Goal: Task Accomplishment & Management: Manage account settings

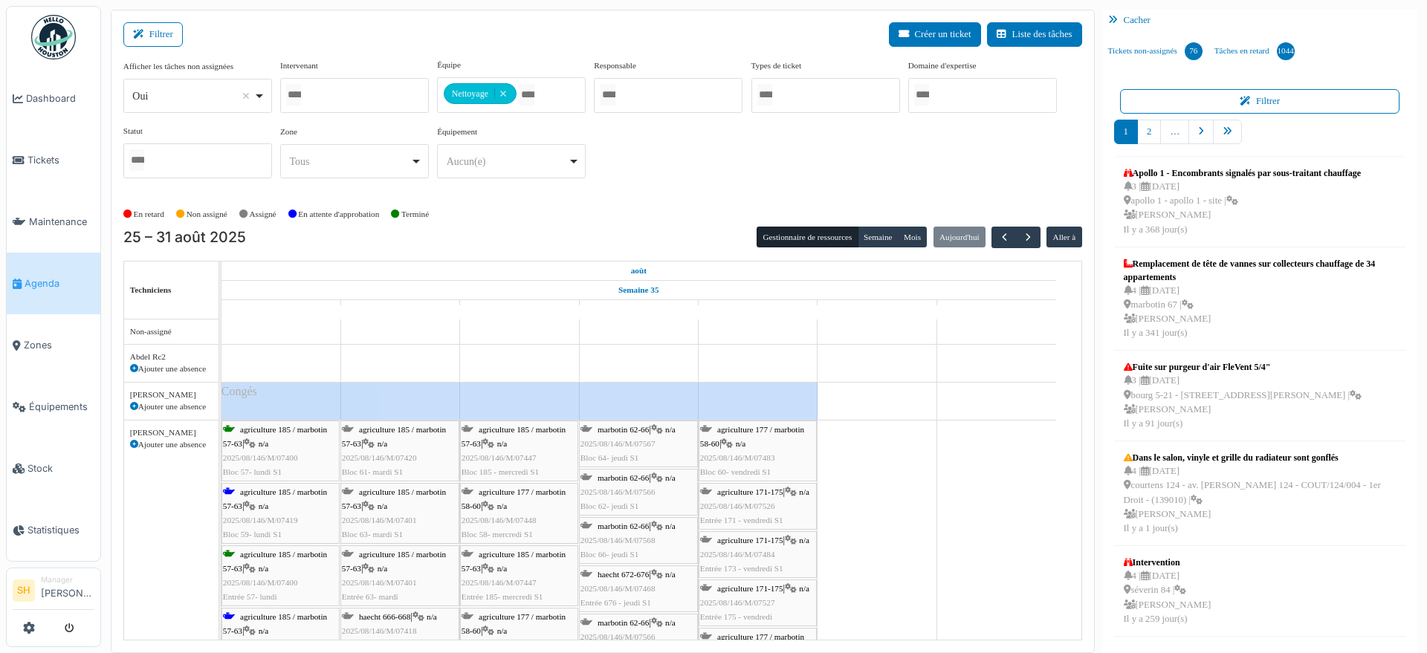
click at [294, 491] on span "agriculture 185 / marbotin 57-63" at bounding box center [275, 499] width 104 height 23
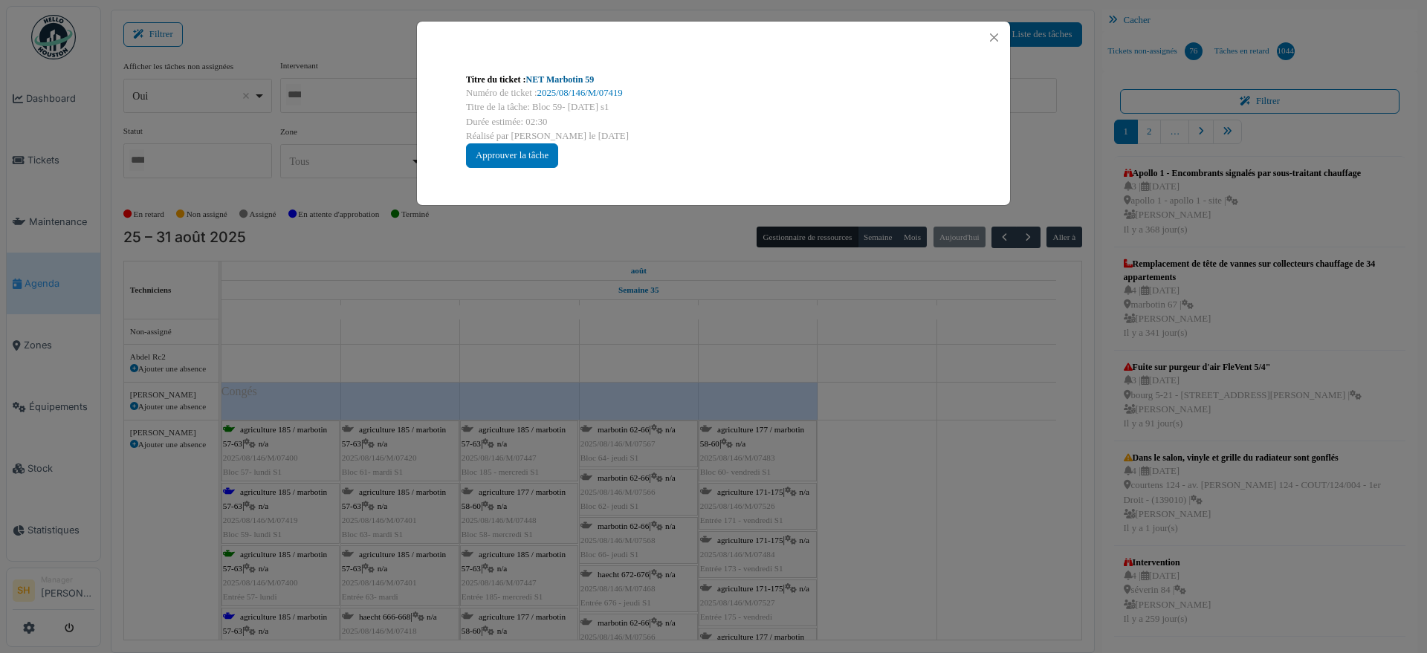
click at [555, 76] on link "NET Marbotin 59" at bounding box center [560, 79] width 68 height 10
drag, startPoint x: 1015, startPoint y: 588, endPoint x: 353, endPoint y: 564, distance: 662.7
click at [976, 594] on div "Titre du ticket : NET Marbotin 59 Numéro de ticket : 2025/08/146/M/07419 Titre …" at bounding box center [713, 326] width 1427 height 653
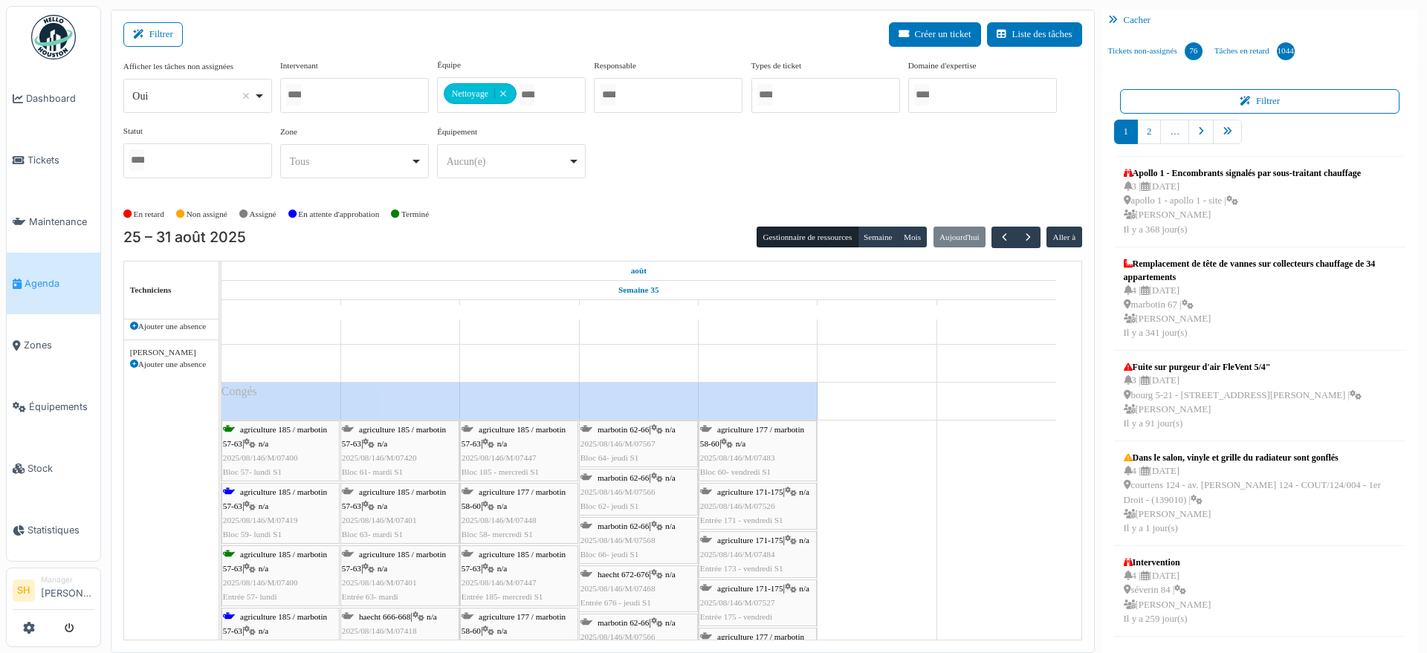
scroll to position [186, 0]
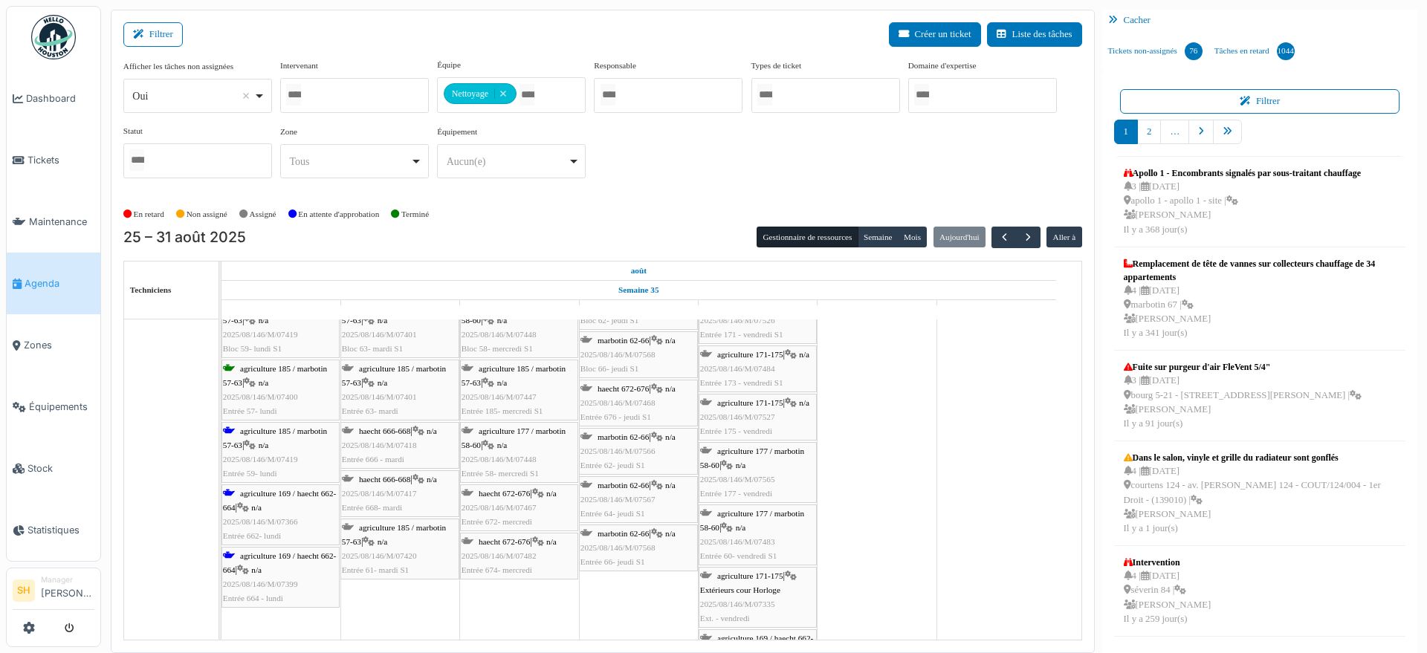
click at [244, 497] on span "agriculture 169 / haecht 662-664" at bounding box center [279, 500] width 113 height 23
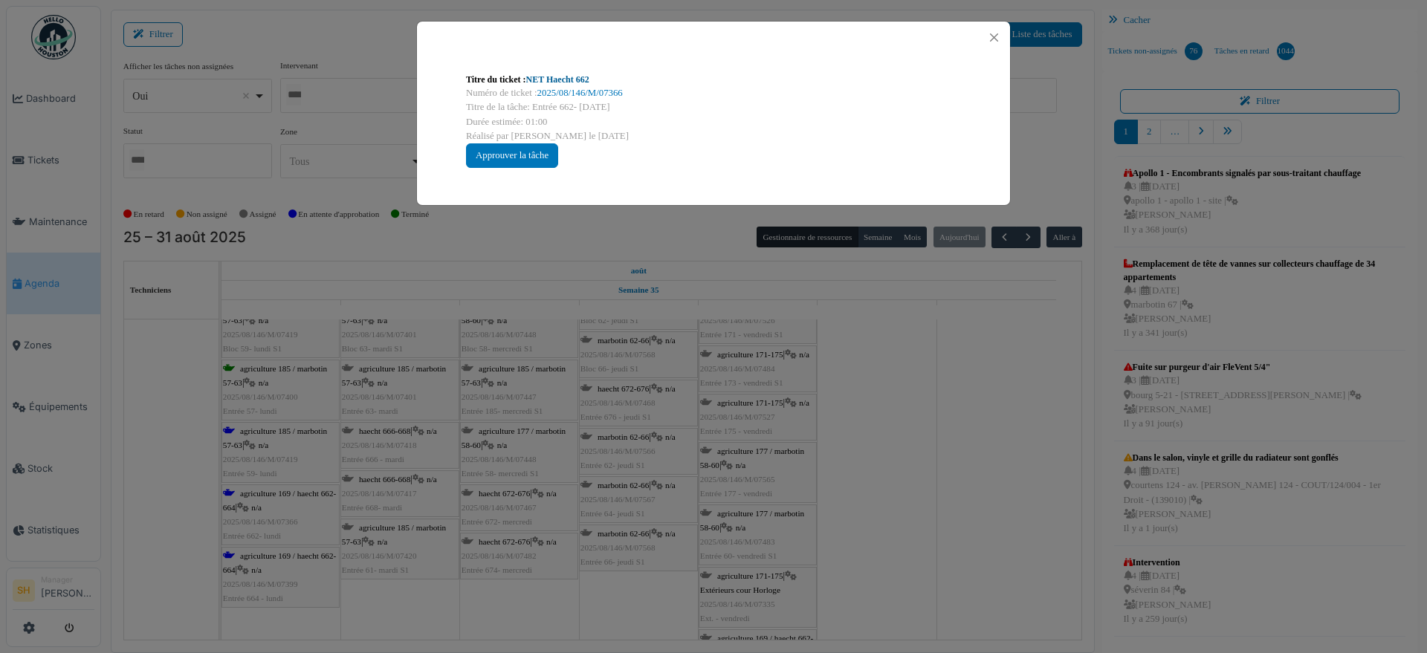
click at [568, 77] on link "NET Haecht 662" at bounding box center [557, 79] width 63 height 10
click at [879, 536] on div "Titre du ticket : NET Haecht 662 Numéro de ticket : 2025/08/146/M/07366 Titre d…" at bounding box center [713, 326] width 1427 height 653
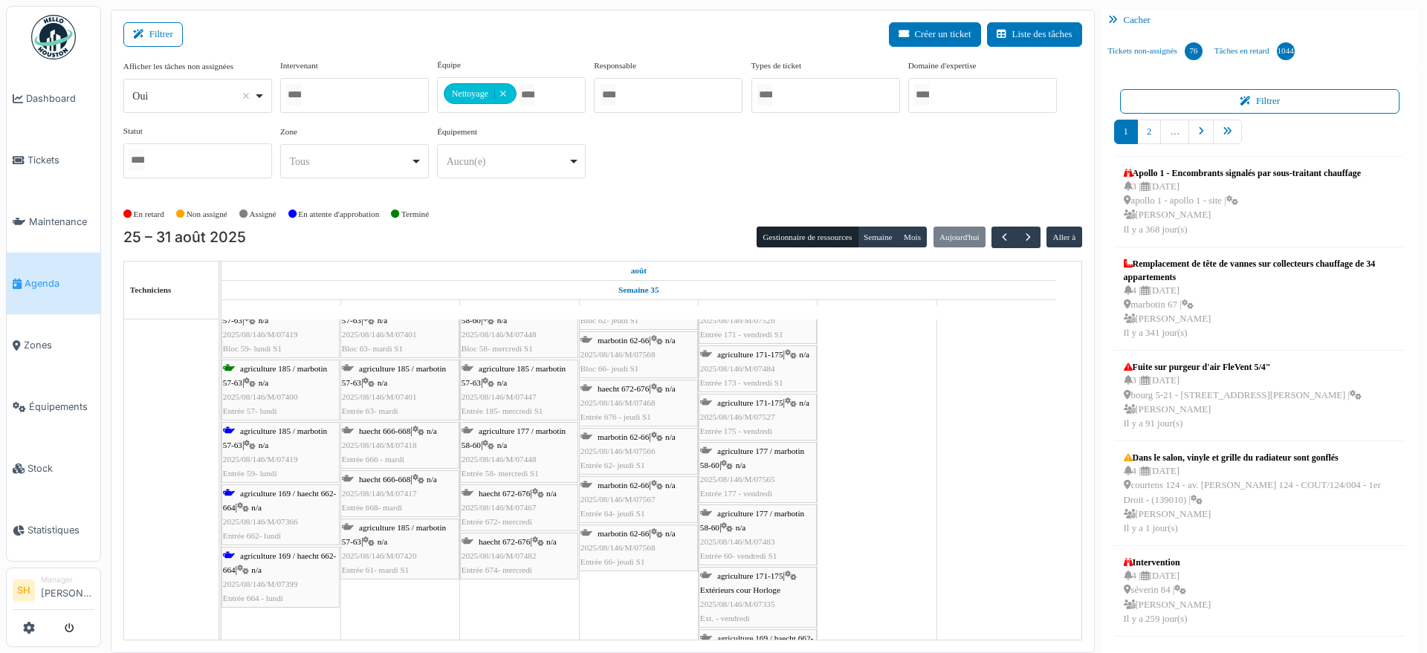
click at [256, 570] on span "n/a" at bounding box center [256, 570] width 10 height 9
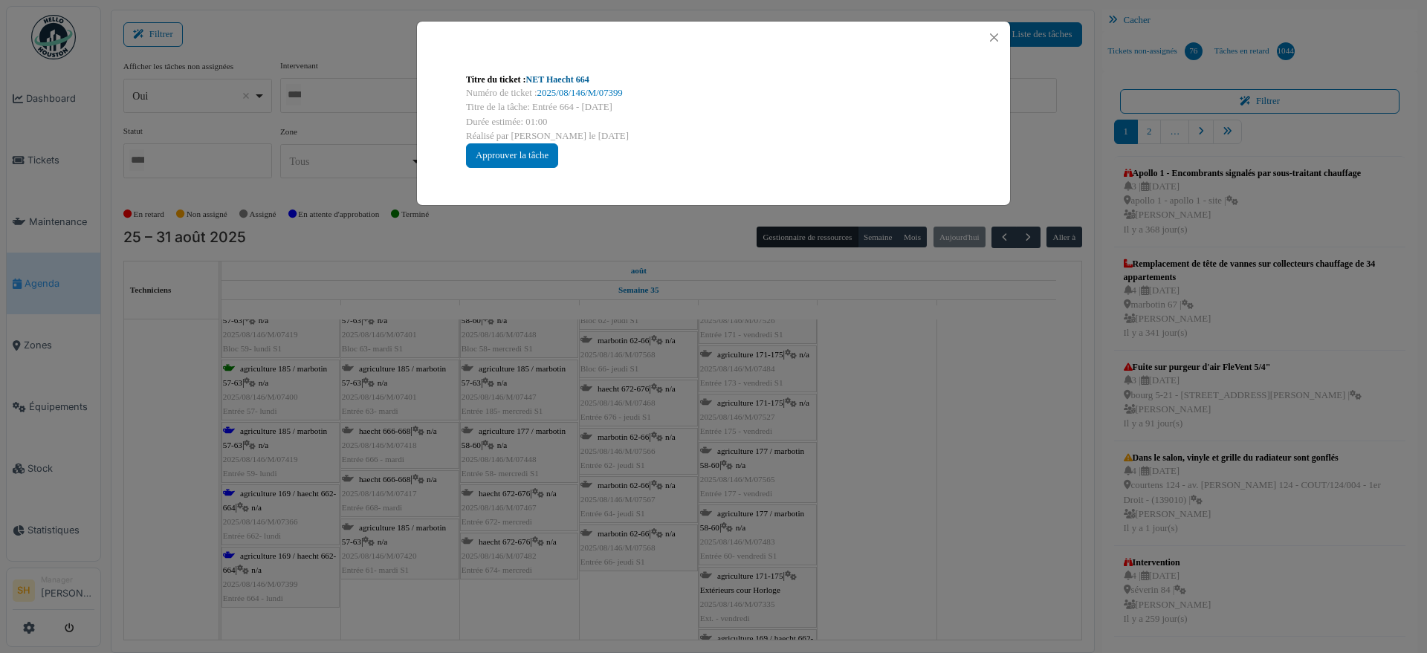
click at [566, 78] on link "NET Haecht 664" at bounding box center [557, 79] width 63 height 10
click at [920, 520] on div "Titre du ticket : NET Haecht 664 Numéro de ticket : 2025/08/146/M/07399 Titre d…" at bounding box center [713, 326] width 1427 height 653
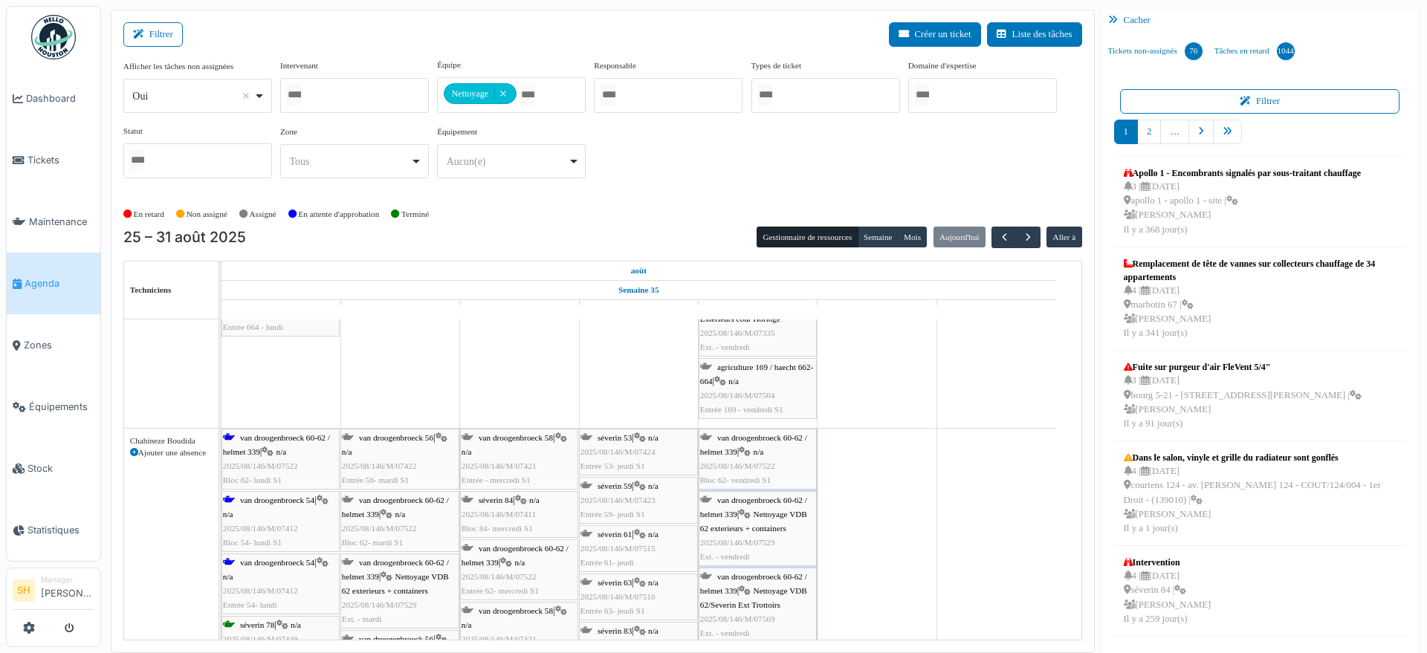
scroll to position [557, 0]
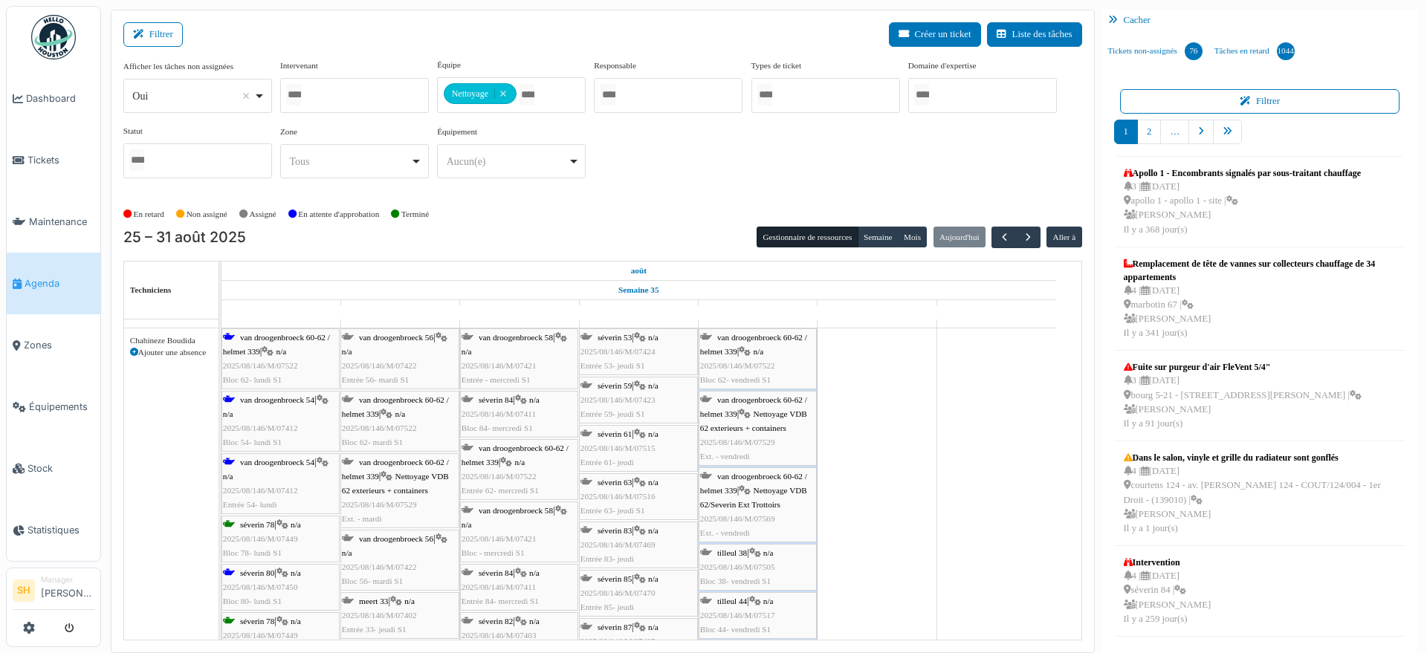
click at [274, 344] on div "van droogenbroeck 60-62 / helmet 339 | n/a 2025/08/146/M/07522 Bloc 62- lundi S1" at bounding box center [280, 359] width 115 height 57
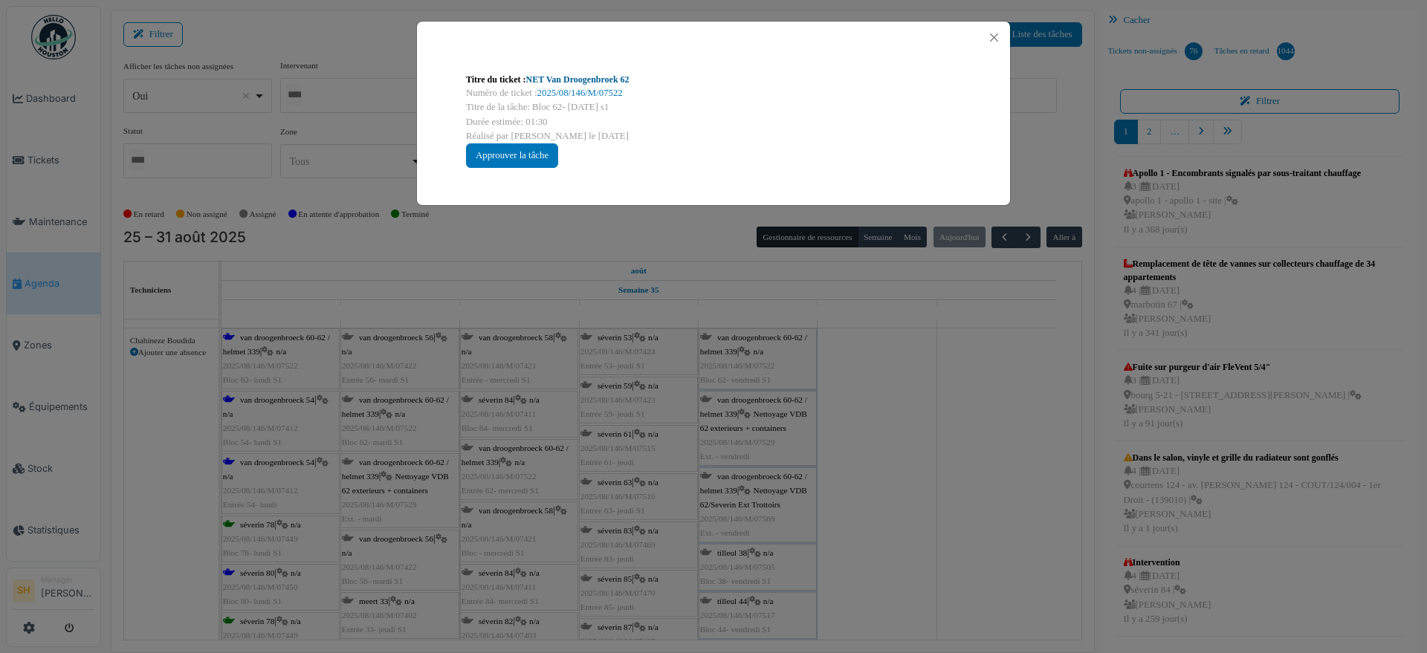
click at [566, 77] on link "NET Van Droogenbroek 62" at bounding box center [577, 79] width 103 height 10
click at [914, 441] on div "Titre du ticket : NET Van Droogenbroek 62 Numéro de ticket : 2025/08/146/M/0752…" at bounding box center [713, 326] width 1427 height 653
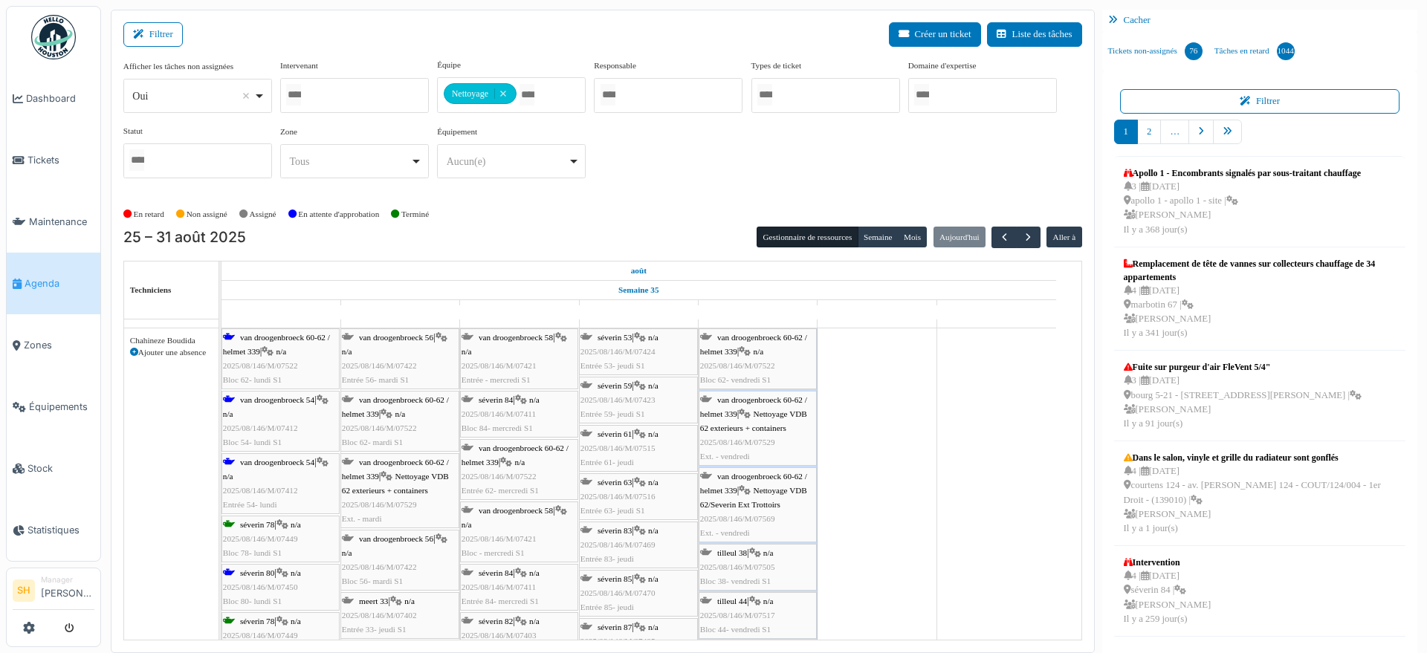
click at [262, 404] on div "van droogenbroeck 54 | n/a 2025/08/146/M/07412 Bloc 54- lundi S1" at bounding box center [280, 421] width 115 height 57
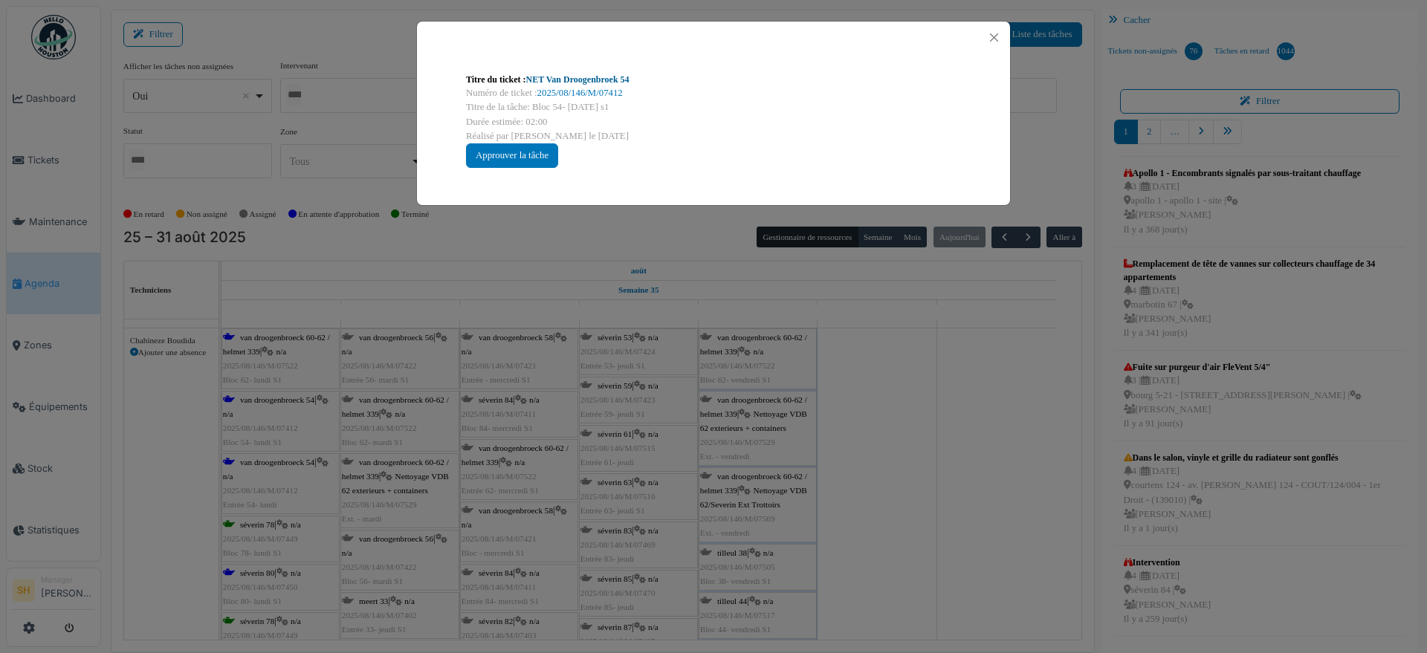
click at [574, 74] on link "NET Van Droogenbroek 54" at bounding box center [577, 79] width 103 height 10
click at [865, 350] on div "Titre du ticket : NET Van Droogenbroek 54 Numéro de ticket : 2025/08/146/M/0741…" at bounding box center [713, 326] width 1427 height 653
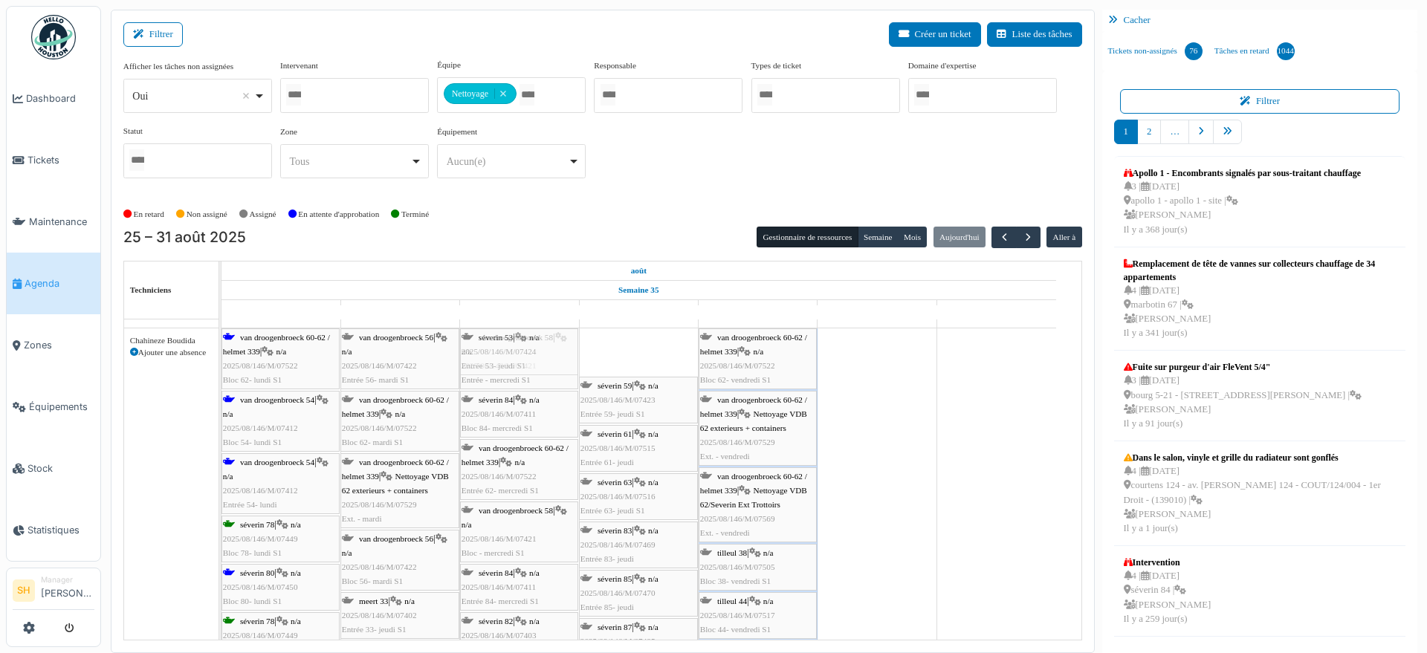
drag, startPoint x: 655, startPoint y: 355, endPoint x: 549, endPoint y: 363, distance: 106.6
click at [222, 363] on div "van droogenbroeck 60-62 / helmet 339 | n/a 2025/08/146/M/07522 Bloc 62- lundi S…" at bounding box center [222, 537] width 0 height 416
drag, startPoint x: 618, startPoint y: 354, endPoint x: 526, endPoint y: 353, distance: 92.2
click at [222, 353] on div "van droogenbroeck 60-62 / helmet 339 | n/a 2025/08/146/M/07522 Bloc 62- lundi S…" at bounding box center [222, 547] width 0 height 436
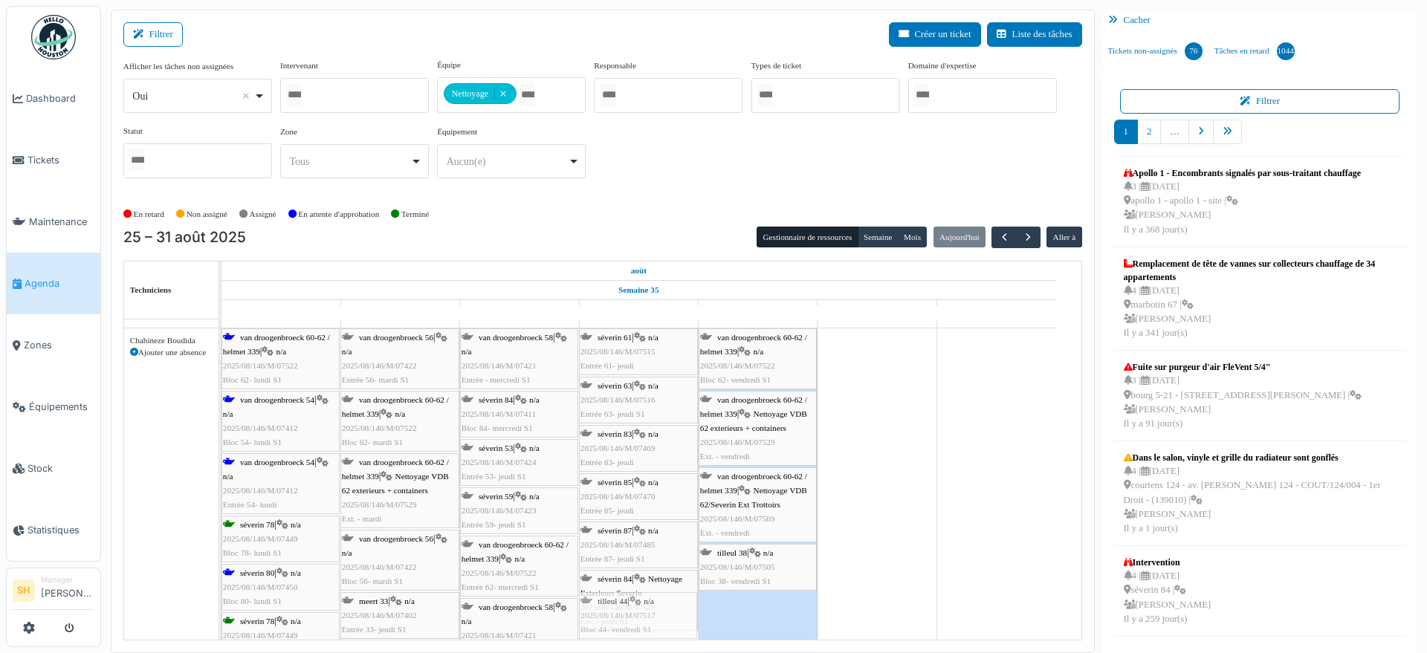
drag, startPoint x: 764, startPoint y: 618, endPoint x: 619, endPoint y: 604, distance: 145.6
click at [222, 604] on div "van droogenbroeck 60-62 / helmet 339 | n/a 2025/08/146/M/07522 Bloc 62- lundi S…" at bounding box center [222, 571] width 0 height 485
drag, startPoint x: 738, startPoint y: 607, endPoint x: 651, endPoint y: 604, distance: 87.0
click at [222, 604] on div "van droogenbroeck 60-62 / helmet 339 | n/a 2025/08/146/M/07522 Bloc 62- lundi S…" at bounding box center [222, 571] width 0 height 485
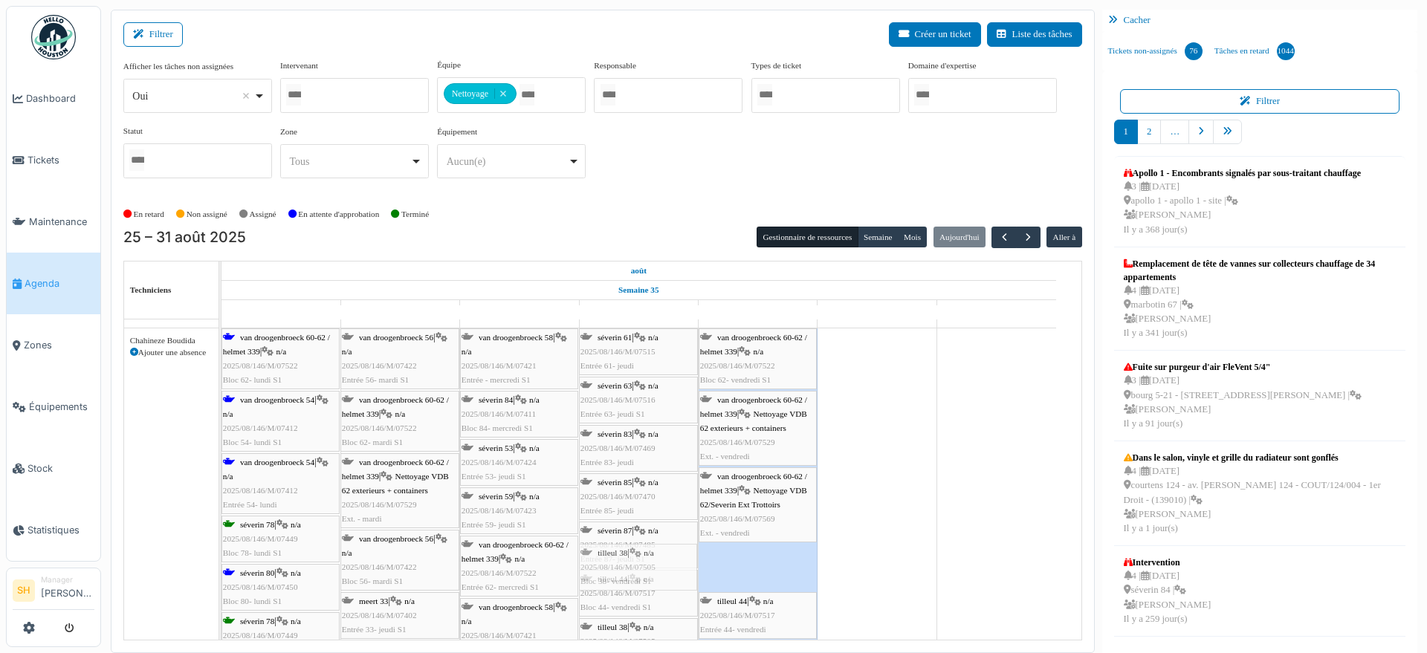
drag, startPoint x: 732, startPoint y: 563, endPoint x: 641, endPoint y: 564, distance: 90.7
click at [222, 564] on div "van droogenbroeck 60-62 / helmet 339 | n/a 2025/08/146/M/07522 Bloc 62- lundi S…" at bounding box center [222, 571] width 0 height 485
drag, startPoint x: 690, startPoint y: 569, endPoint x: 672, endPoint y: 569, distance: 17.8
click at [222, 569] on div "van droogenbroeck 60-62 / helmet 339 | n/a 2025/08/146/M/07522 Bloc 62- lundi S…" at bounding box center [222, 571] width 0 height 485
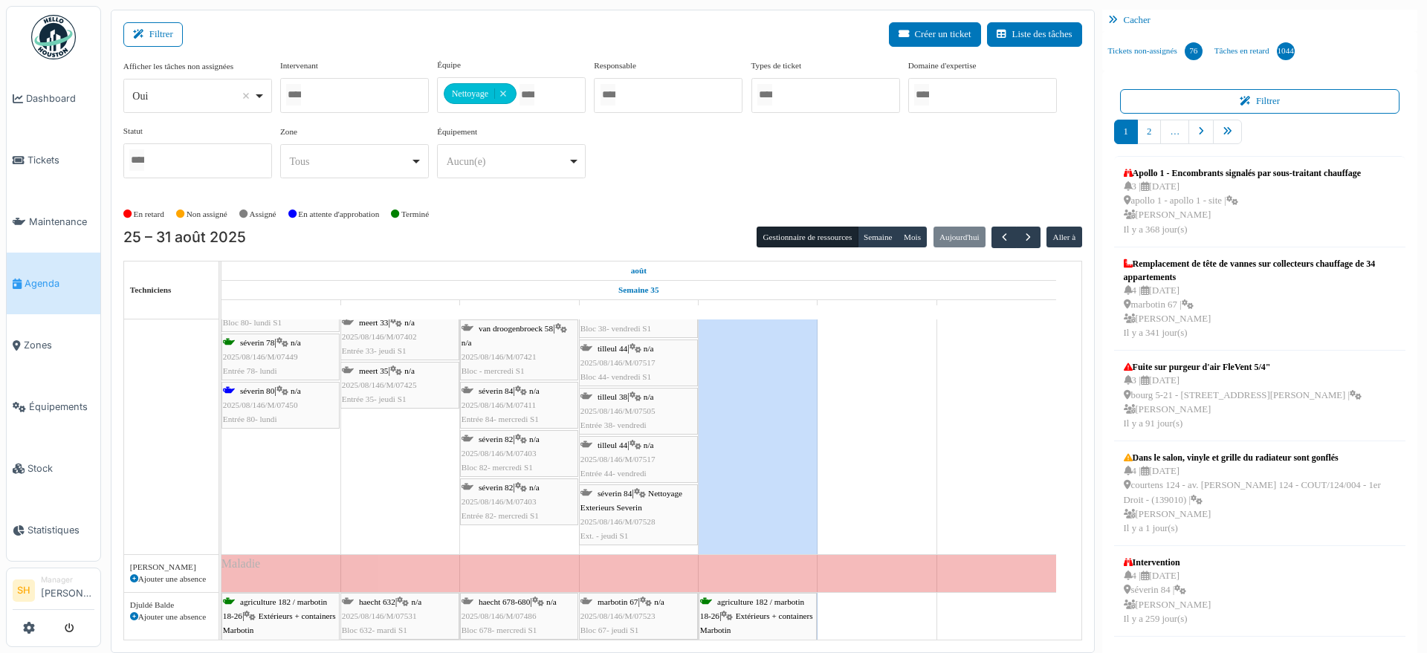
scroll to position [650, 0]
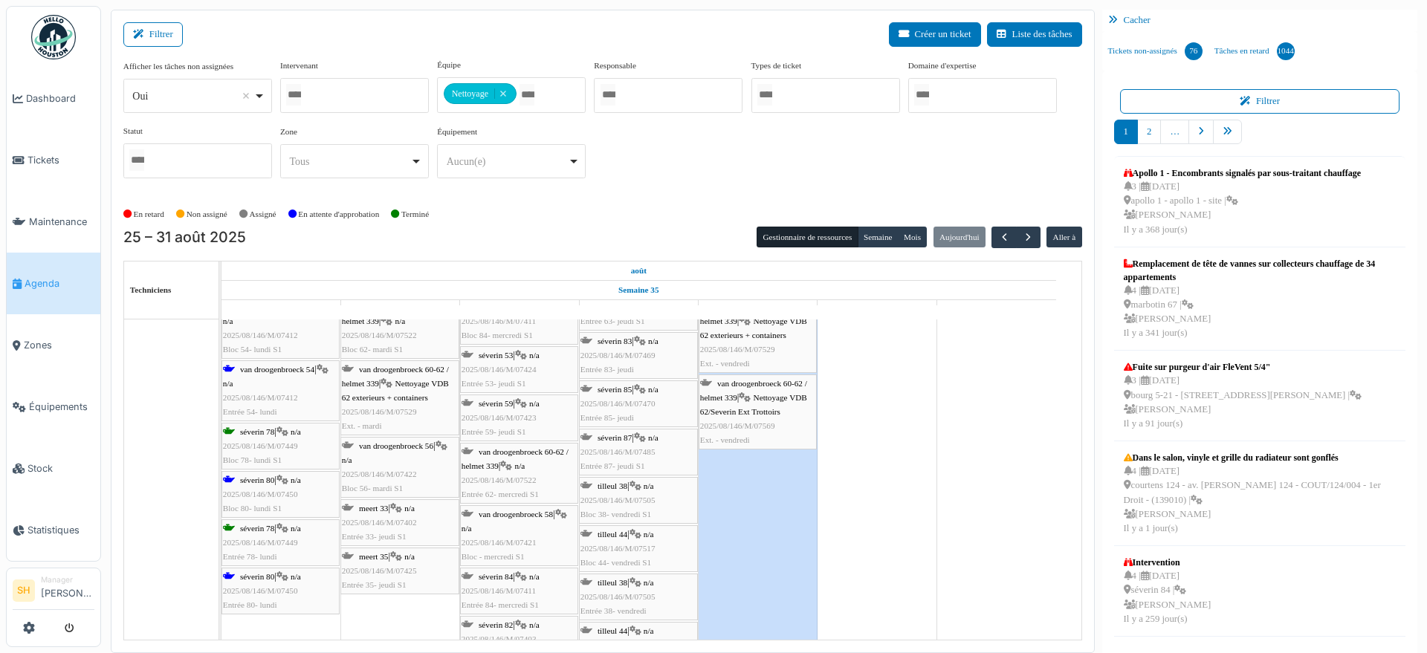
click at [262, 572] on span "séverin 80" at bounding box center [257, 576] width 34 height 9
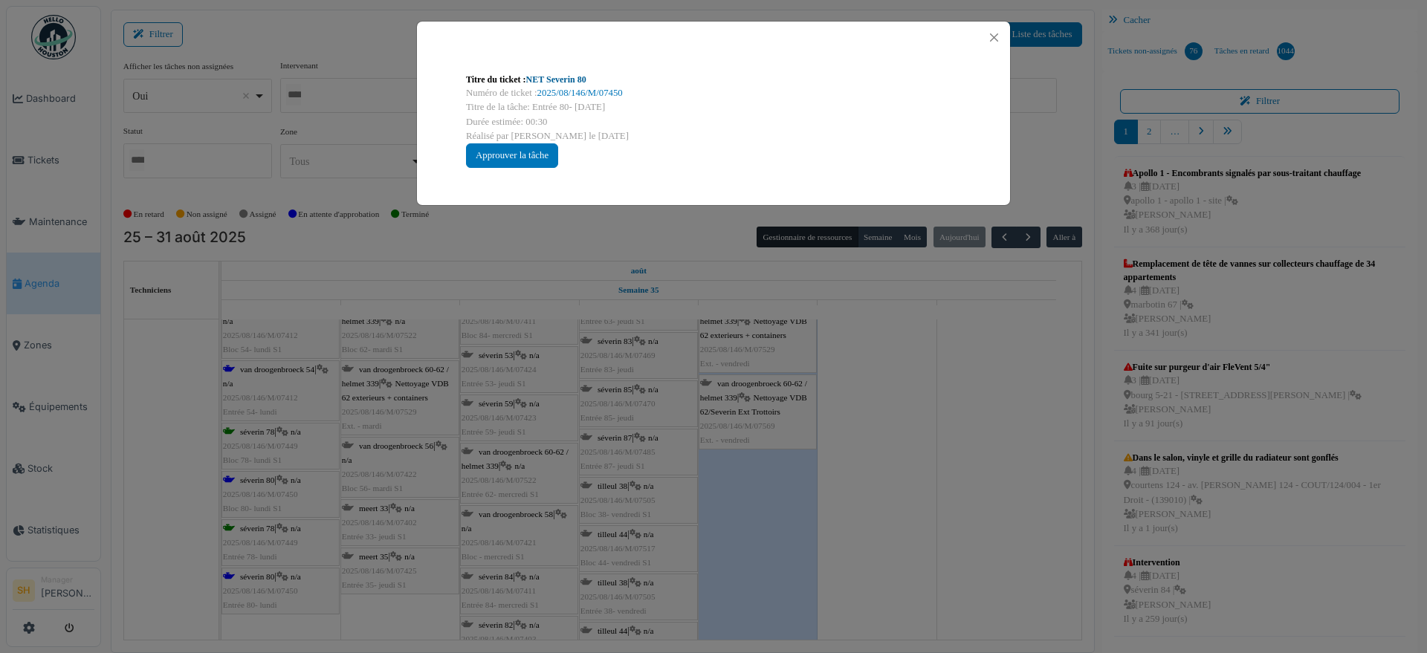
click at [552, 80] on link "NET Severin 80" at bounding box center [556, 79] width 60 height 10
click at [843, 475] on div "Titre du ticket : NET Severin 80 Numéro de ticket : 2025/08/146/M/07450 Titre d…" at bounding box center [713, 326] width 1427 height 653
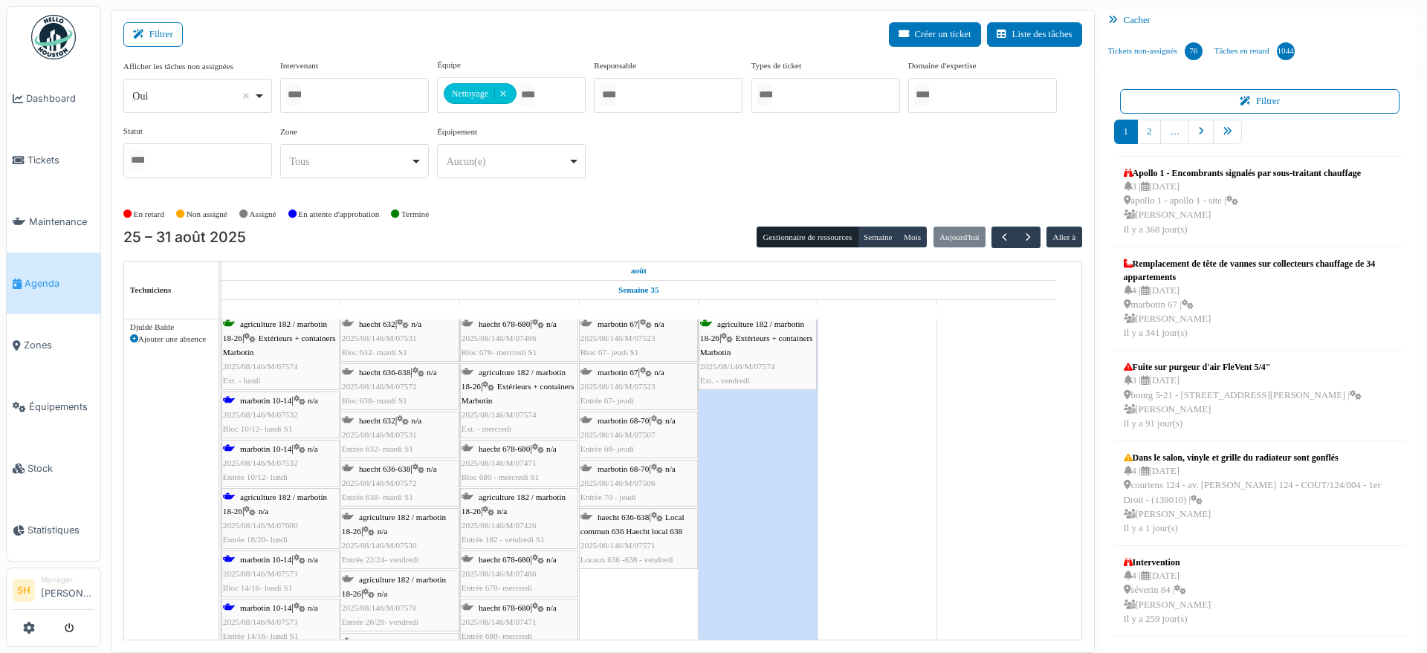
scroll to position [1115, 0]
click at [265, 400] on span "marbotin 10-14" at bounding box center [265, 399] width 51 height 9
click at [252, 403] on span "marbotin 10-14" at bounding box center [265, 399] width 51 height 9
click at [250, 395] on span "marbotin 10-14" at bounding box center [265, 399] width 51 height 9
click at [271, 501] on div "agriculture 182 / marbotin 18-26 | n/a 2025/08/146/M/07600 Entrée 18/20- lundi" at bounding box center [280, 518] width 115 height 57
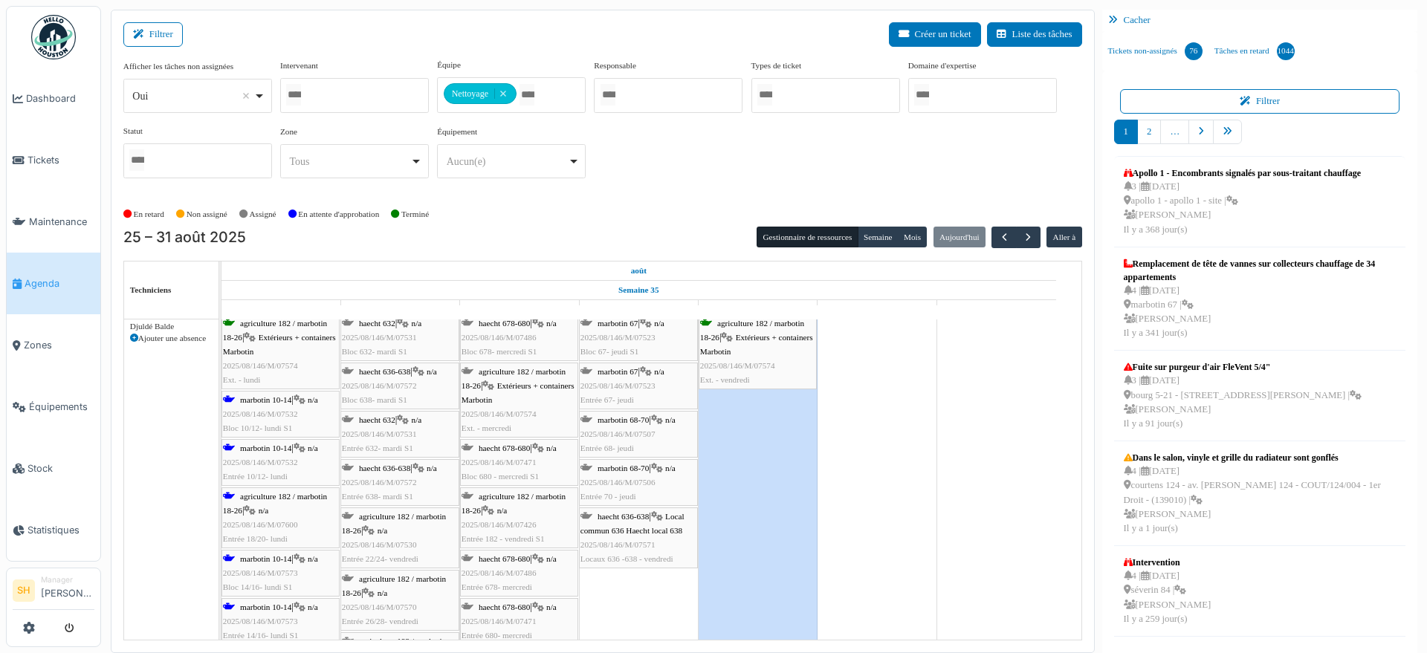
click at [277, 493] on span "agriculture 182 / marbotin 18-26" at bounding box center [275, 503] width 104 height 23
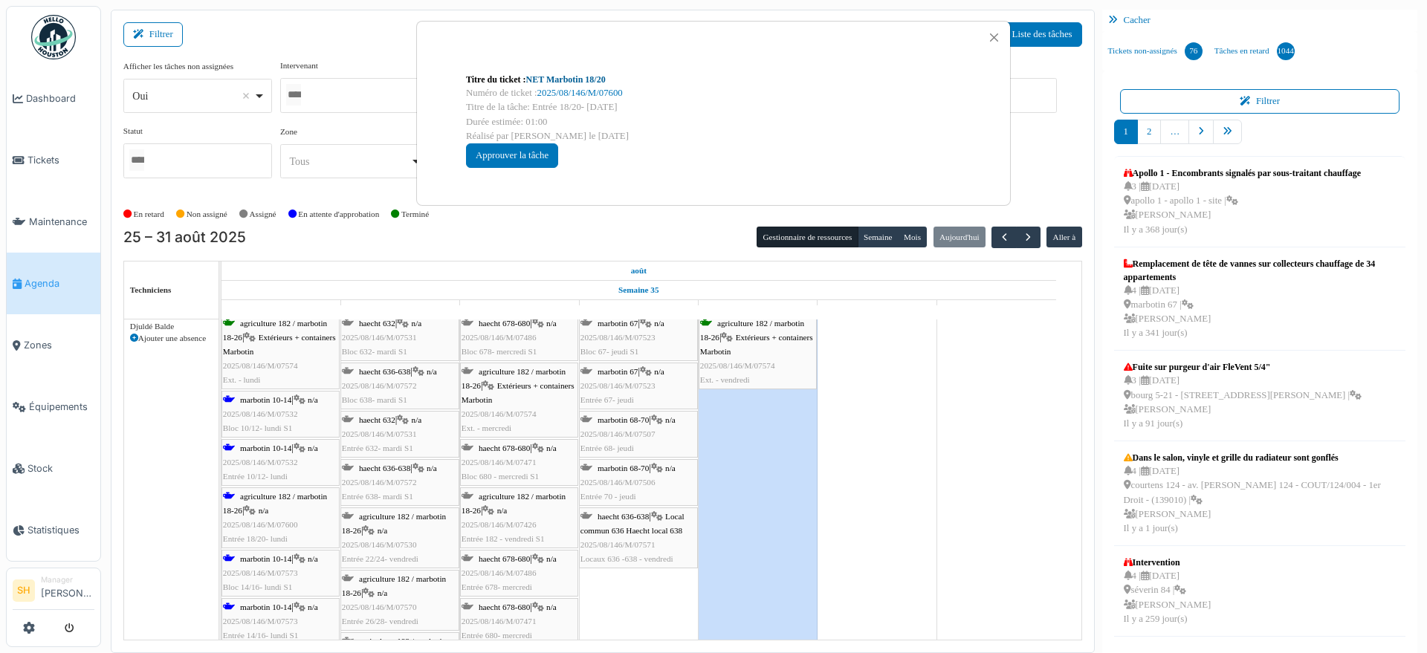
click at [589, 79] on link "NET Marbotin 18/20" at bounding box center [566, 79] width 80 height 10
drag, startPoint x: 1021, startPoint y: 543, endPoint x: 1007, endPoint y: 543, distance: 14.1
click at [1018, 543] on div "Titre du ticket : NET Marbotin 18/20 Numéro de ticket : 2025/08/146/M/07600 Tit…" at bounding box center [713, 326] width 1427 height 653
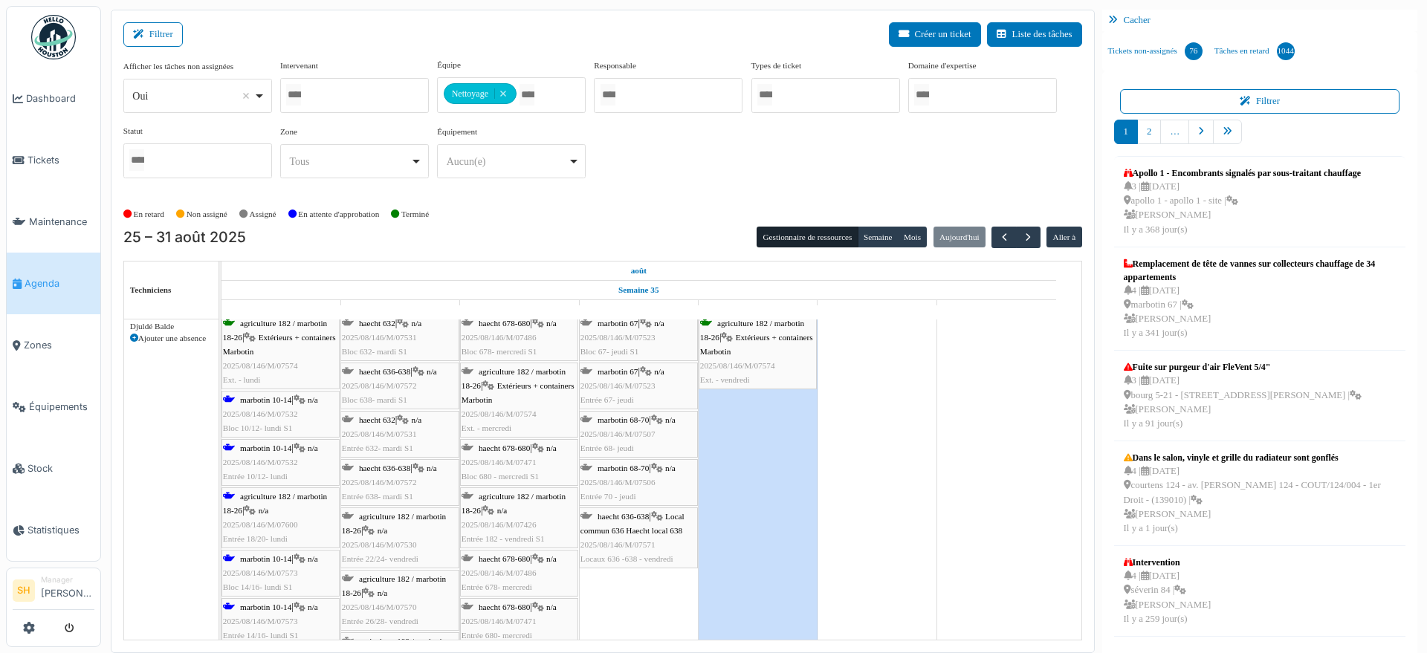
click at [282, 558] on span "marbotin 10-14" at bounding box center [265, 559] width 51 height 9
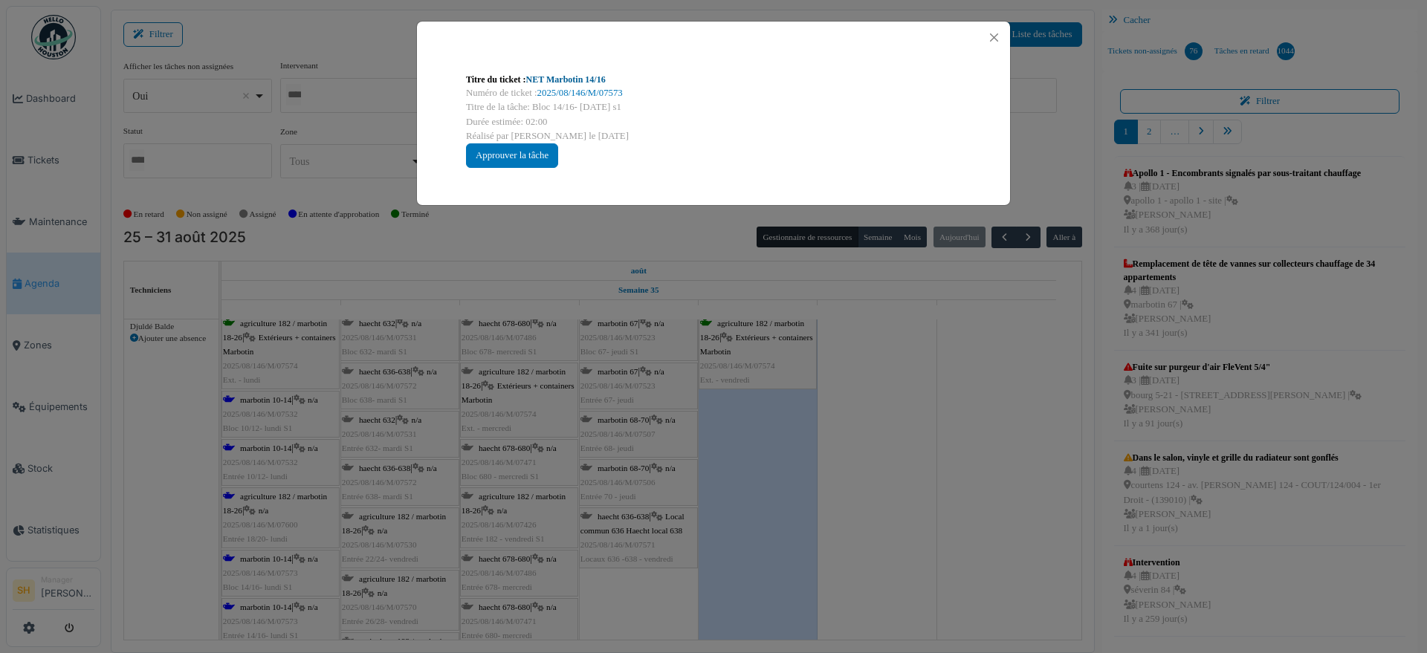
click at [587, 77] on link "NET Marbotin 14/16" at bounding box center [566, 79] width 80 height 10
drag, startPoint x: 1202, startPoint y: 486, endPoint x: 864, endPoint y: 482, distance: 338.2
click at [1042, 496] on div "Titre du ticket : NET Marbotin 14/16 Numéro de ticket : 2025/08/146/M/07573 Tit…" at bounding box center [713, 326] width 1427 height 653
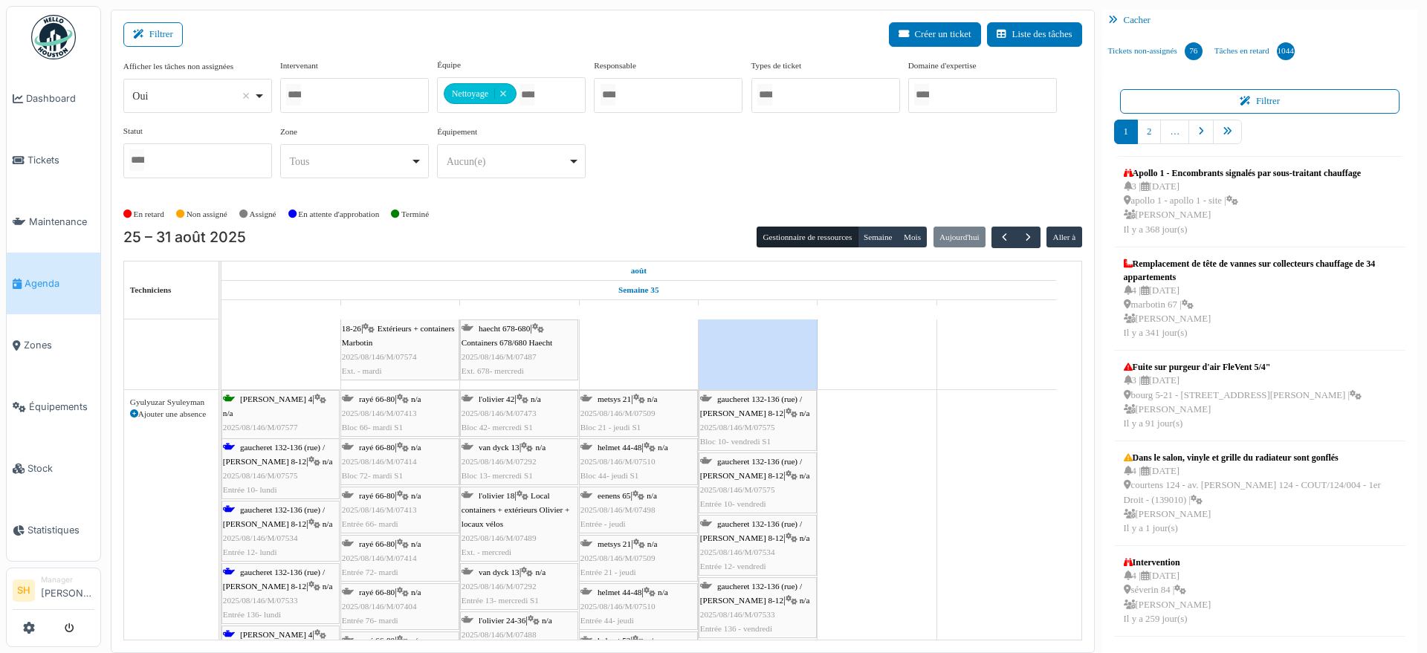
scroll to position [1672, 0]
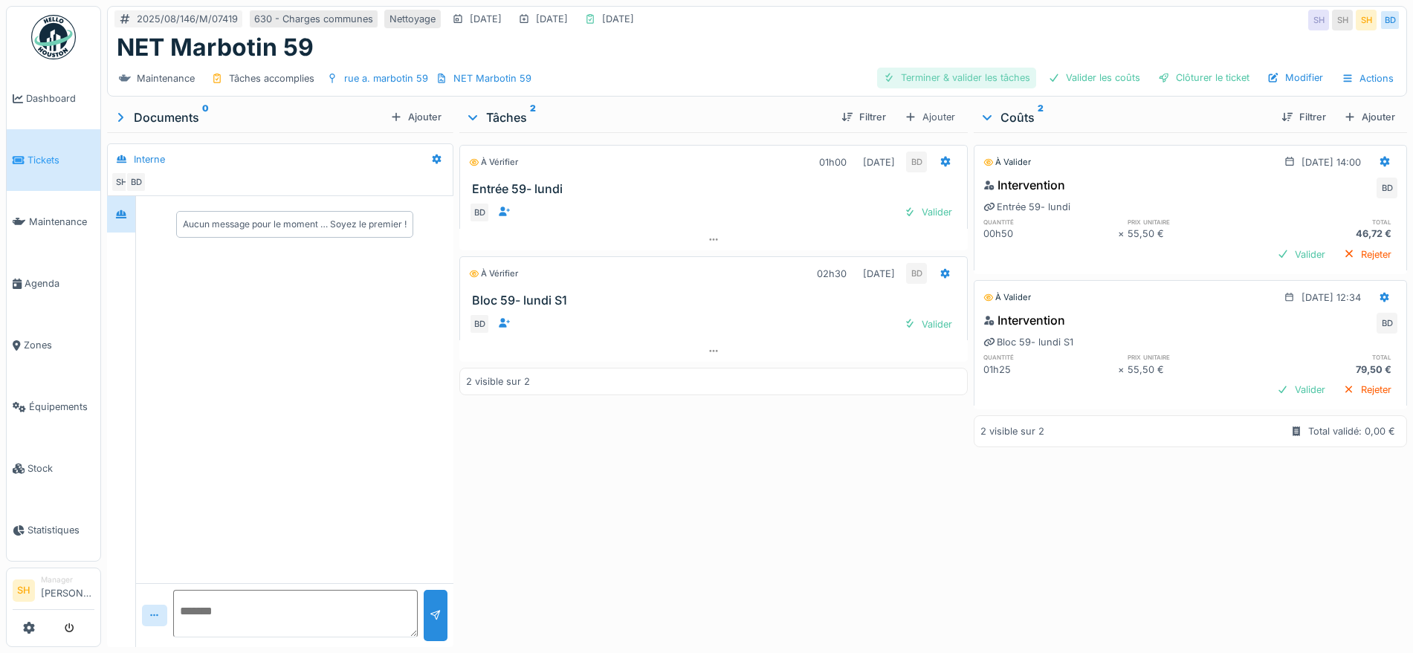
click at [936, 79] on div "Terminer & valider les tâches" at bounding box center [956, 78] width 159 height 20
click at [1102, 78] on div "Valider les coûts" at bounding box center [1094, 78] width 104 height 20
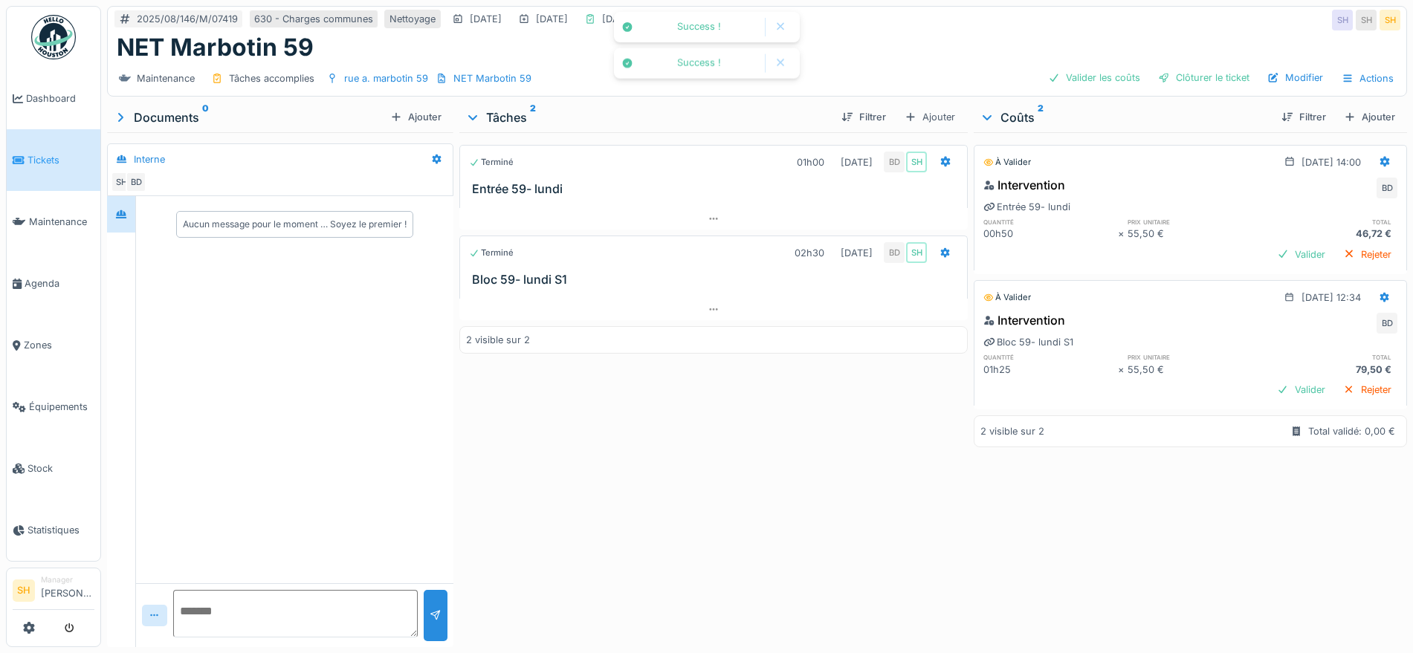
click at [1158, 80] on div "Clôturer le ticket" at bounding box center [1203, 78] width 103 height 20
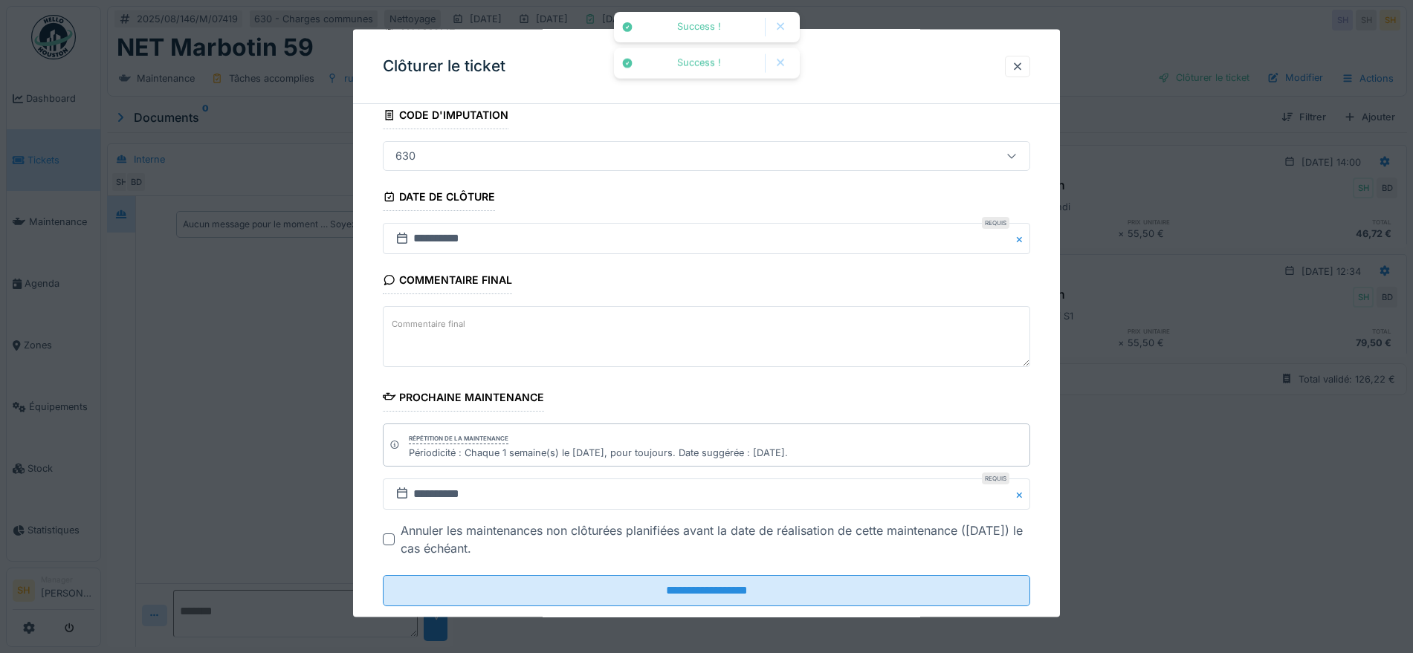
scroll to position [127, 0]
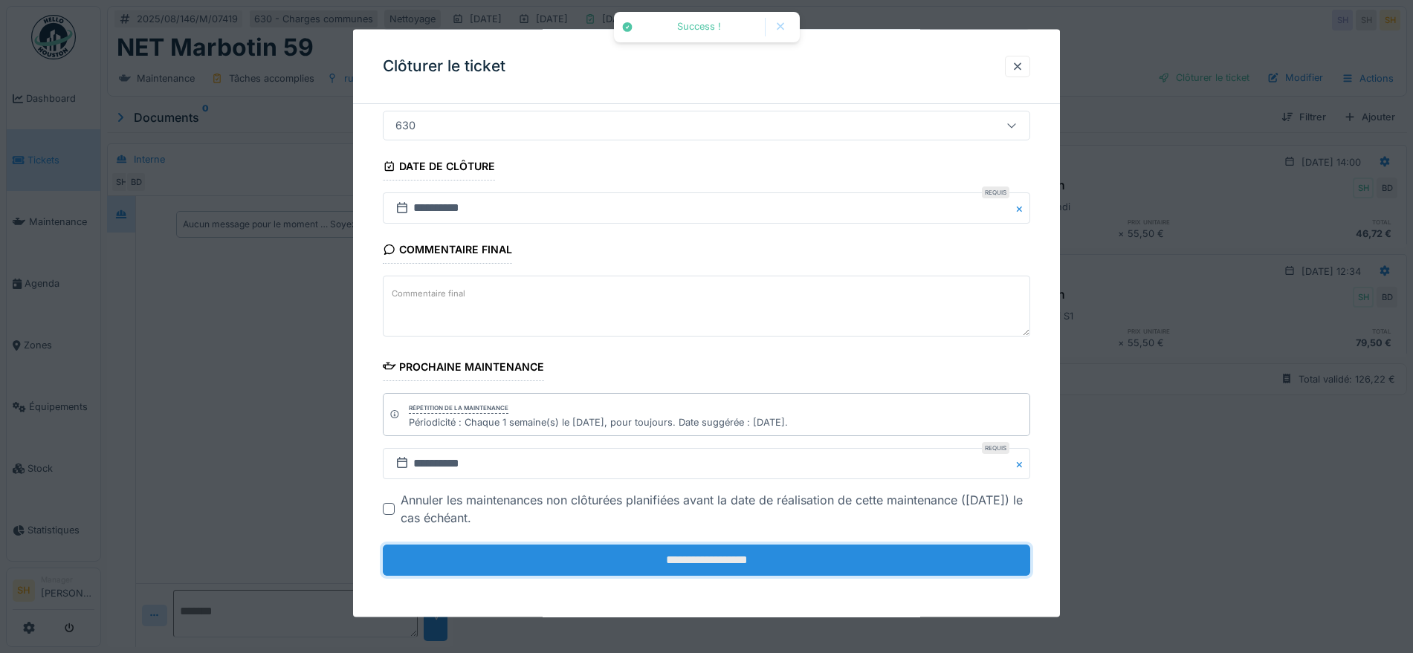
click at [595, 567] on input "**********" at bounding box center [706, 560] width 647 height 31
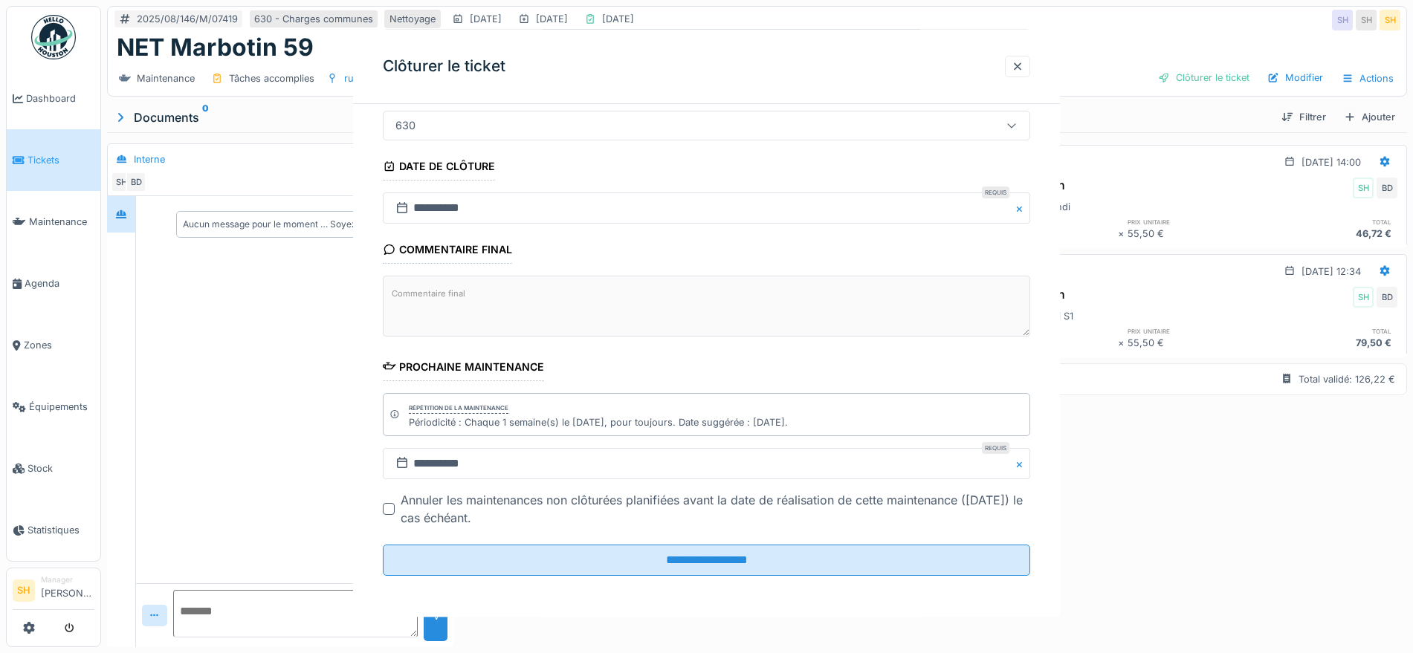
scroll to position [0, 0]
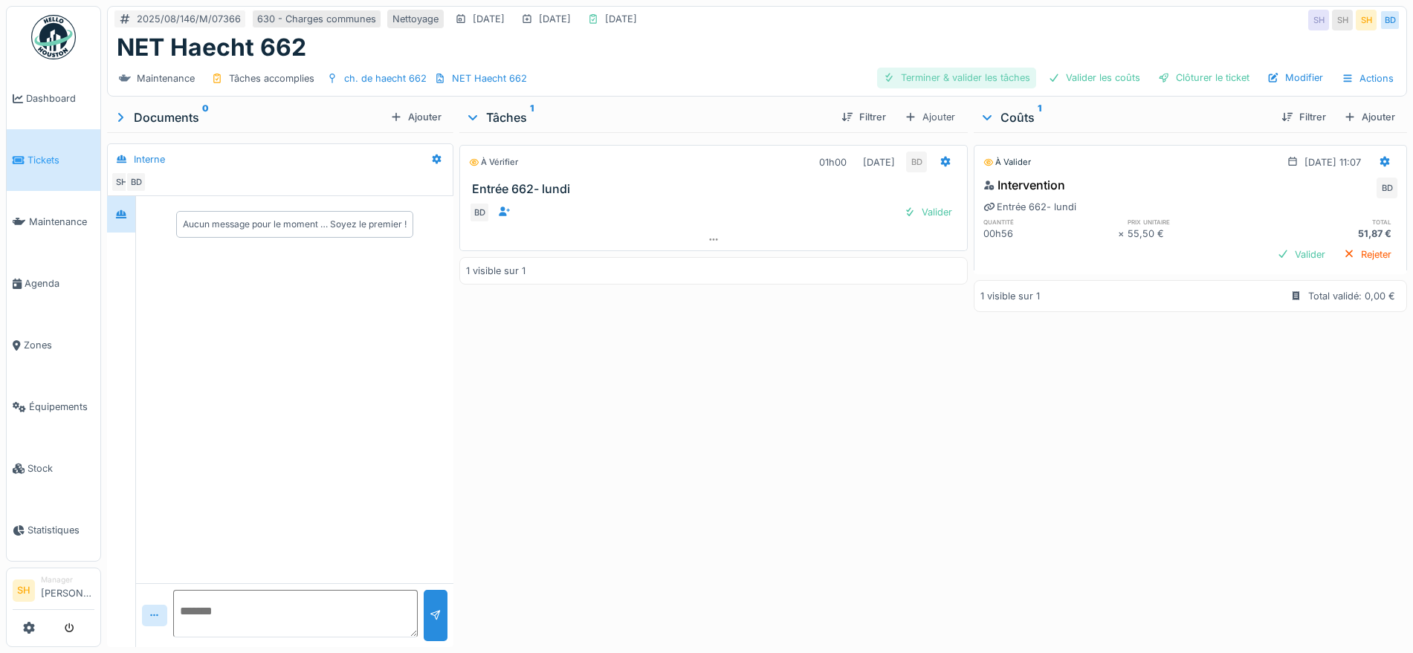
click at [947, 78] on div "Terminer & valider les tâches" at bounding box center [956, 78] width 159 height 20
click at [1082, 68] on div "Valider les coûts" at bounding box center [1094, 78] width 104 height 20
click at [1176, 77] on div "Clôturer le ticket" at bounding box center [1203, 78] width 103 height 20
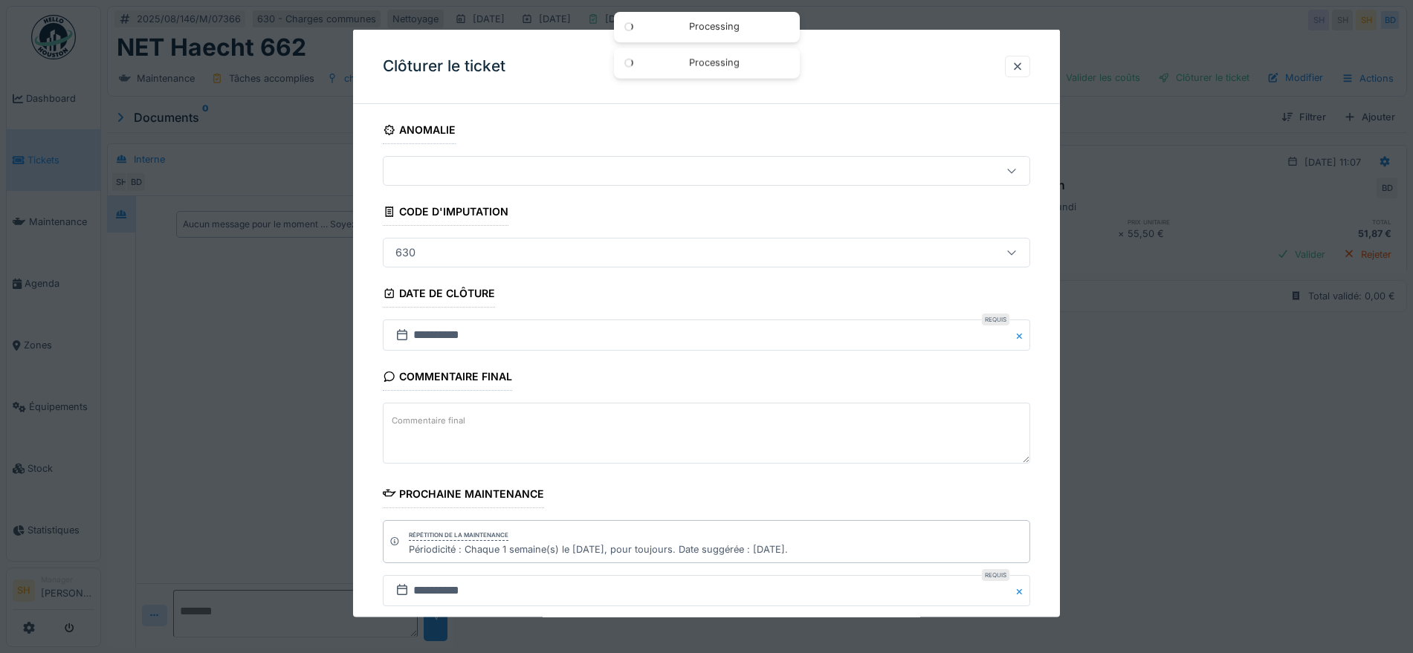
scroll to position [127, 0]
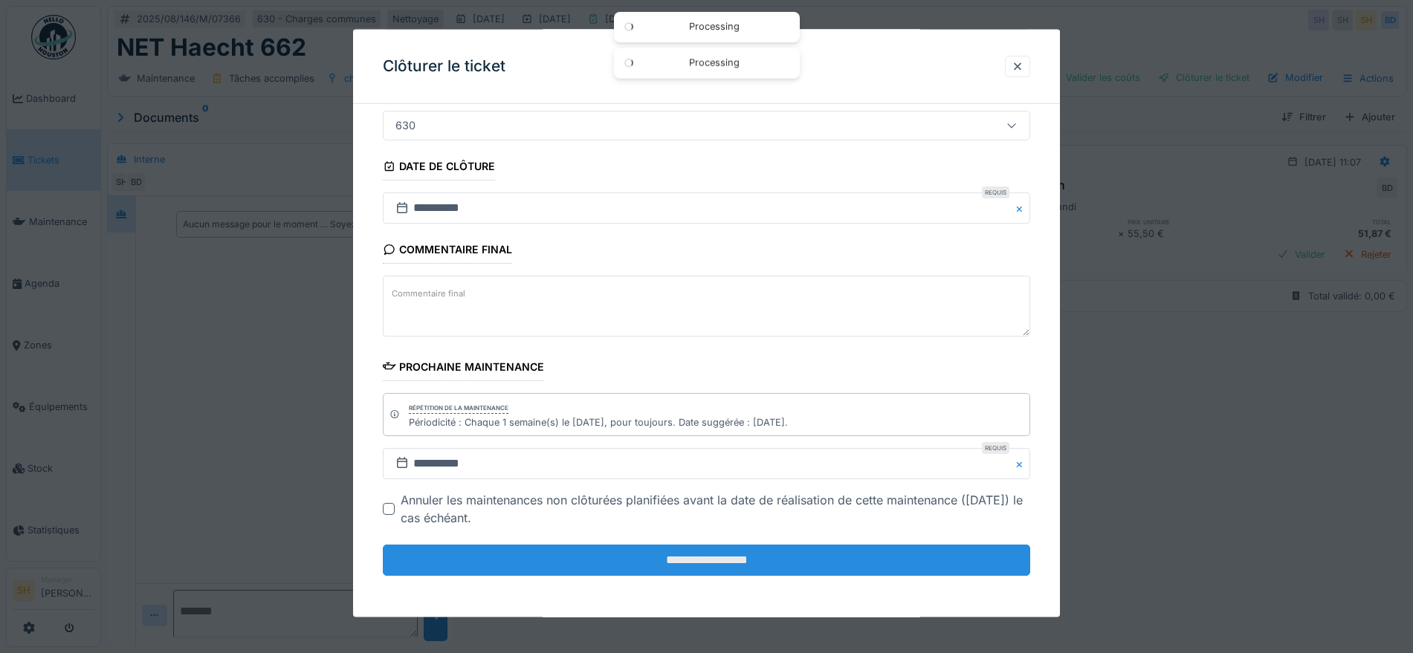
click at [518, 566] on input "**********" at bounding box center [706, 560] width 647 height 31
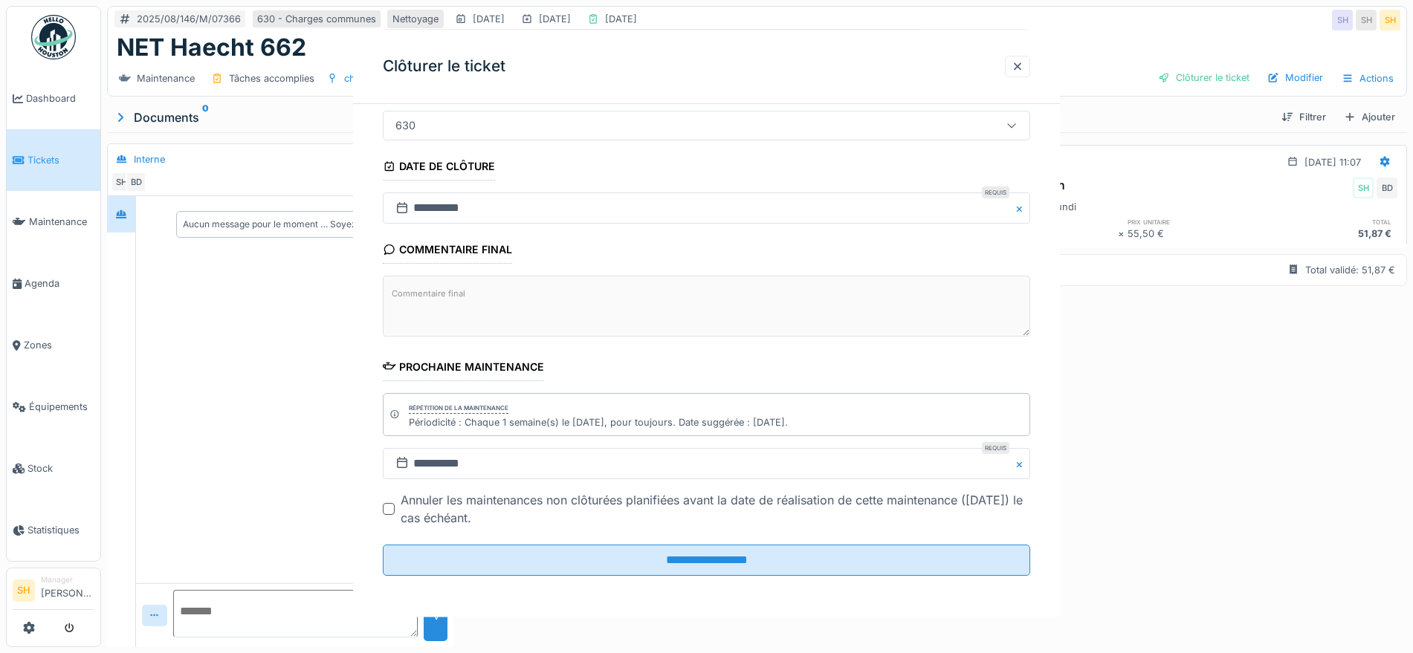
scroll to position [0, 0]
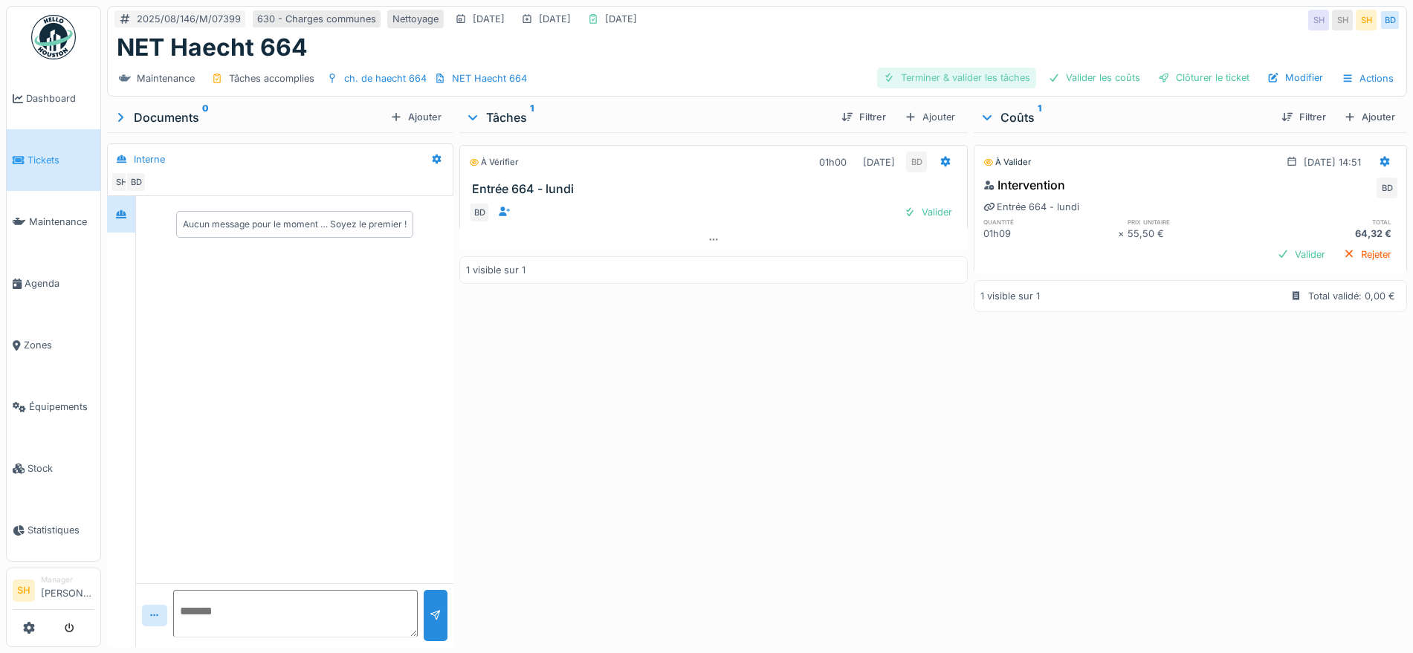
click at [975, 79] on div "Terminer & valider les tâches" at bounding box center [956, 78] width 159 height 20
drag, startPoint x: 1078, startPoint y: 77, endPoint x: 1176, endPoint y: 77, distance: 98.1
click at [1079, 77] on div "Valider les coûts" at bounding box center [1094, 78] width 104 height 20
click at [1177, 77] on div "Clôturer le ticket" at bounding box center [1203, 78] width 103 height 20
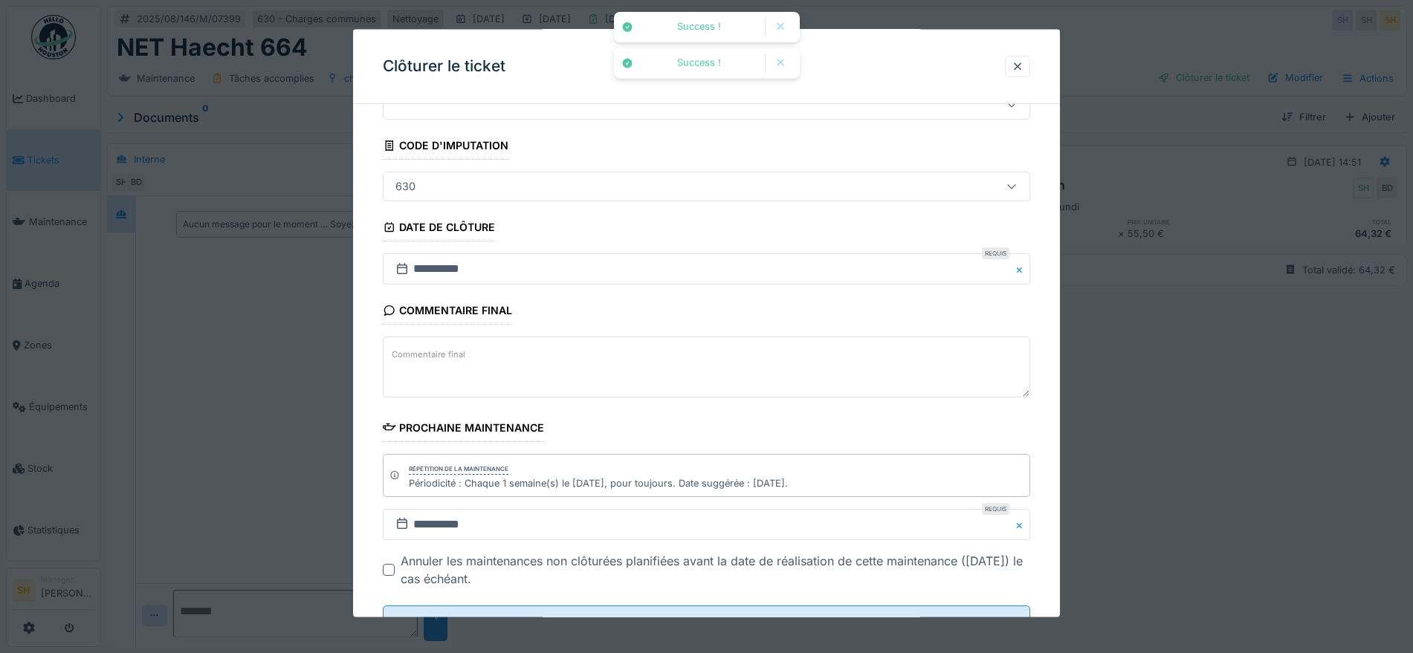
scroll to position [127, 0]
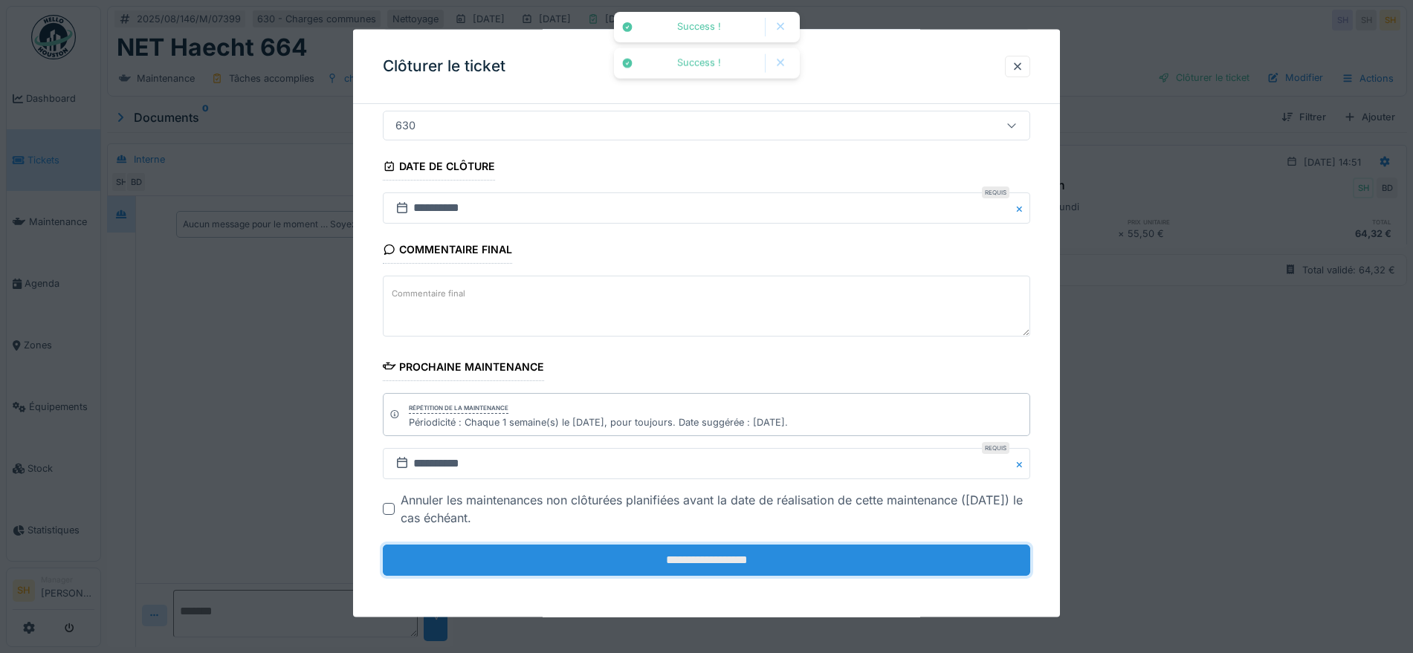
click at [769, 557] on input "**********" at bounding box center [706, 560] width 647 height 31
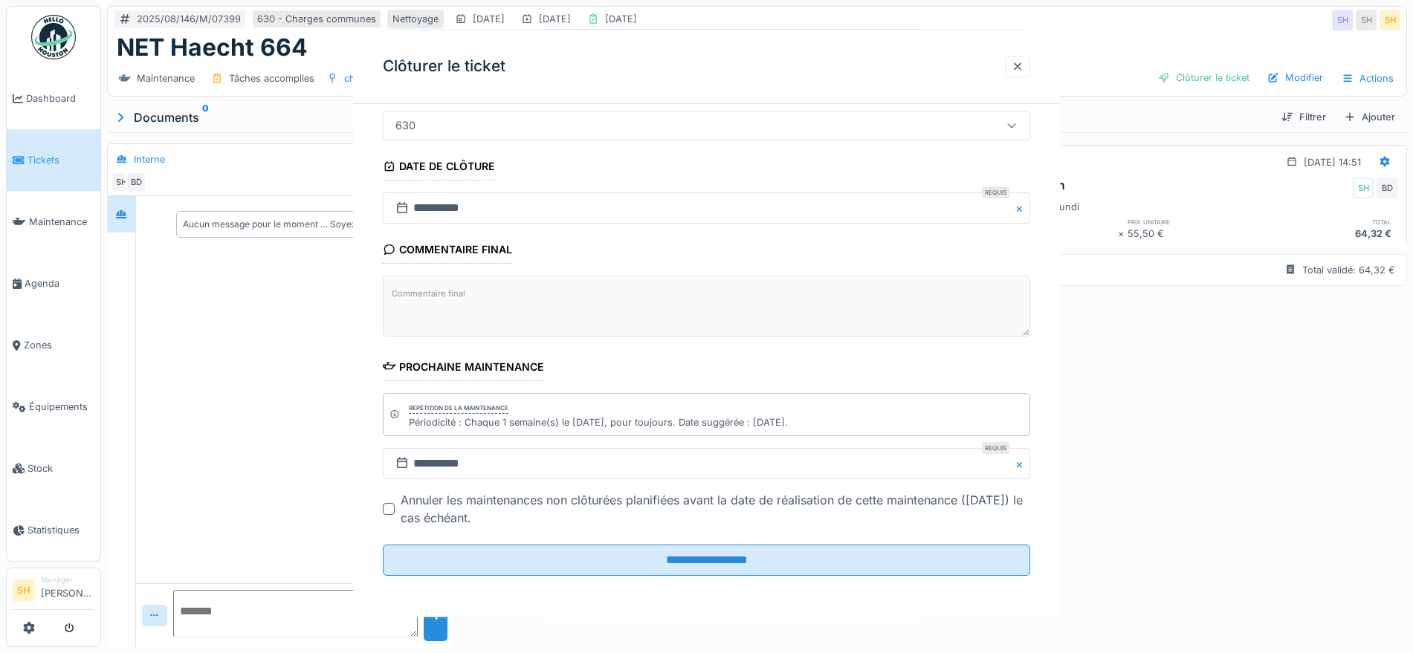
scroll to position [0, 0]
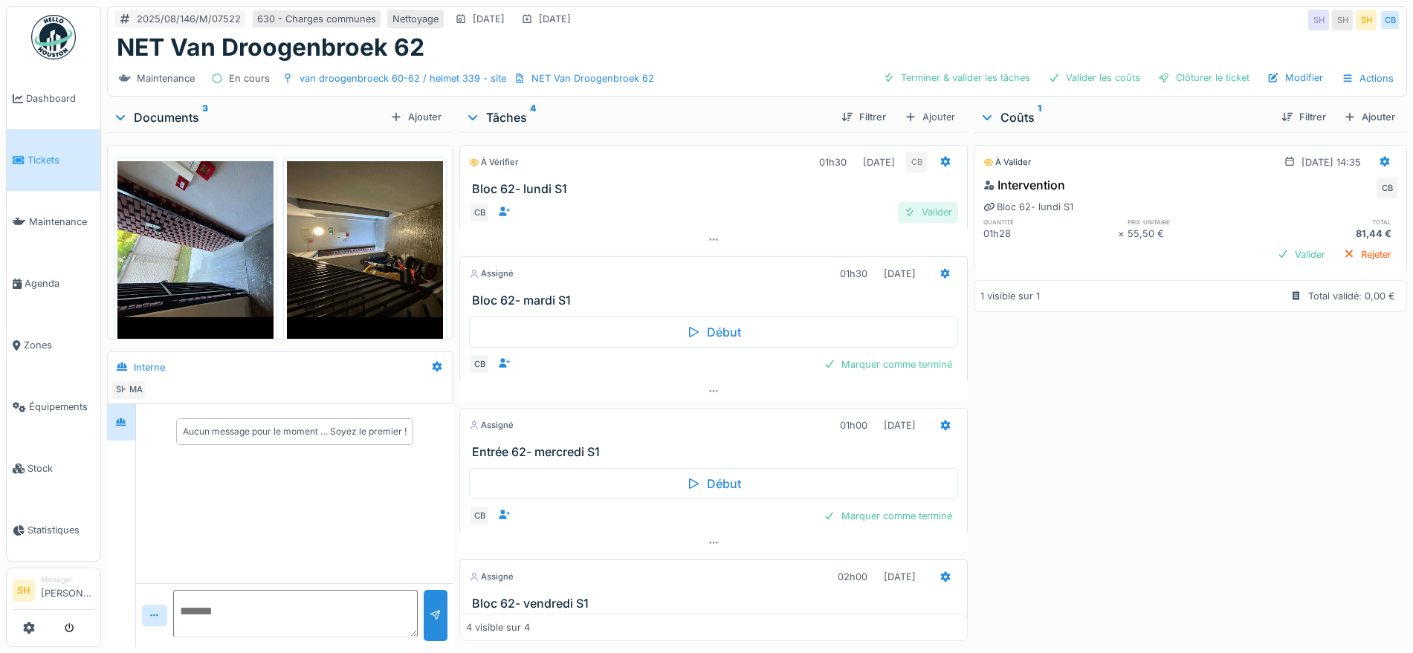
click at [902, 215] on div "Valider" at bounding box center [928, 212] width 60 height 20
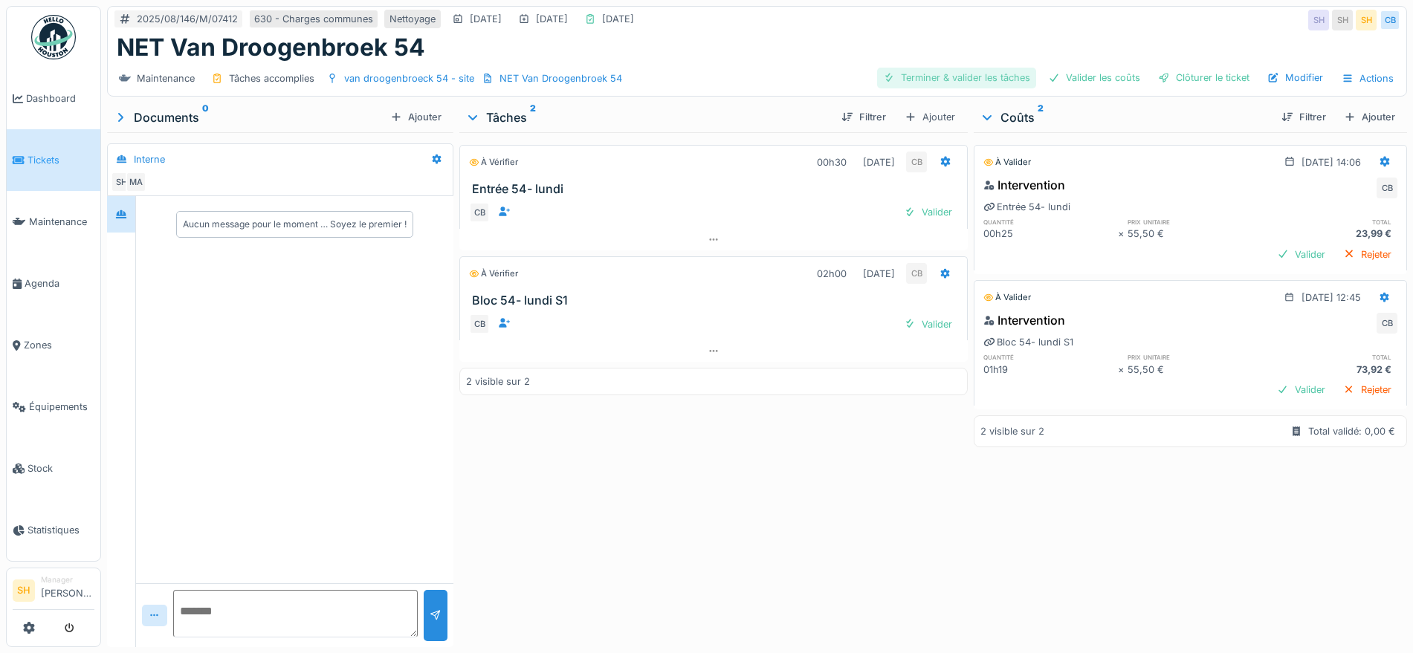
click at [970, 80] on div "Terminer & valider les tâches" at bounding box center [956, 78] width 159 height 20
drag, startPoint x: 1068, startPoint y: 72, endPoint x: 1160, endPoint y: 78, distance: 92.4
click at [1072, 74] on div "Valider les coûts" at bounding box center [1094, 78] width 104 height 20
click at [1192, 79] on div "Clôturer le ticket" at bounding box center [1203, 78] width 103 height 20
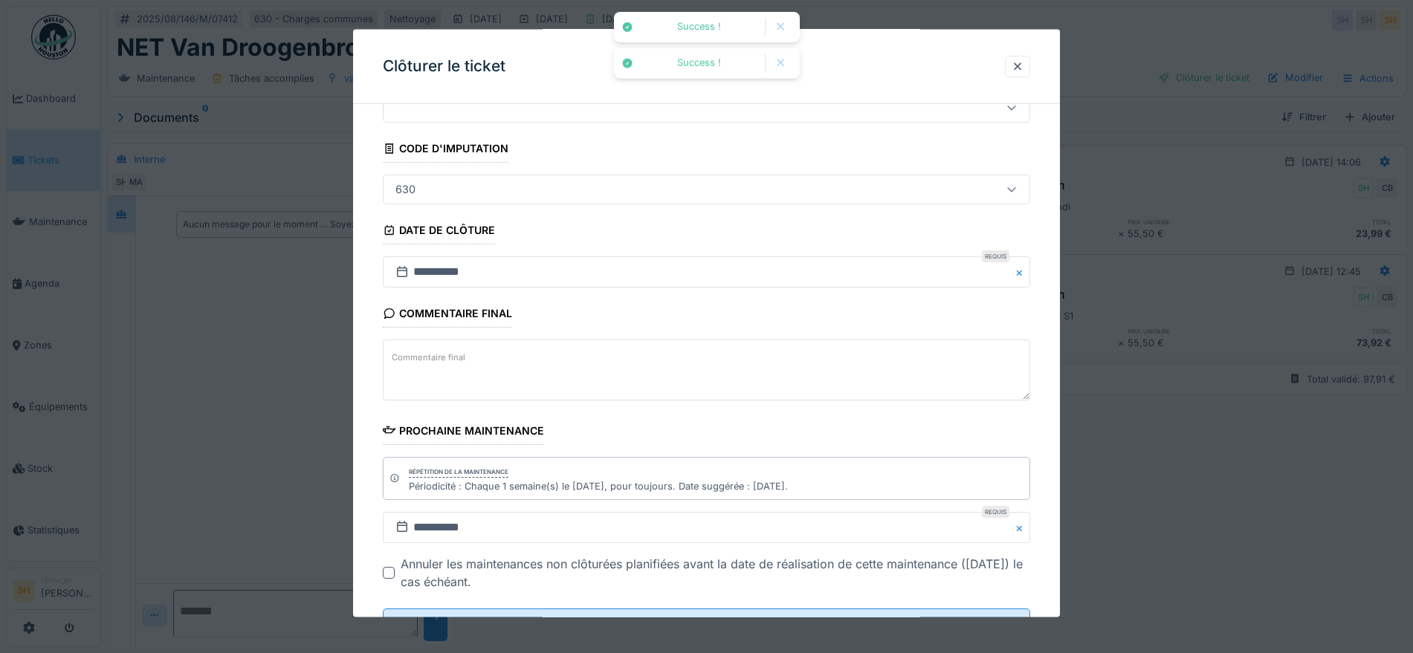
scroll to position [127, 0]
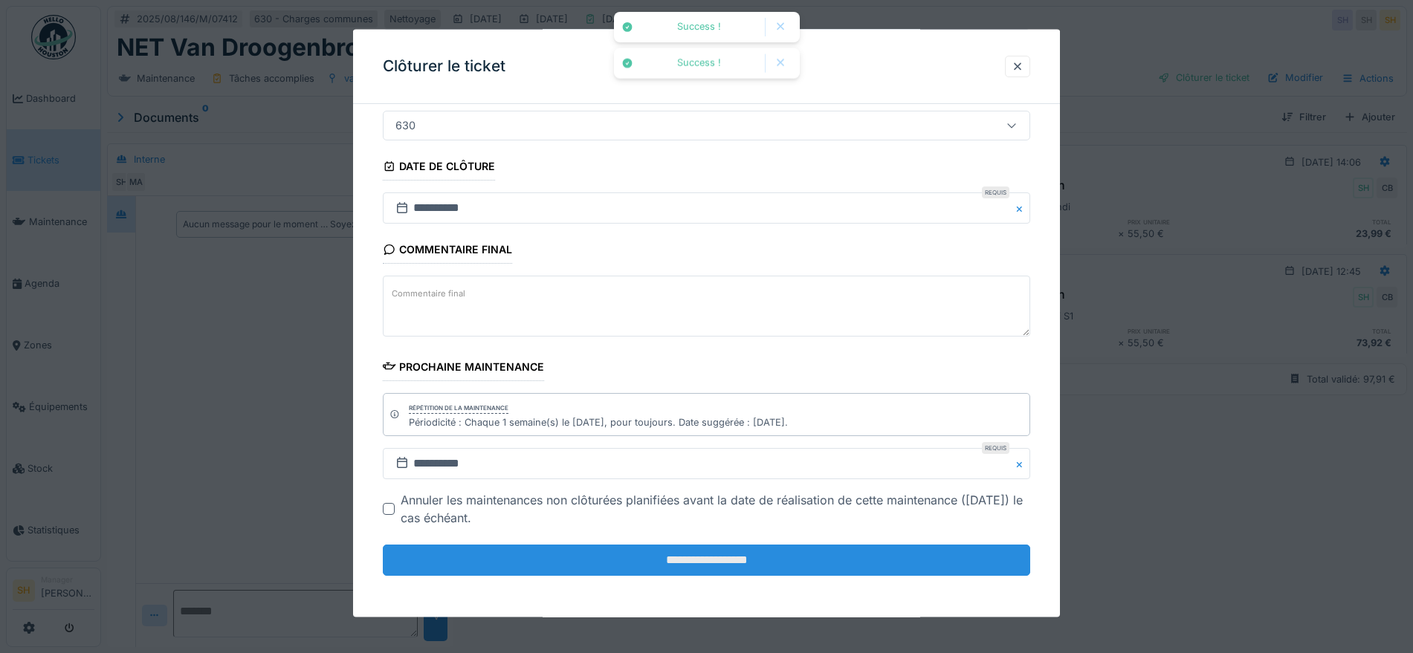
click at [783, 558] on input "**********" at bounding box center [706, 560] width 647 height 31
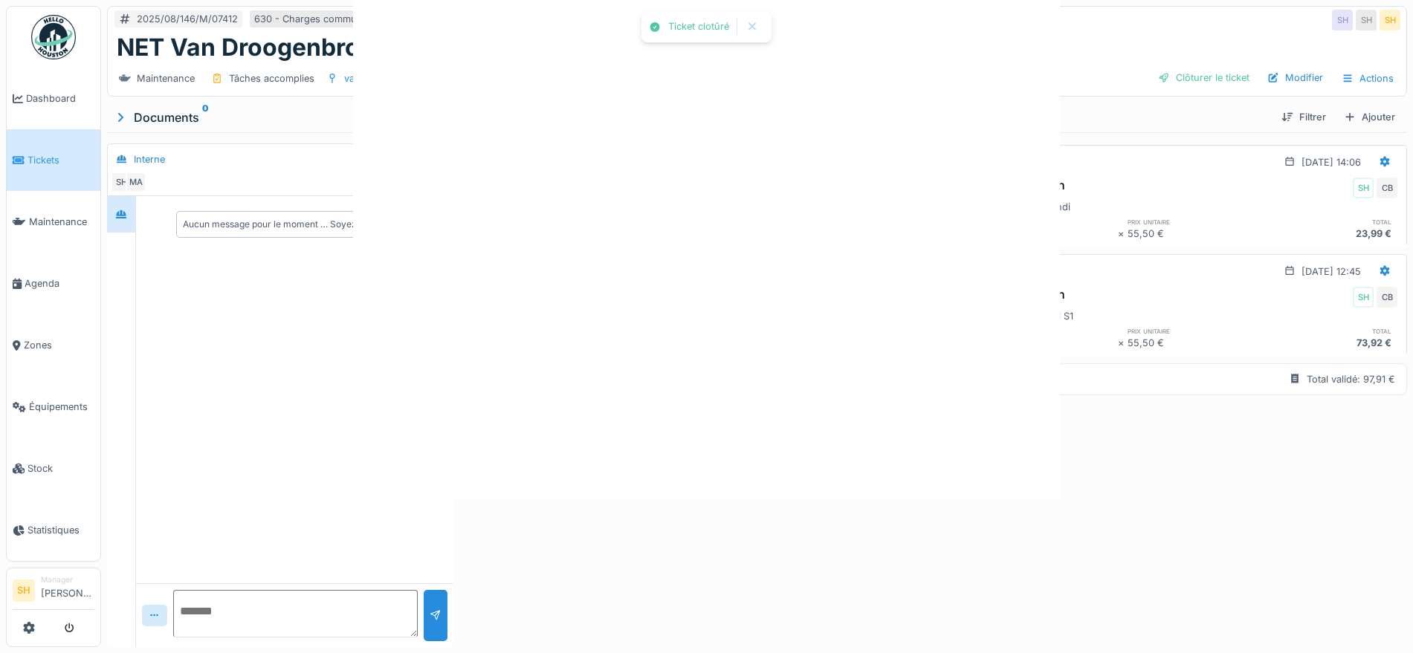
scroll to position [0, 0]
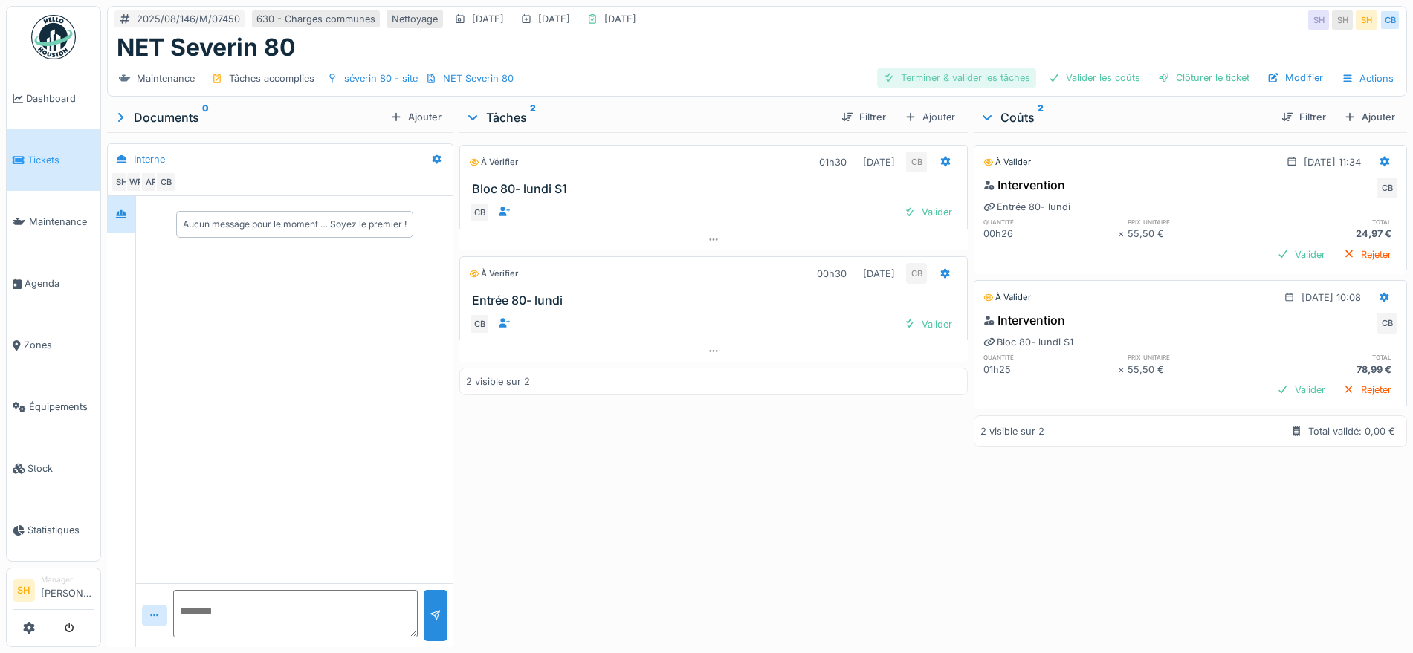
drag, startPoint x: 975, startPoint y: 73, endPoint x: 1021, endPoint y: 75, distance: 45.4
click at [980, 74] on div "Terminer & valider les tâches" at bounding box center [956, 78] width 159 height 20
drag, startPoint x: 1063, startPoint y: 76, endPoint x: 1076, endPoint y: 77, distance: 12.7
click at [1065, 76] on div "Valider les coûts" at bounding box center [1094, 78] width 104 height 20
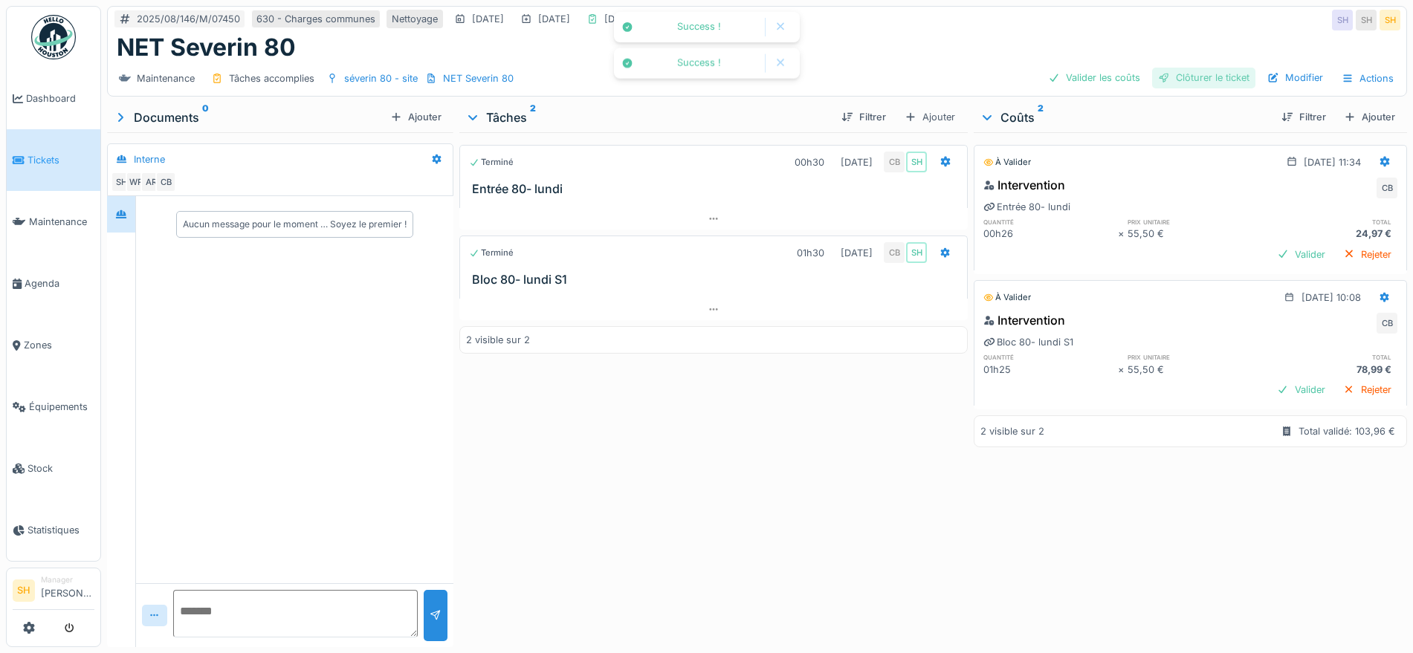
click at [1180, 77] on div "Clôturer le ticket" at bounding box center [1203, 78] width 103 height 20
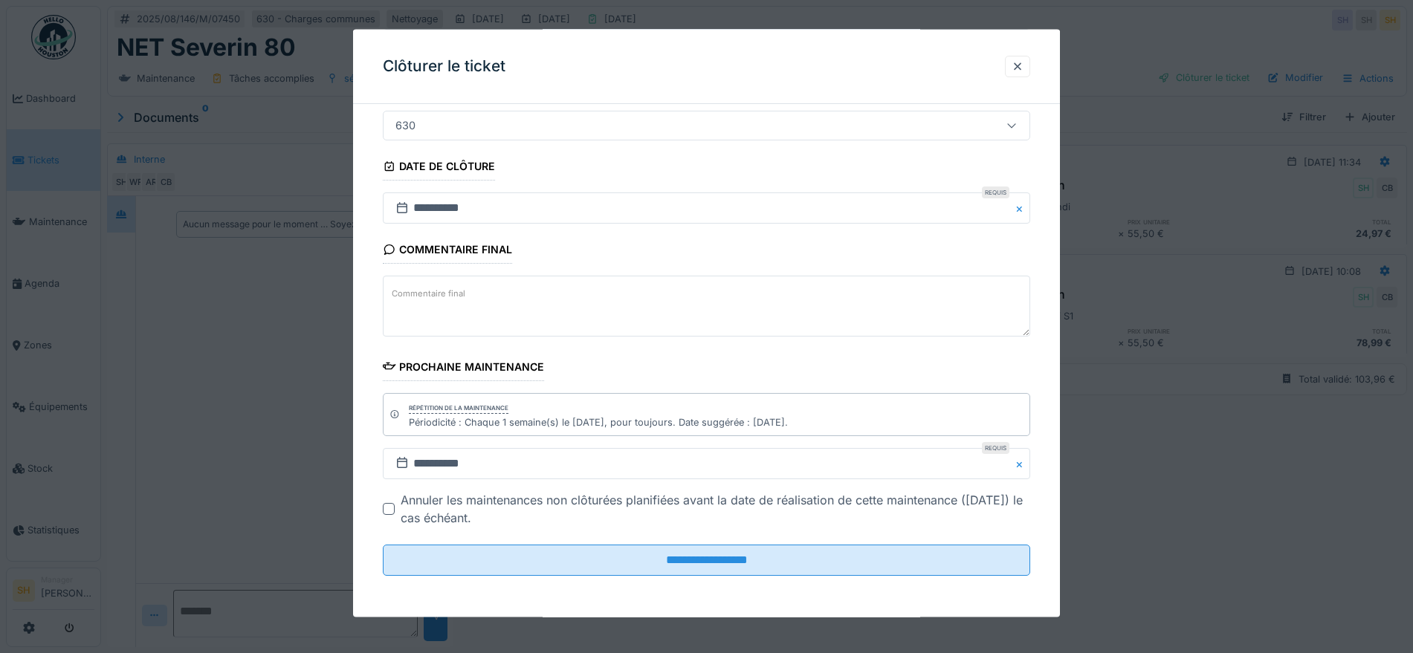
scroll to position [14, 0]
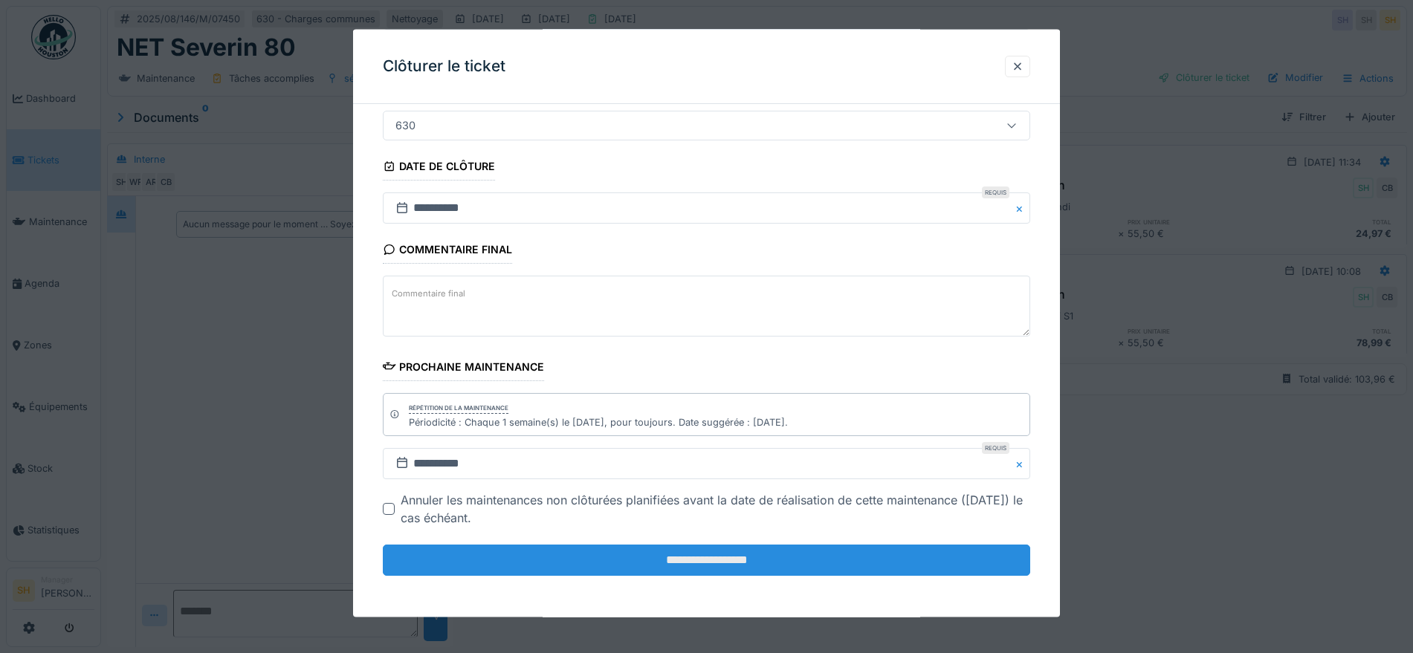
click at [696, 562] on input "**********" at bounding box center [706, 560] width 647 height 31
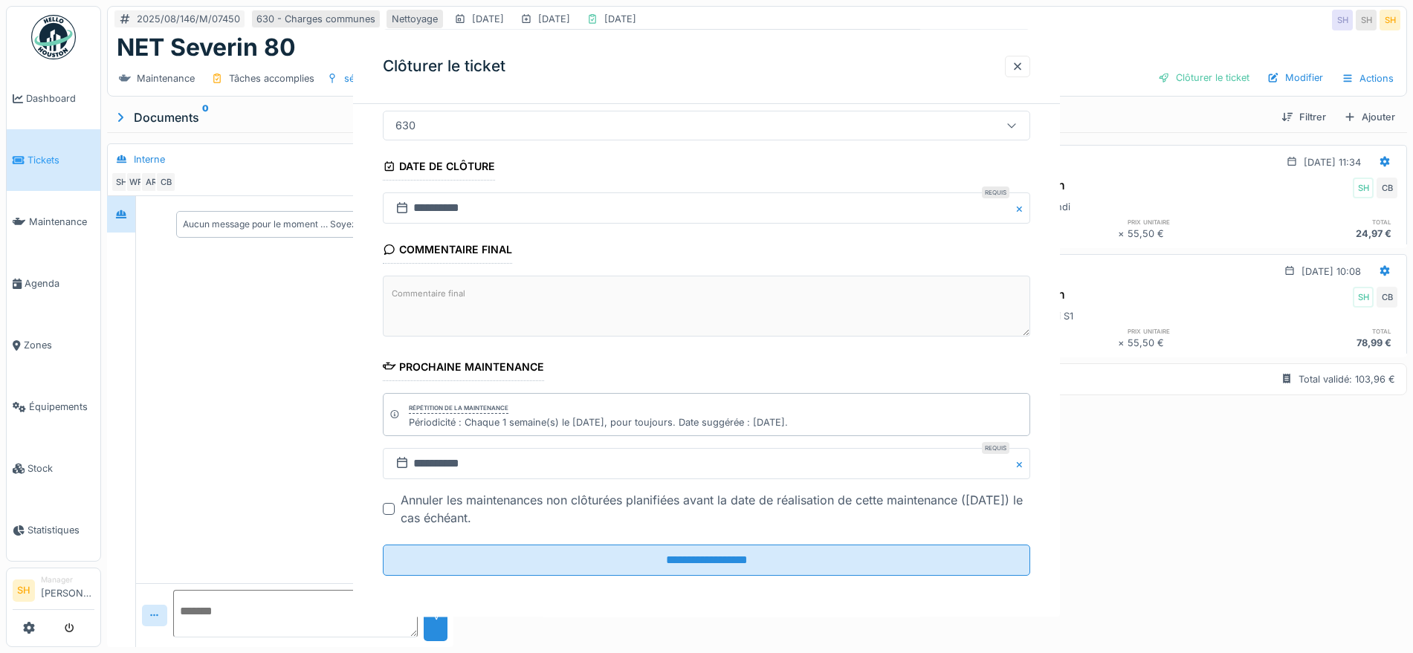
scroll to position [0, 0]
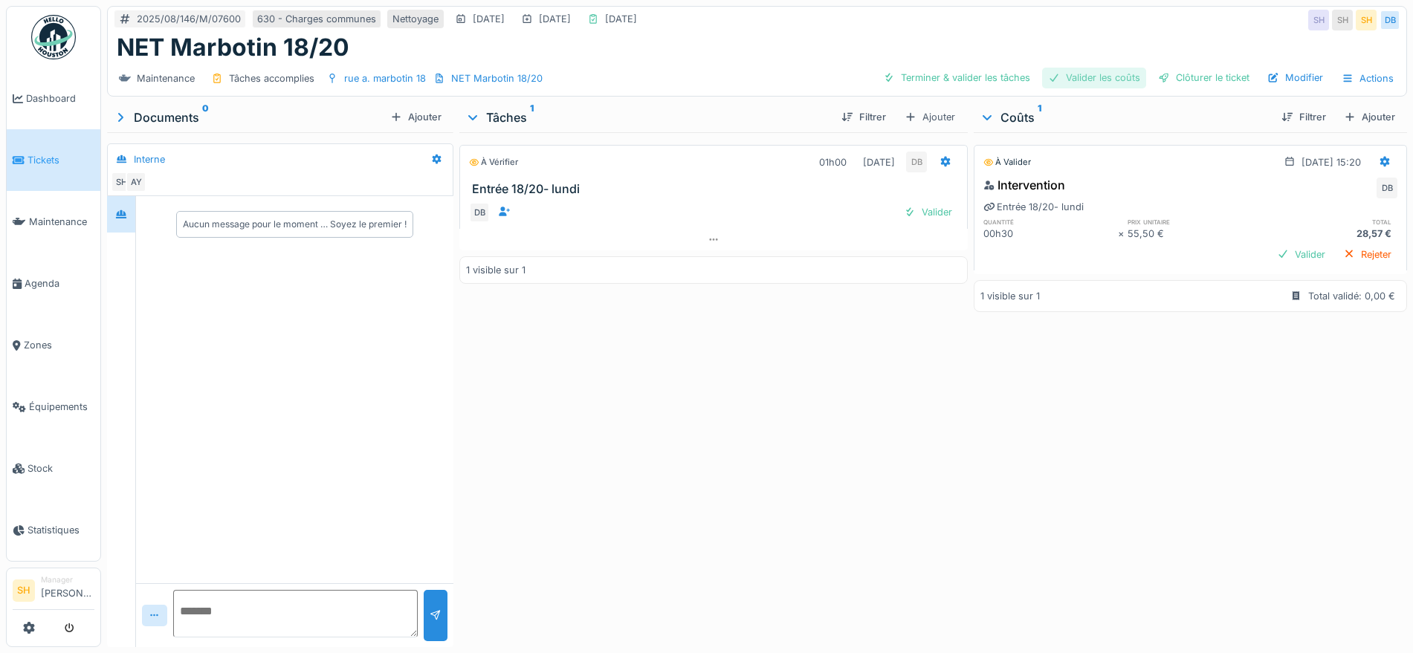
drag, startPoint x: 987, startPoint y: 78, endPoint x: 1070, endPoint y: 77, distance: 82.5
click at [989, 77] on div "Terminer & valider les tâches" at bounding box center [956, 78] width 159 height 20
drag, startPoint x: 1070, startPoint y: 77, endPoint x: 1087, endPoint y: 77, distance: 17.8
click at [1073, 77] on div "Valider les coûts" at bounding box center [1094, 78] width 104 height 20
click at [1165, 77] on div "Clôturer le ticket" at bounding box center [1203, 78] width 103 height 20
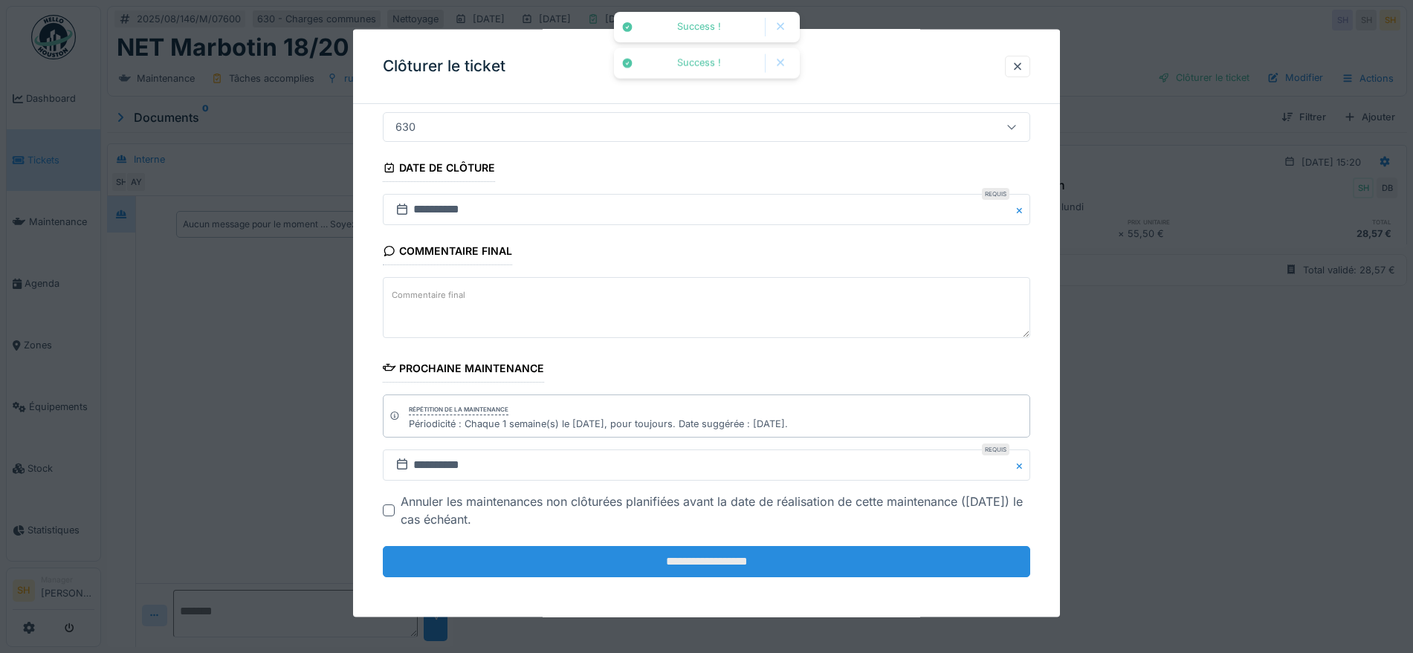
scroll to position [127, 0]
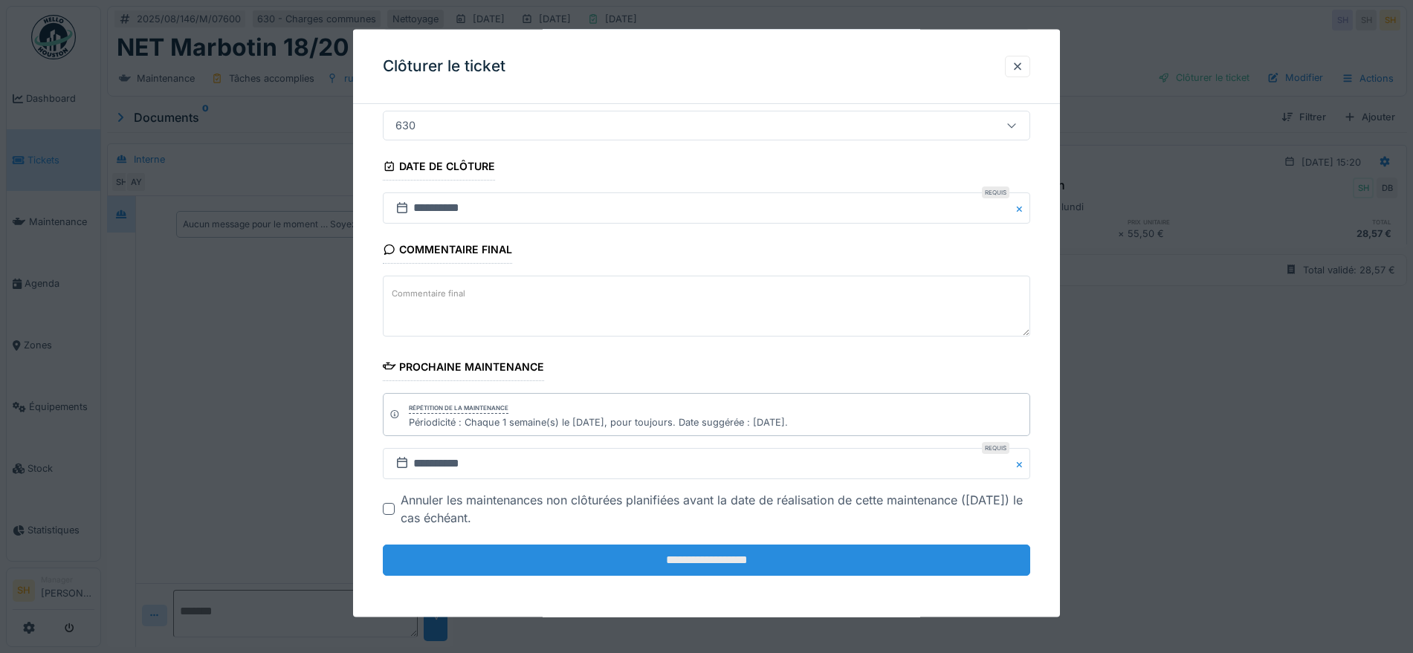
click at [758, 559] on input "**********" at bounding box center [706, 560] width 647 height 31
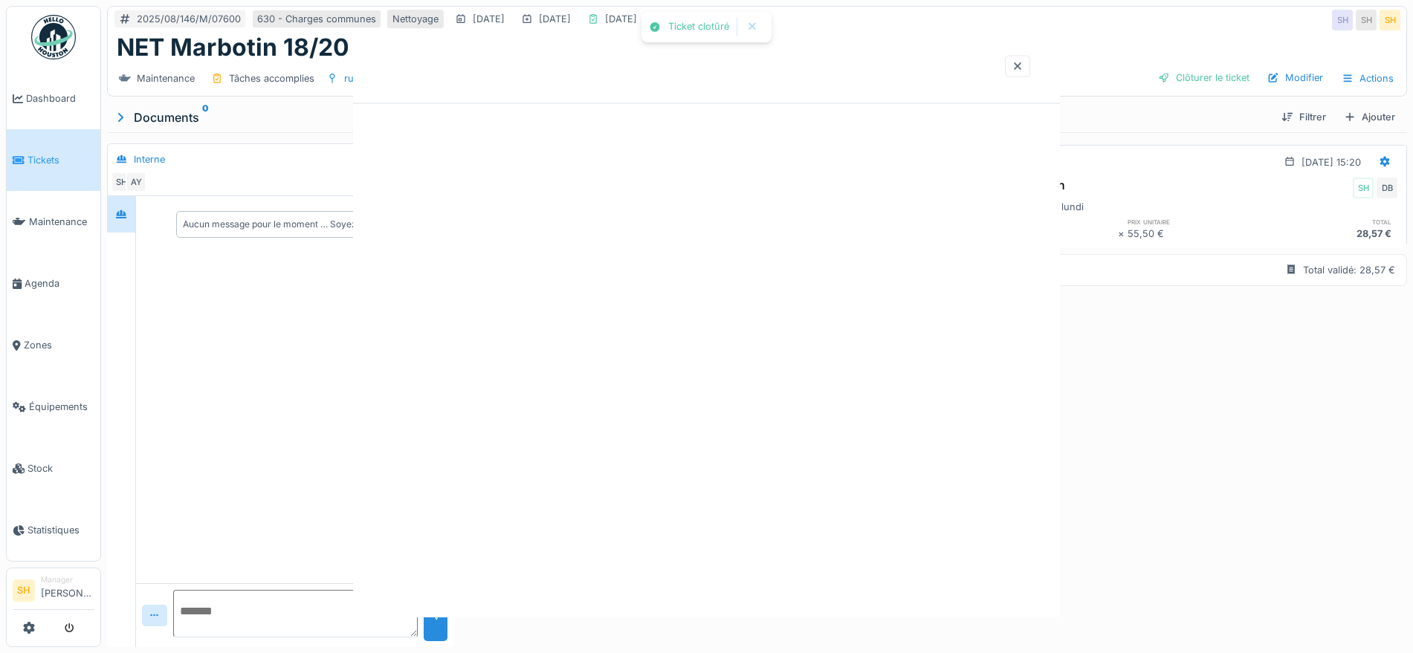
scroll to position [0, 0]
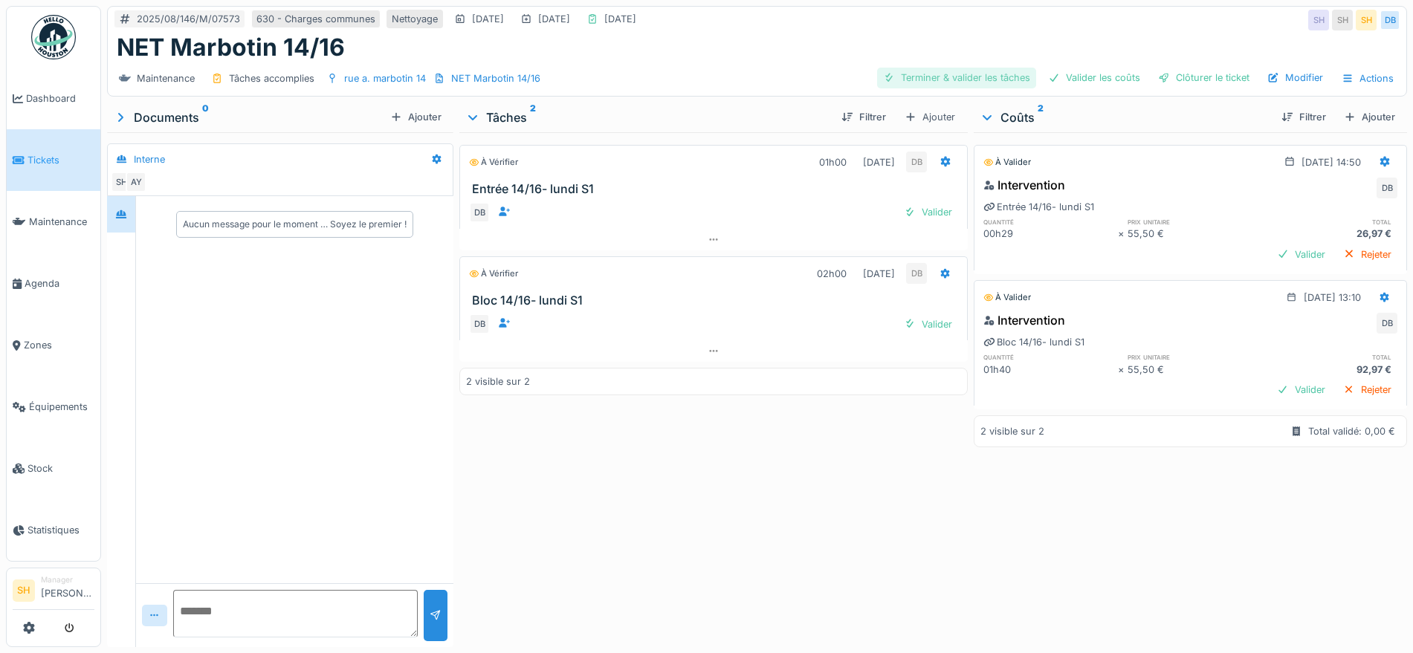
click at [968, 79] on div "Terminer & valider les tâches" at bounding box center [956, 78] width 159 height 20
drag, startPoint x: 1071, startPoint y: 82, endPoint x: 1174, endPoint y: 74, distance: 103.6
click at [1072, 81] on div "Valider les coûts" at bounding box center [1094, 78] width 104 height 20
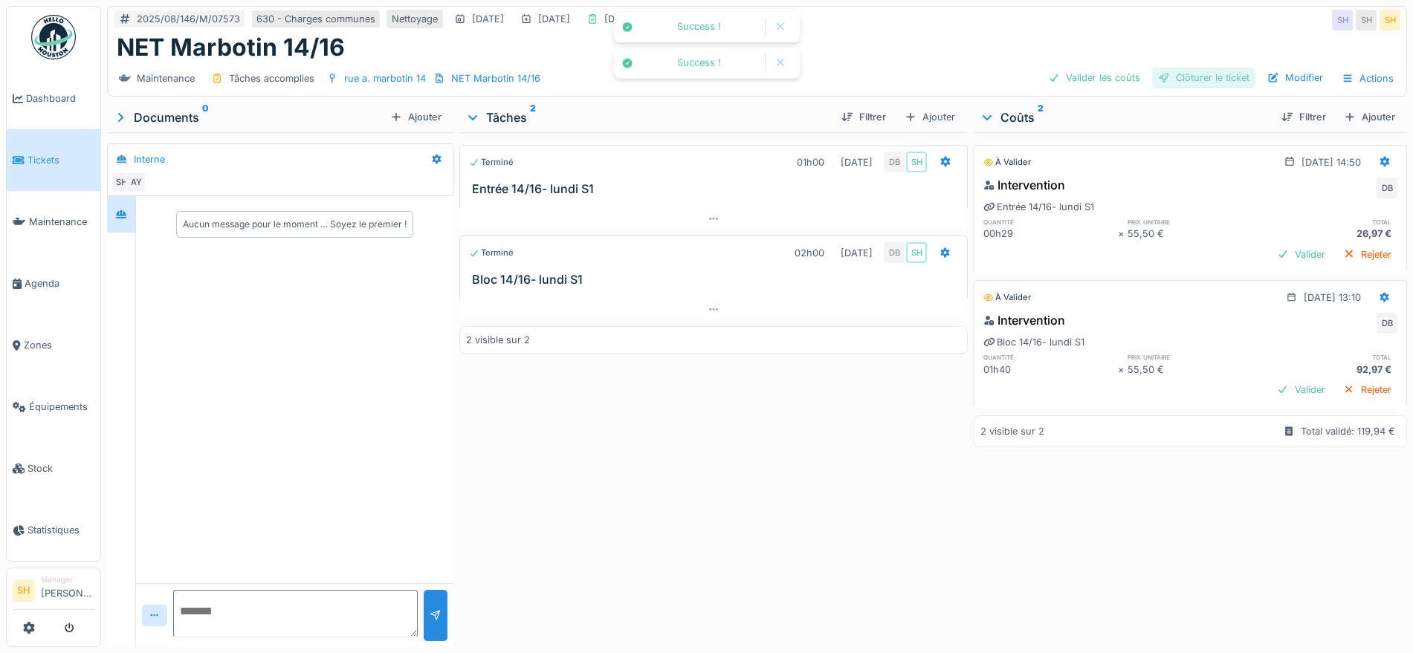
click at [1211, 74] on div "Clôturer le ticket" at bounding box center [1203, 78] width 103 height 20
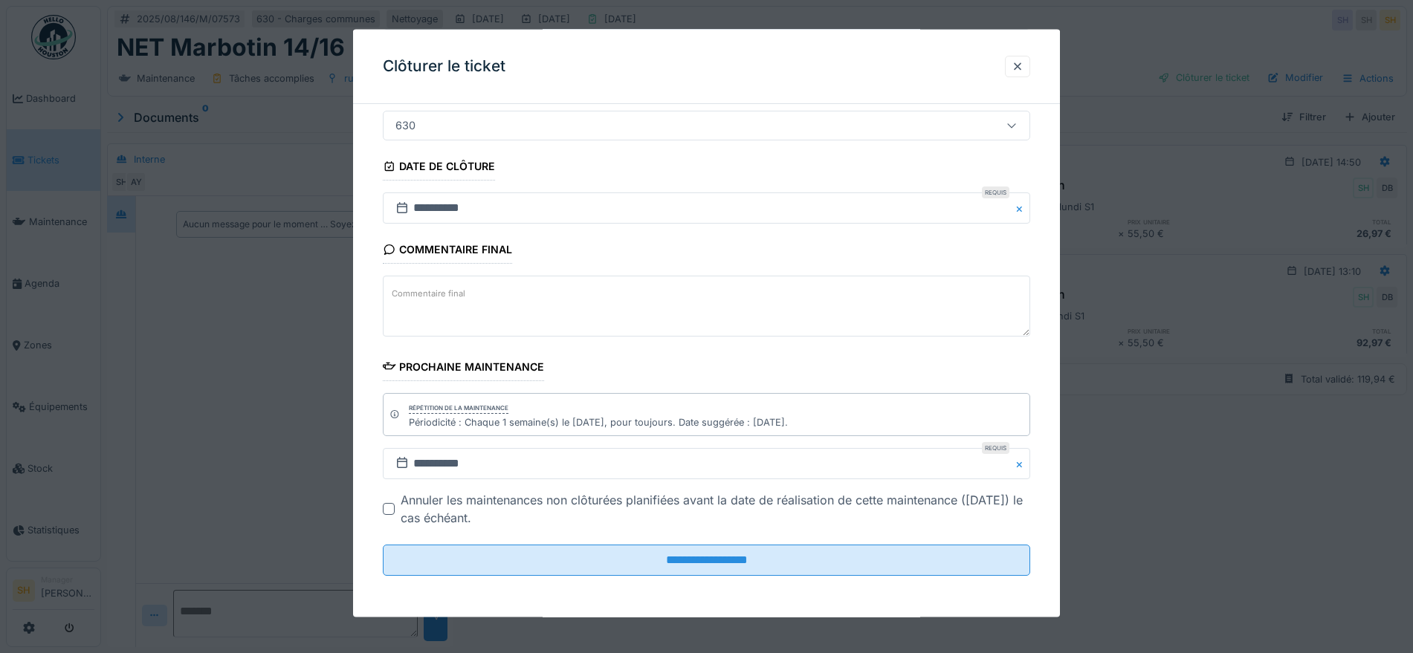
scroll to position [14, 0]
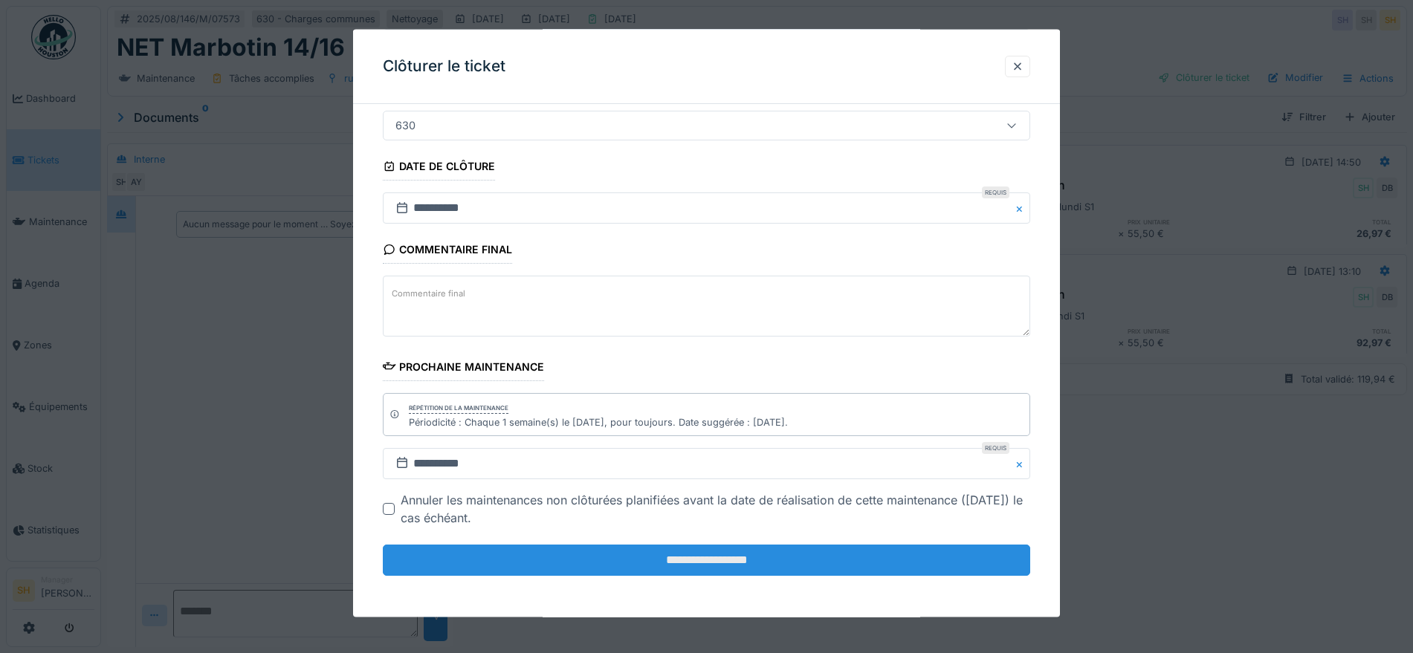
click at [709, 570] on input "**********" at bounding box center [706, 560] width 647 height 31
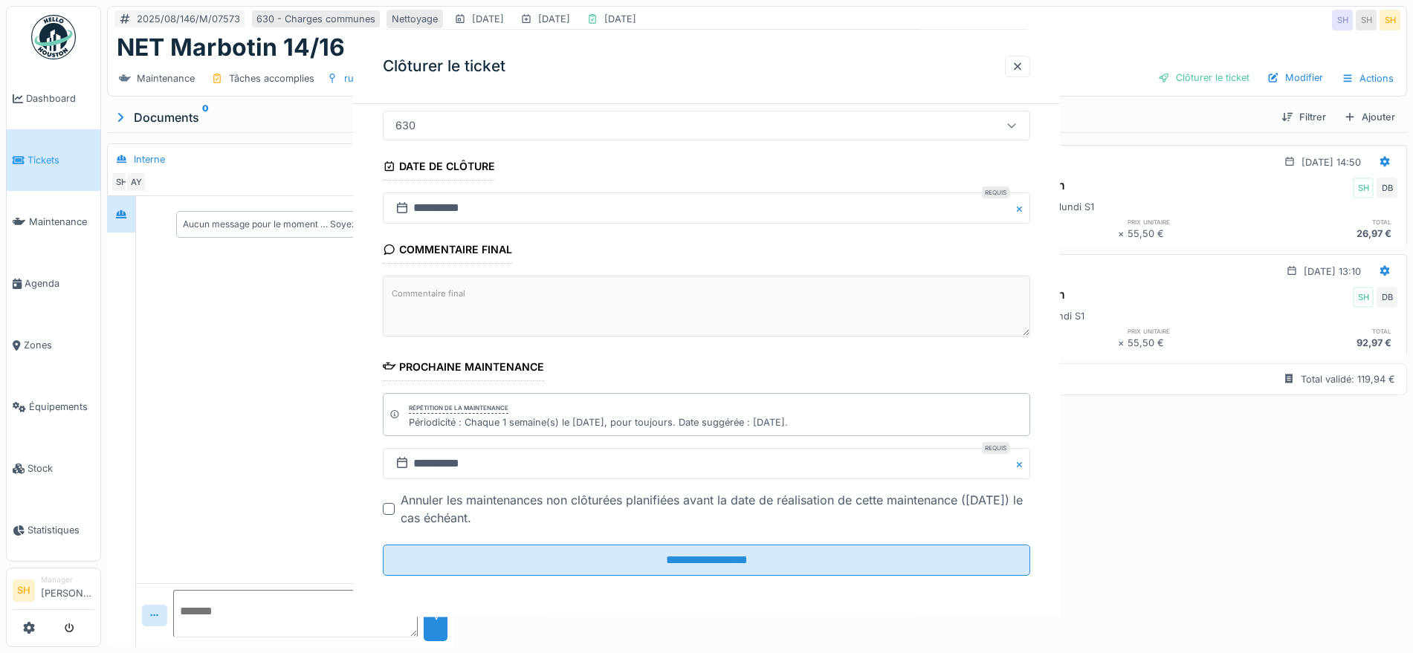
scroll to position [0, 0]
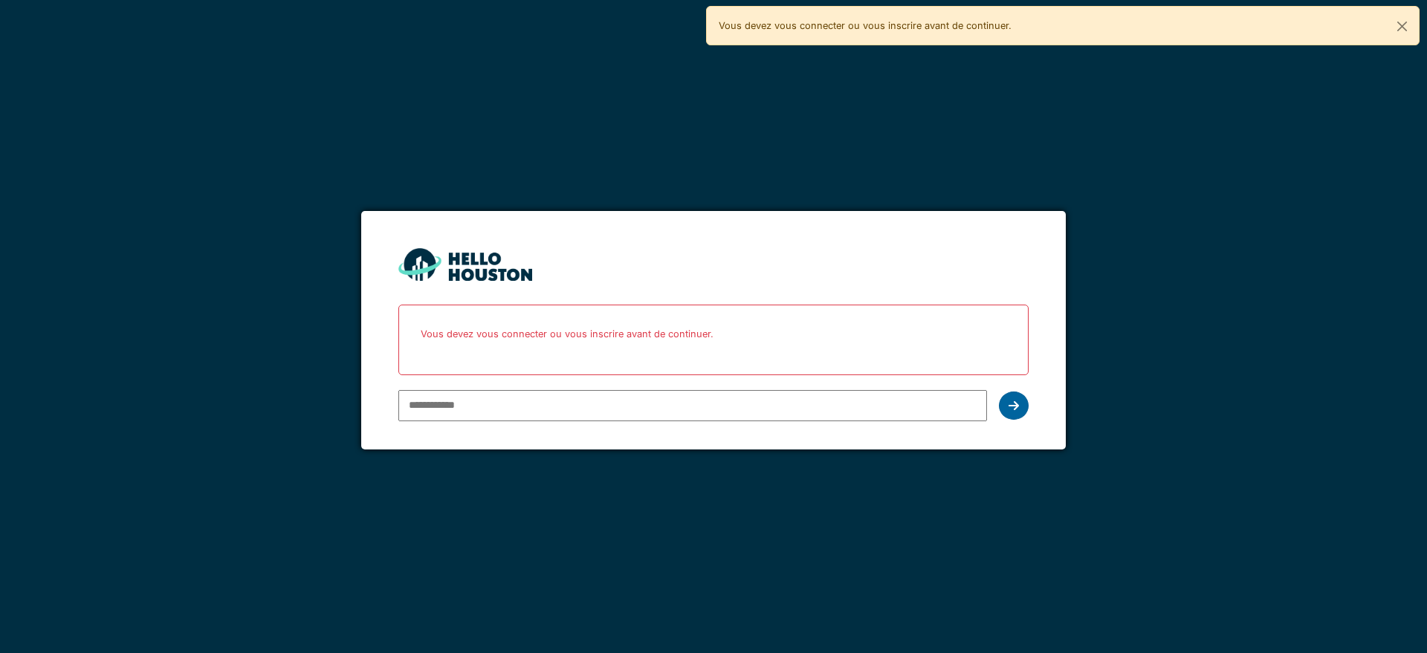
type input "**********"
click at [1009, 414] on div at bounding box center [1014, 406] width 30 height 28
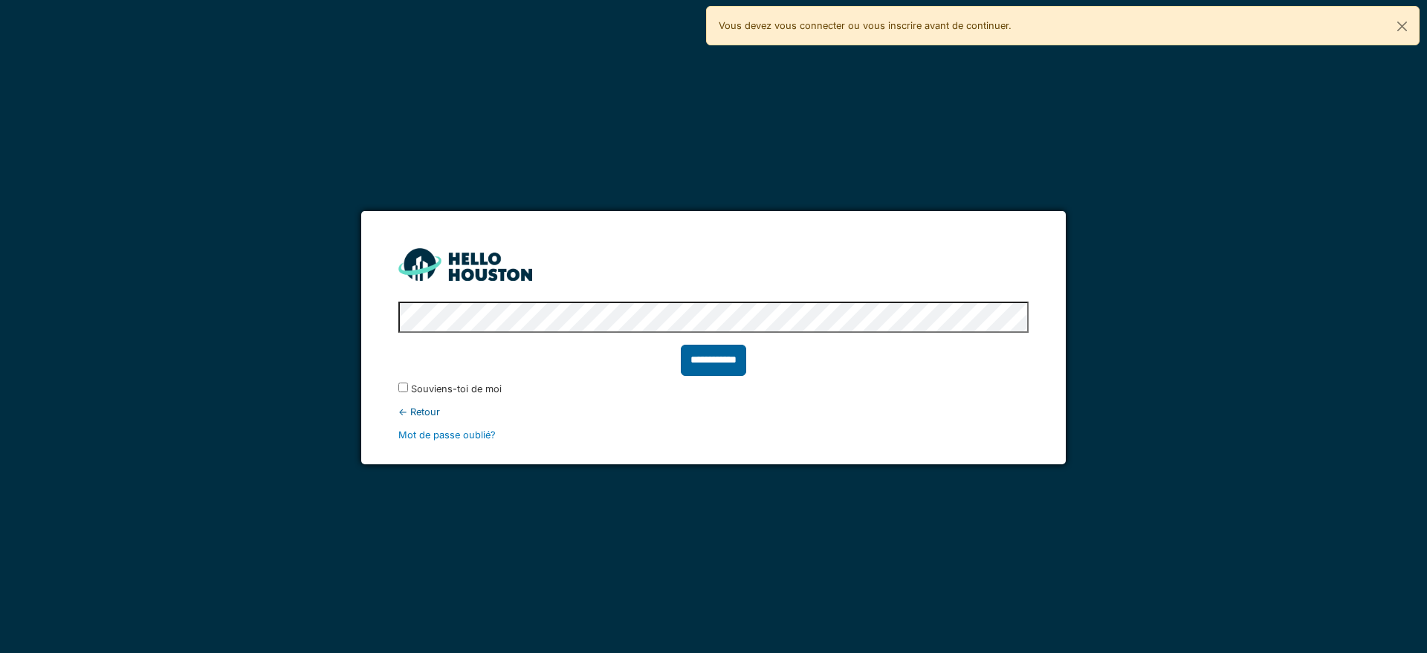
click at [727, 369] on input "**********" at bounding box center [713, 360] width 65 height 31
type input "******"
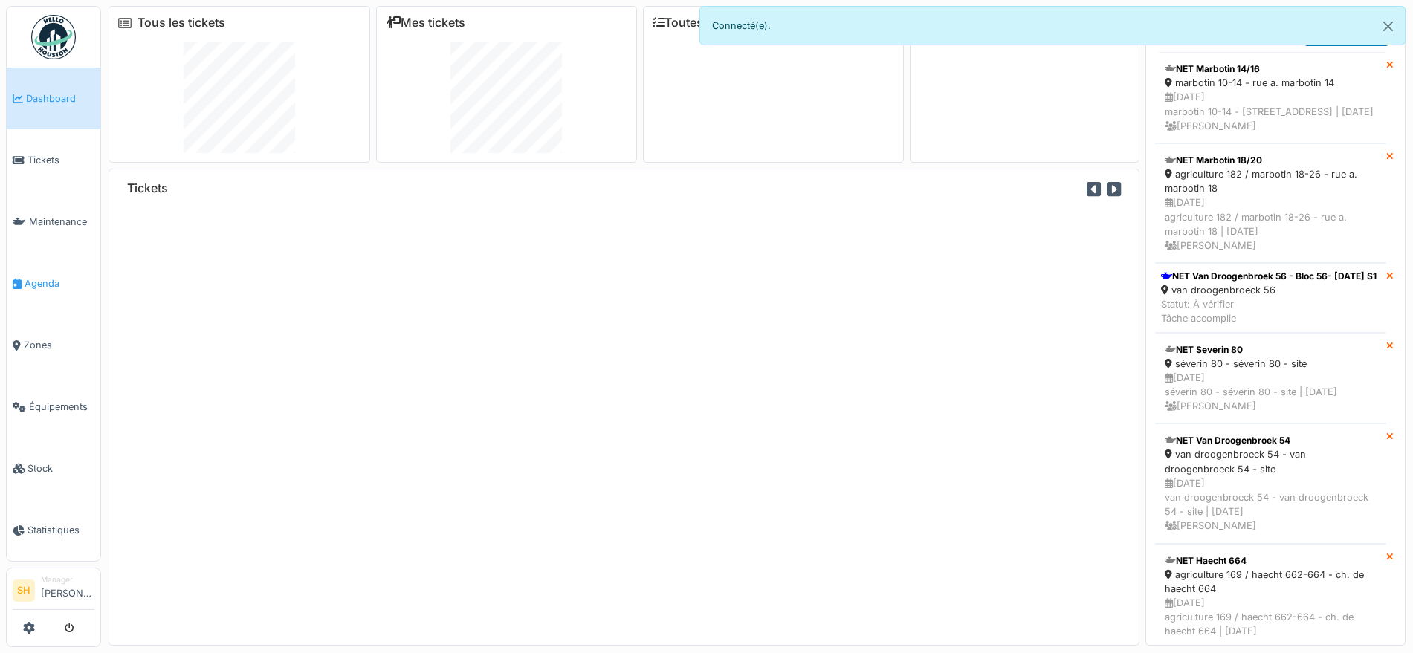
click at [39, 277] on span "Agenda" at bounding box center [60, 284] width 70 height 14
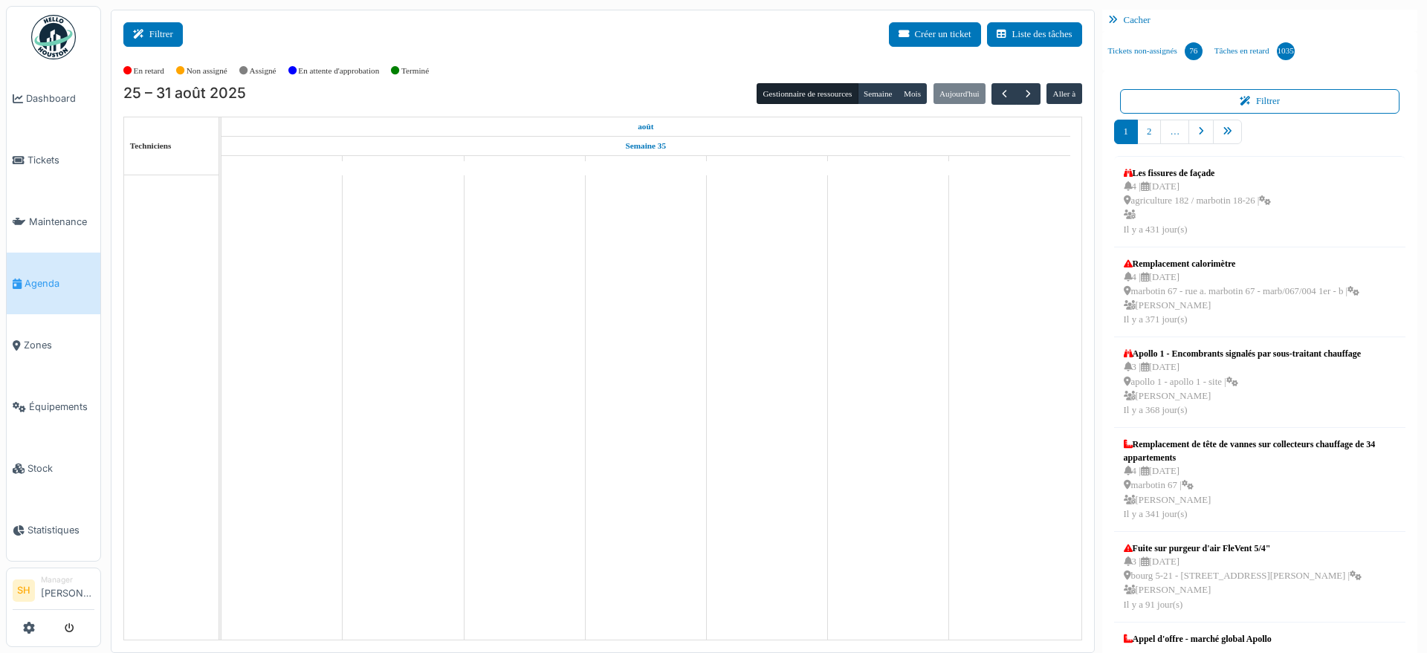
click at [159, 29] on button "Filtrer" at bounding box center [152, 34] width 59 height 25
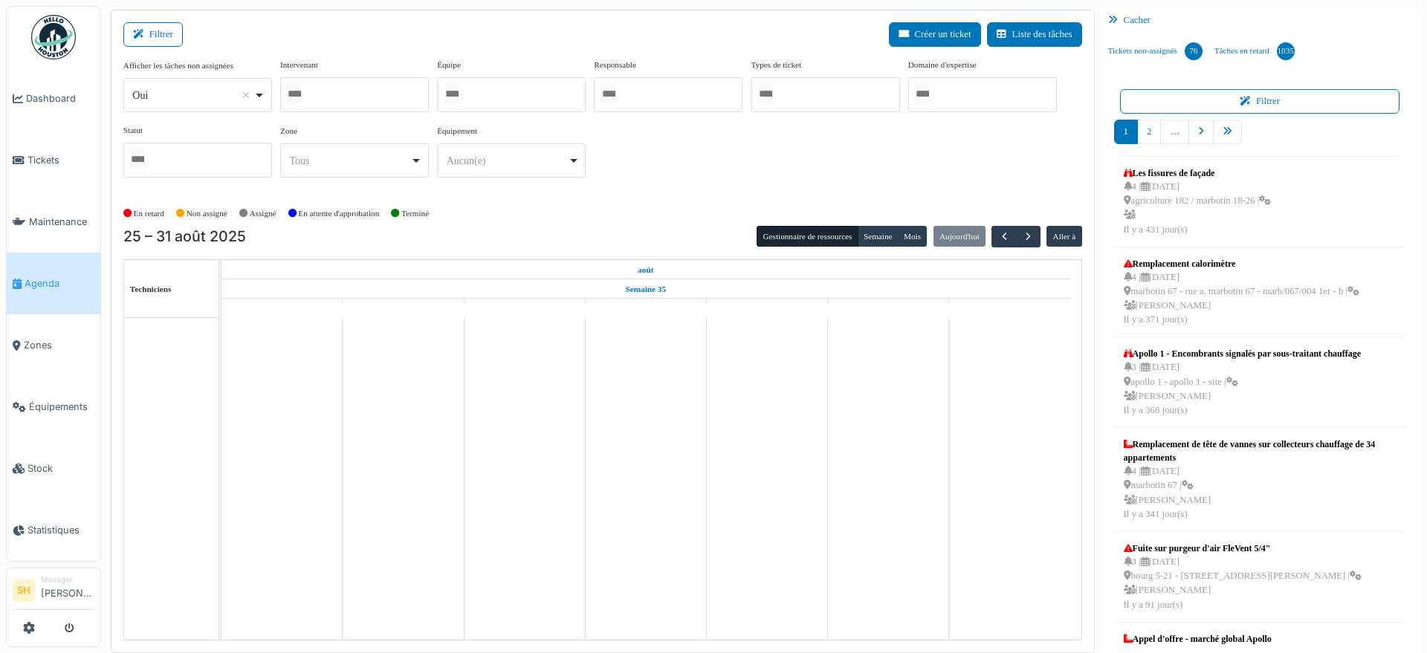
click at [554, 97] on div at bounding box center [511, 94] width 149 height 35
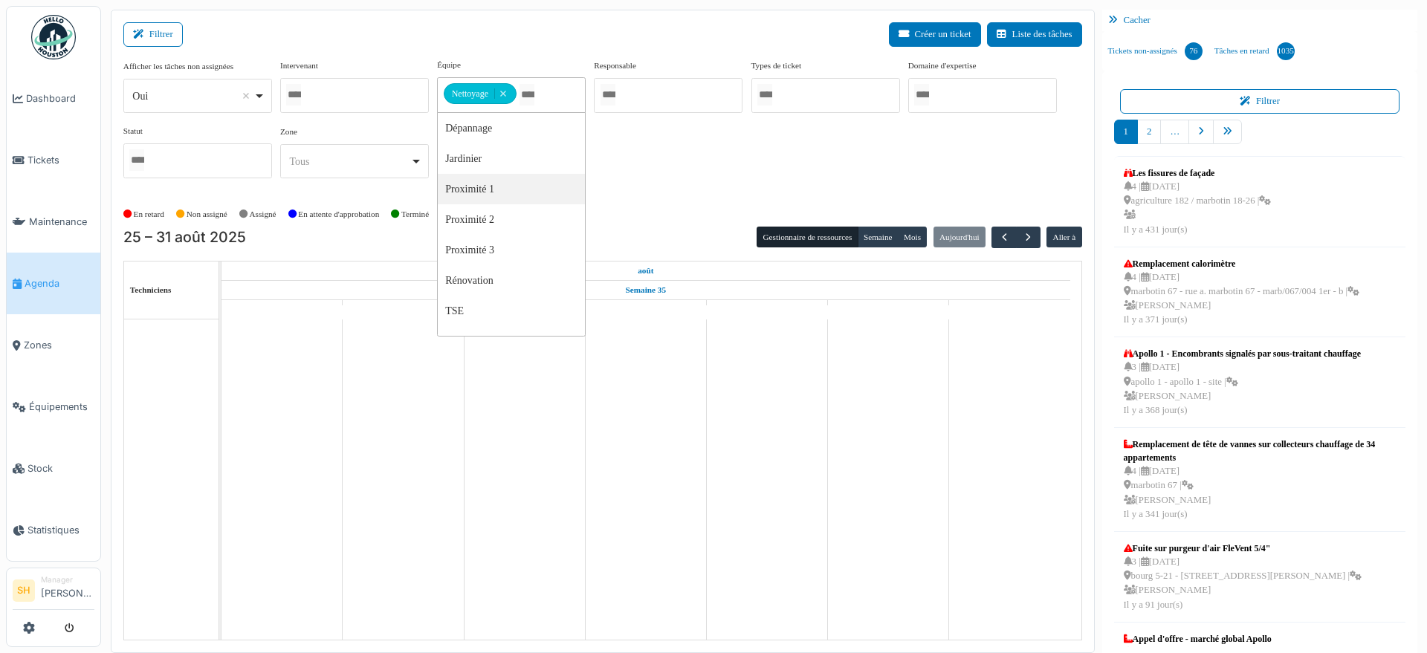
click at [700, 200] on div "Afficher les tâches non assignées *** Oui Remove item Oui Non Intervenant Abdel…" at bounding box center [602, 130] width 959 height 143
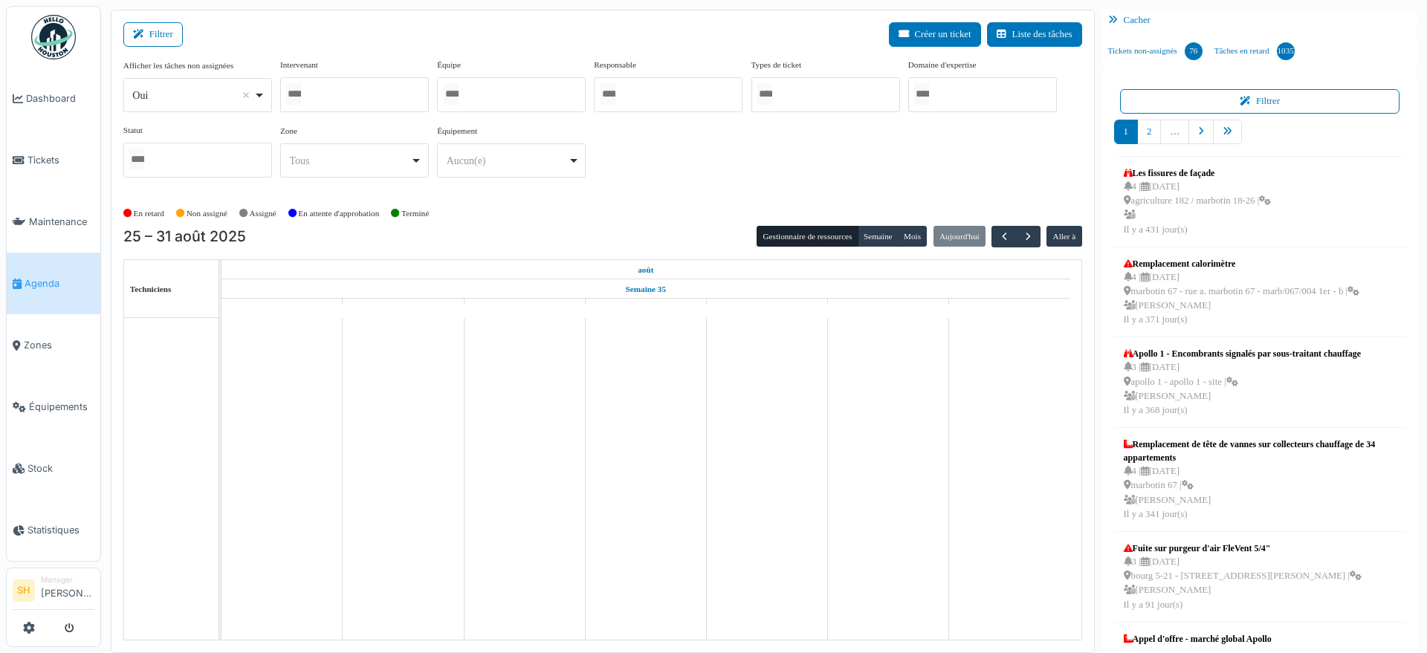
click at [644, 160] on div "Afficher les tâches non assignées *** Oui Remove item Oui Non Intervenant Abdel…" at bounding box center [602, 124] width 959 height 131
click at [459, 96] on input "Tous" at bounding box center [451, 94] width 15 height 22
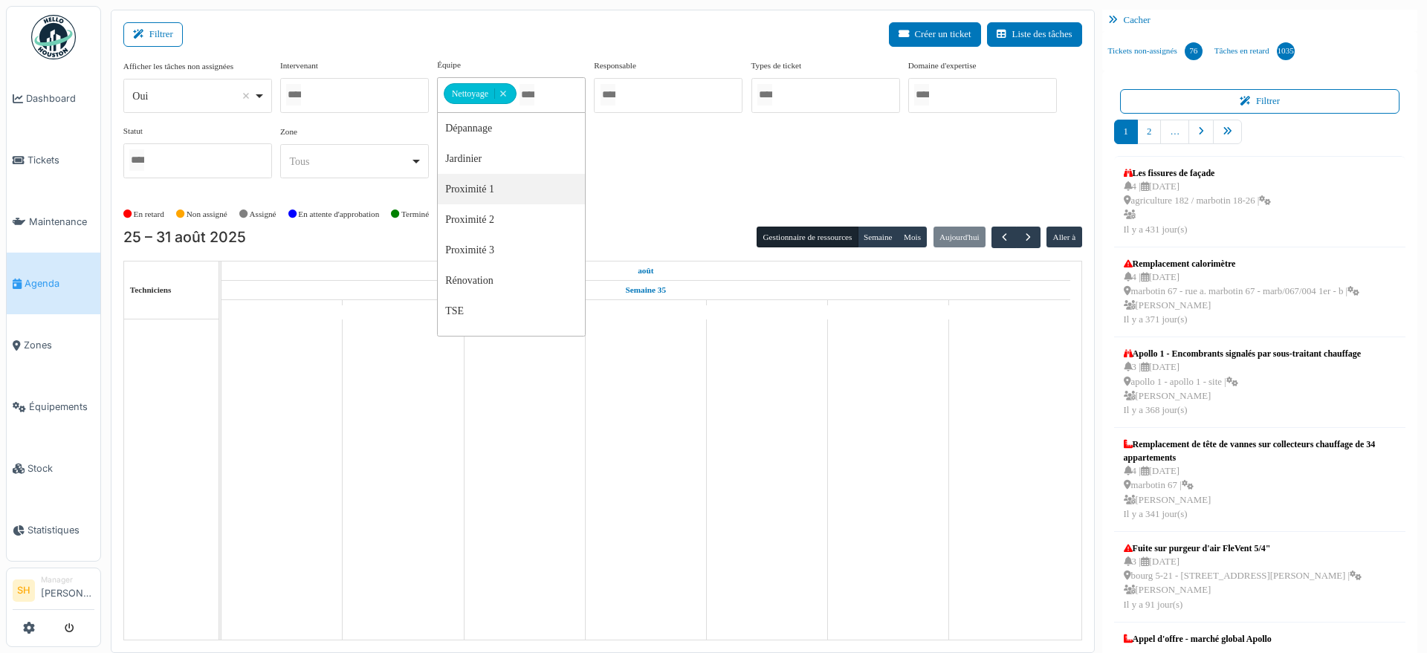
click at [637, 181] on div "Afficher les tâches non assignées *** Oui Remove item Oui Non Intervenant Abdel…" at bounding box center [602, 125] width 959 height 132
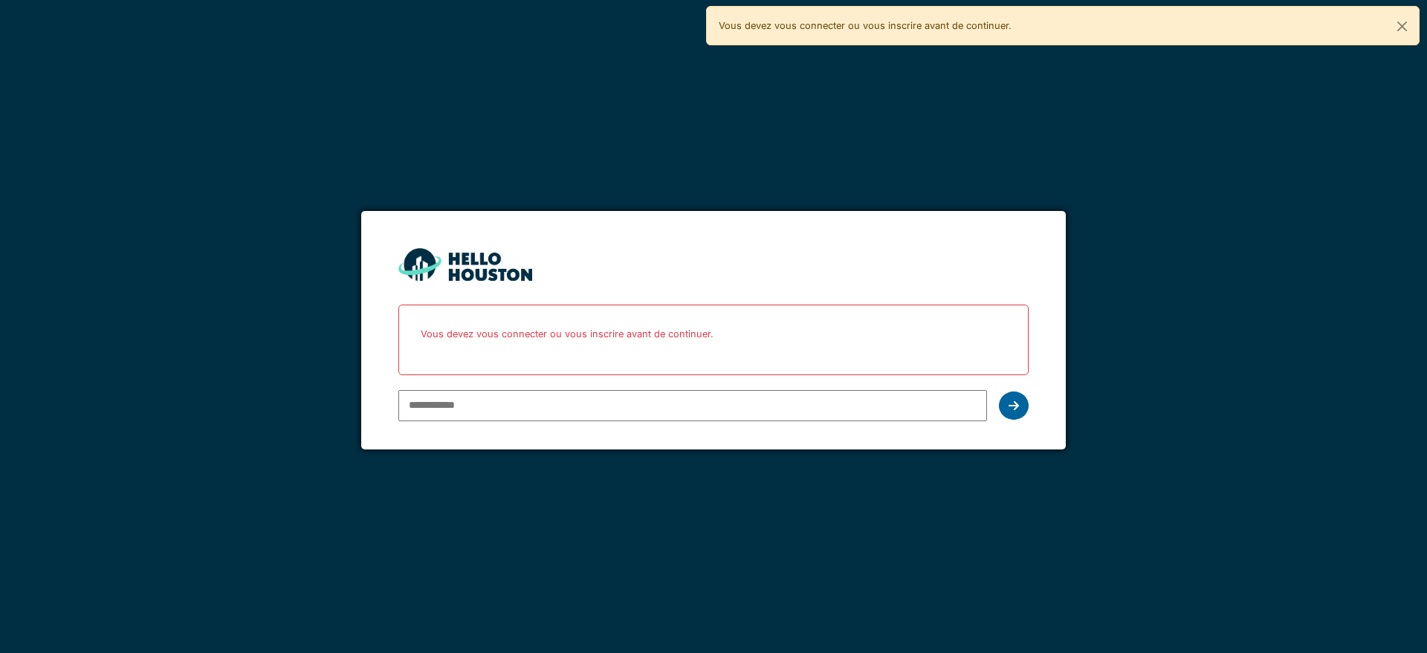
type input "**********"
click at [1015, 404] on icon at bounding box center [1014, 406] width 10 height 12
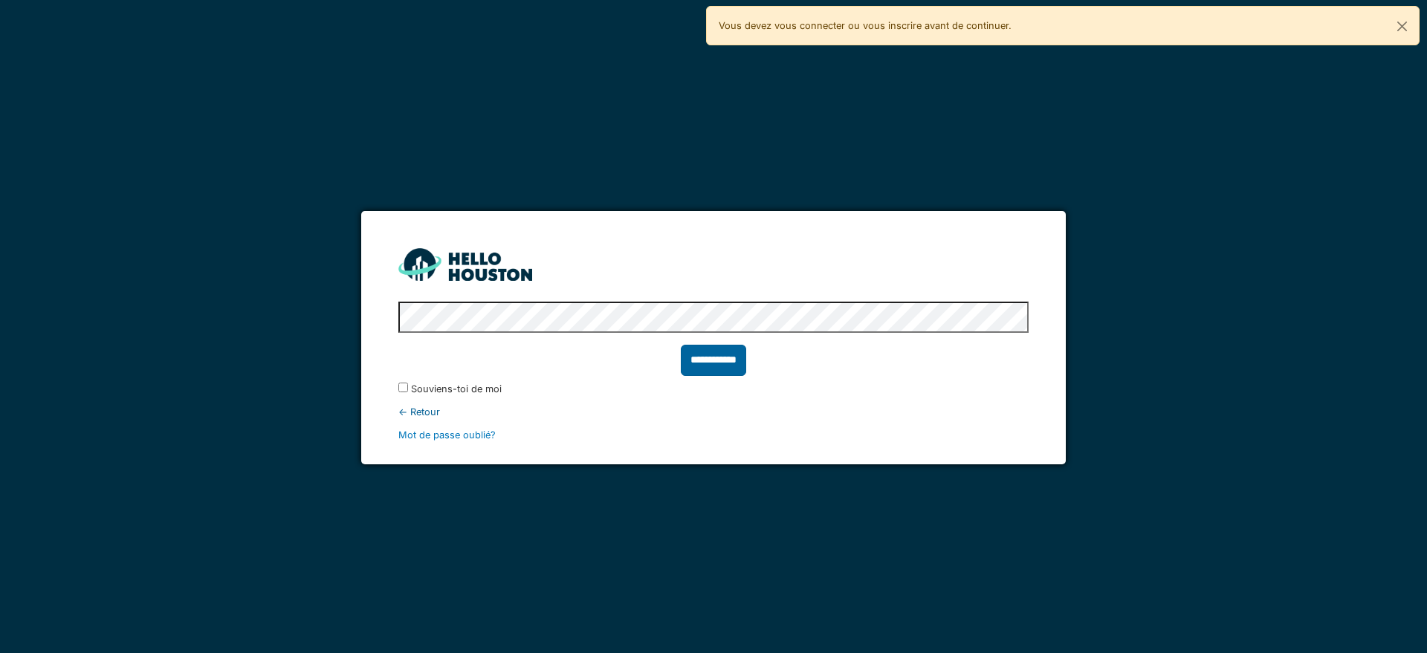
click at [701, 363] on input "**********" at bounding box center [713, 360] width 65 height 31
type input "******"
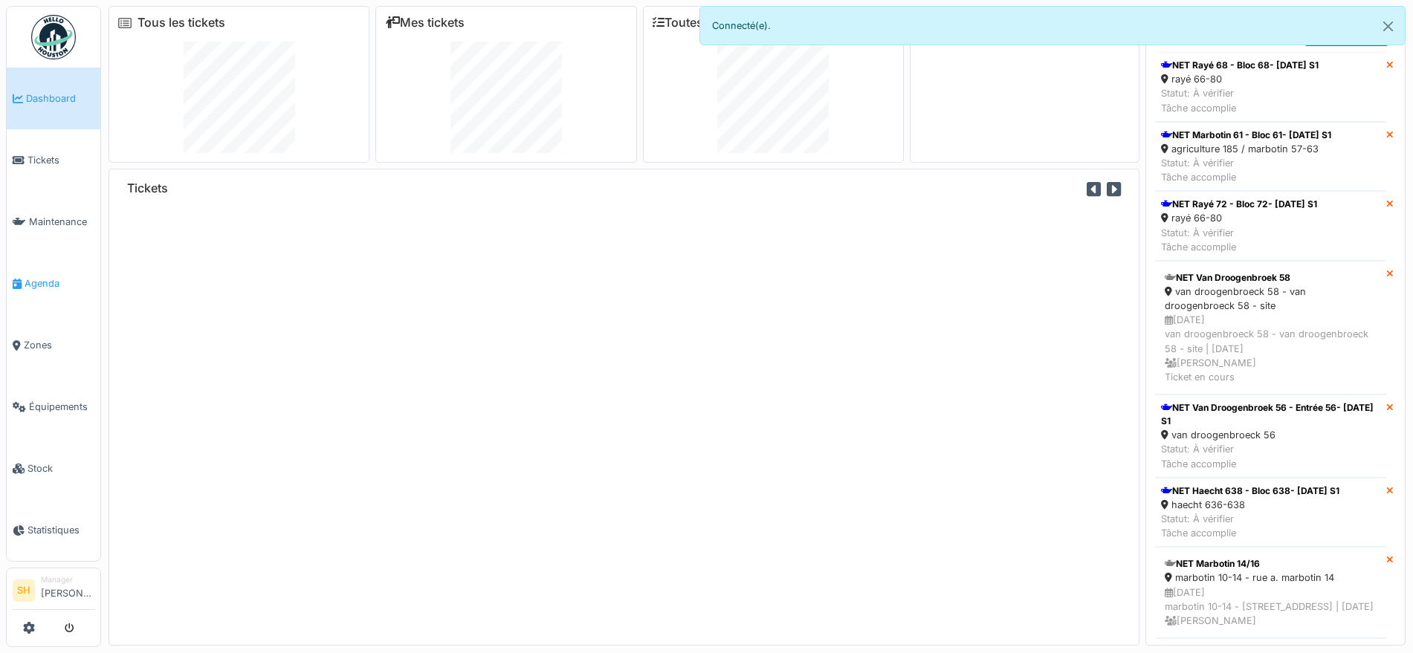
click at [55, 277] on span "Agenda" at bounding box center [60, 284] width 70 height 14
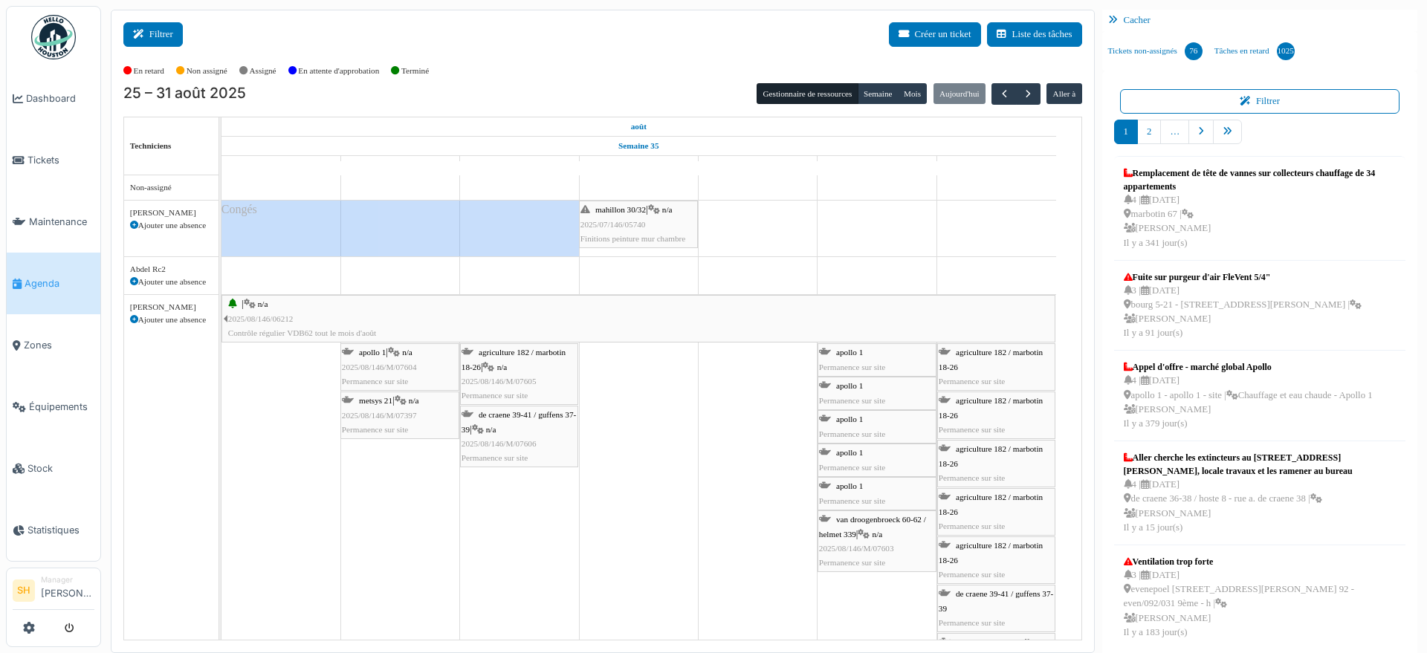
click at [175, 30] on button "Filtrer" at bounding box center [152, 34] width 59 height 25
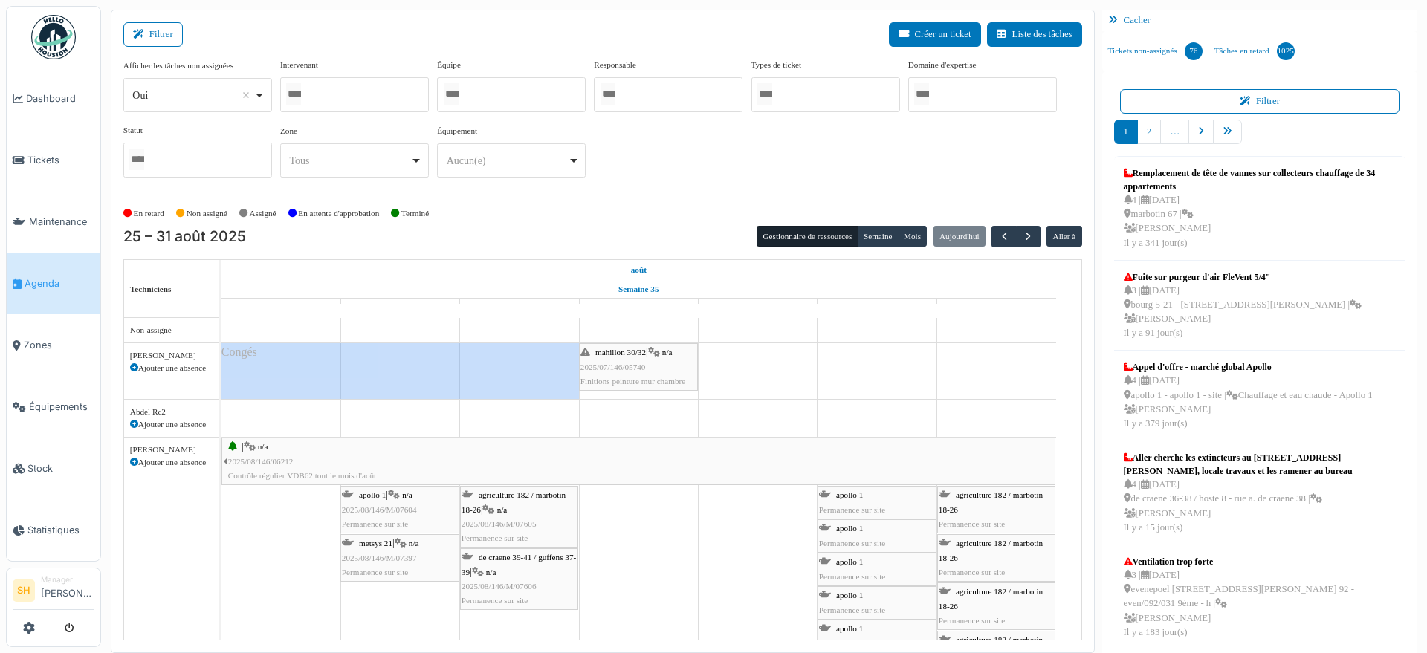
click at [459, 91] on input "Tous" at bounding box center [451, 94] width 15 height 22
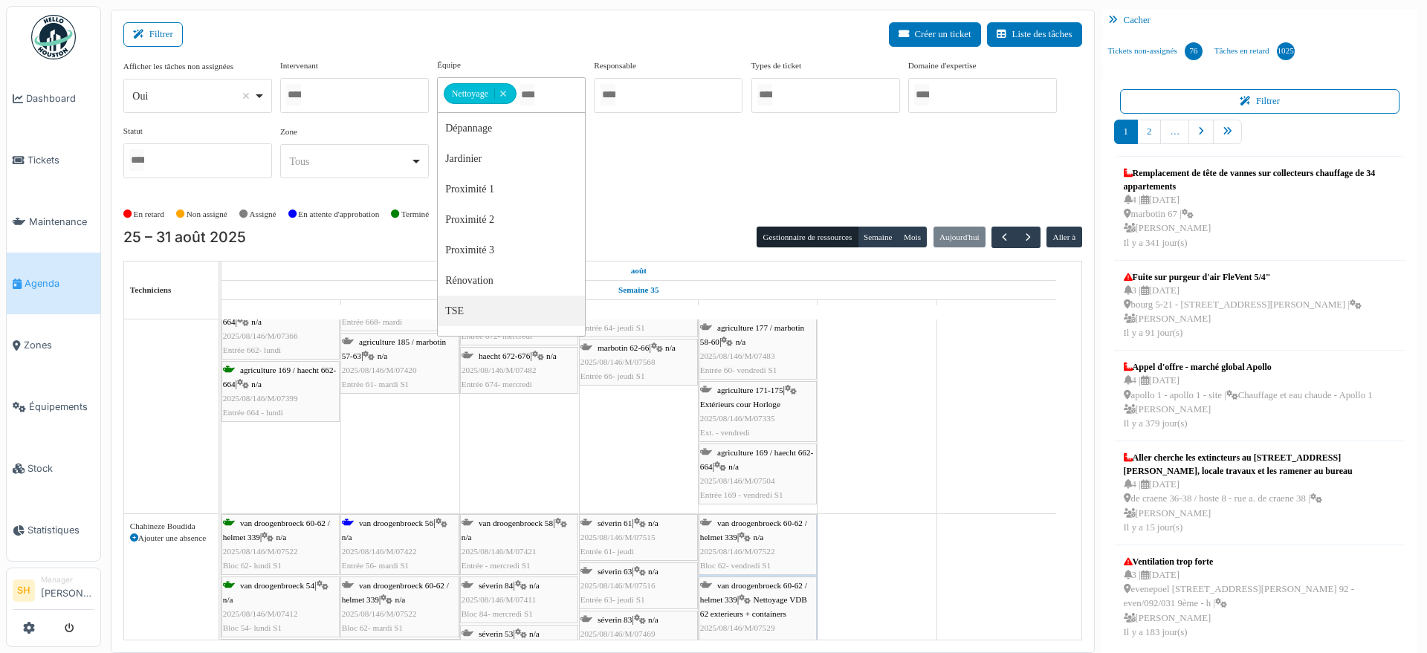
scroll to position [465, 0]
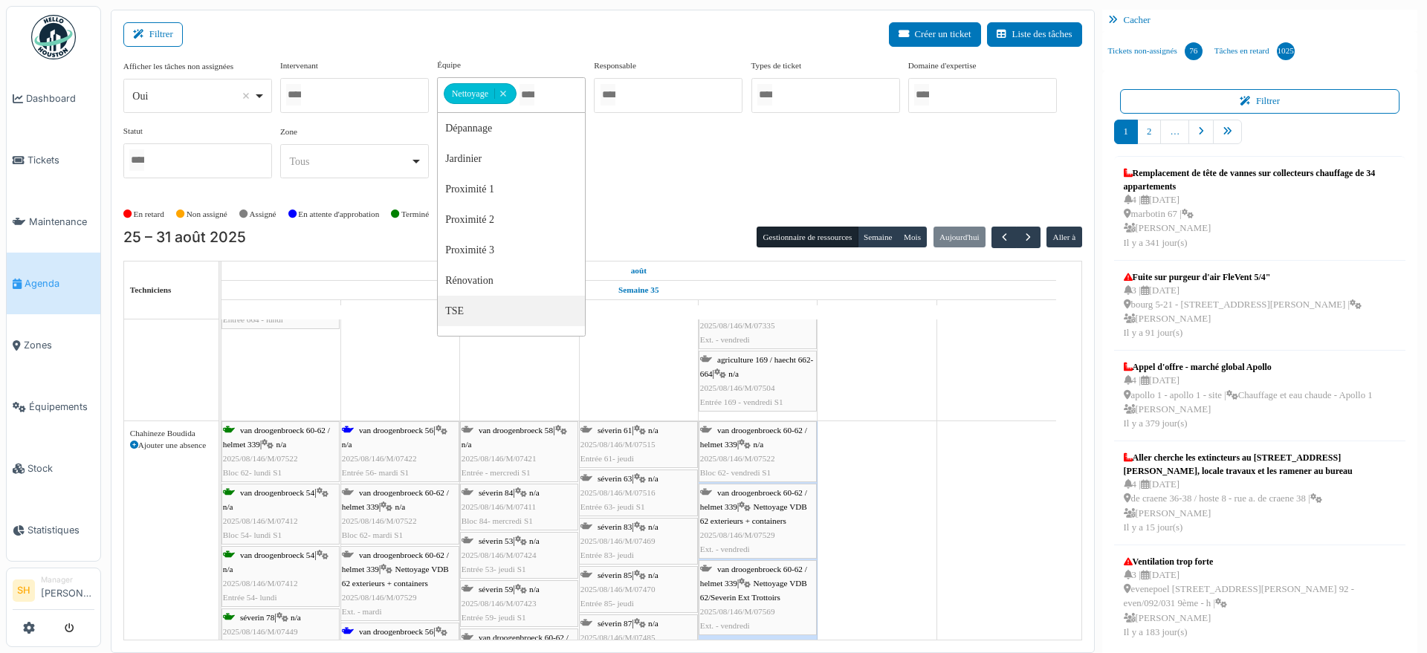
click at [413, 430] on span "van droogenbroeck 56" at bounding box center [396, 430] width 74 height 9
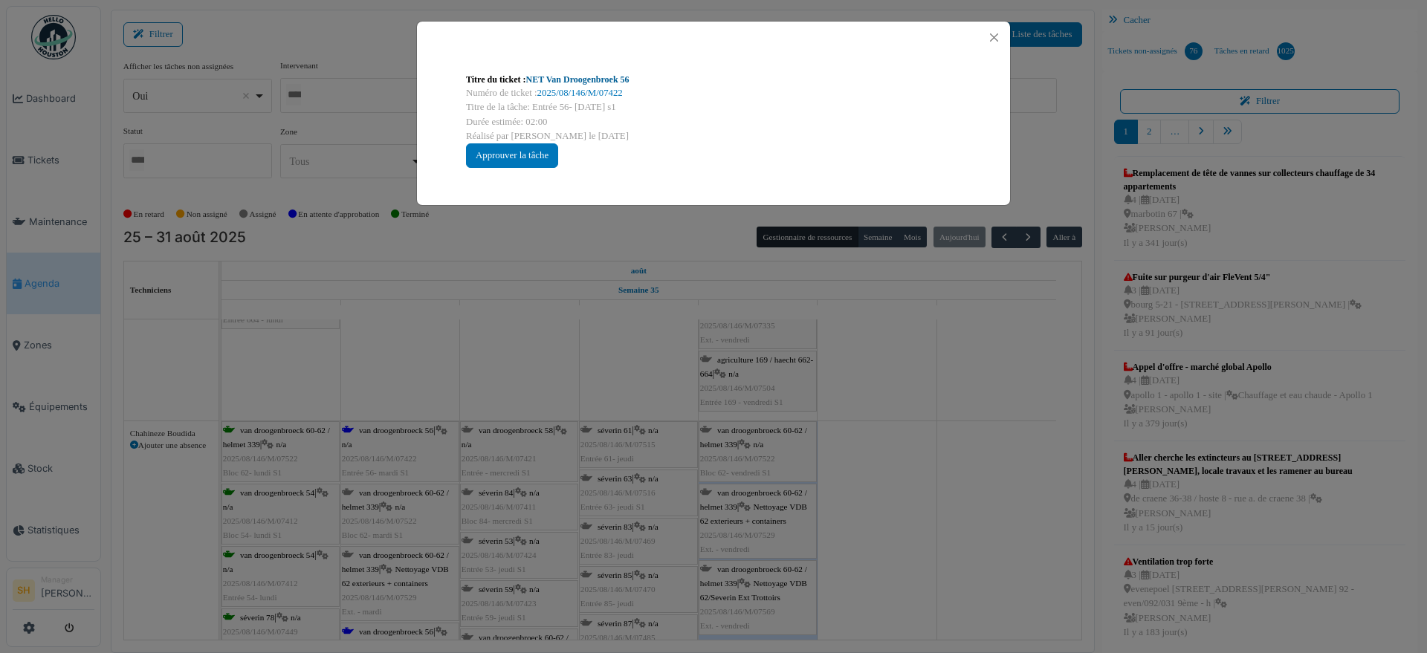
click at [607, 76] on link "NET Van Droogenbroek 56" at bounding box center [577, 79] width 103 height 10
click at [853, 491] on div "Titre du ticket : NET Van Droogenbroek 56 Numéro de ticket : 2025/08/146/M/0742…" at bounding box center [713, 326] width 1427 height 653
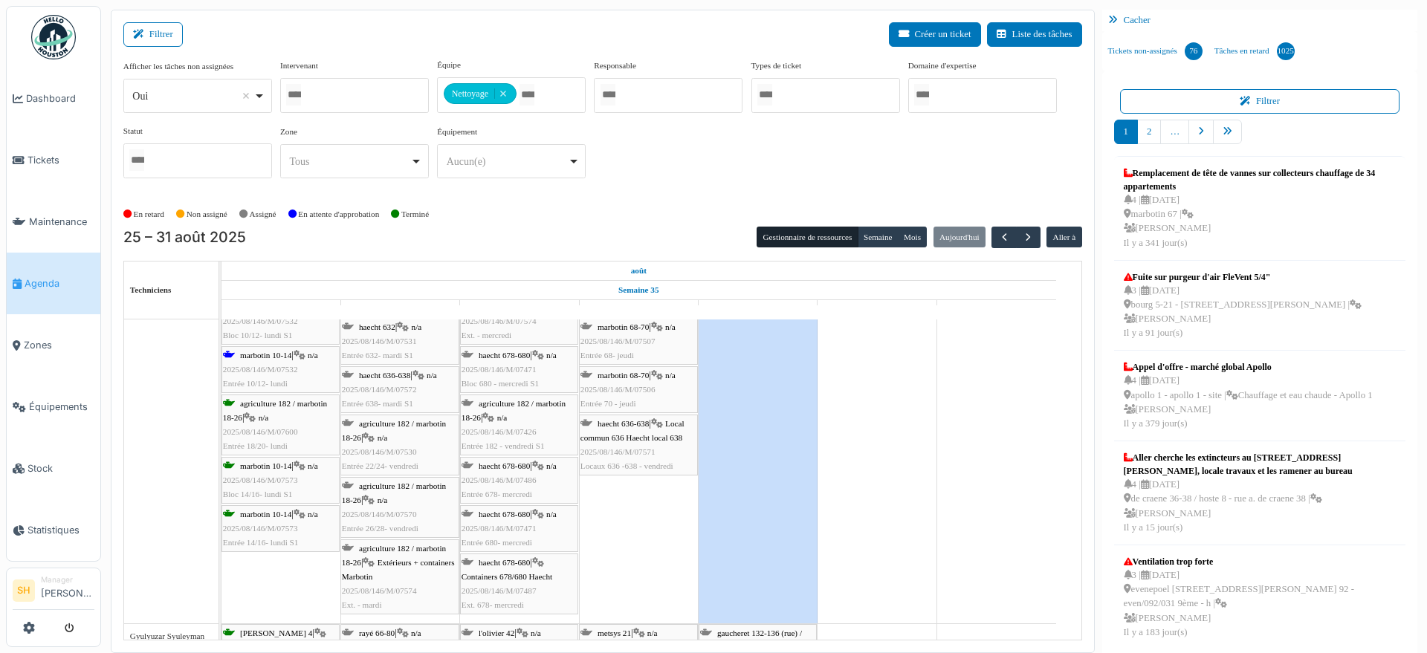
scroll to position [1115, 0]
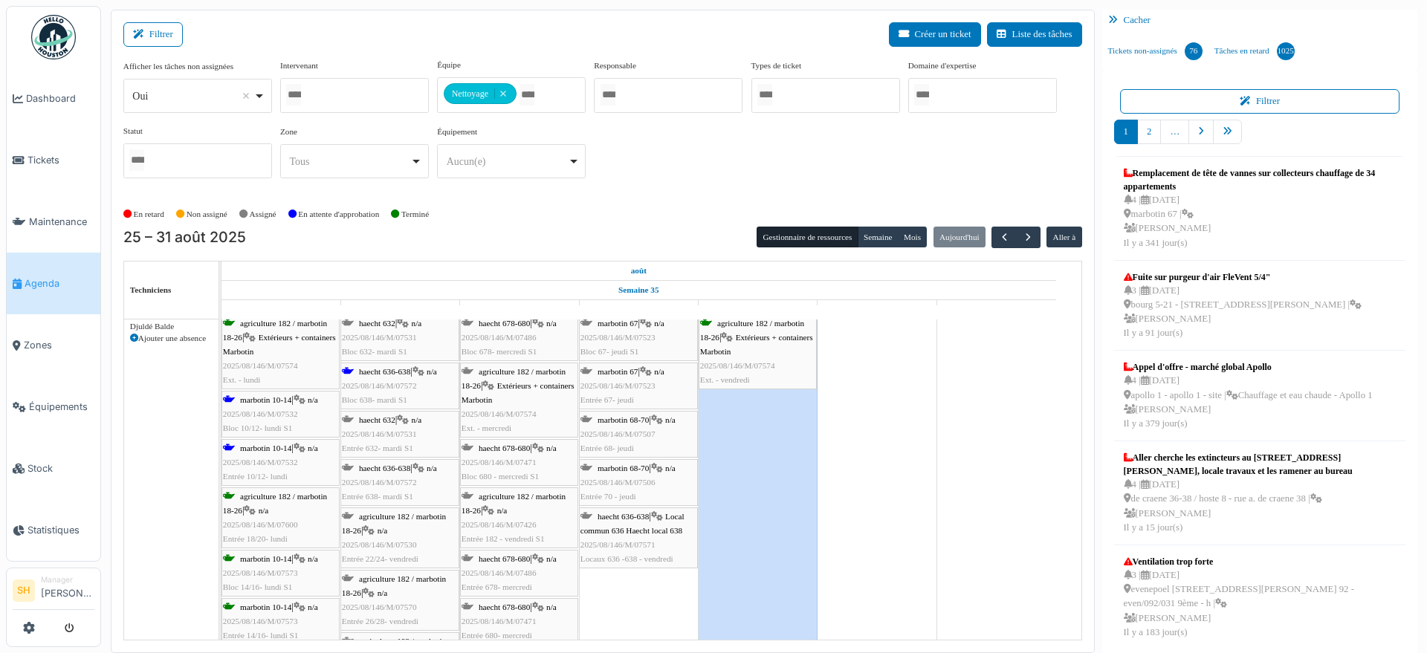
click at [252, 446] on span "marbotin 10-14" at bounding box center [265, 448] width 51 height 9
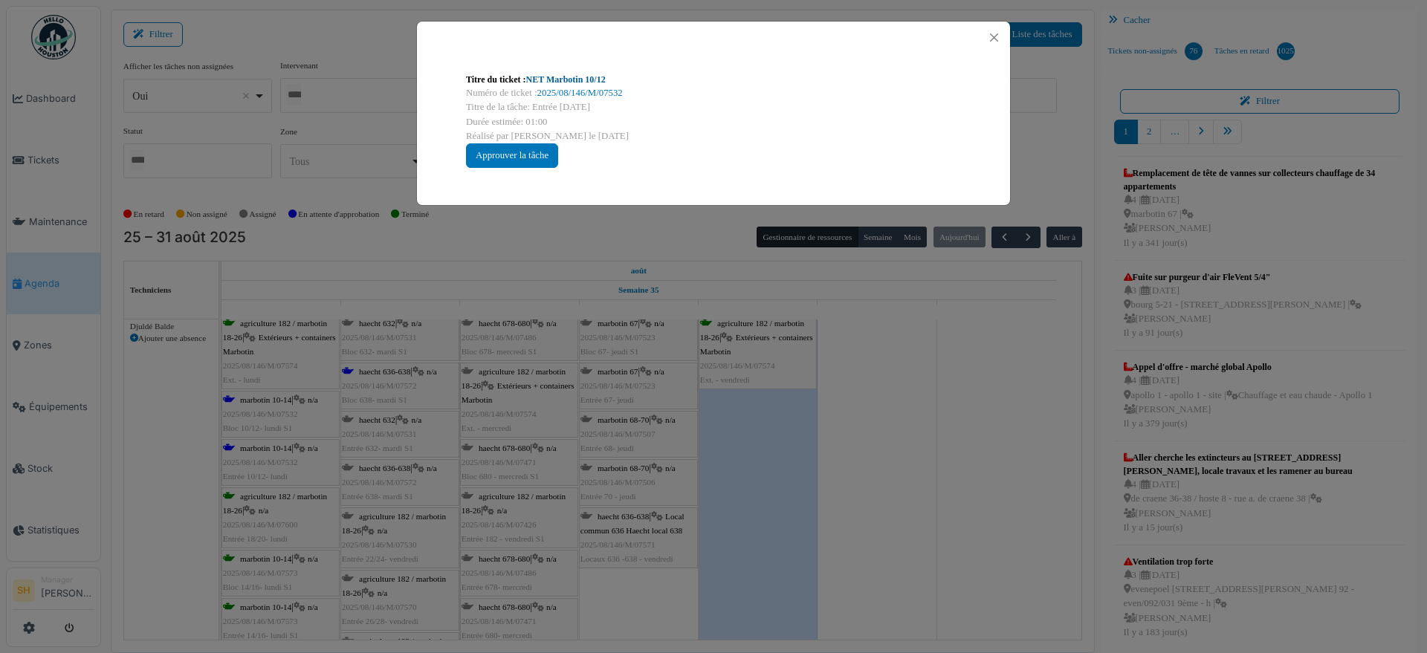
click at [561, 77] on link "NET Marbotin 10/12" at bounding box center [566, 79] width 80 height 10
click at [817, 356] on div "Titre du ticket : NET Marbotin 10/12 Numéro de ticket : 2025/08/146/M/07532 Tit…" at bounding box center [713, 326] width 1427 height 653
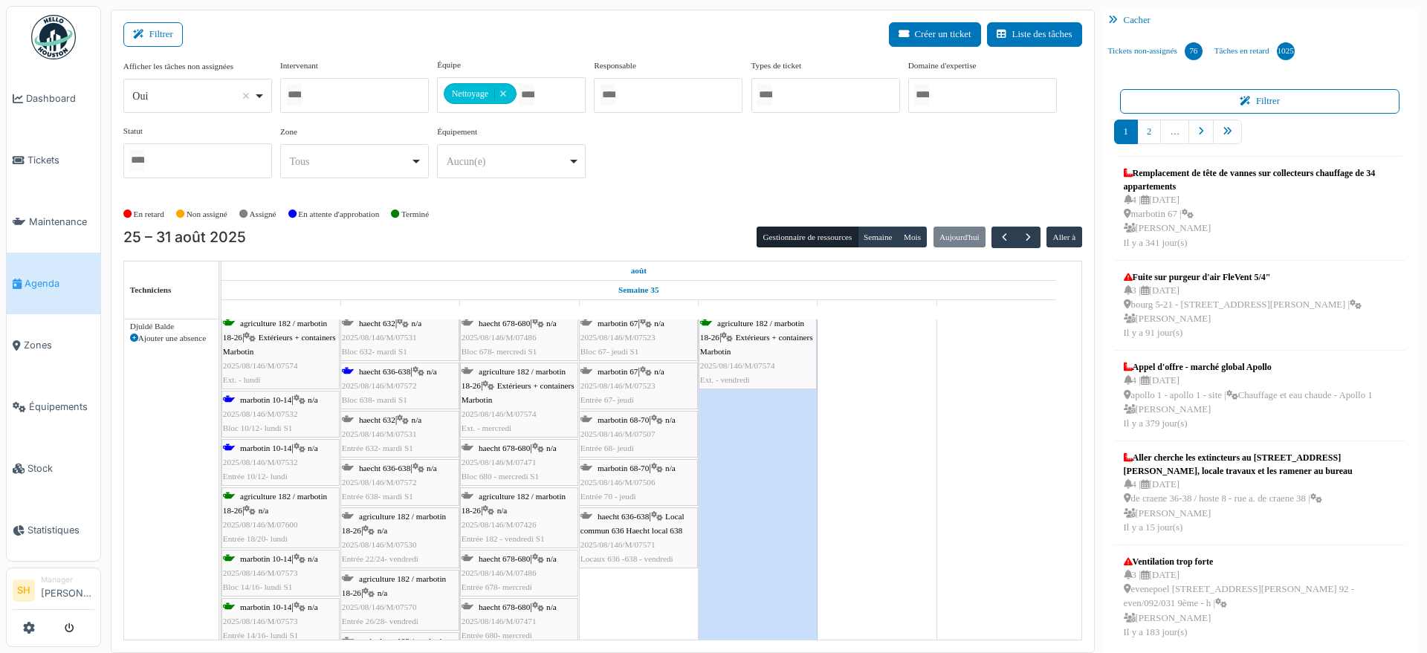
click at [392, 369] on span "haecht 636-638" at bounding box center [384, 371] width 51 height 9
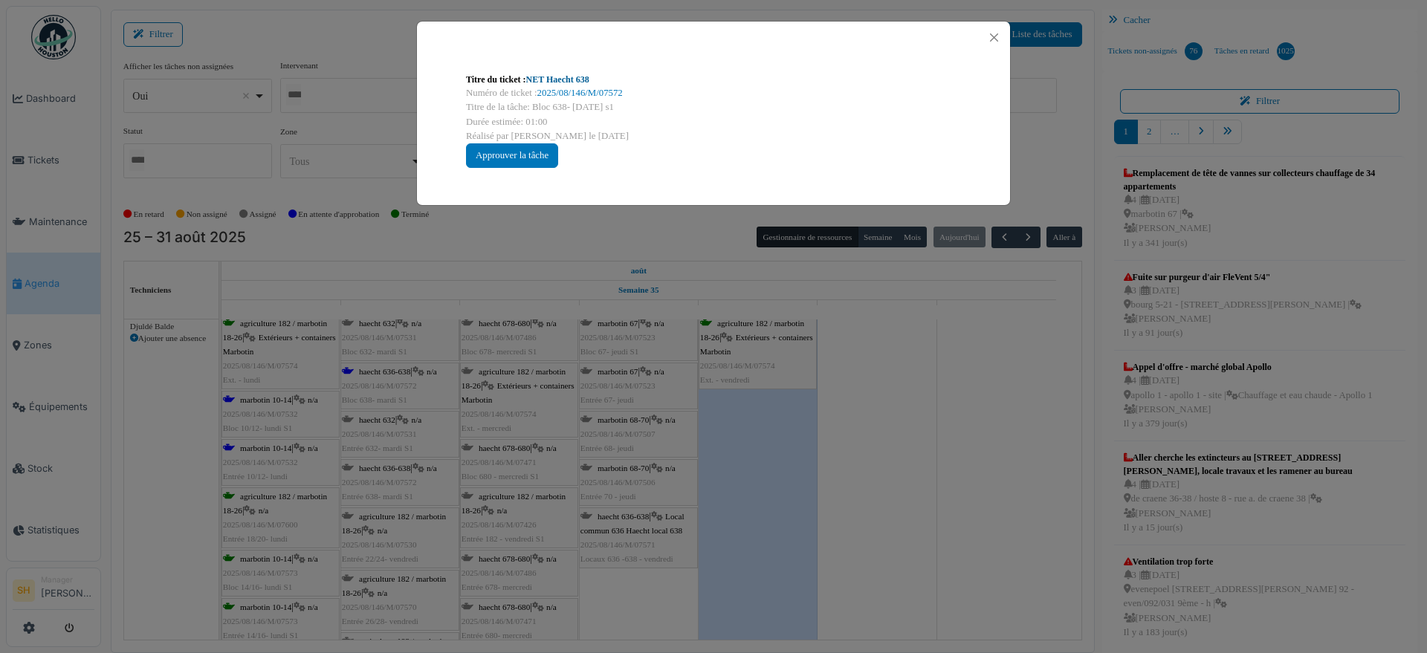
click at [560, 77] on link "NET Haecht 638" at bounding box center [557, 79] width 63 height 10
click at [905, 499] on div "Titre du ticket : NET Haecht 638 Numéro de ticket : 2025/08/146/M/07572 Titre d…" at bounding box center [713, 326] width 1427 height 653
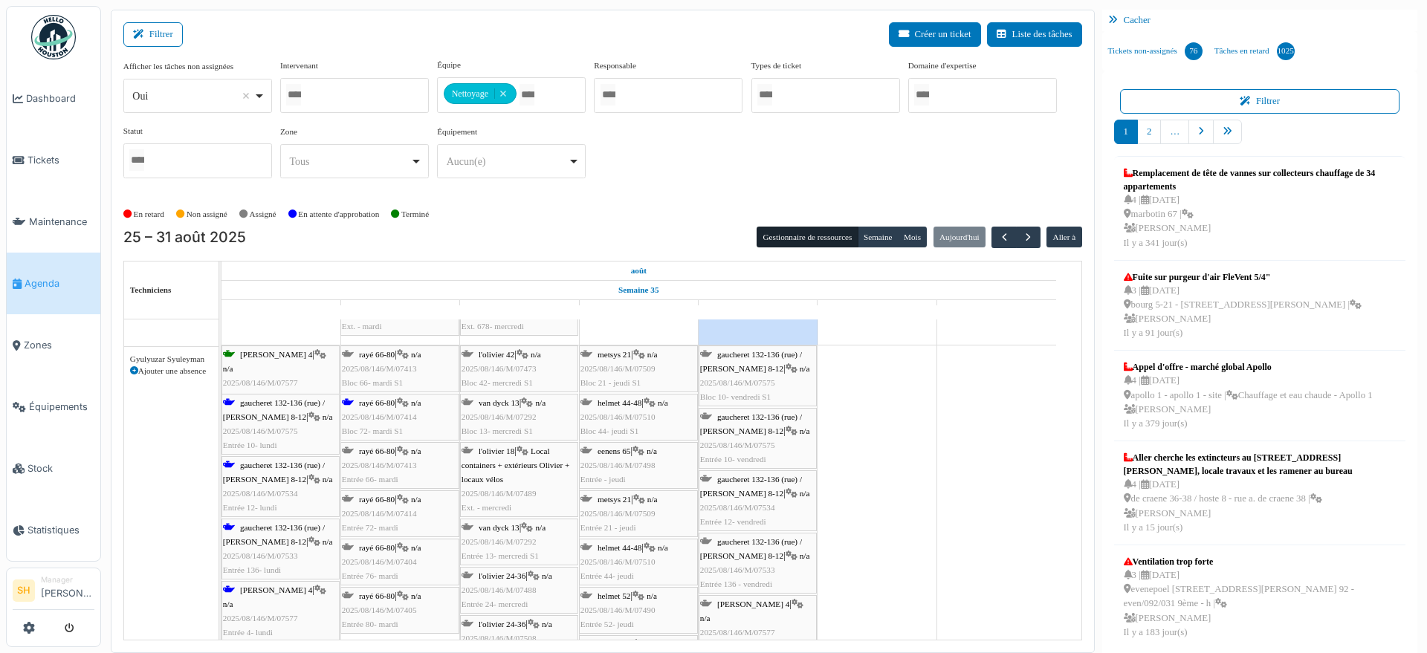
scroll to position [1487, 0]
click at [262, 406] on span "gaucheret 132-136 (rue) / [PERSON_NAME] 8-12" at bounding box center [274, 409] width 102 height 23
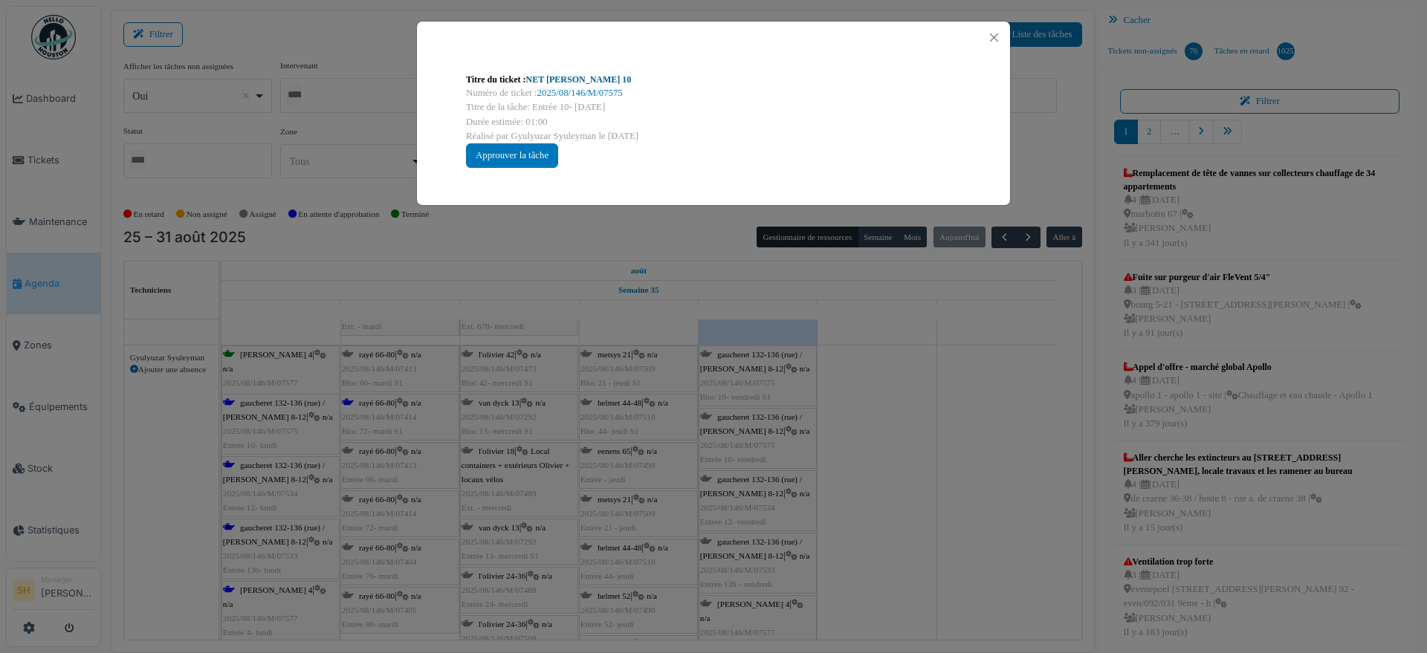
click at [545, 77] on link "NET Thomas 10" at bounding box center [579, 79] width 106 height 10
drag, startPoint x: 937, startPoint y: 516, endPoint x: 549, endPoint y: 530, distance: 388.3
click at [937, 517] on div "Titre du ticket : NET Thomas 10 Numéro de ticket : 2025/08/146/M/07575 Titre de…" at bounding box center [713, 326] width 1427 height 653
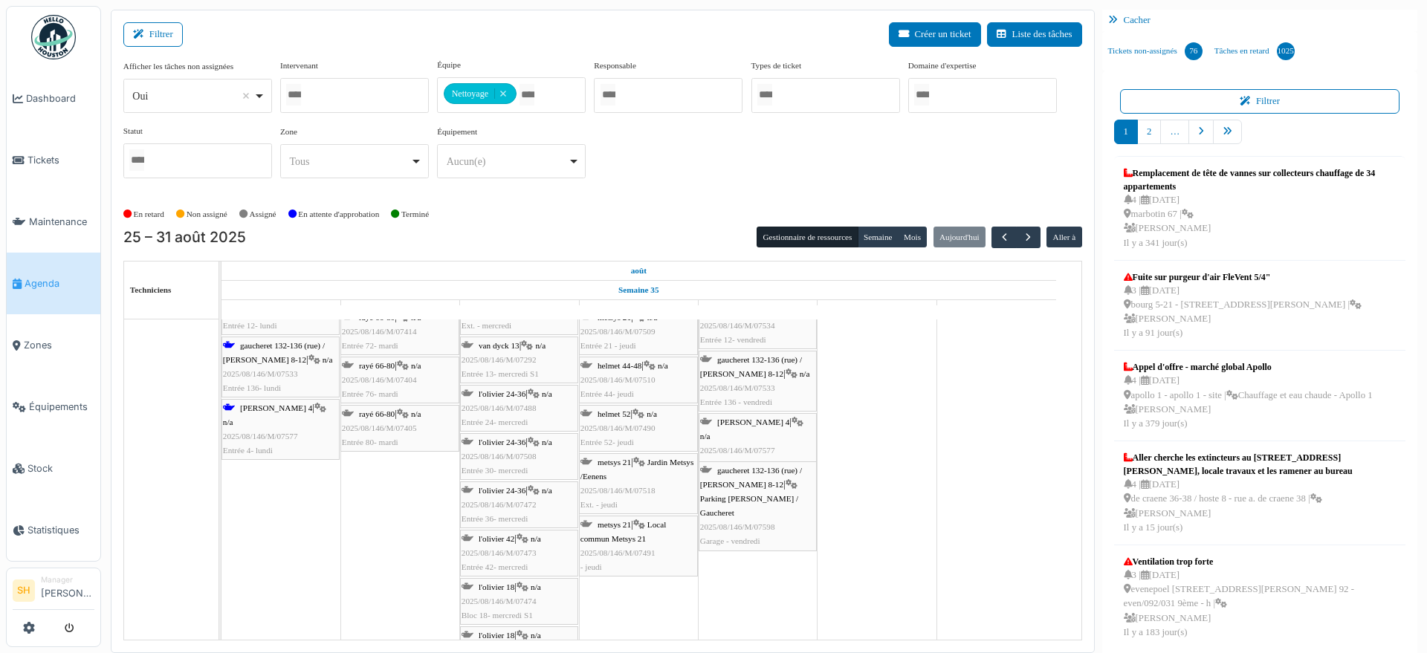
scroll to position [1672, 0]
click at [270, 402] on span "thomas 4" at bounding box center [276, 404] width 72 height 9
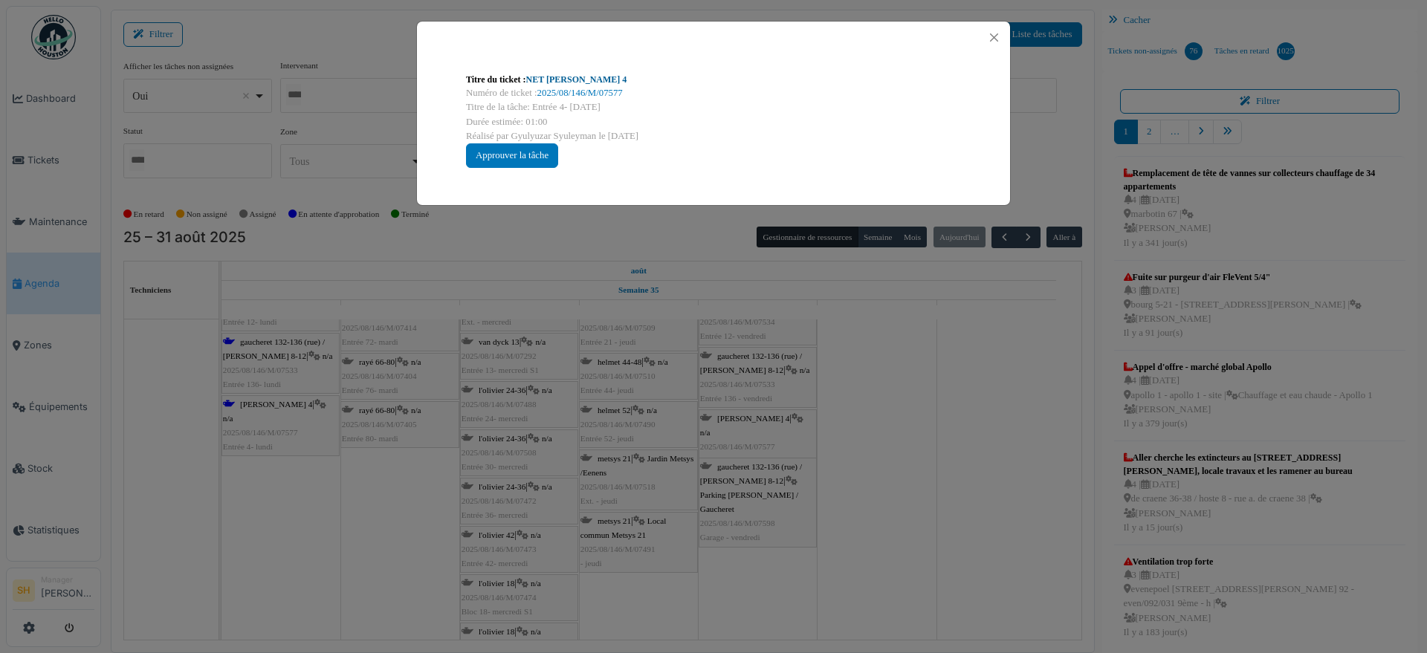
click at [566, 74] on link "NET Thomas 4" at bounding box center [576, 79] width 101 height 10
drag, startPoint x: 975, startPoint y: 454, endPoint x: 843, endPoint y: 478, distance: 134.4
click at [972, 456] on div "Titre du ticket : NET Thomas 4 Numéro de ticket : 2025/08/146/M/07577 Titre de …" at bounding box center [713, 326] width 1427 height 653
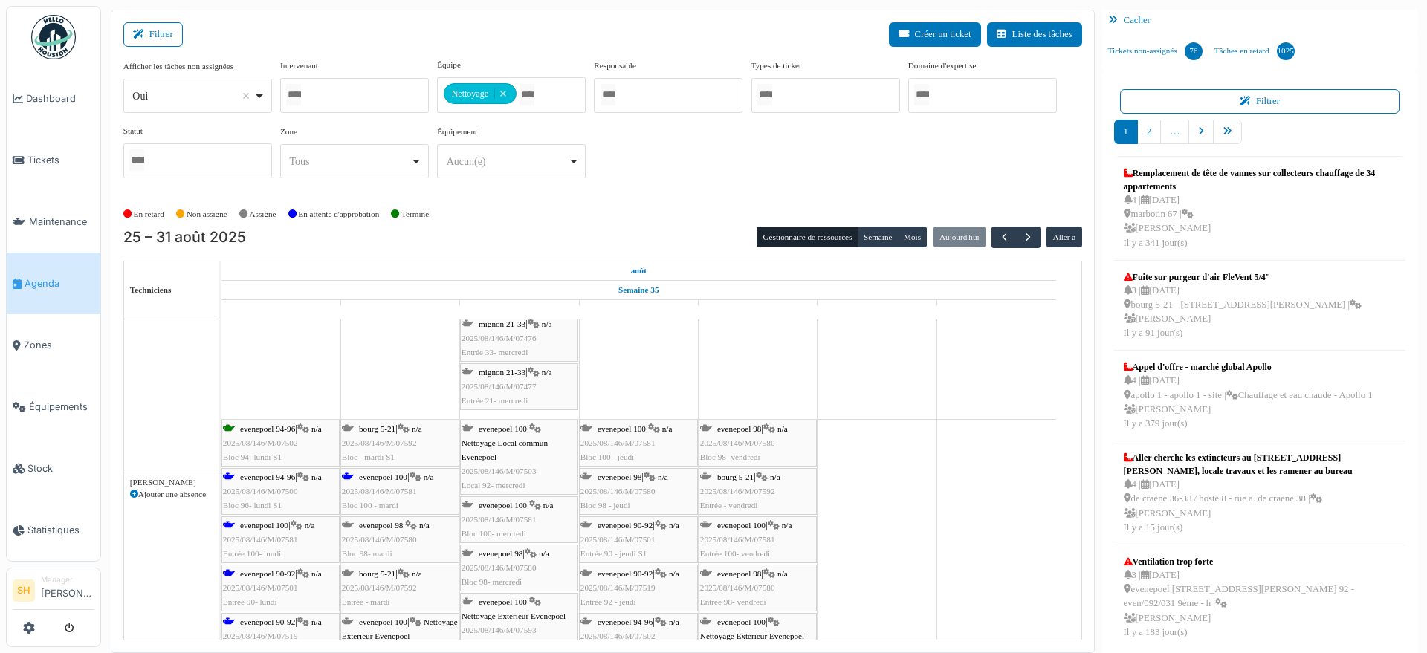
scroll to position [2230, 0]
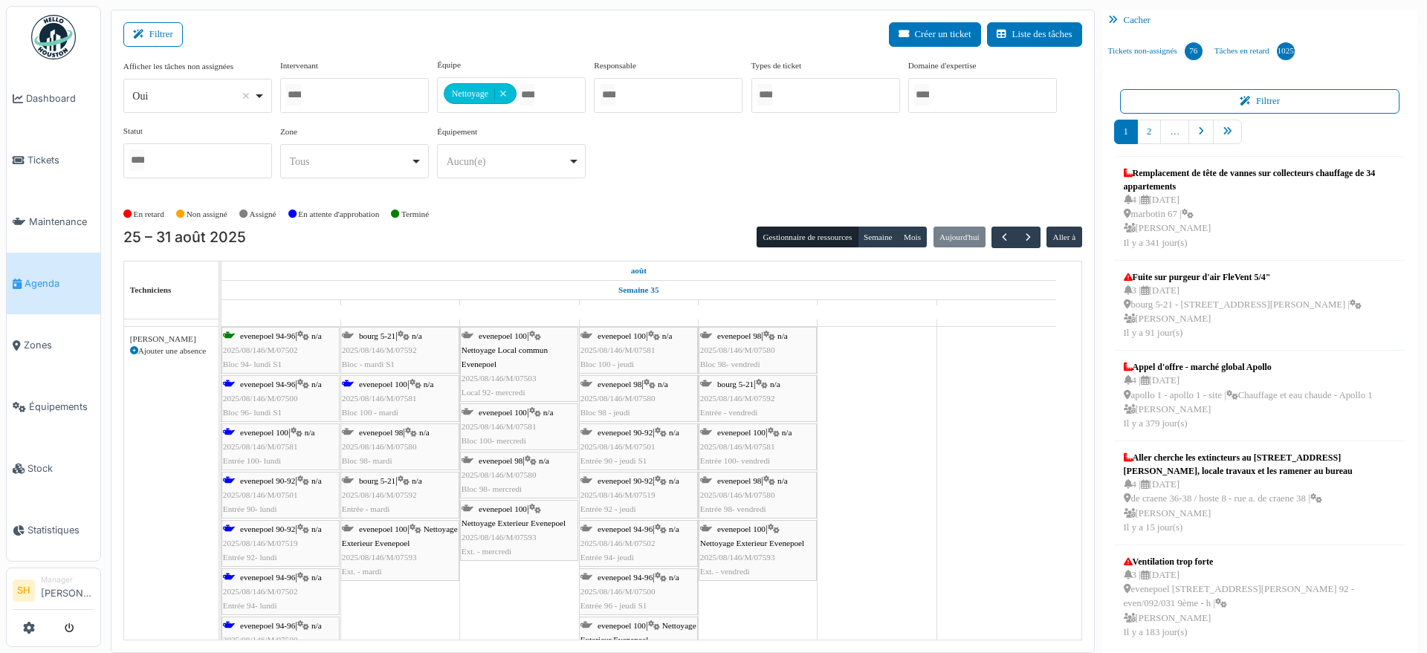
click at [233, 527] on icon at bounding box center [229, 530] width 12 height 10
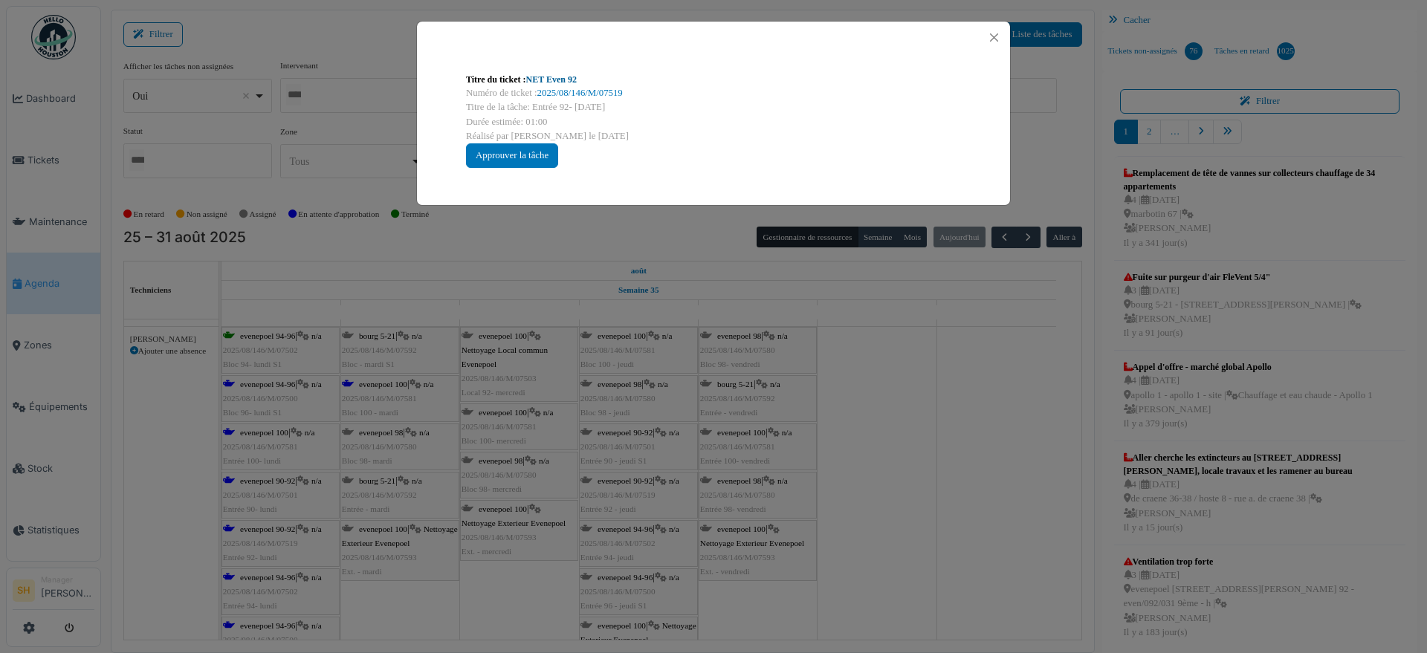
click at [546, 79] on link "NET Even 92" at bounding box center [551, 79] width 51 height 10
drag, startPoint x: 937, startPoint y: 518, endPoint x: 476, endPoint y: 520, distance: 460.9
click at [922, 518] on div "Titre du ticket : NET Even 92 Numéro de ticket : 2025/08/146/M/07519 Titre de l…" at bounding box center [713, 326] width 1427 height 653
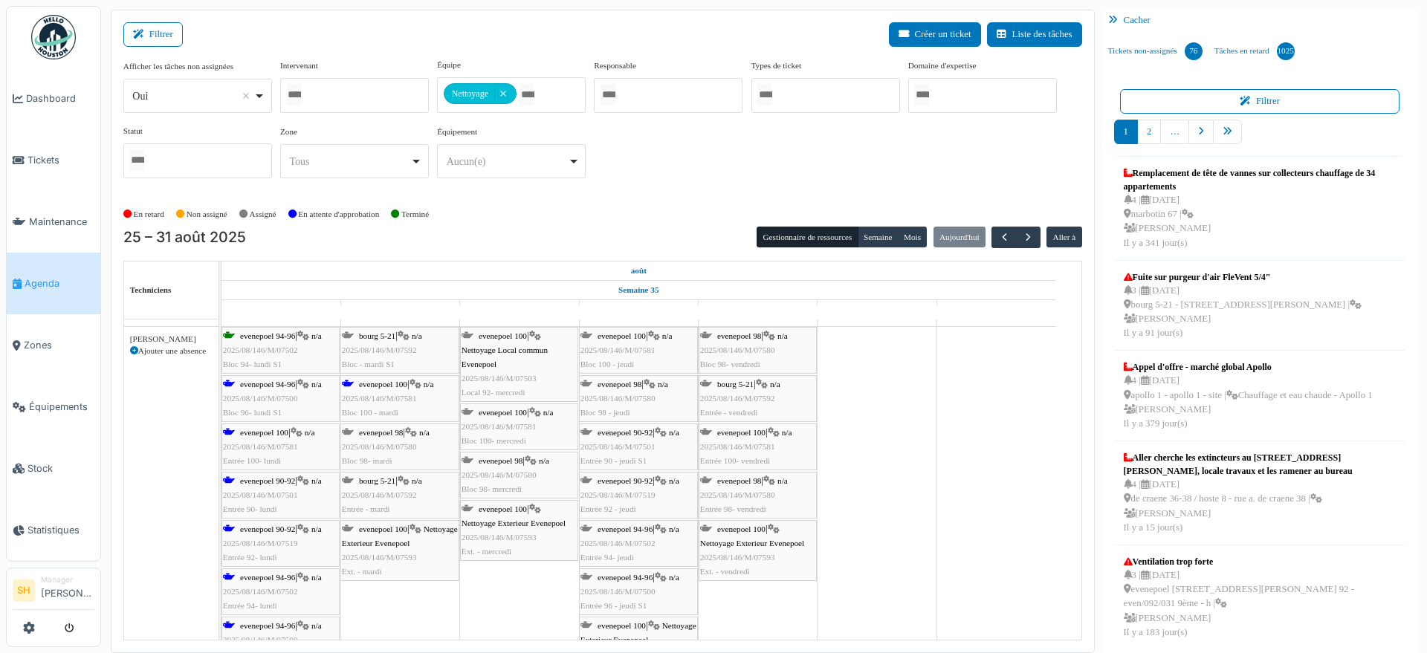
click at [257, 430] on span "evenepoel 100" at bounding box center [264, 432] width 48 height 9
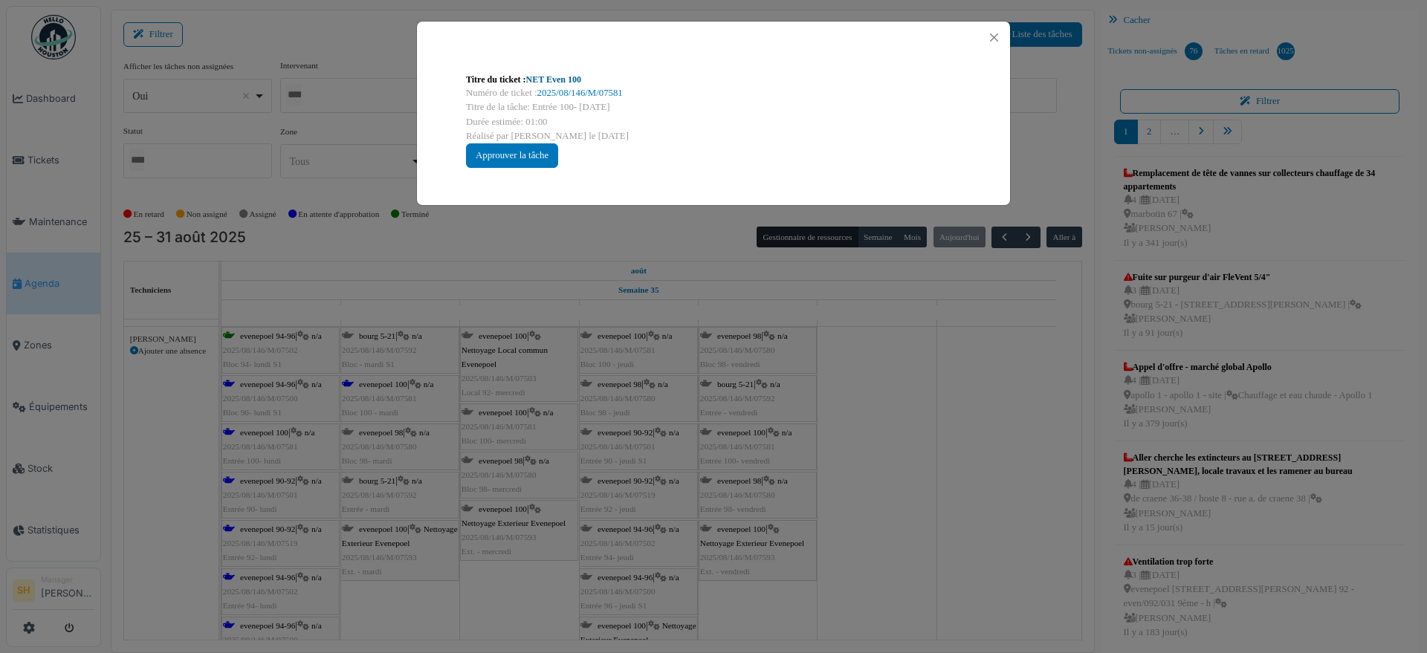
click at [558, 80] on link "NET Even 100" at bounding box center [553, 79] width 55 height 10
click at [878, 584] on div "Titre du ticket : NET Even 100 Numéro de ticket : 2025/08/146/M/07581 Titre de …" at bounding box center [713, 326] width 1427 height 653
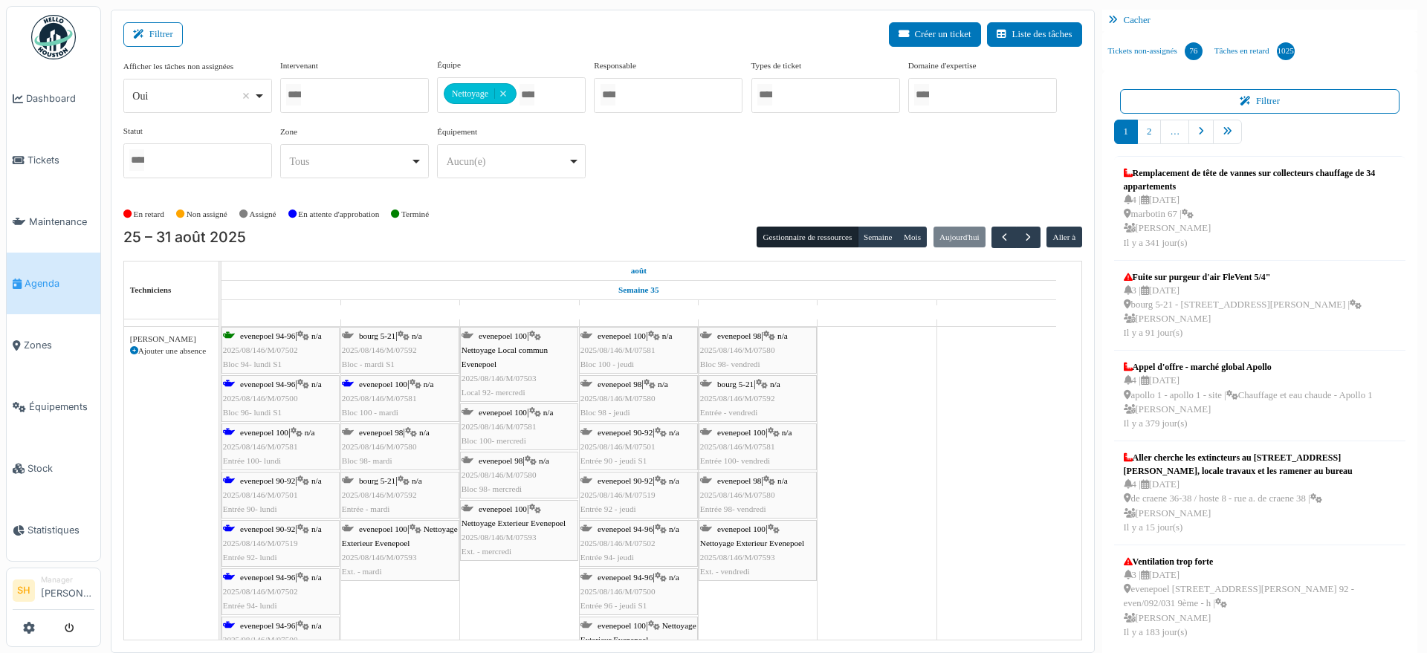
scroll to position [2509, 0]
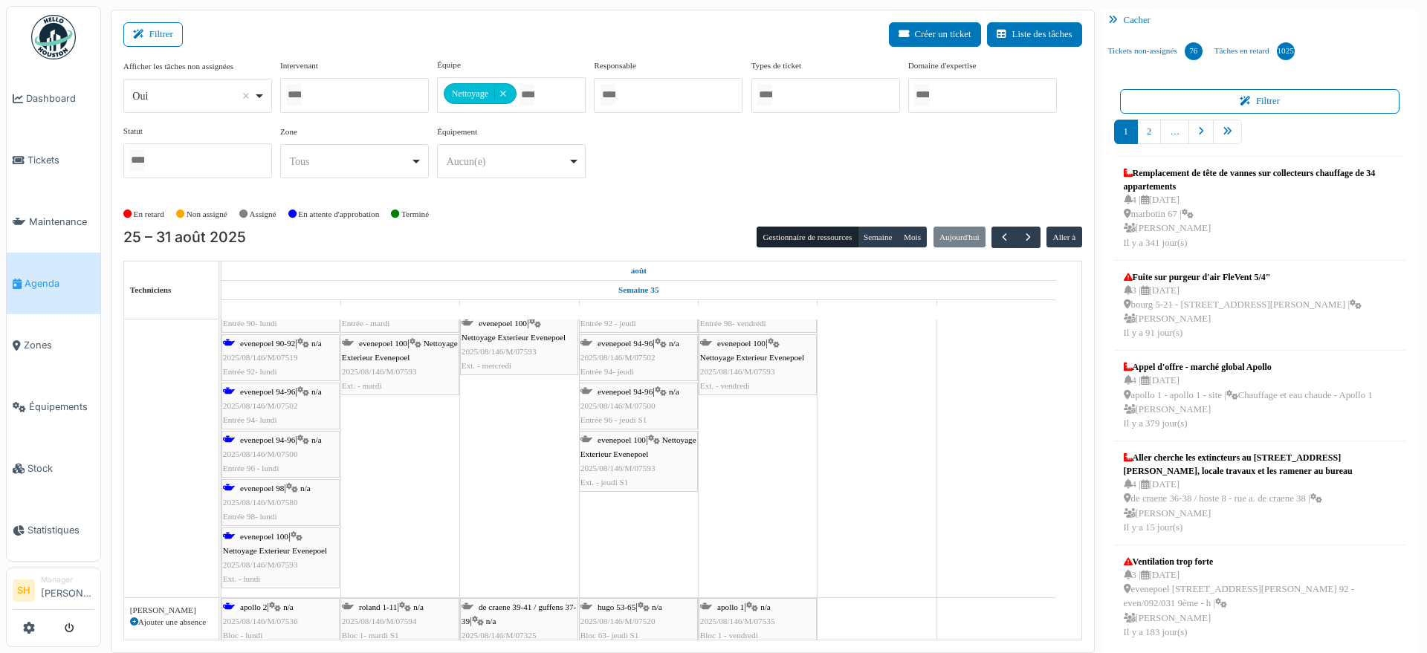
click at [257, 606] on span "apollo 2" at bounding box center [253, 607] width 27 height 9
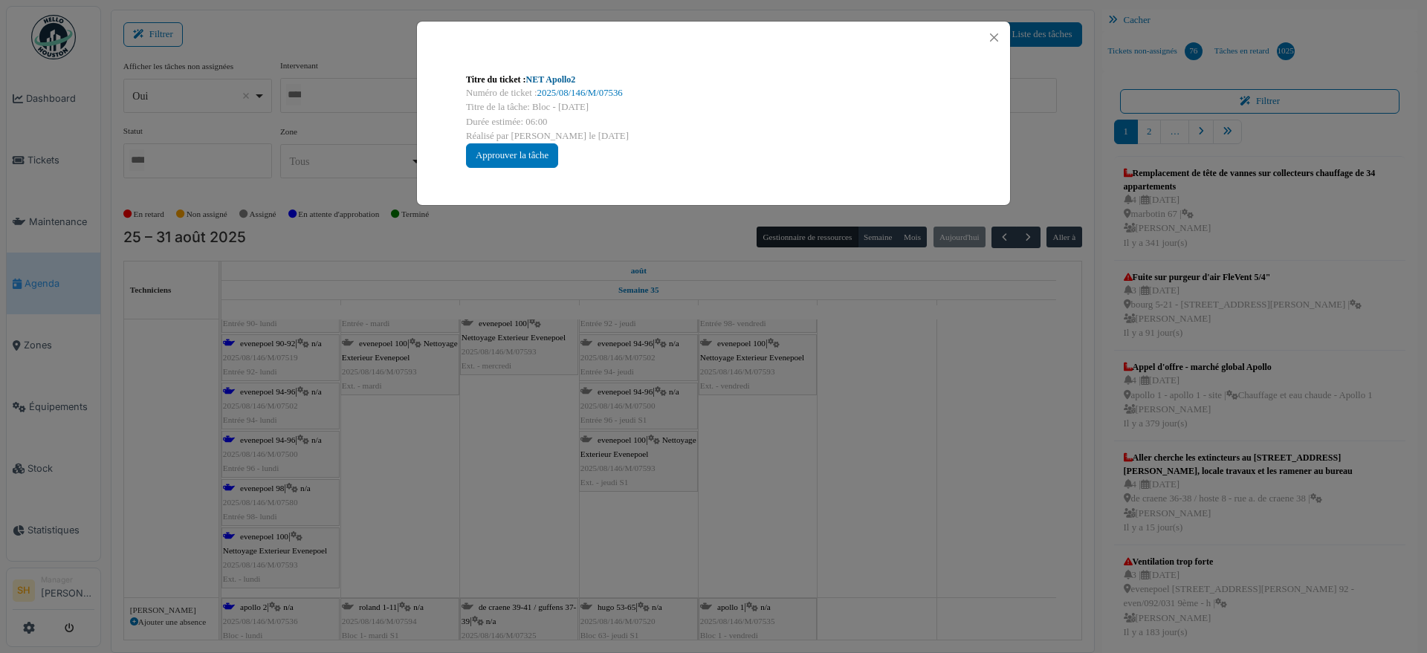
click at [537, 77] on link "NET Apollo2" at bounding box center [551, 79] width 50 height 10
click at [902, 555] on div "Titre du ticket : NET Apollo2 Numéro de ticket : 2025/08/146/M/07536 Titre de l…" at bounding box center [713, 326] width 1427 height 653
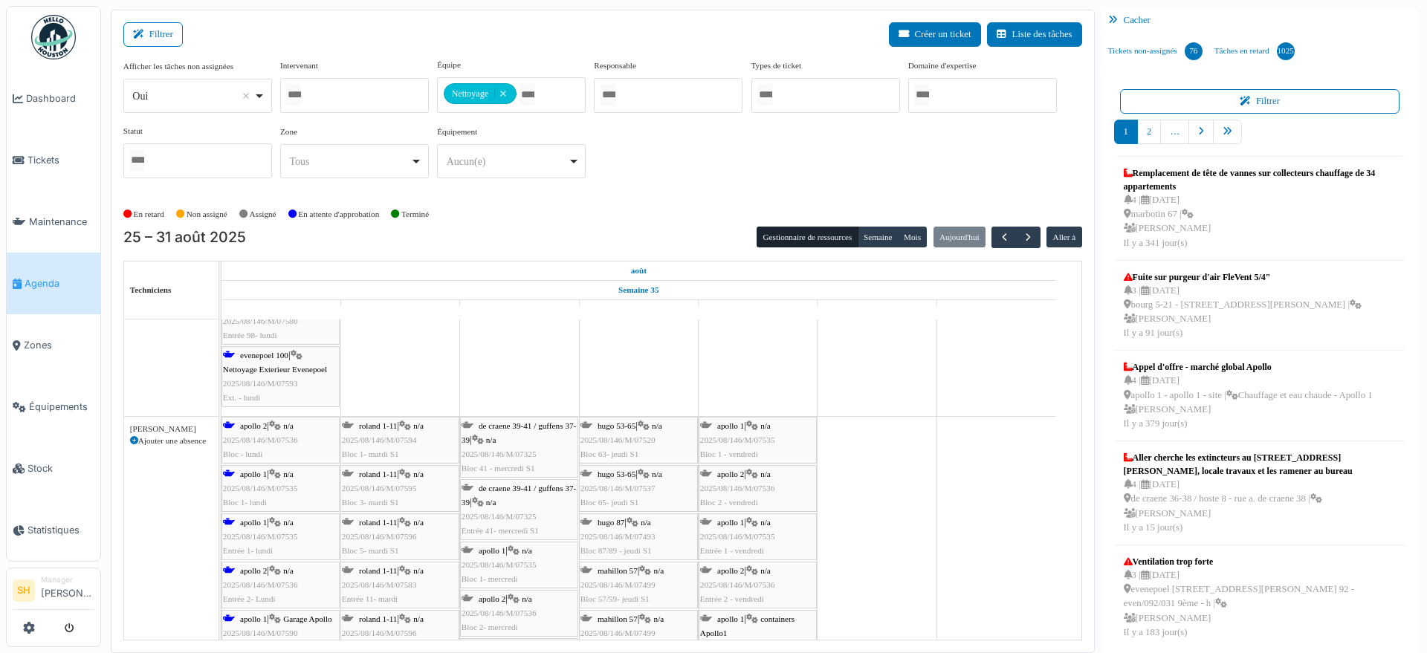
scroll to position [2695, 0]
click at [245, 471] on span "apollo 1" at bounding box center [253, 469] width 27 height 9
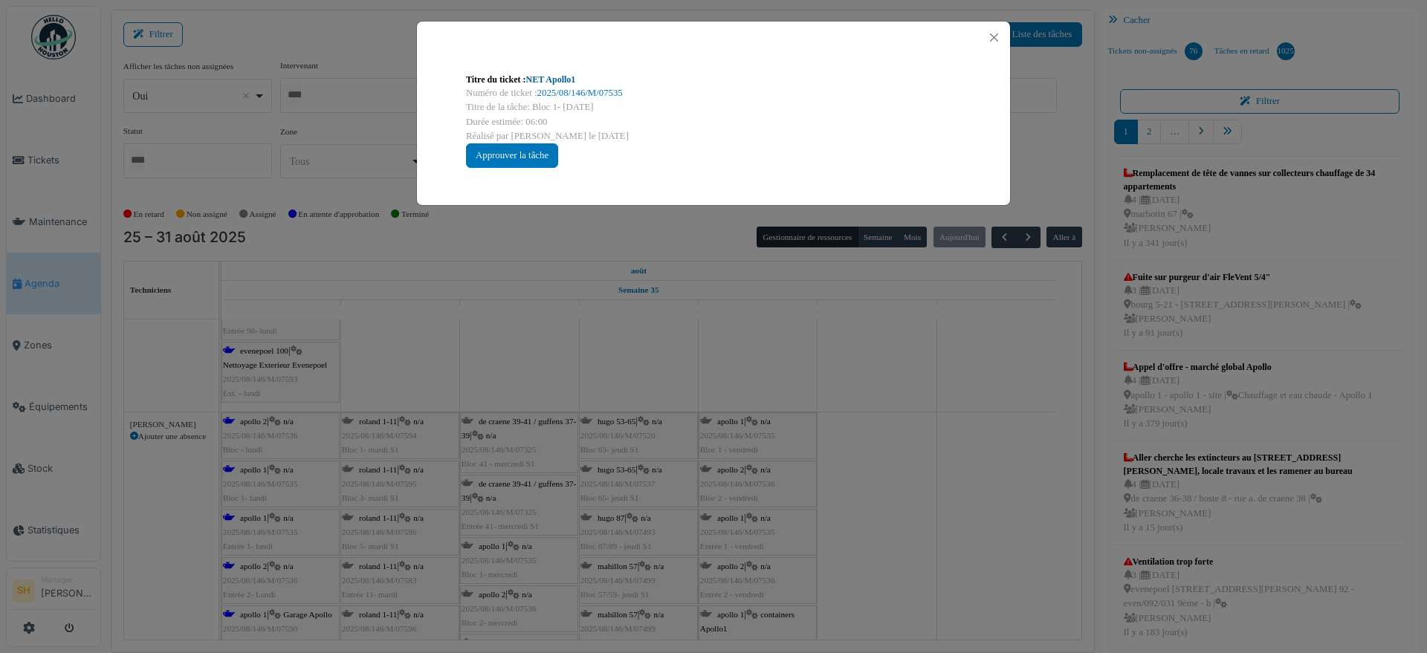
click at [544, 80] on link "NET Apollo1" at bounding box center [551, 79] width 50 height 10
click at [867, 477] on div "Titre du ticket : NET Apollo1 Numéro de ticket : 2025/08/146/M/07535 Titre de l…" at bounding box center [713, 326] width 1427 height 653
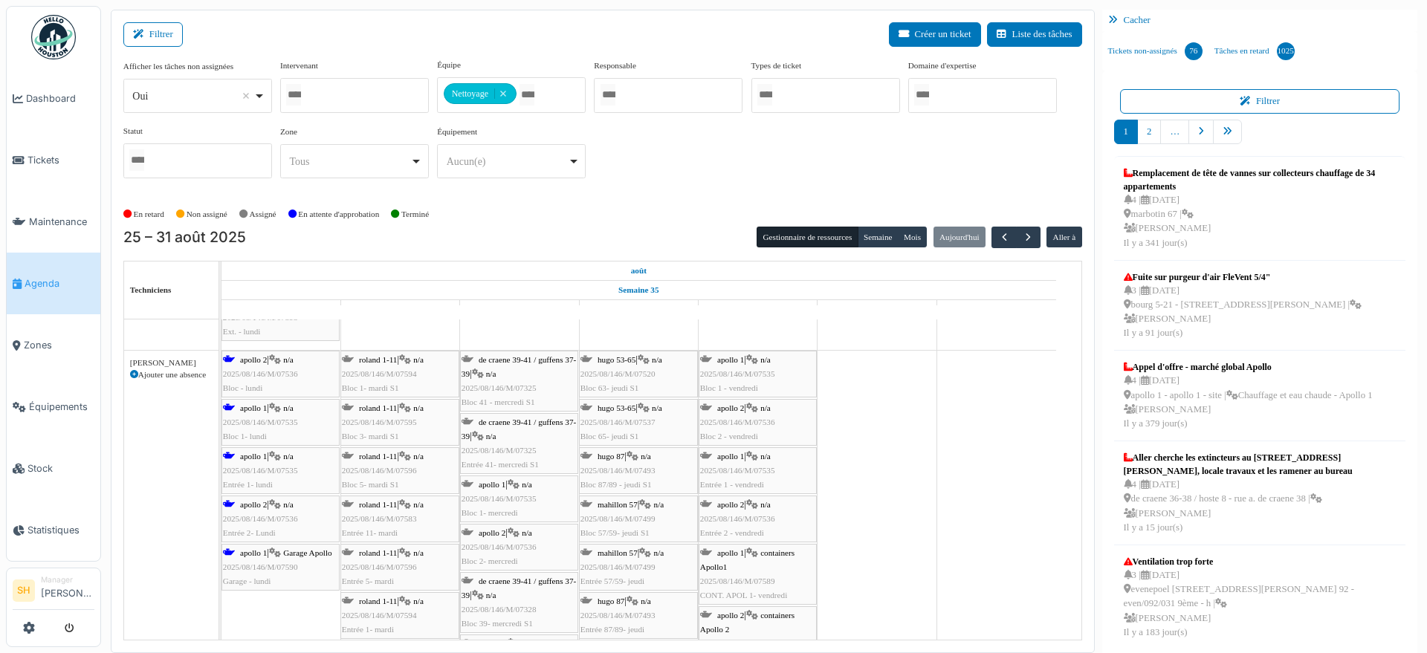
scroll to position [2787, 0]
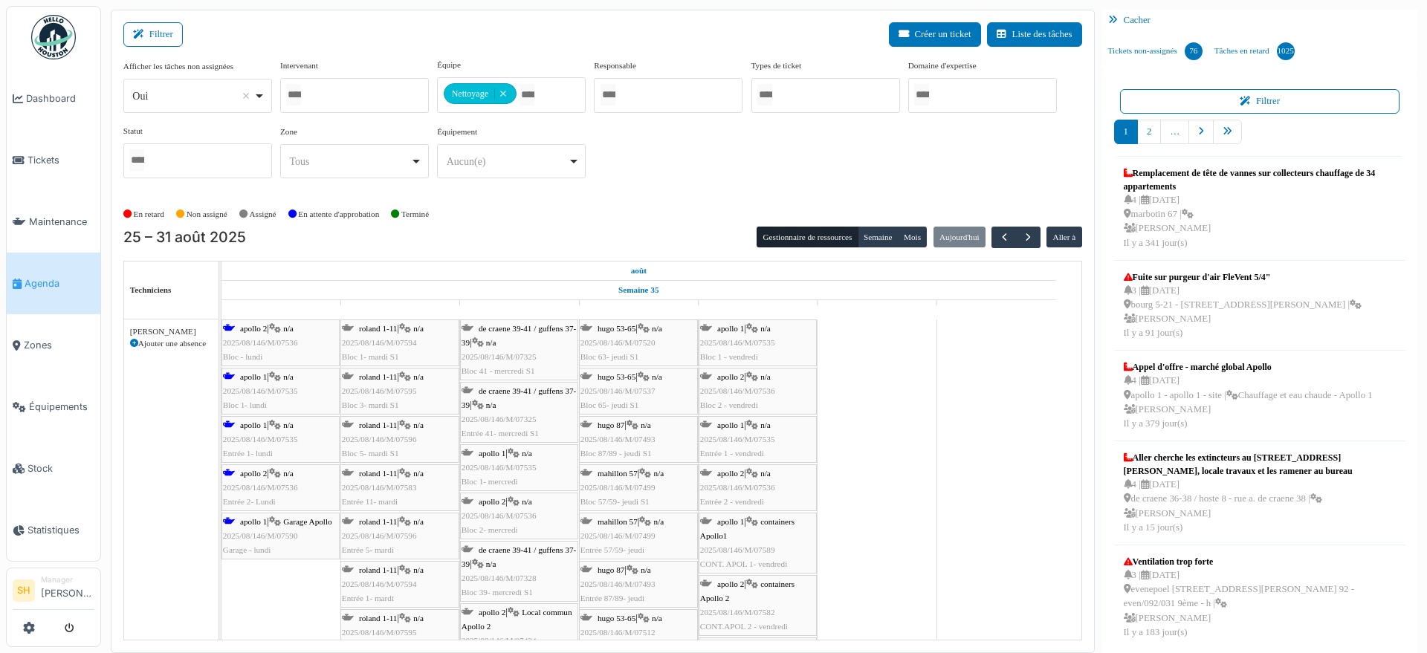
click at [258, 523] on span "apollo 1" at bounding box center [253, 521] width 27 height 9
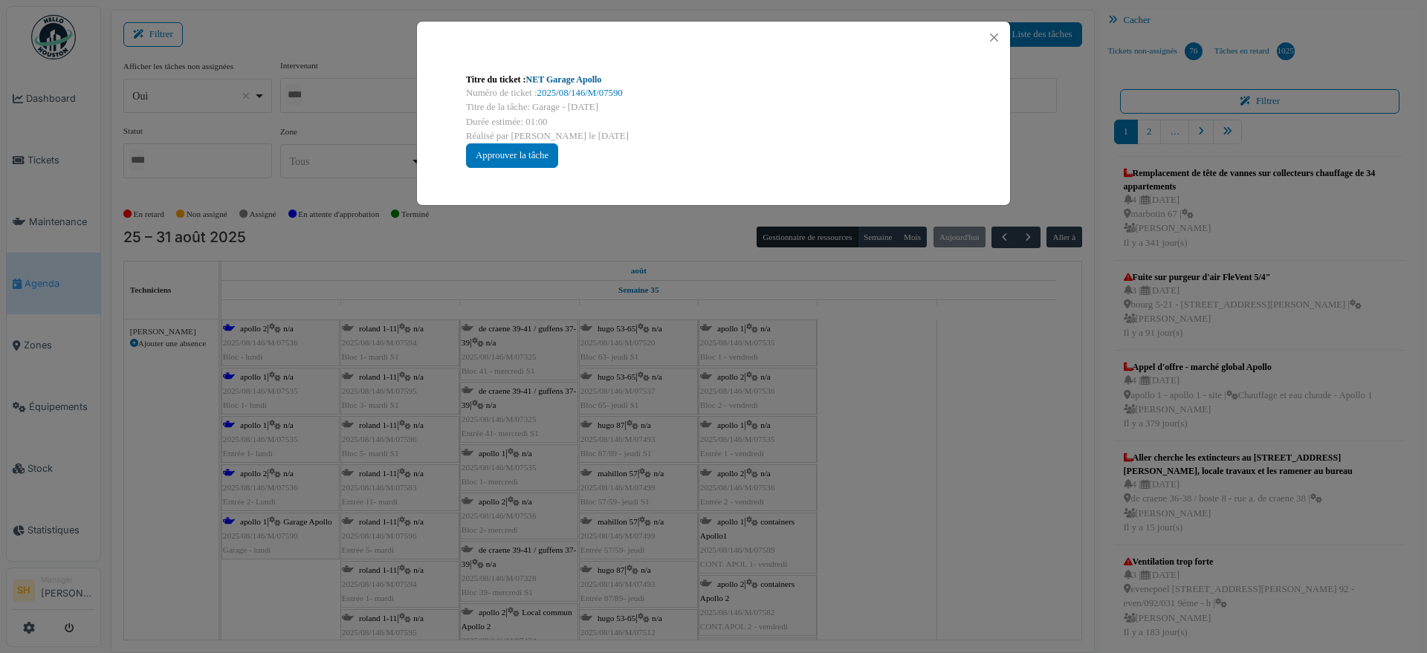
click at [558, 81] on link "NET Garage Apollo" at bounding box center [564, 79] width 76 height 10
click at [842, 440] on div "Titre du ticket : NET Garage Apollo Numéro de ticket : 2025/08/146/M/07590 Titr…" at bounding box center [713, 326] width 1427 height 653
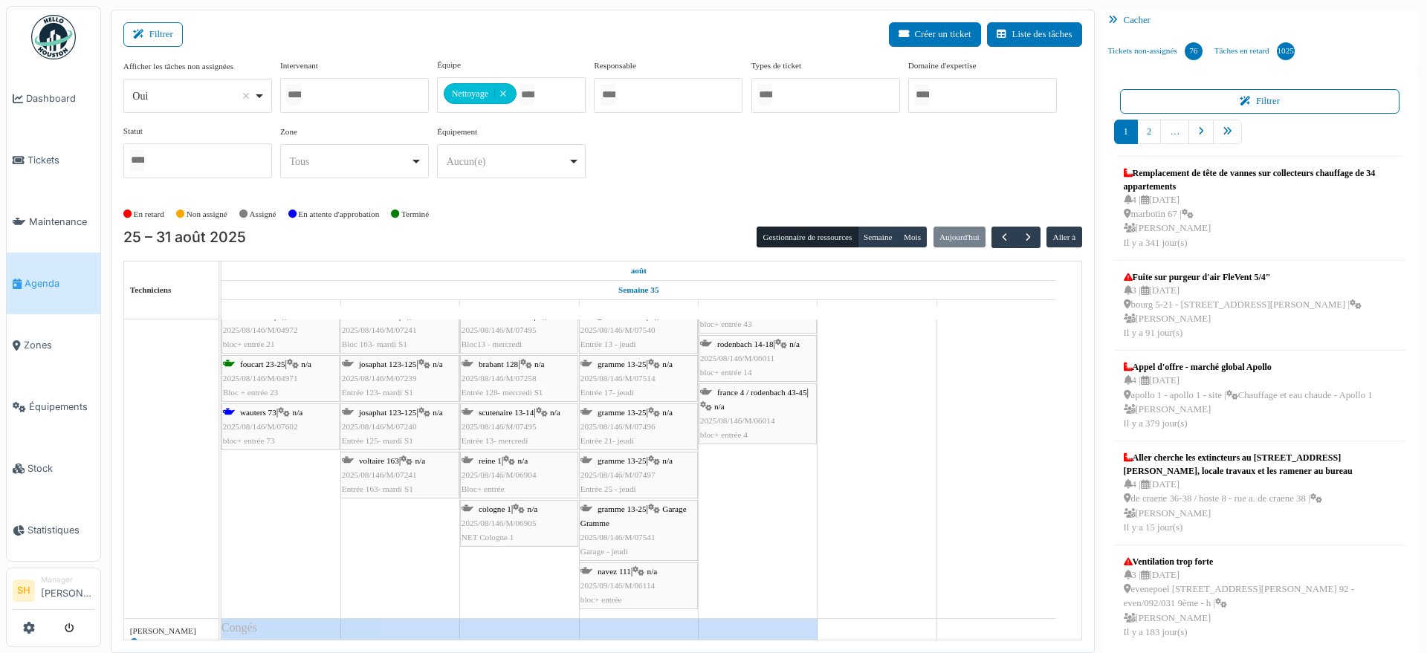
scroll to position [3531, 0]
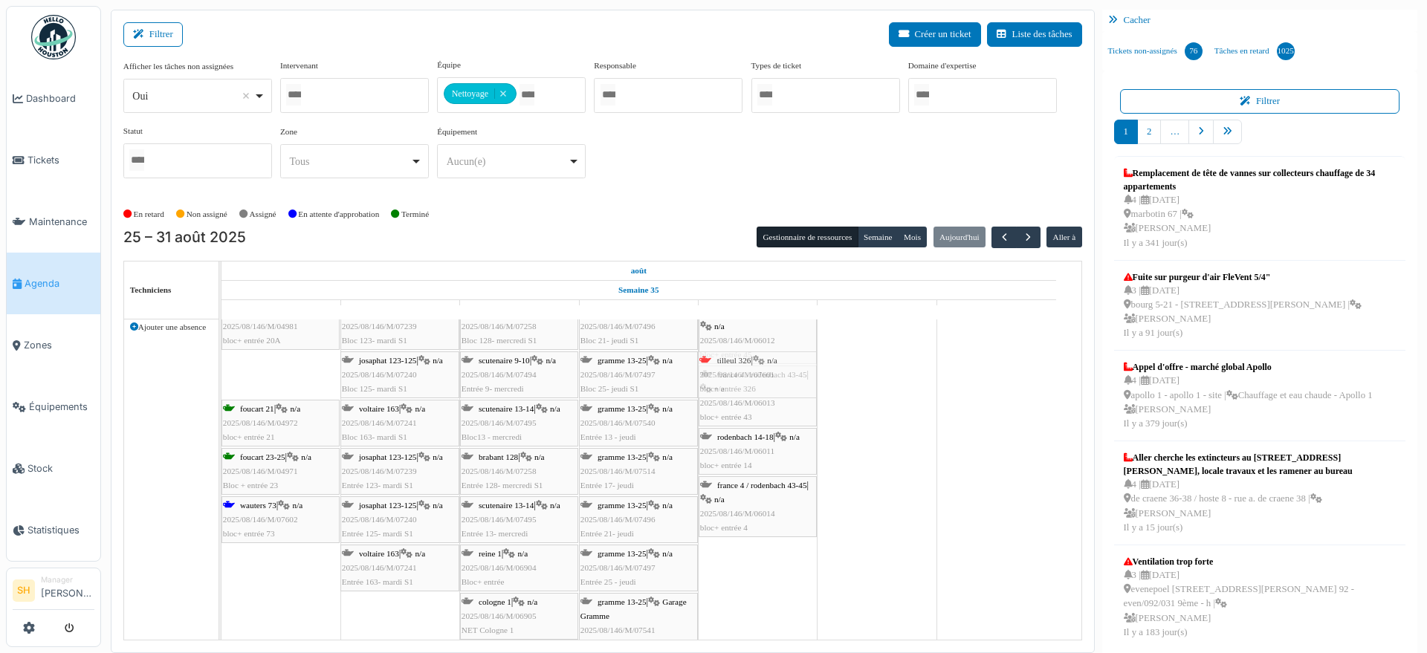
drag, startPoint x: 290, startPoint y: 369, endPoint x: 743, endPoint y: 429, distance: 457.3
click at [222, 429] on div "foucart 20a | n/a 2025/08/146/M/04981 bloc+ entrée 20A josaphat 123-125 | n/a 2…" at bounding box center [222, 507] width 0 height 408
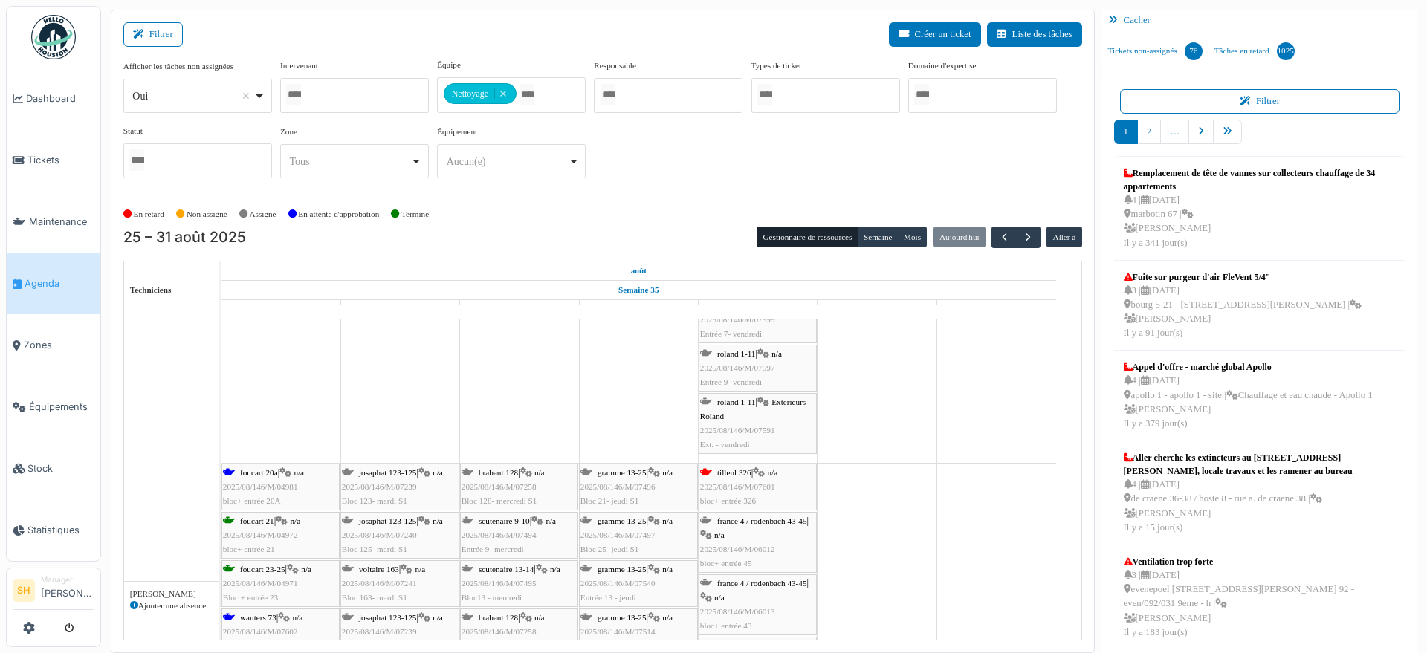
scroll to position [3438, 0]
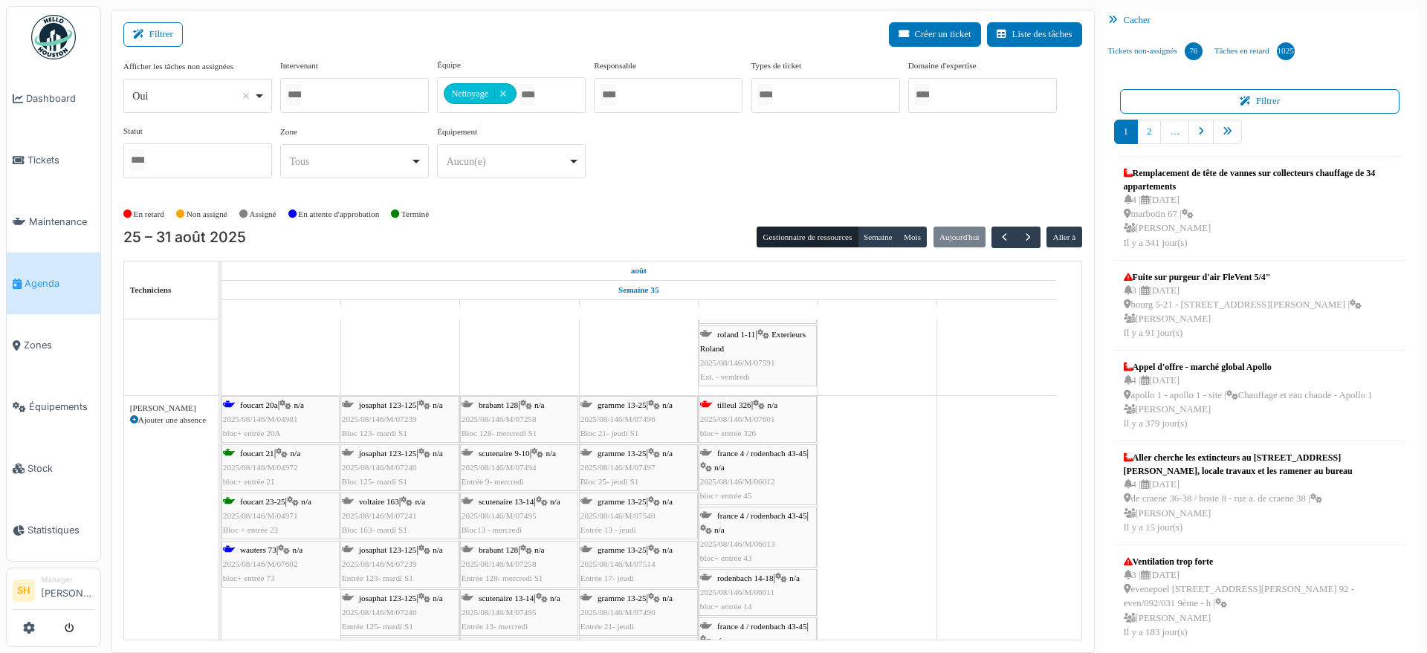
click at [263, 554] on div "wauters 73 | n/a 2025/08/146/M/07602 bloc+ entrée 73" at bounding box center [280, 564] width 115 height 43
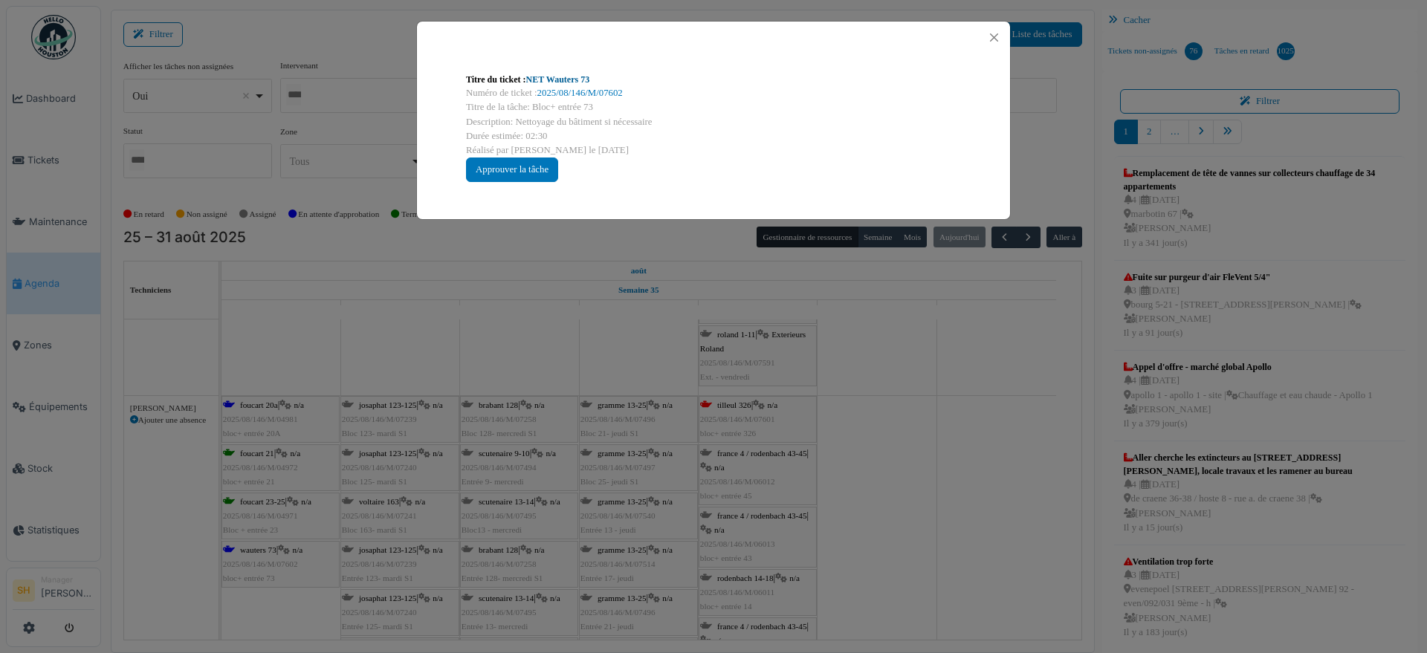
click at [569, 74] on link "NET Wauters 73" at bounding box center [558, 79] width 64 height 10
click at [905, 376] on div "Titre du ticket : NET Wauters 73 Numéro de ticket : 2025/08/146/M/07602 Titre d…" at bounding box center [713, 326] width 1427 height 653
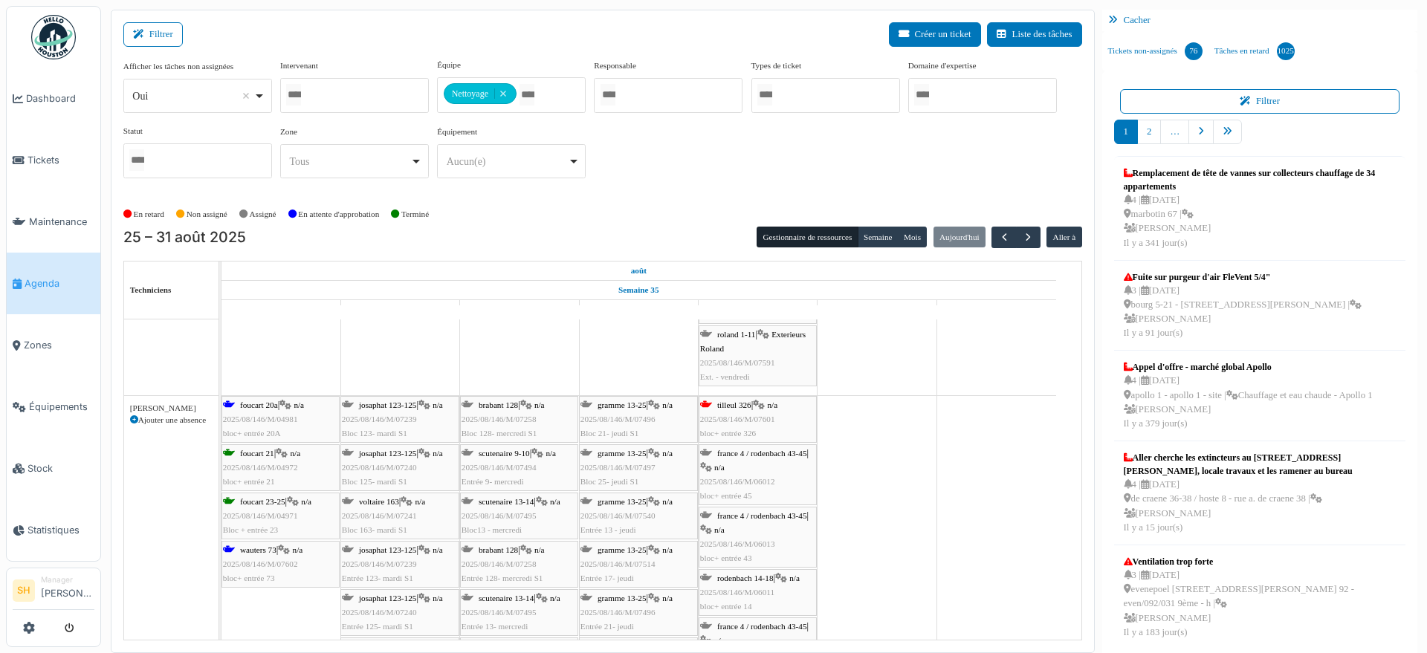
click at [261, 404] on span "foucart 20a" at bounding box center [259, 405] width 38 height 9
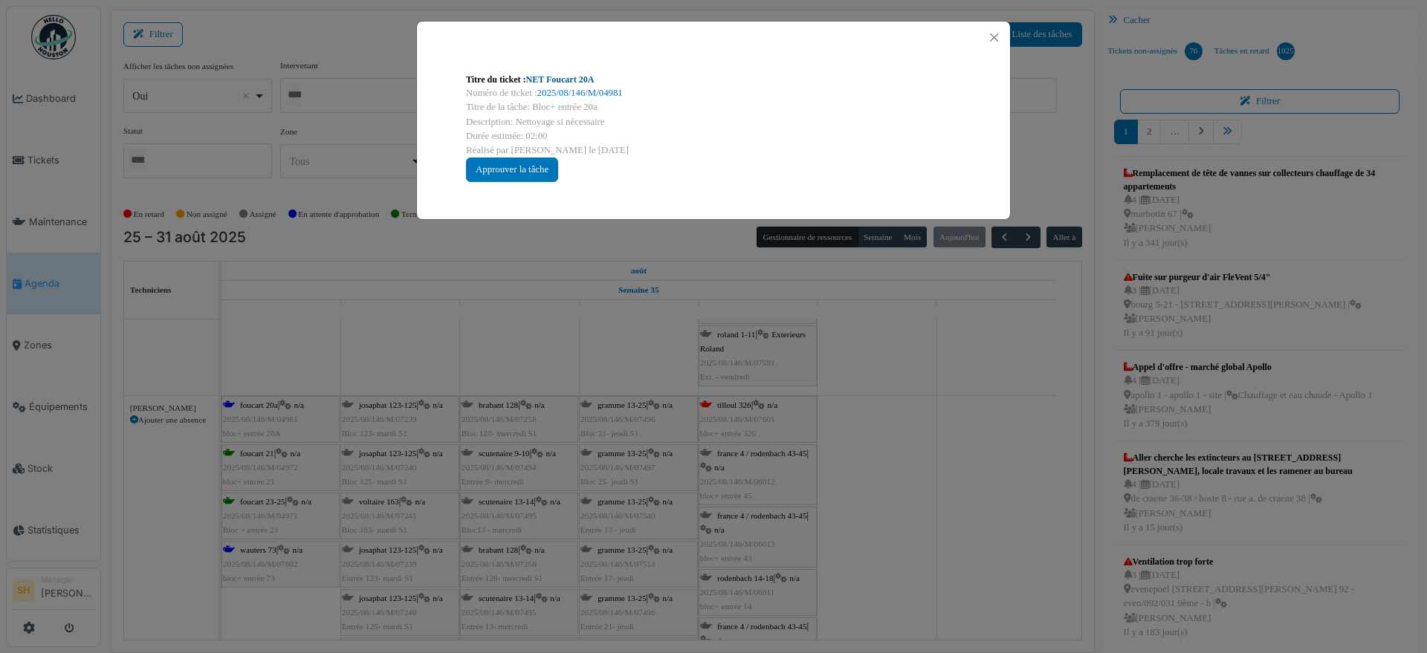
click at [569, 77] on link "NET Foucart 20A" at bounding box center [560, 79] width 68 height 10
click at [863, 398] on div "Titre du ticket : NET Foucart 20A Numéro de ticket : 2025/08/146/M/04981 Titre …" at bounding box center [713, 326] width 1427 height 653
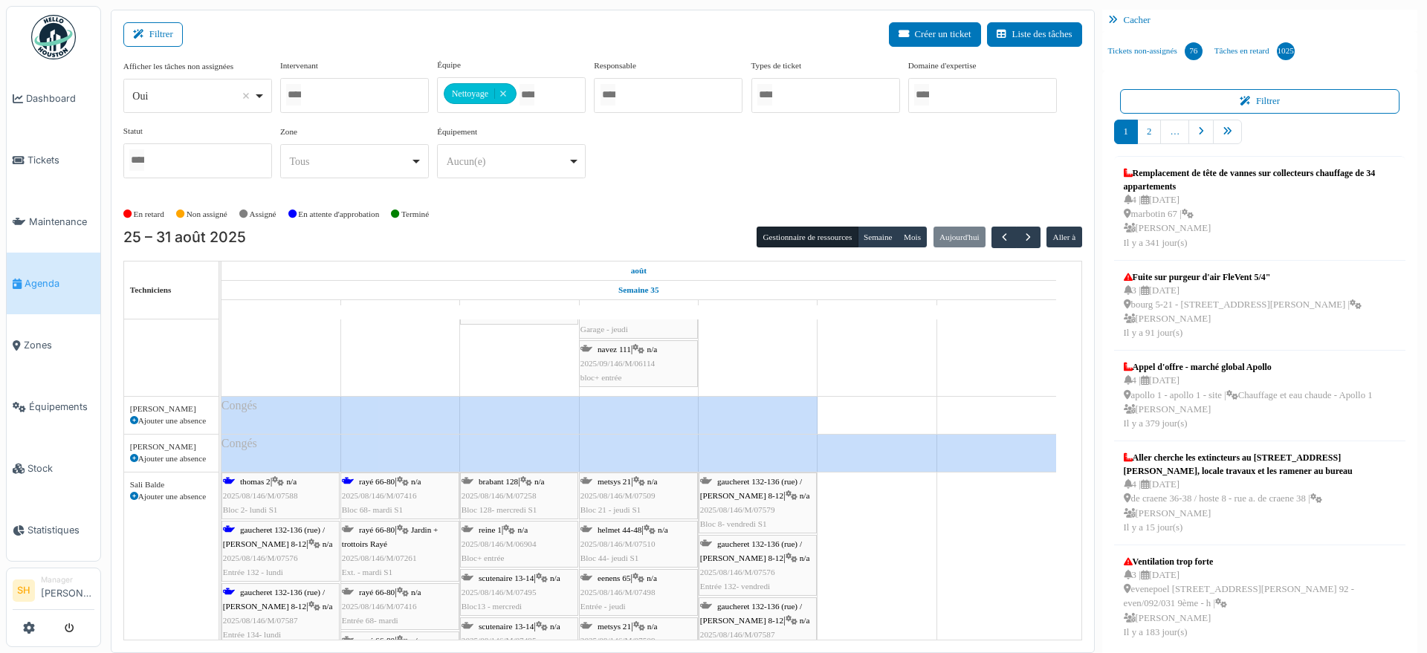
scroll to position [3902, 0]
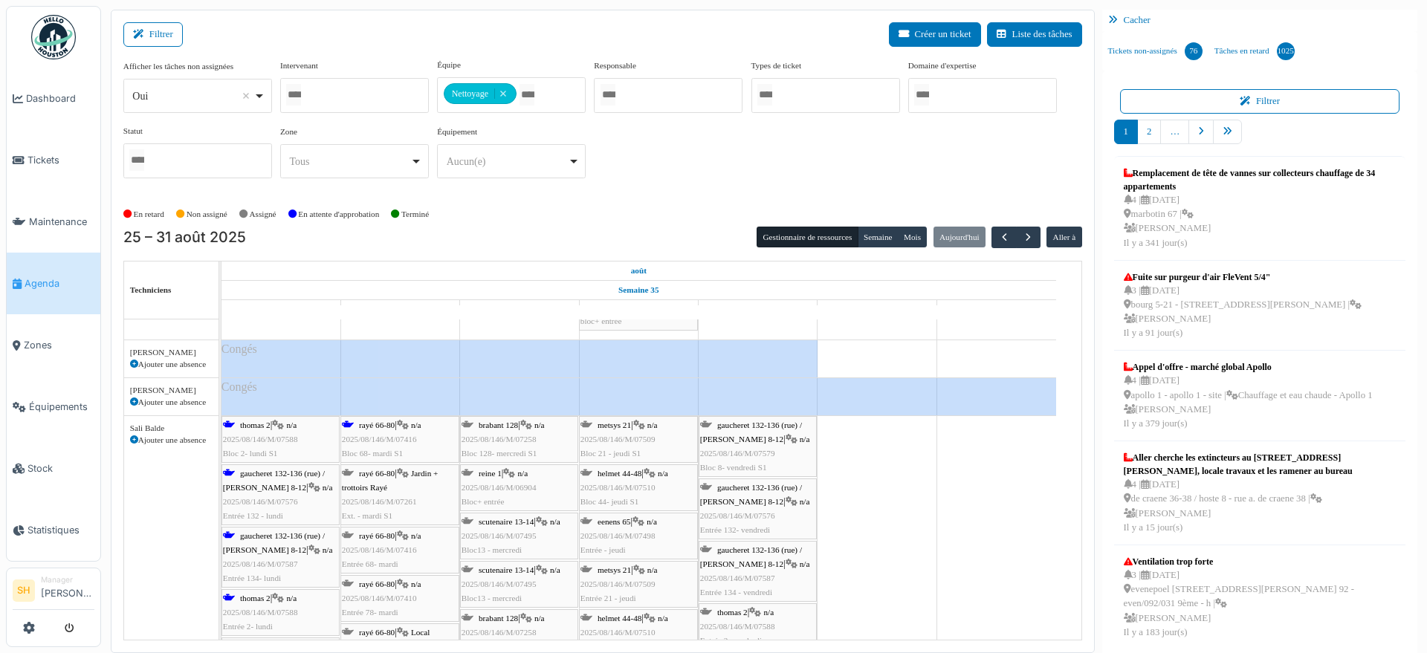
click at [267, 424] on span "thomas 2" at bounding box center [255, 425] width 30 height 9
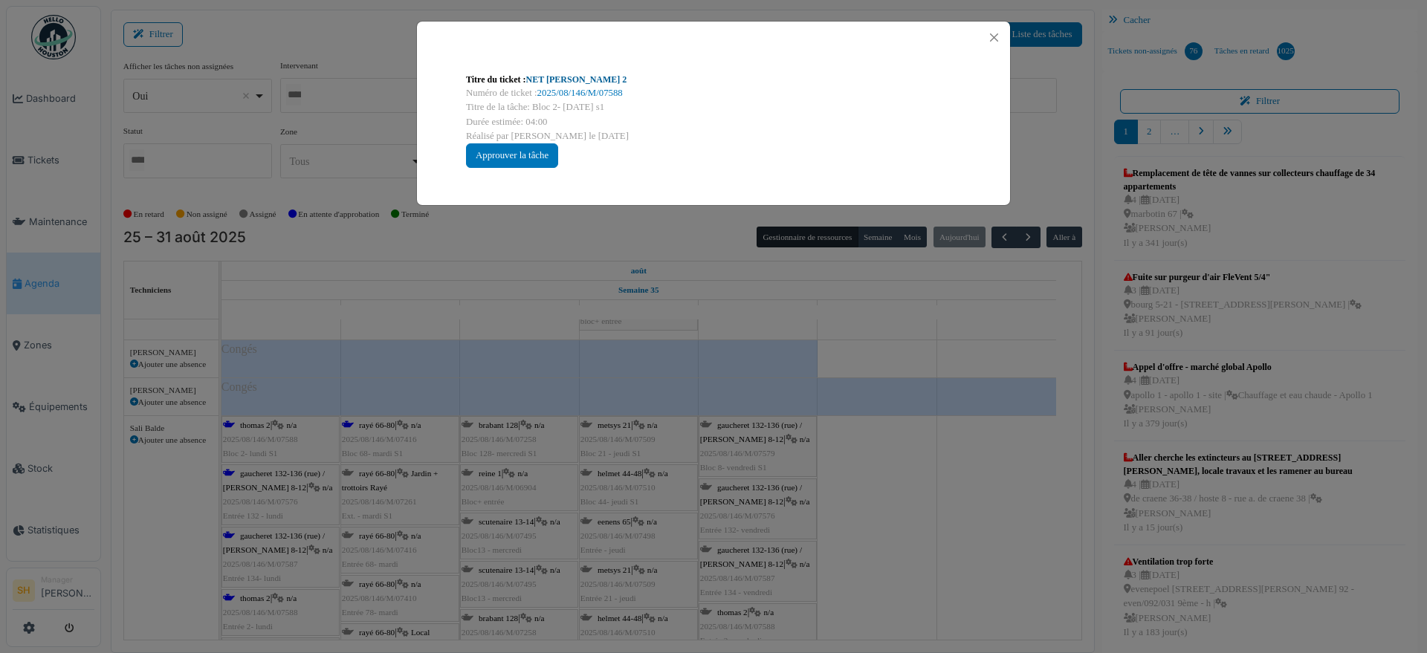
click at [547, 79] on link "NET Thomas 2" at bounding box center [576, 79] width 101 height 10
click at [845, 424] on div "Titre du ticket : NET Thomas 2 Numéro de ticket : 2025/08/146/M/07588 Titre de …" at bounding box center [713, 326] width 1427 height 653
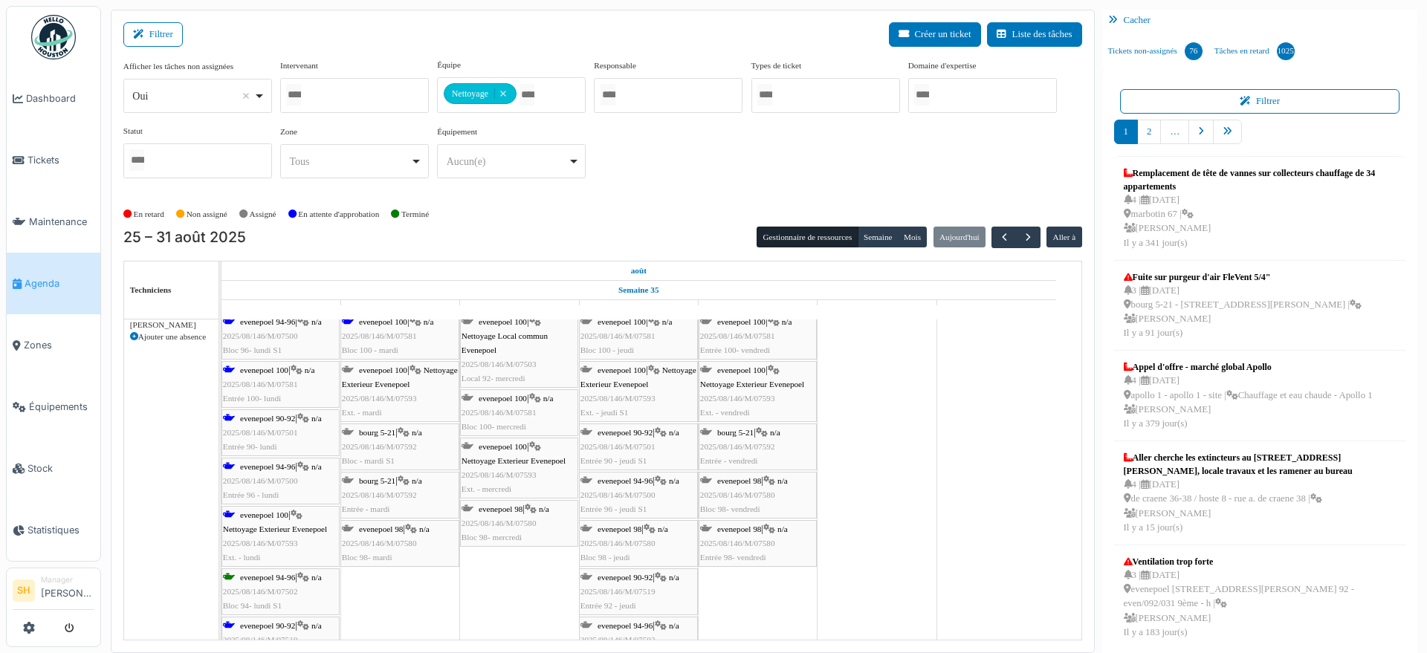
scroll to position [5203, 0]
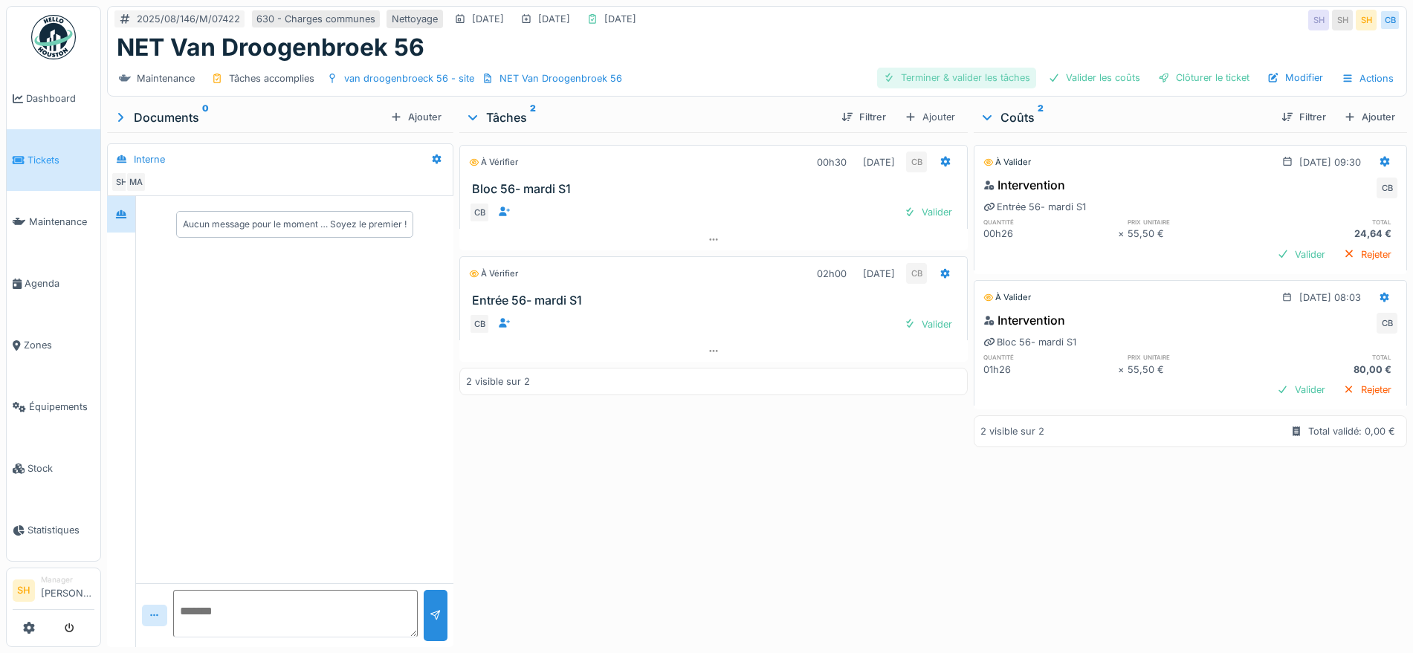
click at [1007, 78] on div "Terminer & valider les tâches" at bounding box center [956, 78] width 159 height 20
drag, startPoint x: 1054, startPoint y: 76, endPoint x: 1120, endPoint y: 77, distance: 66.2
click at [1062, 76] on div "Valider les coûts" at bounding box center [1094, 78] width 104 height 20
click at [1172, 78] on div "Clôturer le ticket" at bounding box center [1203, 78] width 103 height 20
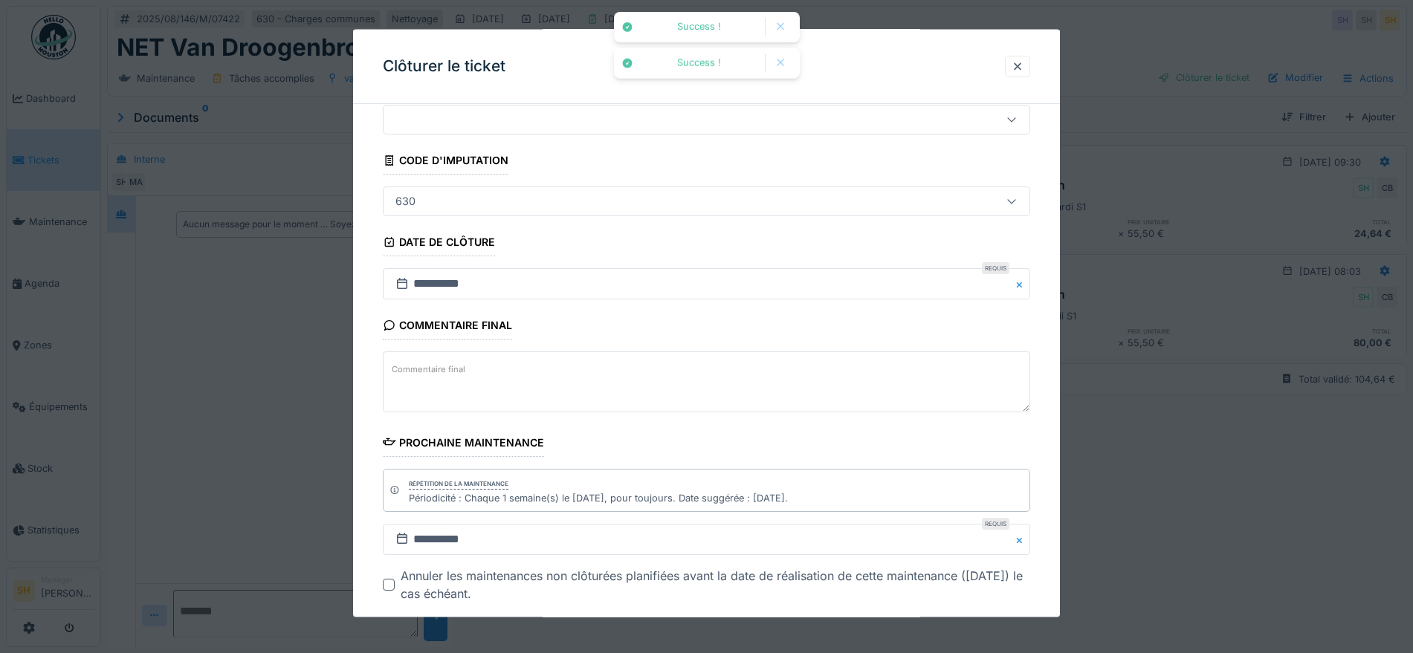
scroll to position [127, 0]
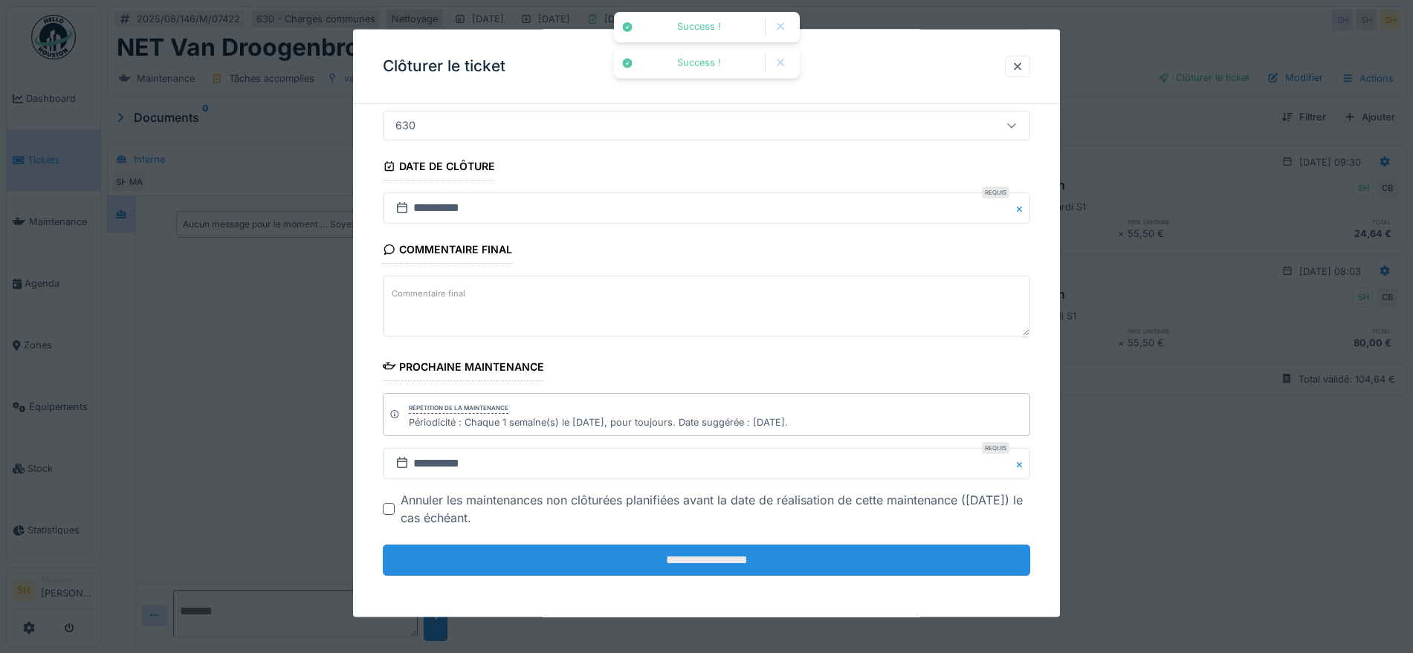
click at [686, 558] on input "**********" at bounding box center [706, 560] width 647 height 31
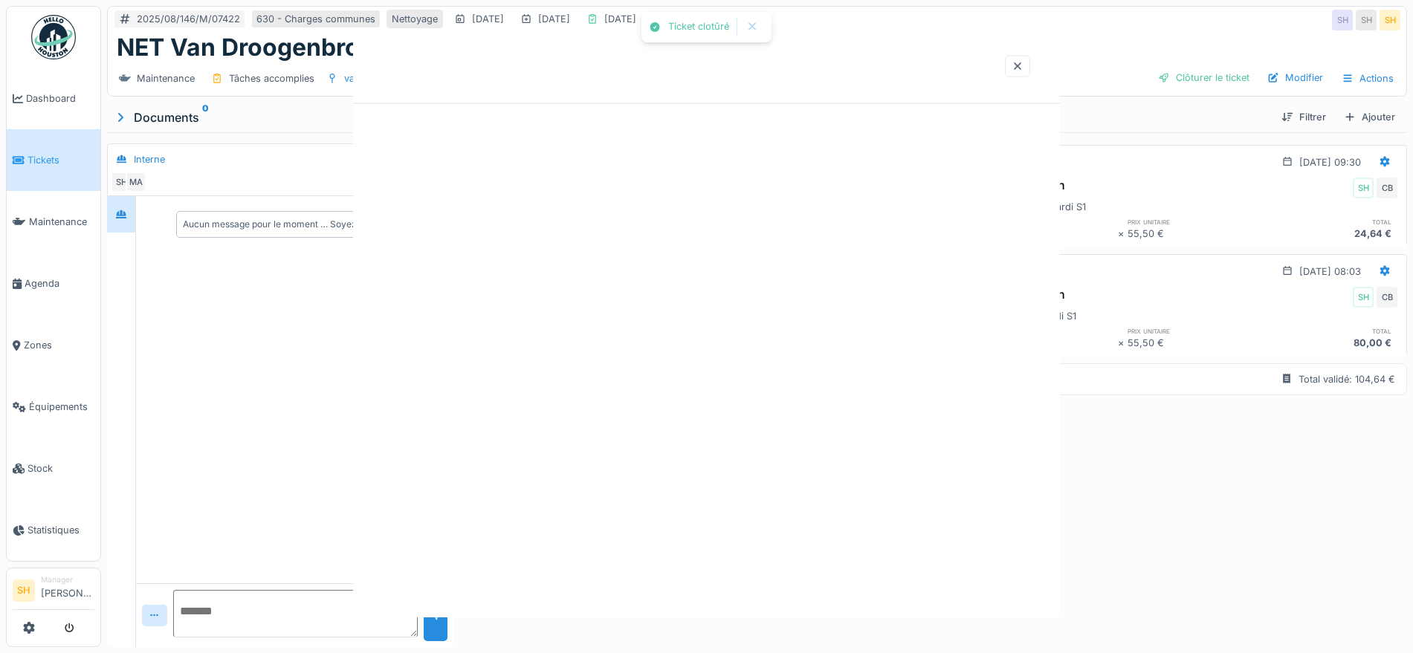
scroll to position [0, 0]
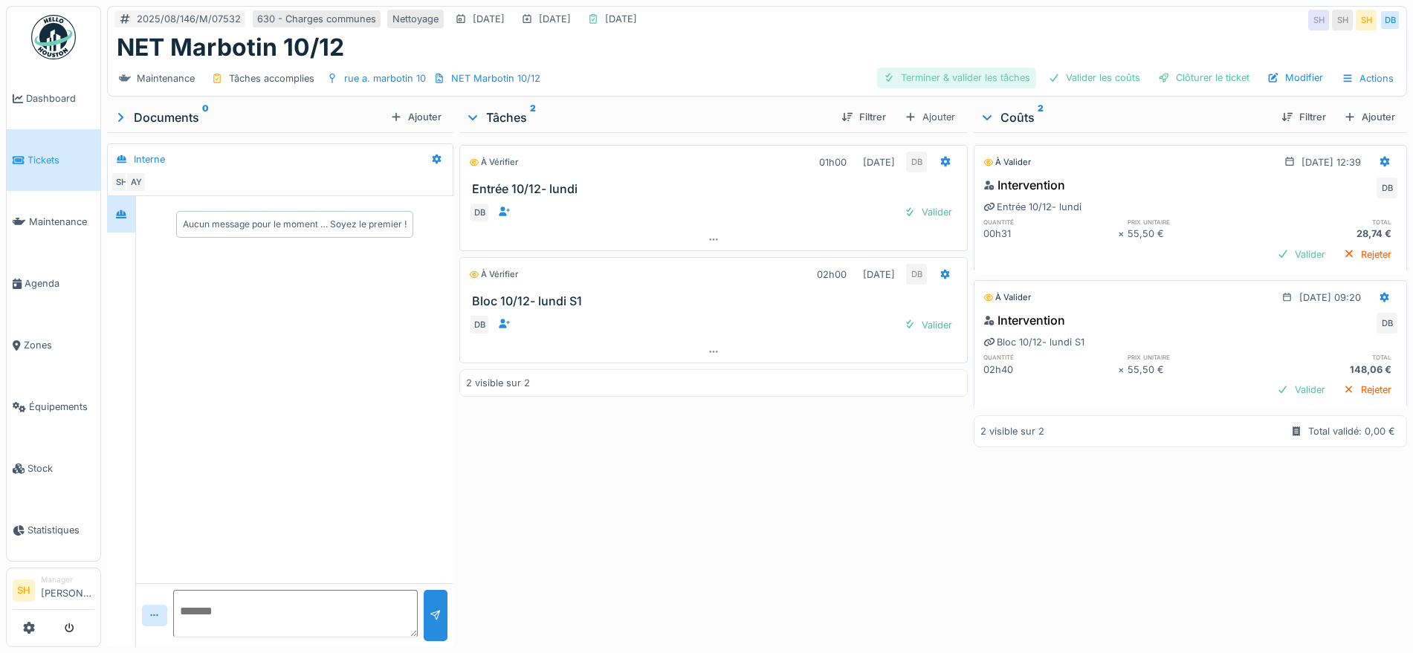
click at [966, 72] on div "Terminer & valider les tâches" at bounding box center [956, 78] width 159 height 20
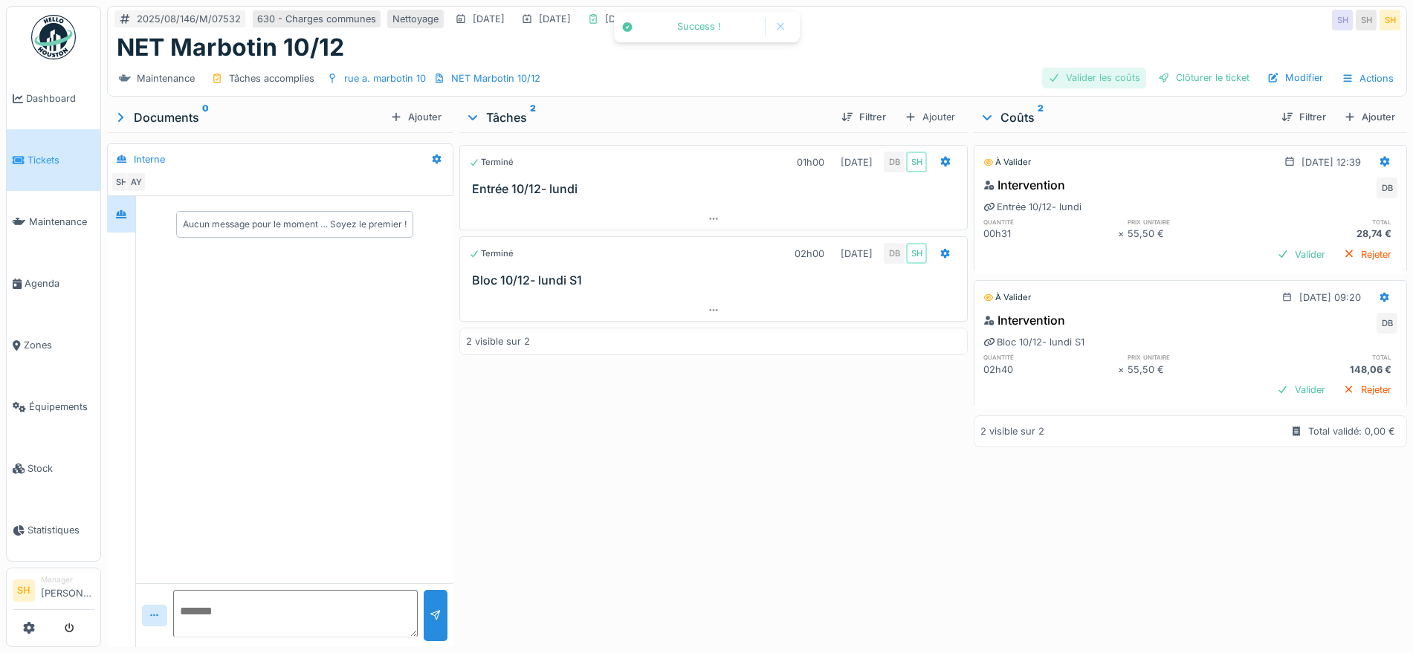
click at [1057, 73] on div "Valider les coûts" at bounding box center [1094, 78] width 104 height 20
click at [1175, 71] on div "Clôturer le ticket" at bounding box center [1203, 78] width 103 height 20
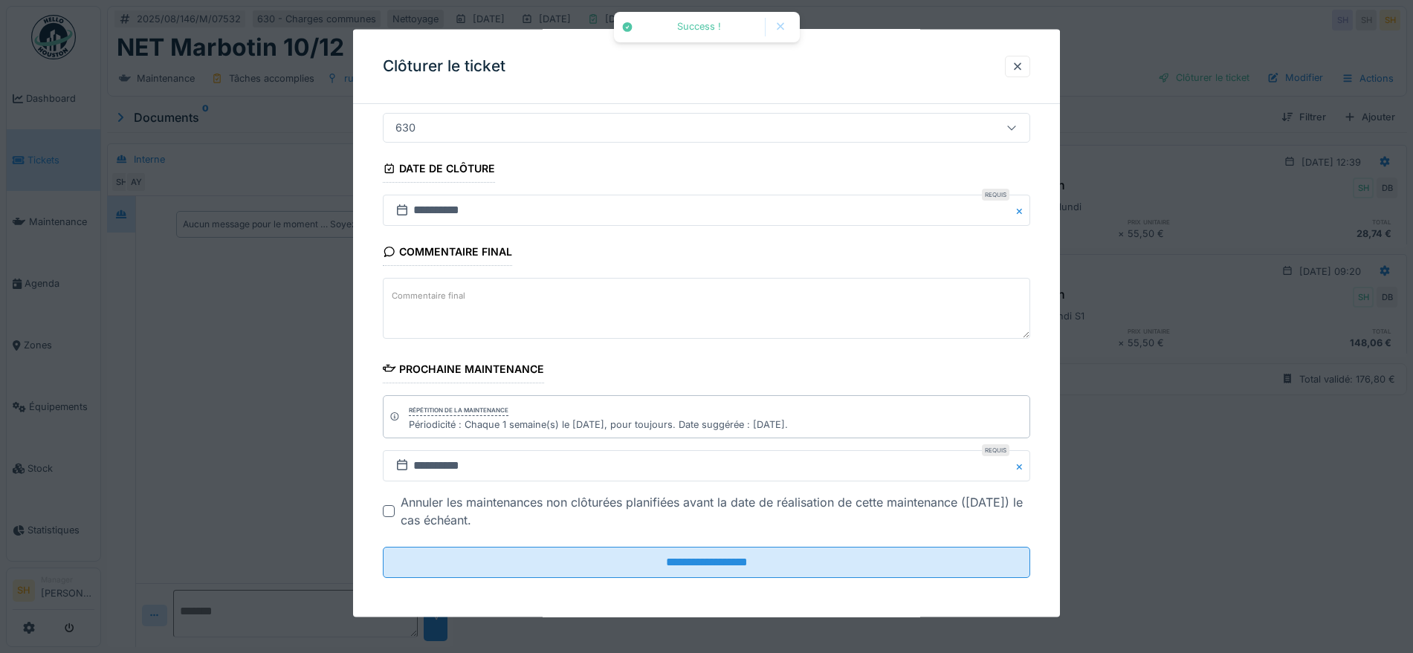
scroll to position [127, 0]
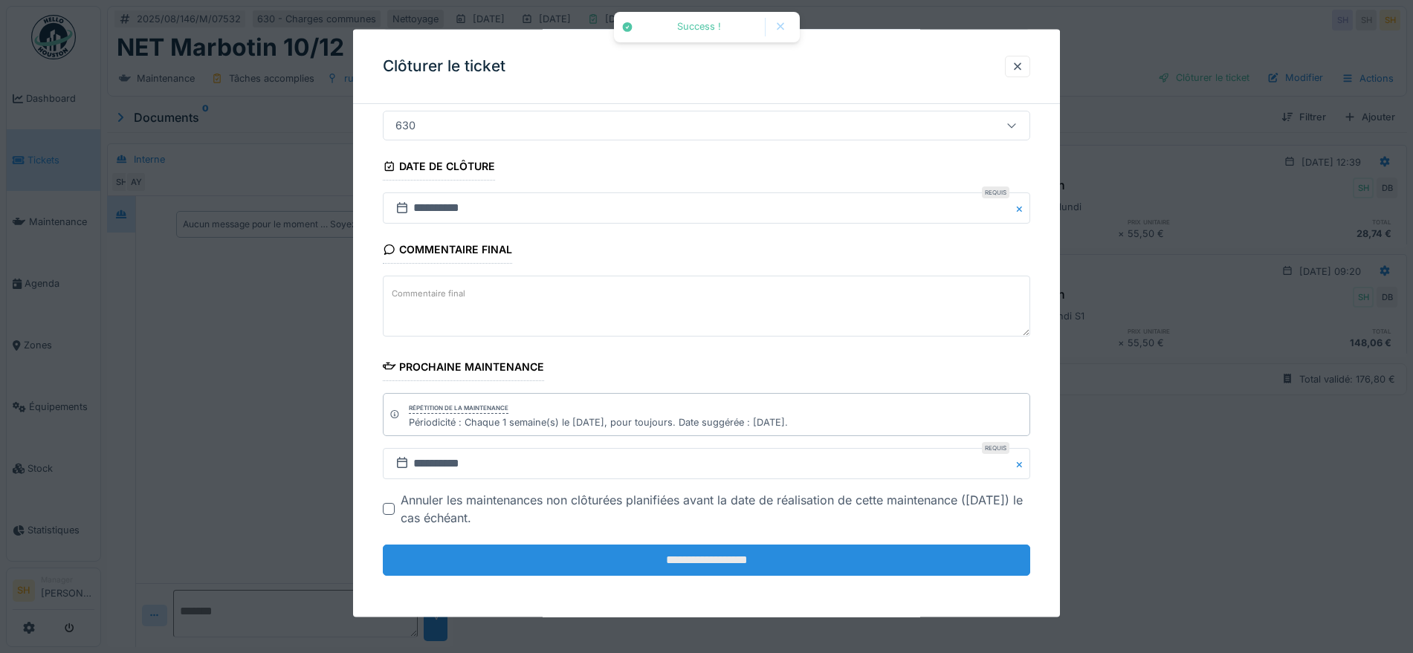
click at [582, 567] on input "**********" at bounding box center [706, 560] width 647 height 31
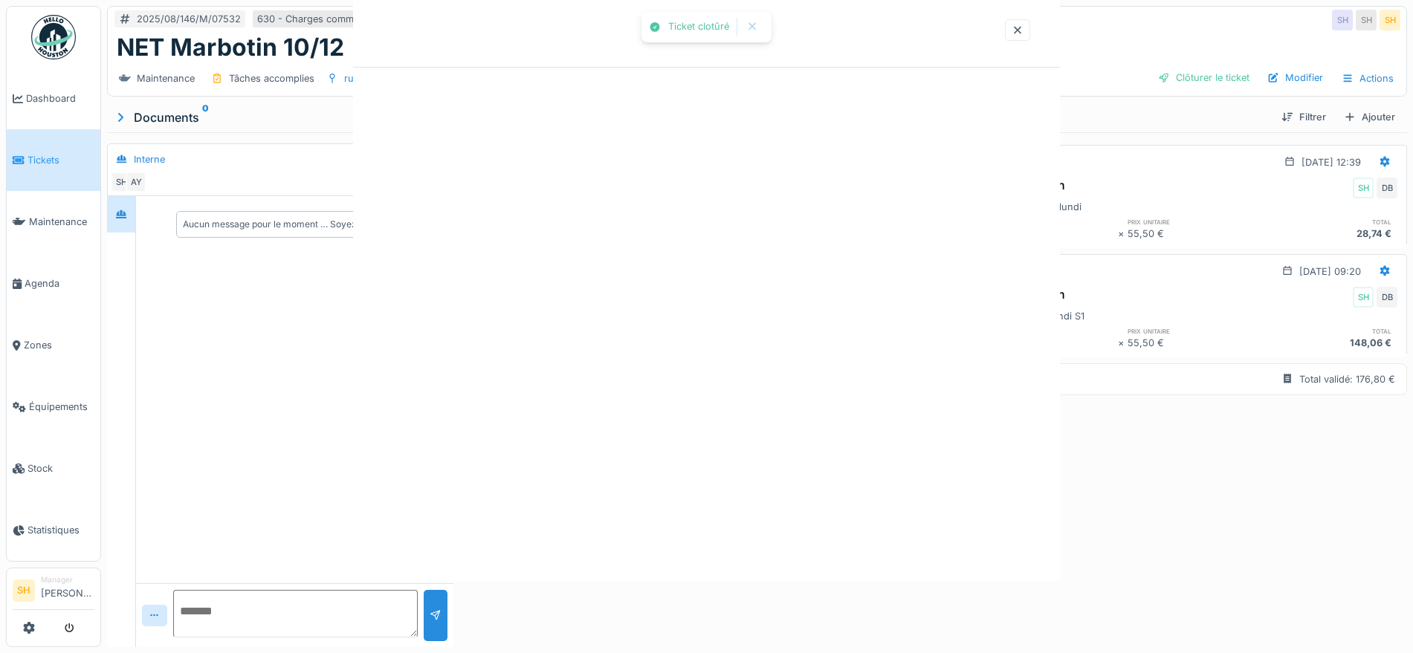
scroll to position [0, 0]
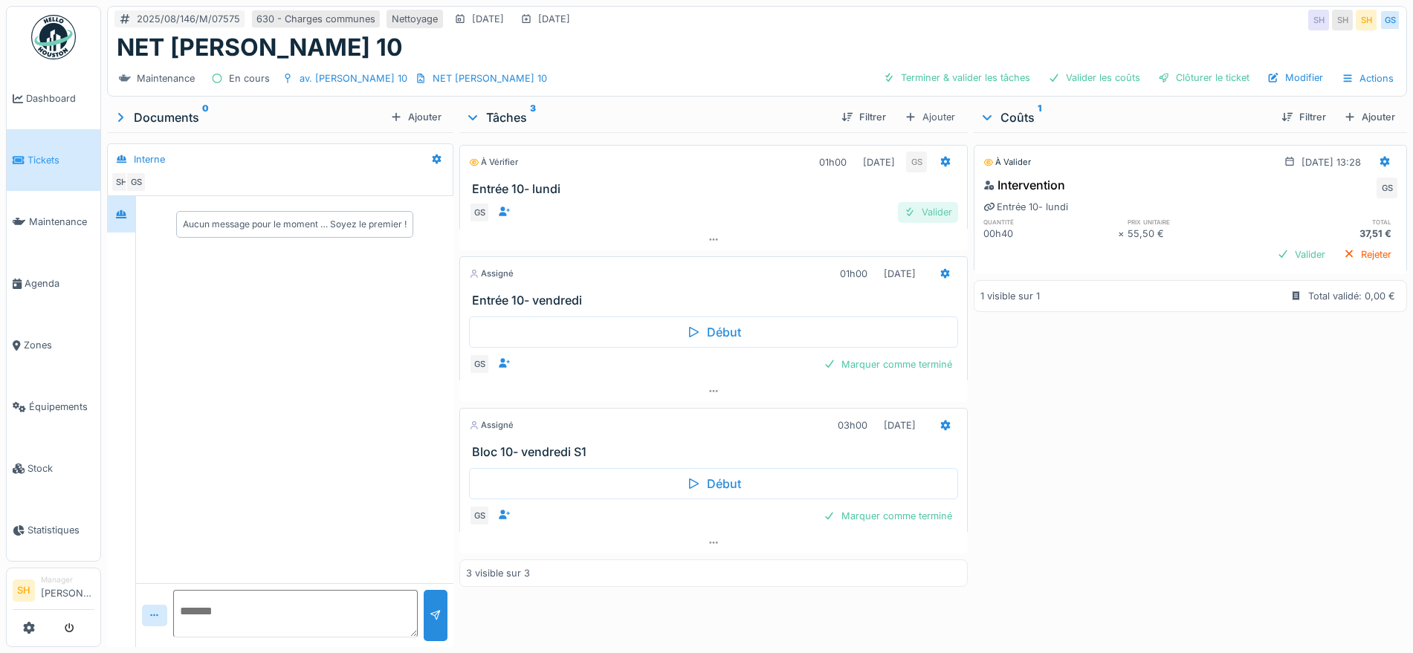
click at [929, 210] on div "Valider" at bounding box center [928, 212] width 60 height 20
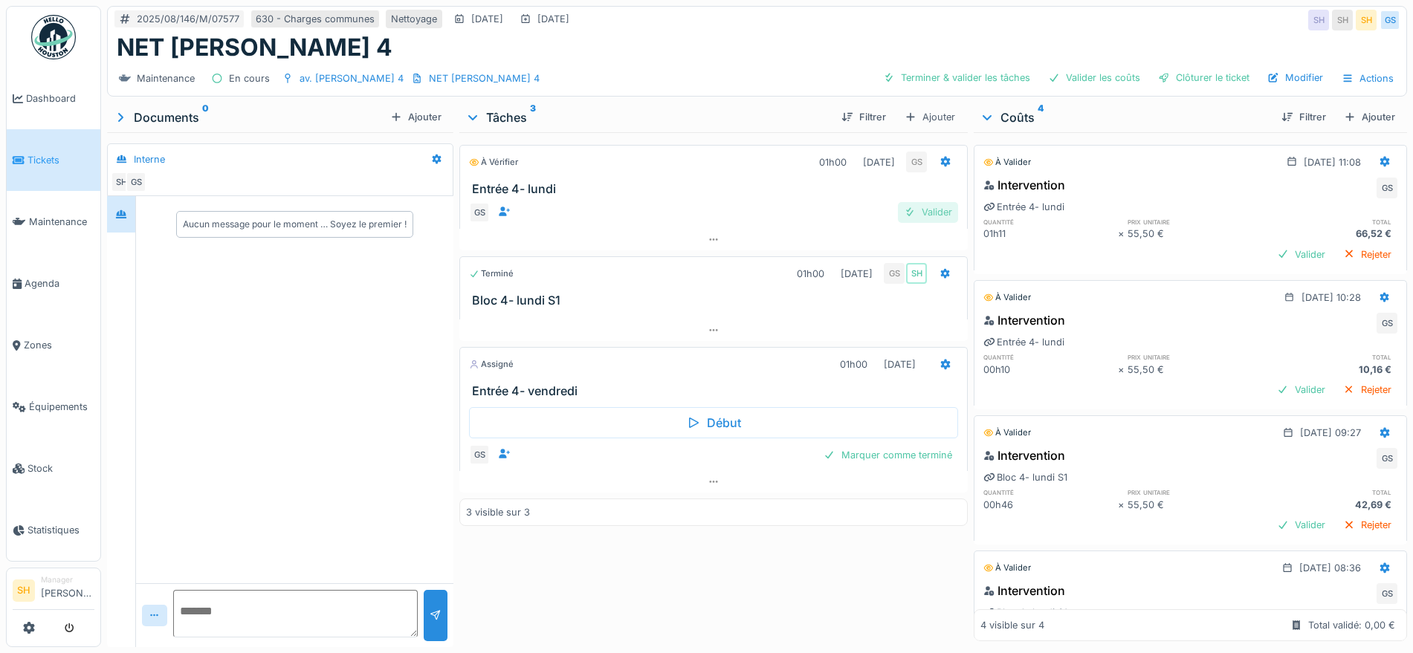
click at [925, 211] on div "Valider" at bounding box center [928, 212] width 60 height 20
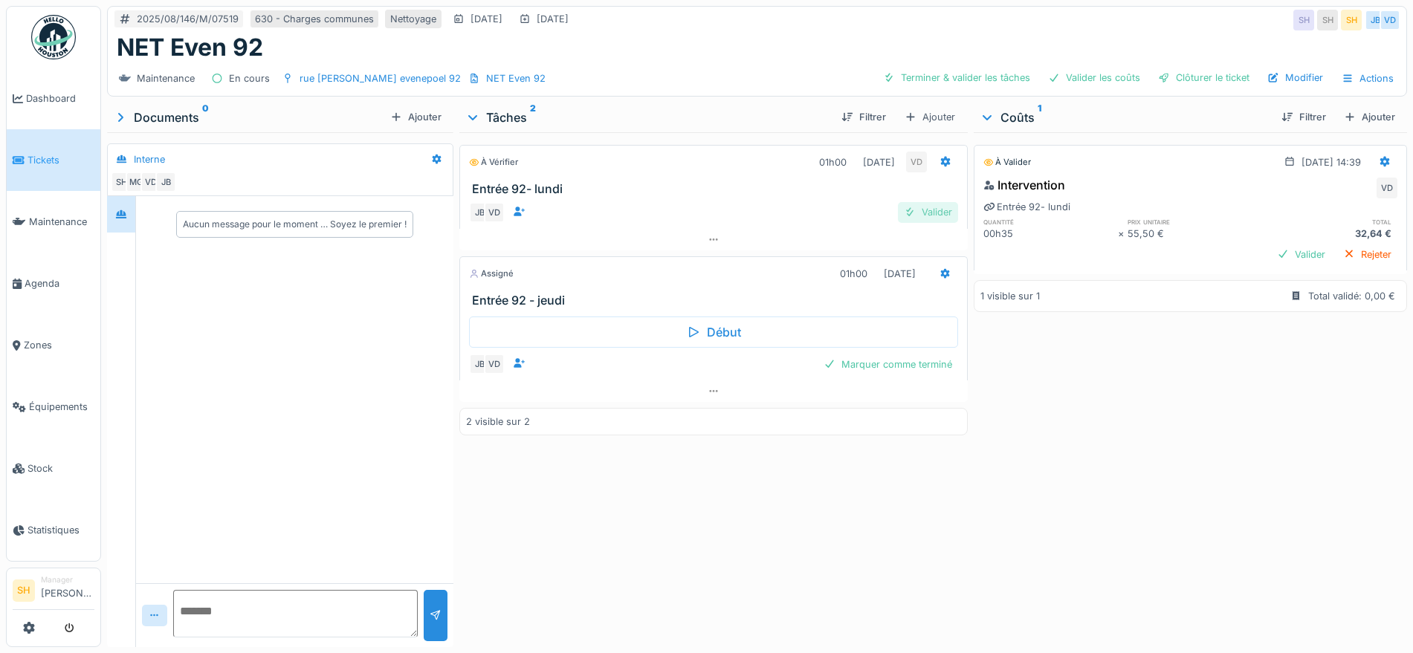
click at [937, 210] on div "Valider" at bounding box center [928, 212] width 60 height 20
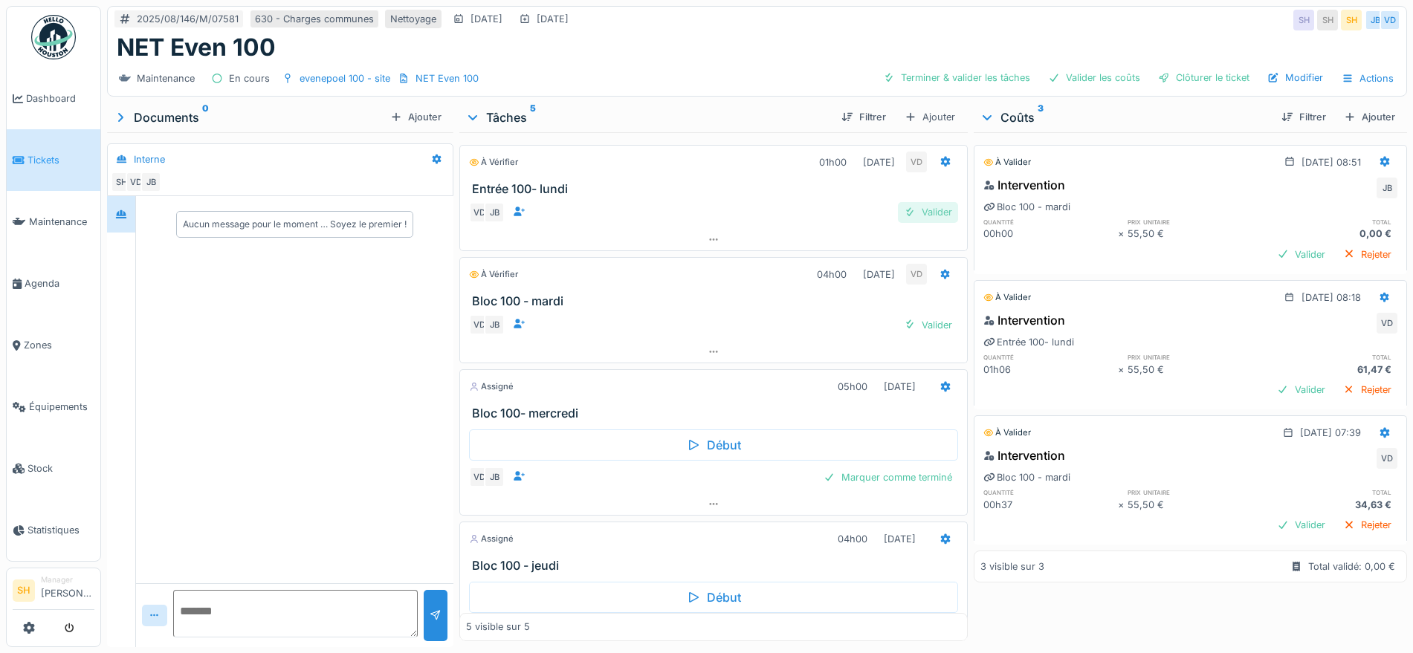
click at [907, 209] on div "Valider" at bounding box center [928, 212] width 60 height 20
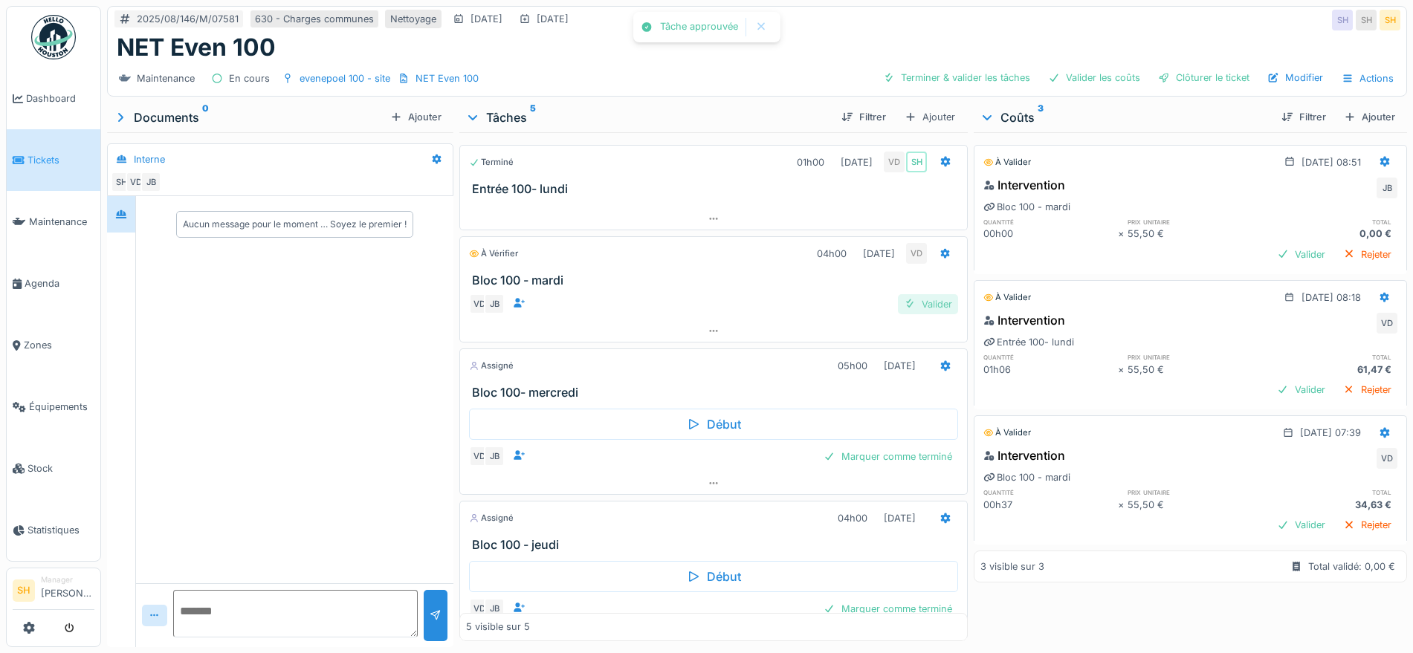
drag, startPoint x: 914, startPoint y: 301, endPoint x: 902, endPoint y: 297, distance: 12.5
click at [912, 301] on div "Valider" at bounding box center [928, 304] width 60 height 20
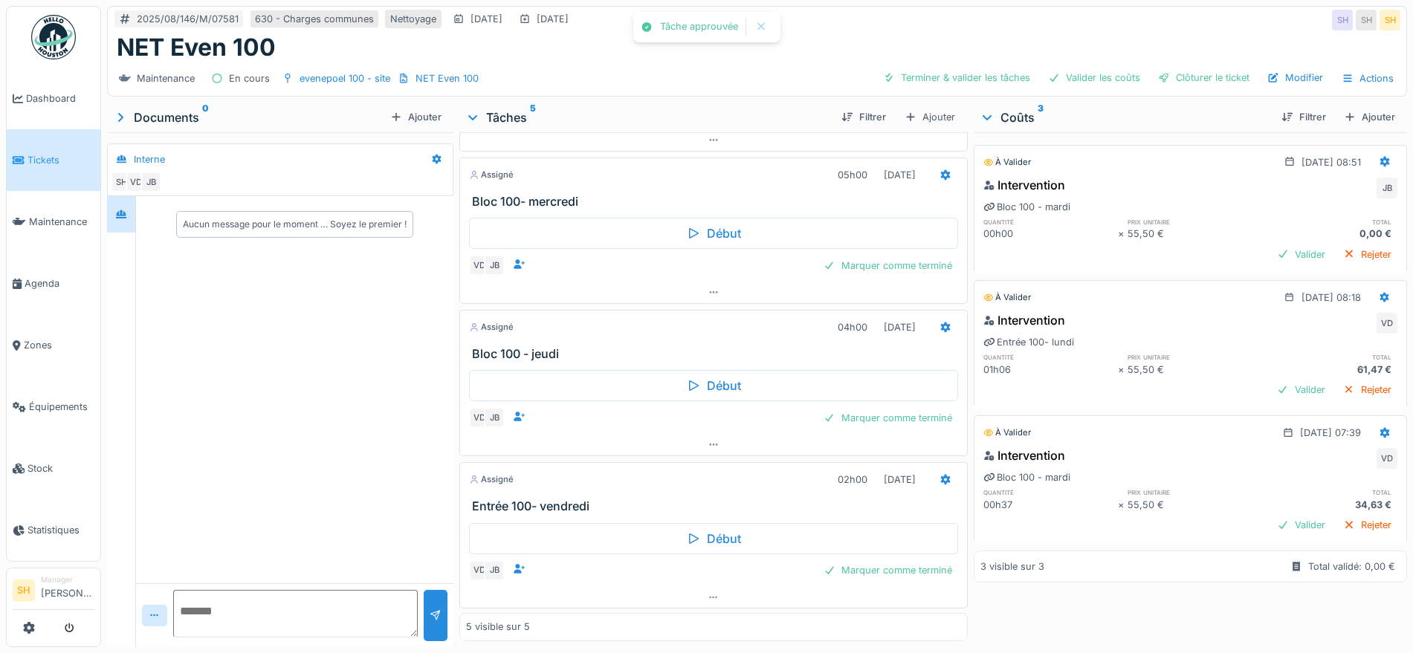
scroll to position [172, 0]
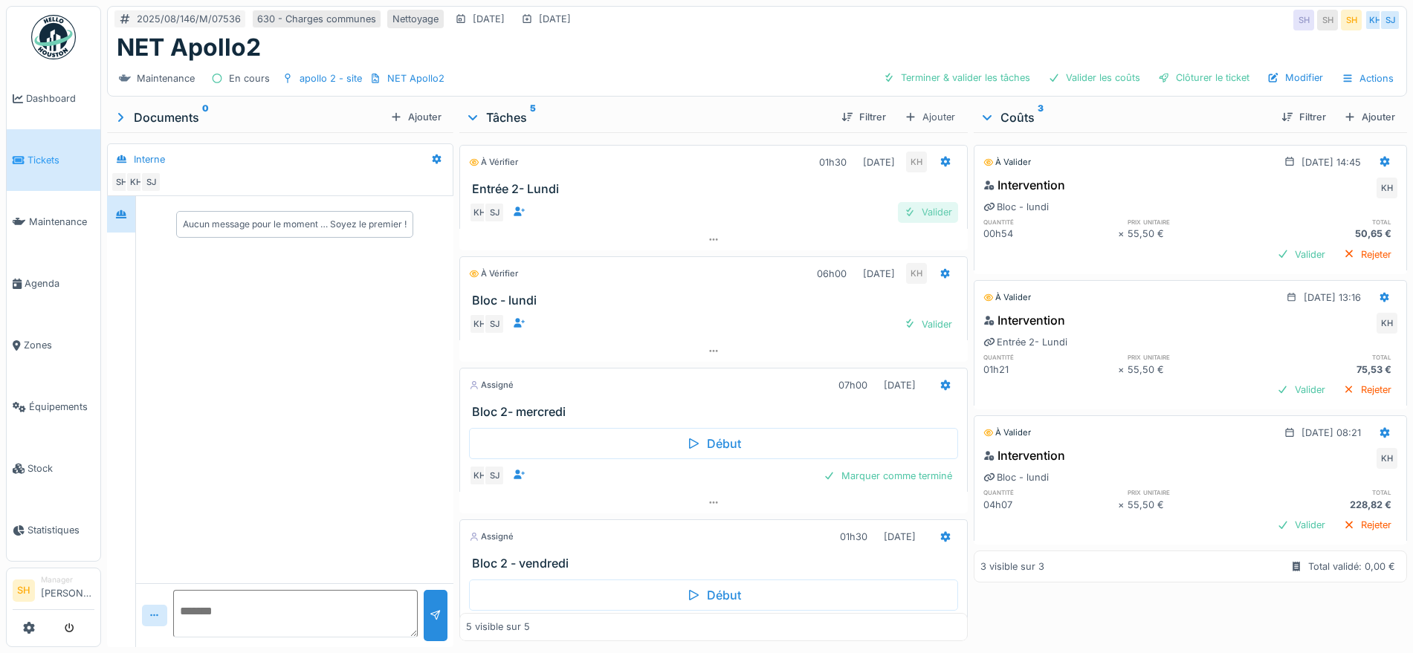
click at [908, 213] on div "Valider" at bounding box center [928, 212] width 60 height 20
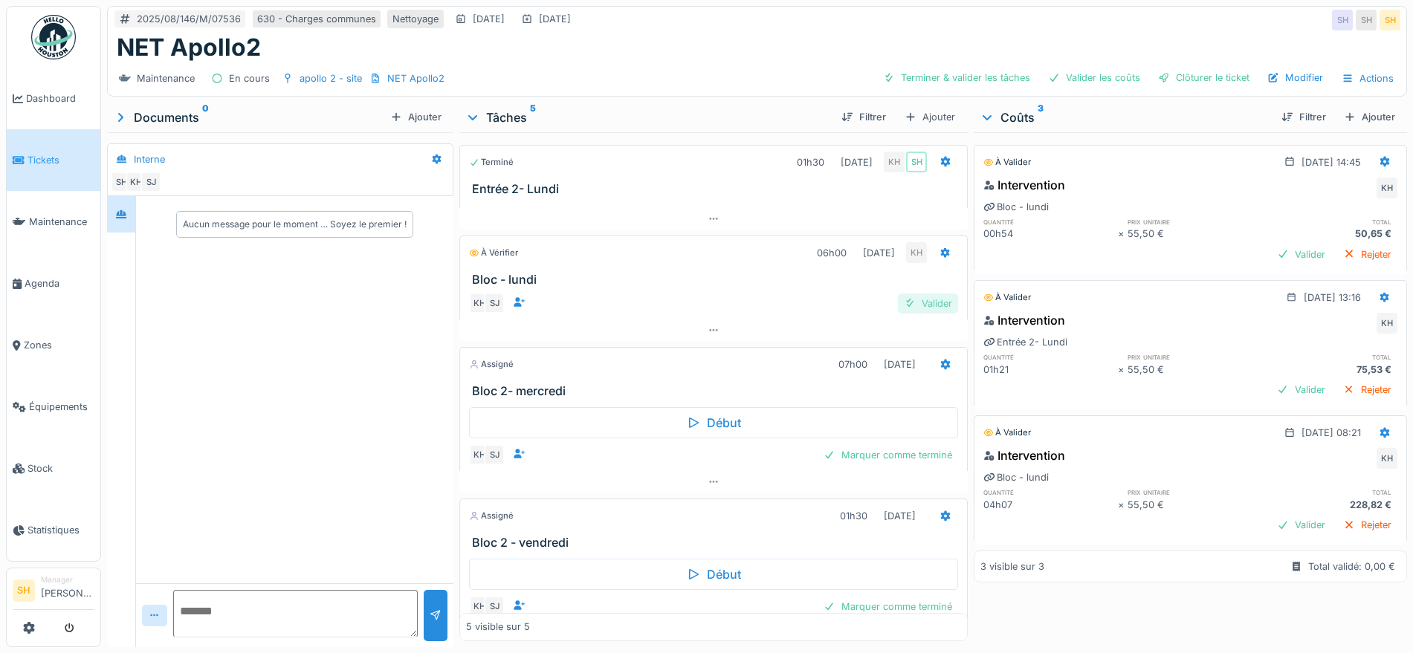
click at [911, 309] on div "Valider" at bounding box center [928, 304] width 60 height 20
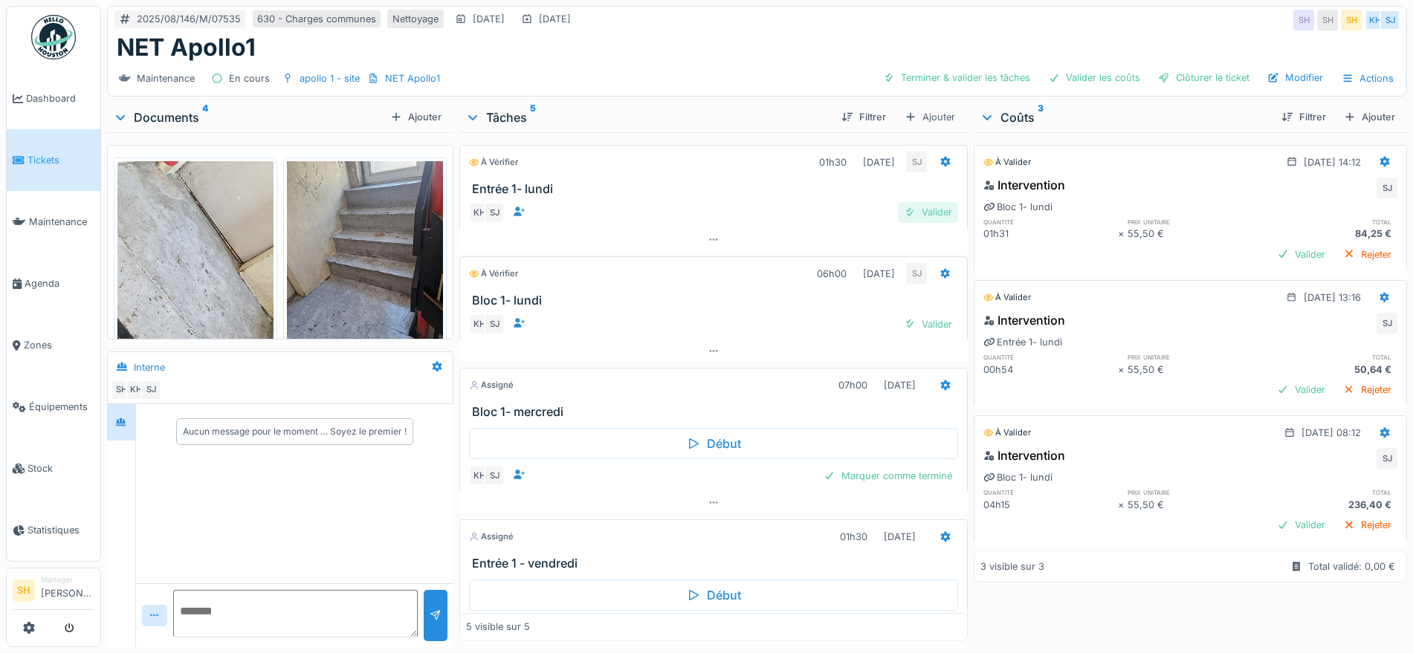
click at [914, 213] on div "Valider" at bounding box center [928, 212] width 60 height 20
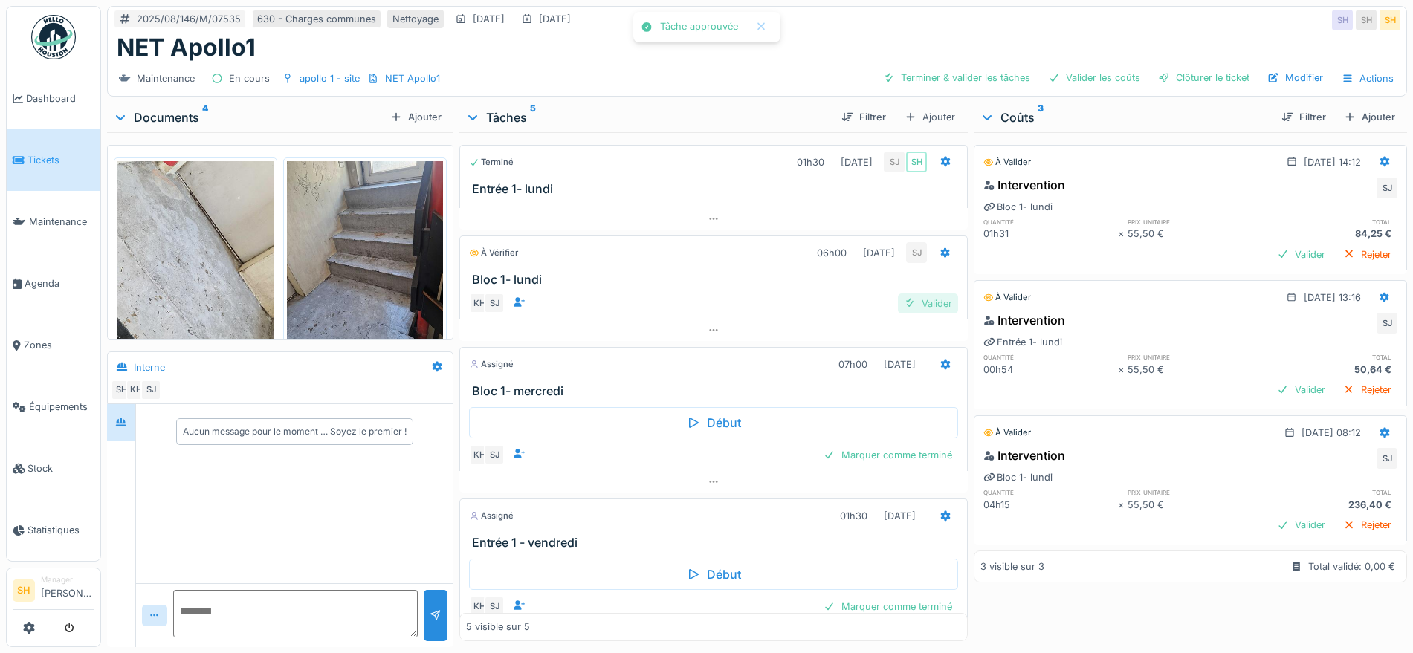
click at [915, 301] on div "Valider" at bounding box center [928, 304] width 60 height 20
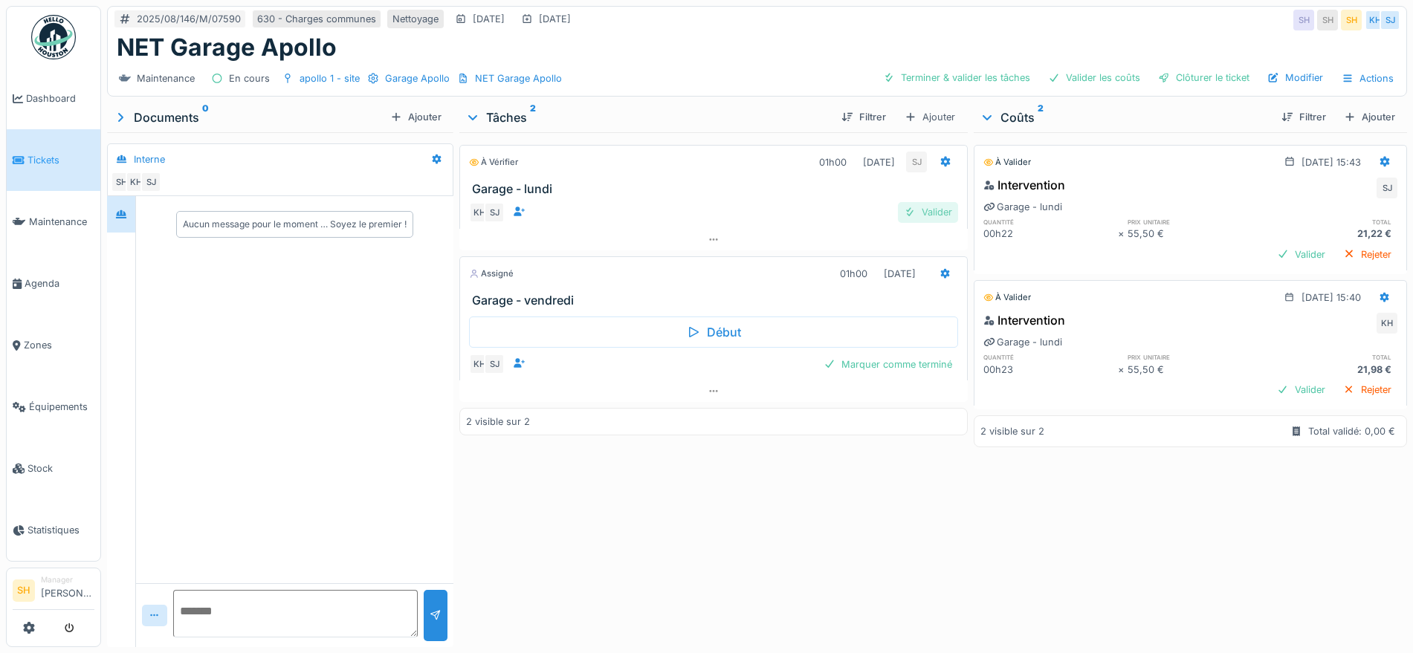
click at [920, 215] on div "Valider" at bounding box center [928, 212] width 60 height 20
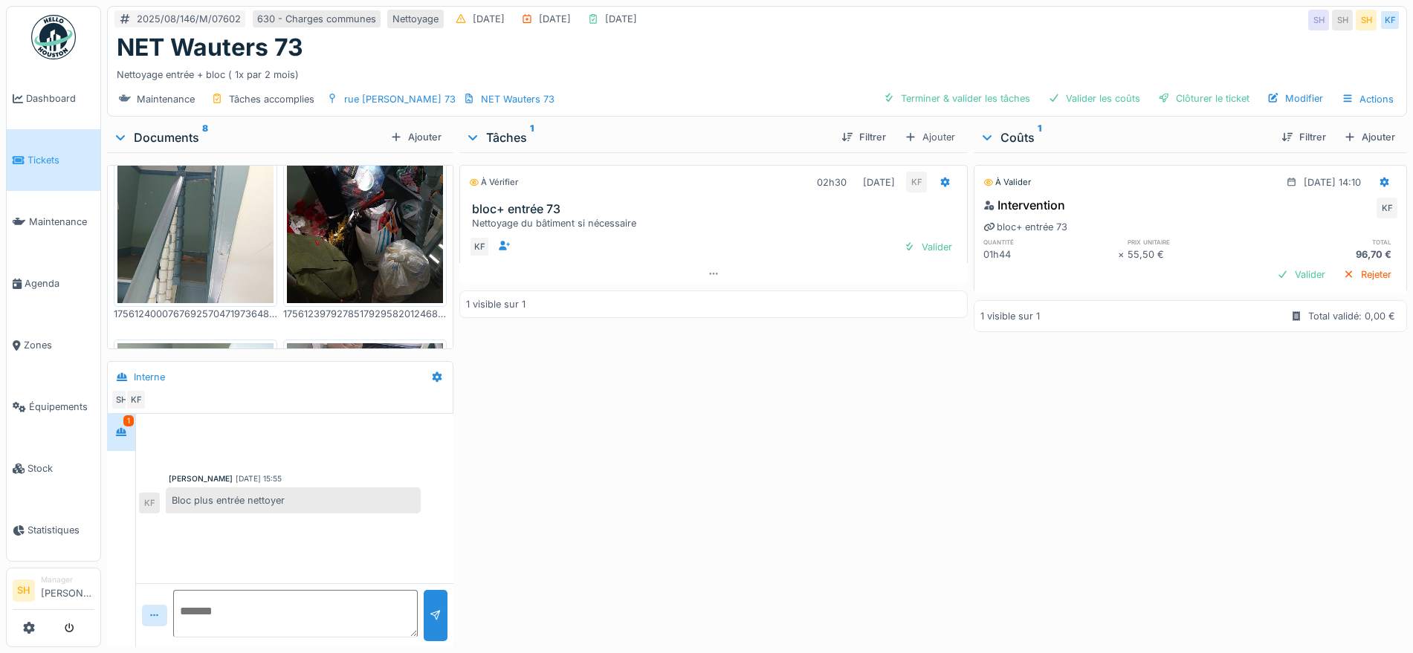
scroll to position [581, 0]
drag, startPoint x: 935, startPoint y: 100, endPoint x: 949, endPoint y: 99, distance: 14.1
click at [940, 99] on div "Terminer & valider les tâches" at bounding box center [956, 98] width 159 height 20
click at [1085, 98] on div "Valider les coûts" at bounding box center [1094, 98] width 104 height 20
click at [1166, 99] on div "Clôturer le ticket" at bounding box center [1203, 98] width 103 height 20
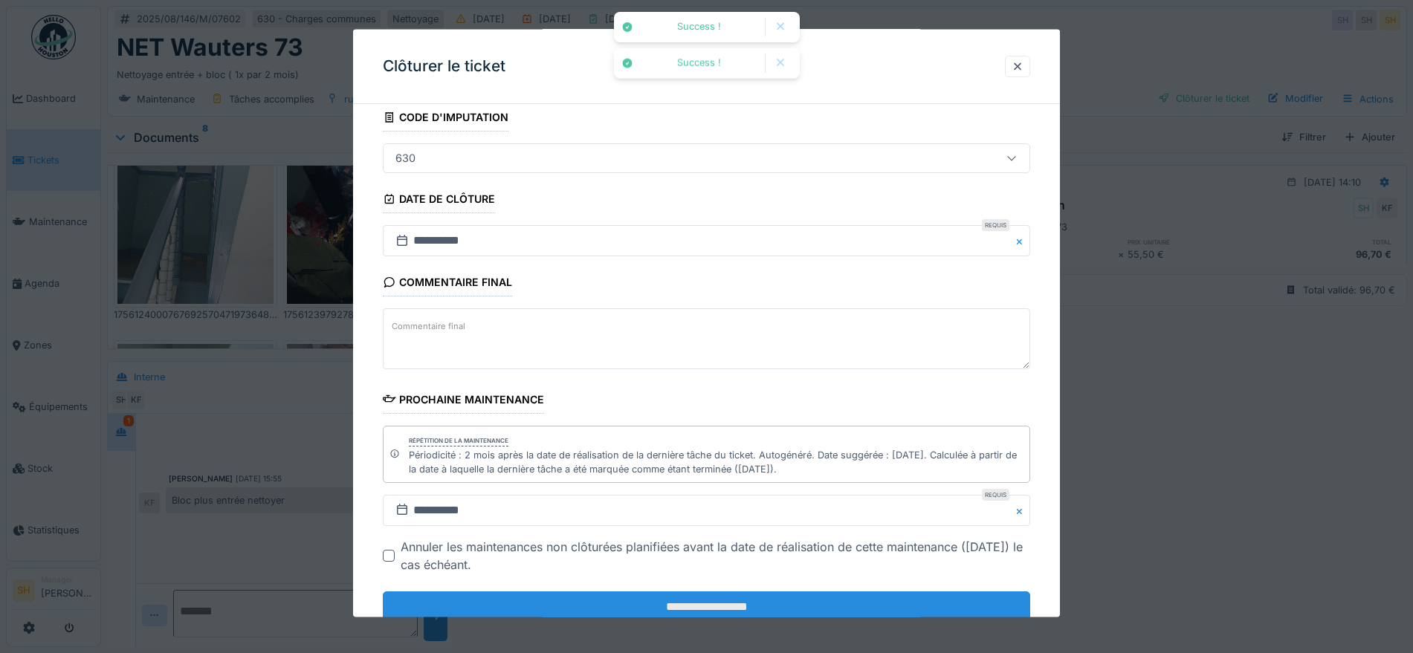
scroll to position [141, 0]
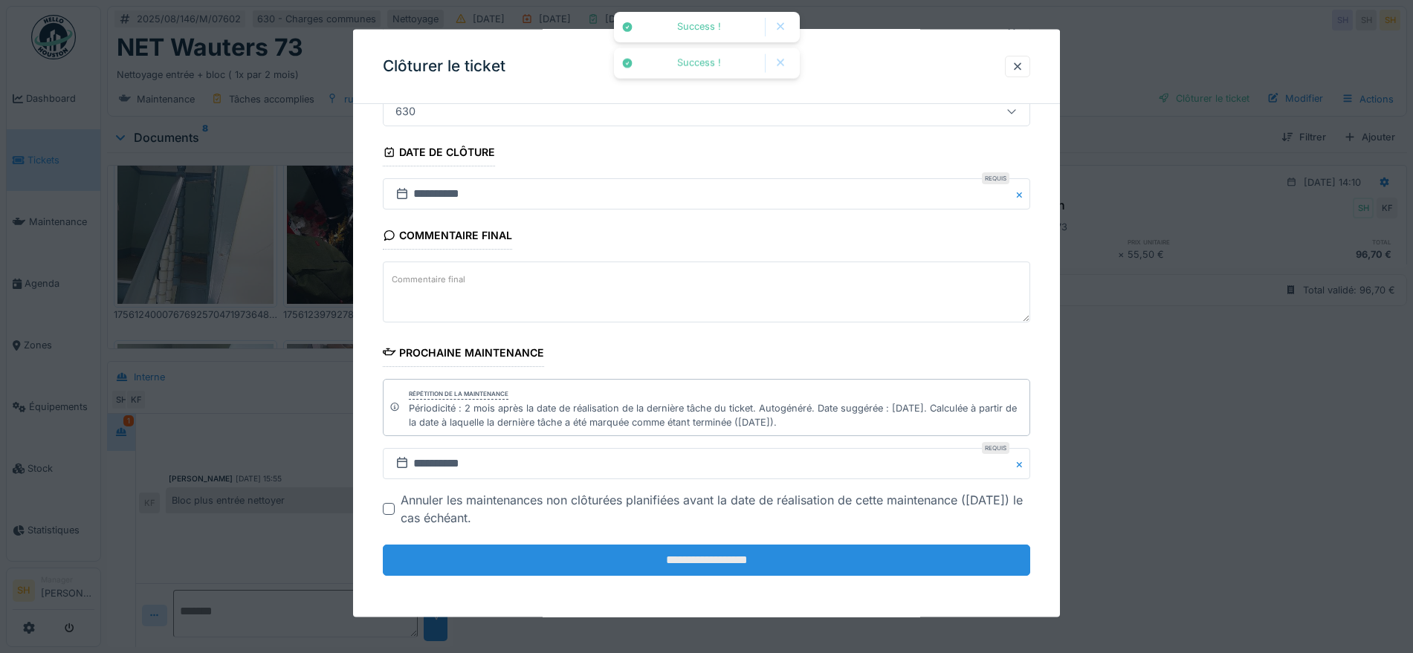
click at [634, 563] on input "**********" at bounding box center [706, 560] width 647 height 31
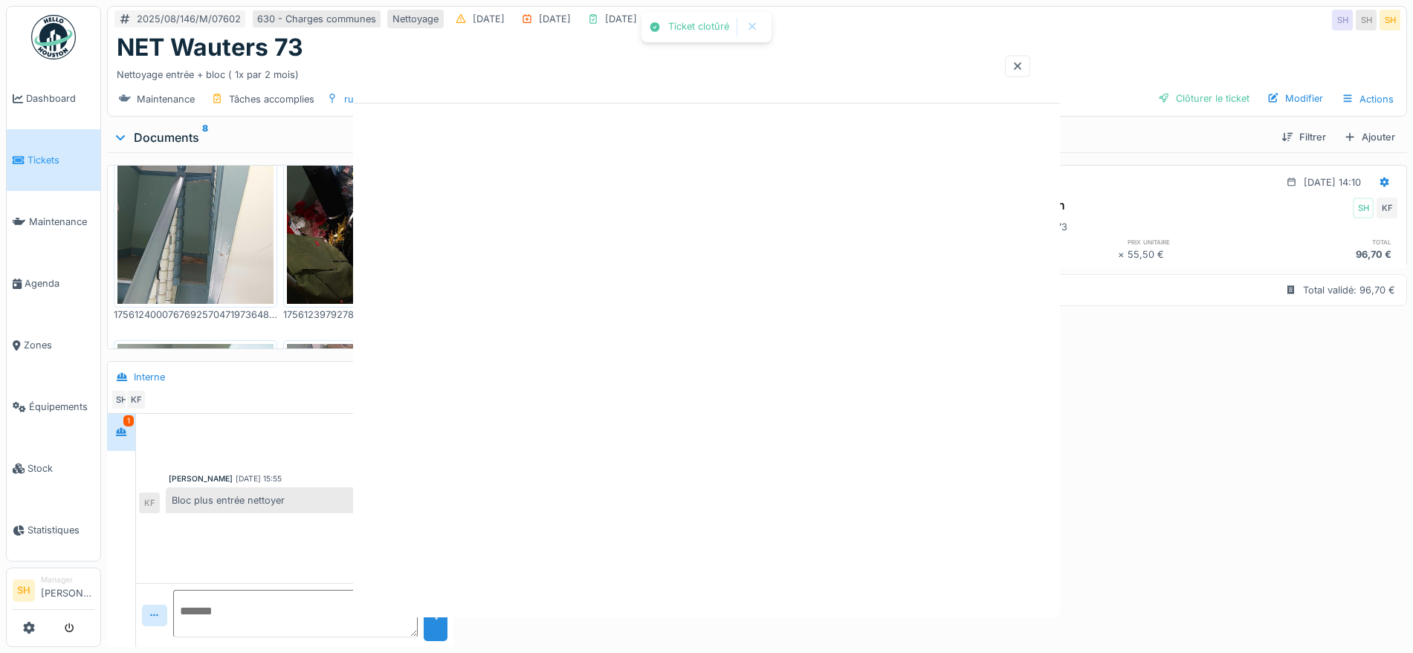
scroll to position [0, 0]
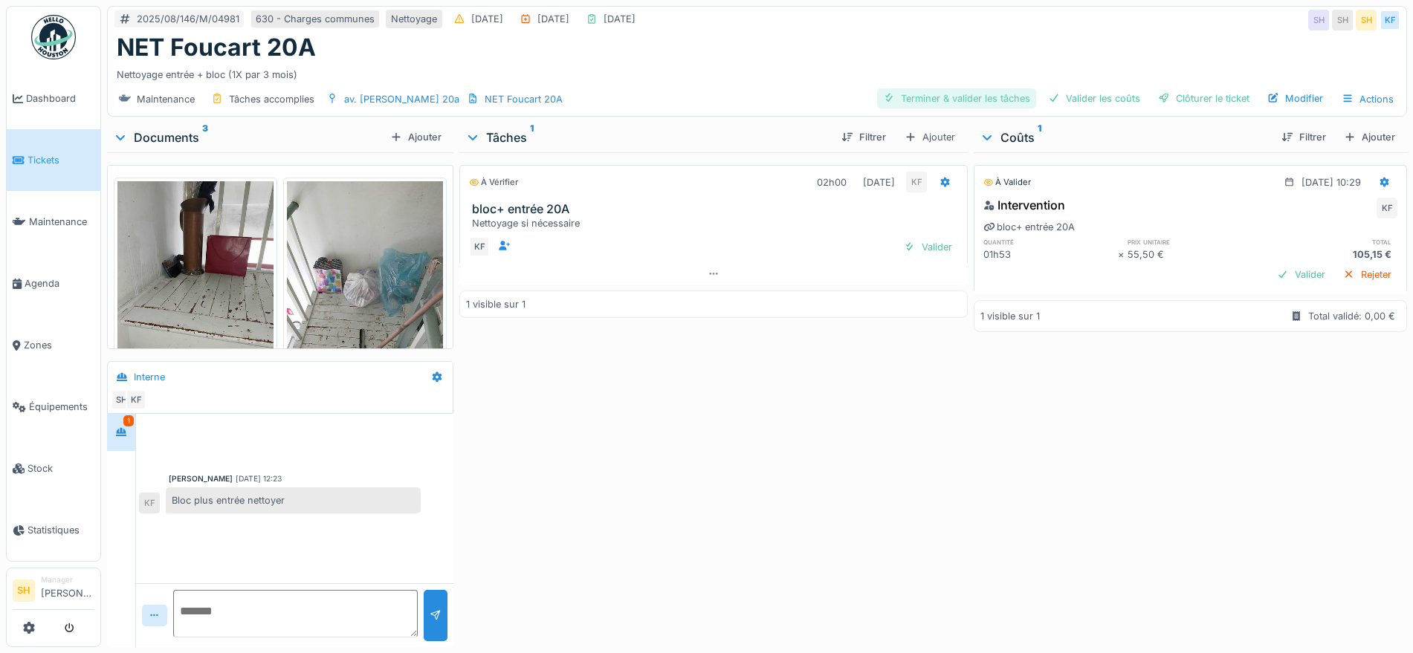
drag, startPoint x: 958, startPoint y: 94, endPoint x: 1048, endPoint y: 95, distance: 89.9
click at [957, 95] on div "Terminer & valider les tâches" at bounding box center [956, 98] width 159 height 20
drag, startPoint x: 1058, startPoint y: 97, endPoint x: 1099, endPoint y: 97, distance: 40.9
click at [1066, 97] on div "Valider les coûts" at bounding box center [1094, 98] width 104 height 20
click at [1200, 97] on div "Clôturer le ticket" at bounding box center [1203, 98] width 103 height 20
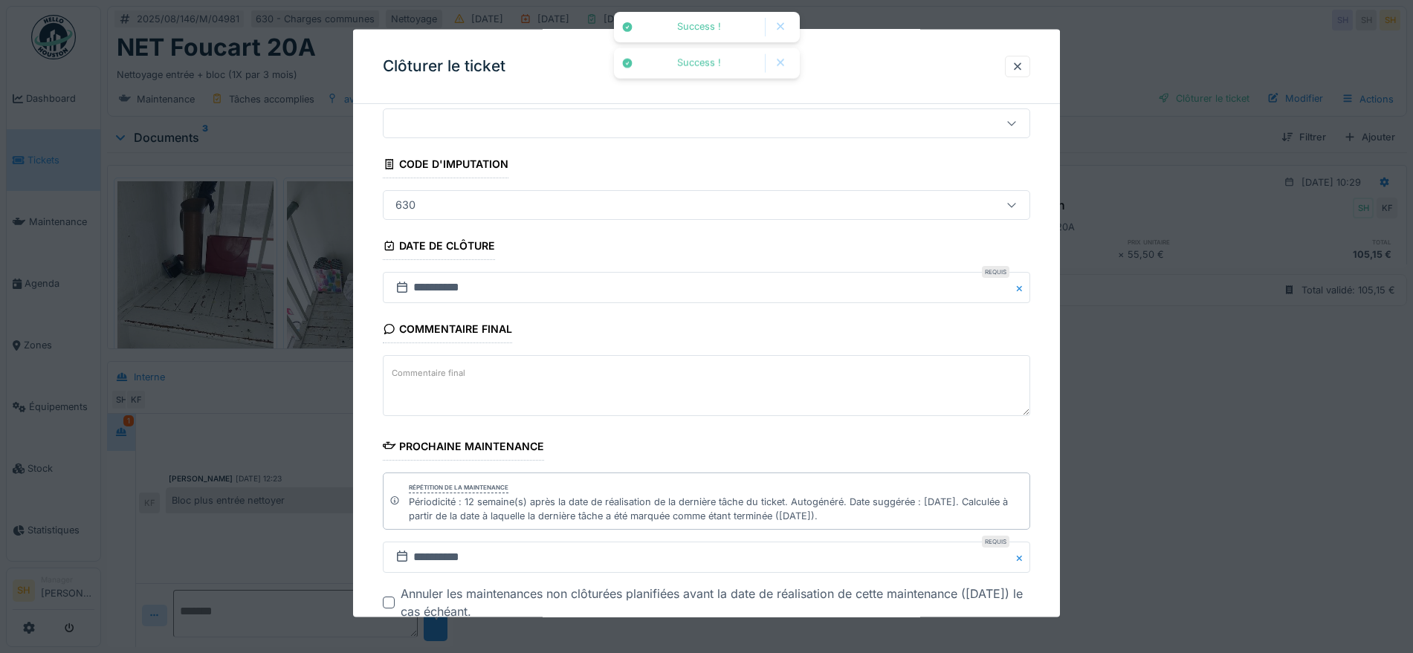
scroll to position [93, 0]
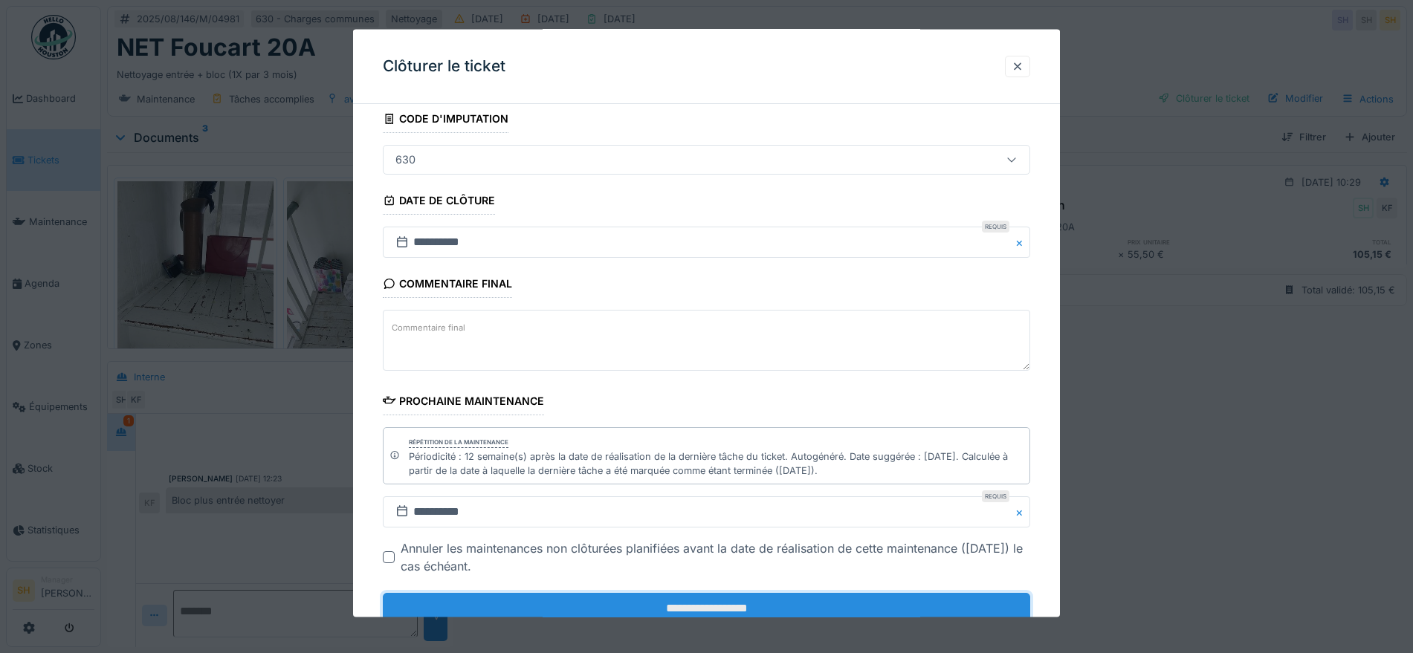
click at [590, 610] on input "**********" at bounding box center [706, 608] width 647 height 31
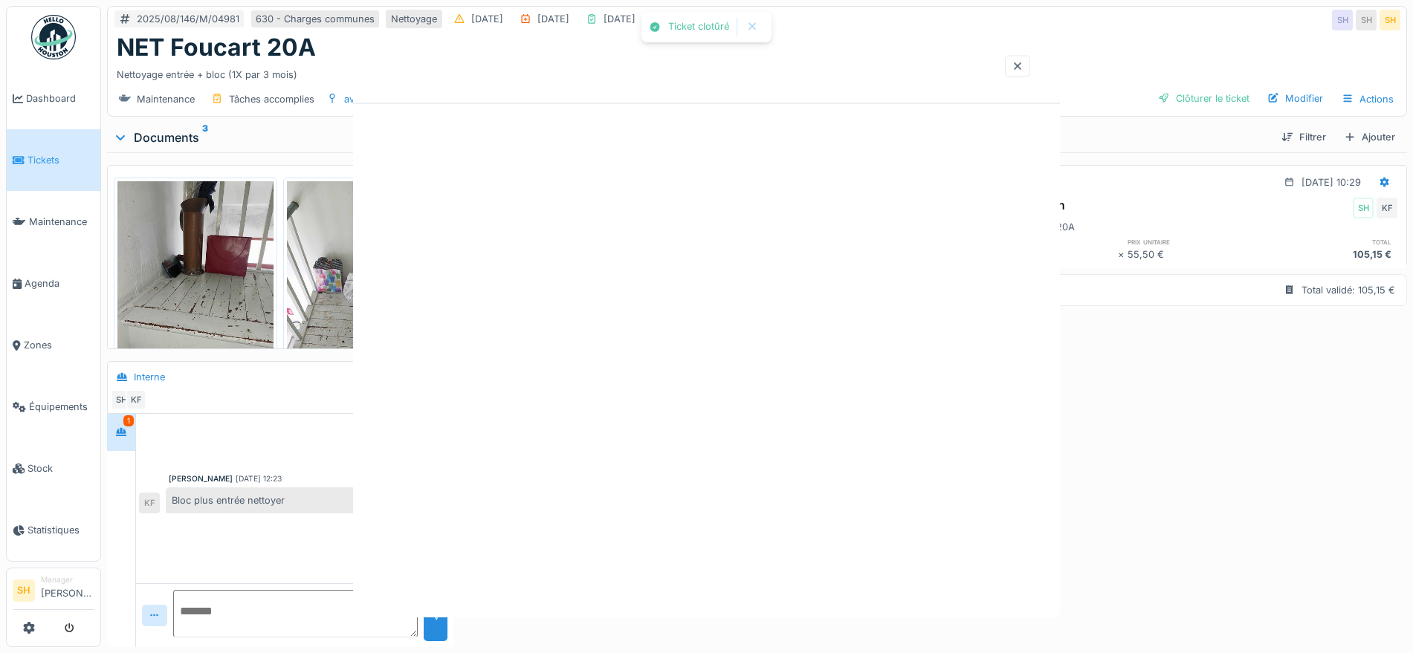
scroll to position [0, 0]
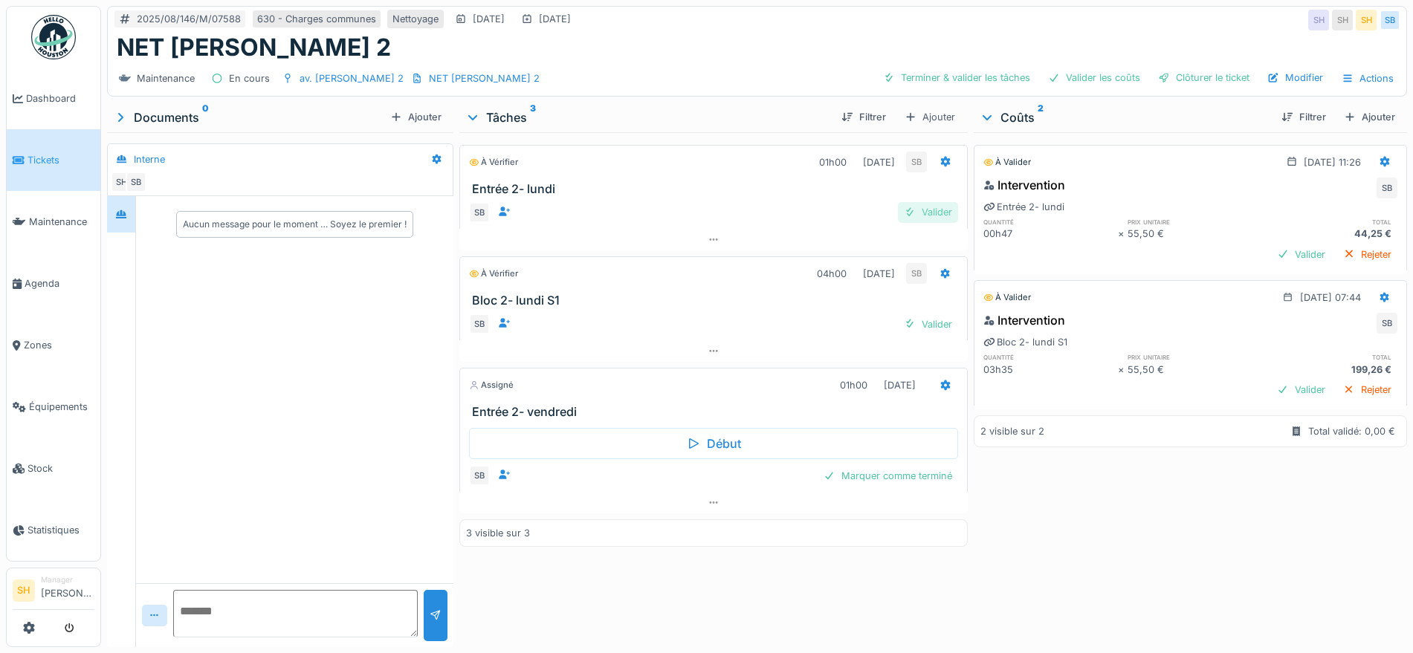
click at [928, 217] on div "Valider" at bounding box center [928, 212] width 60 height 20
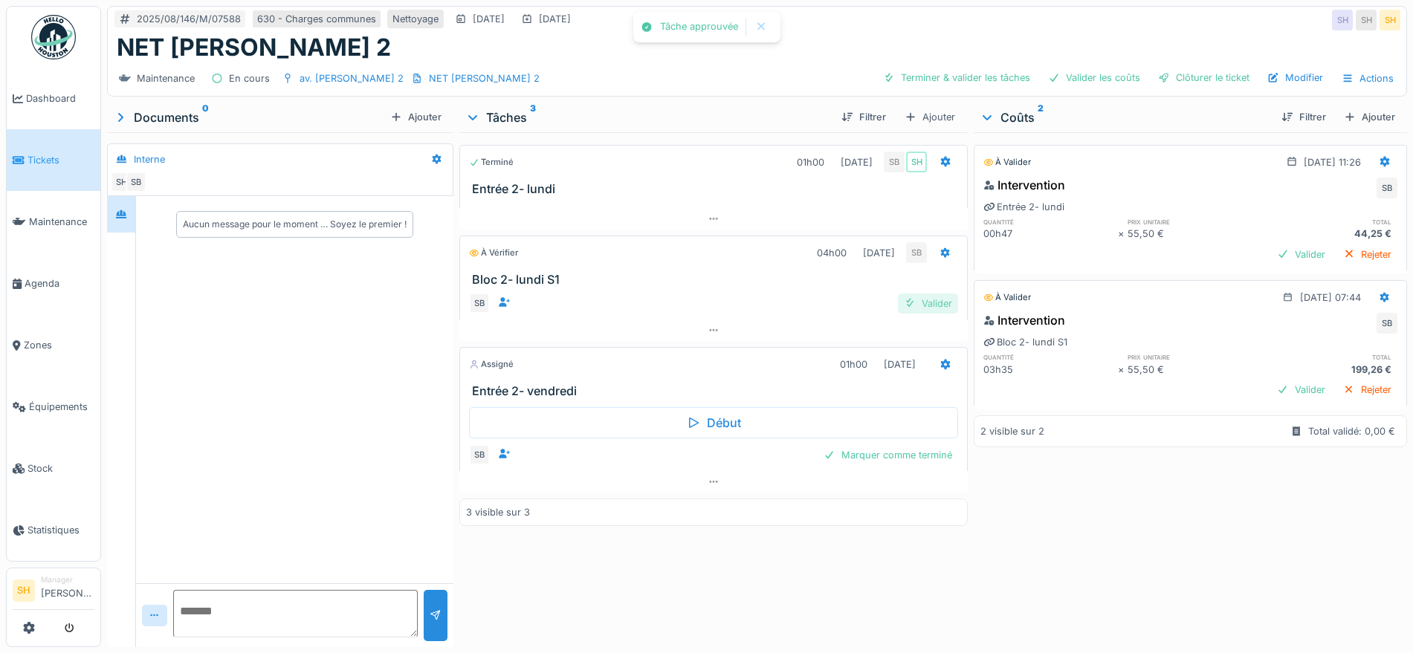
click at [923, 303] on div "Valider" at bounding box center [928, 304] width 60 height 20
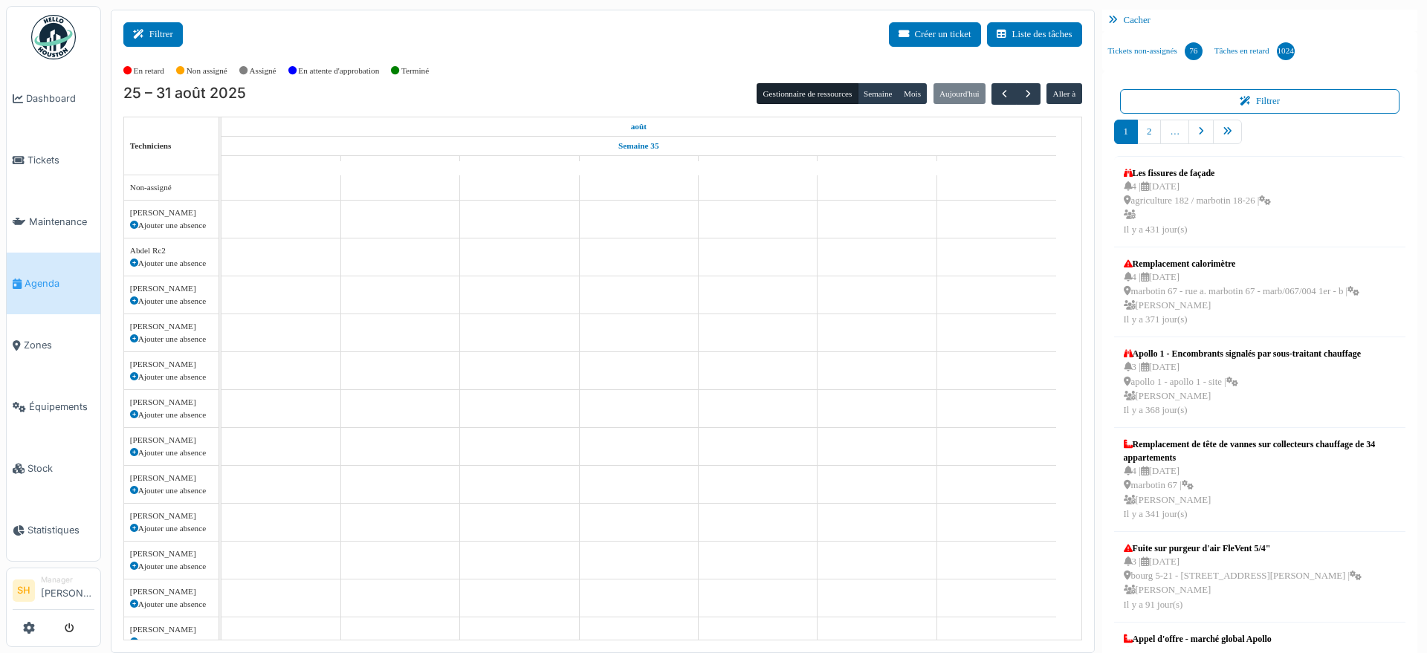
click at [172, 33] on button "Filtrer" at bounding box center [152, 34] width 59 height 25
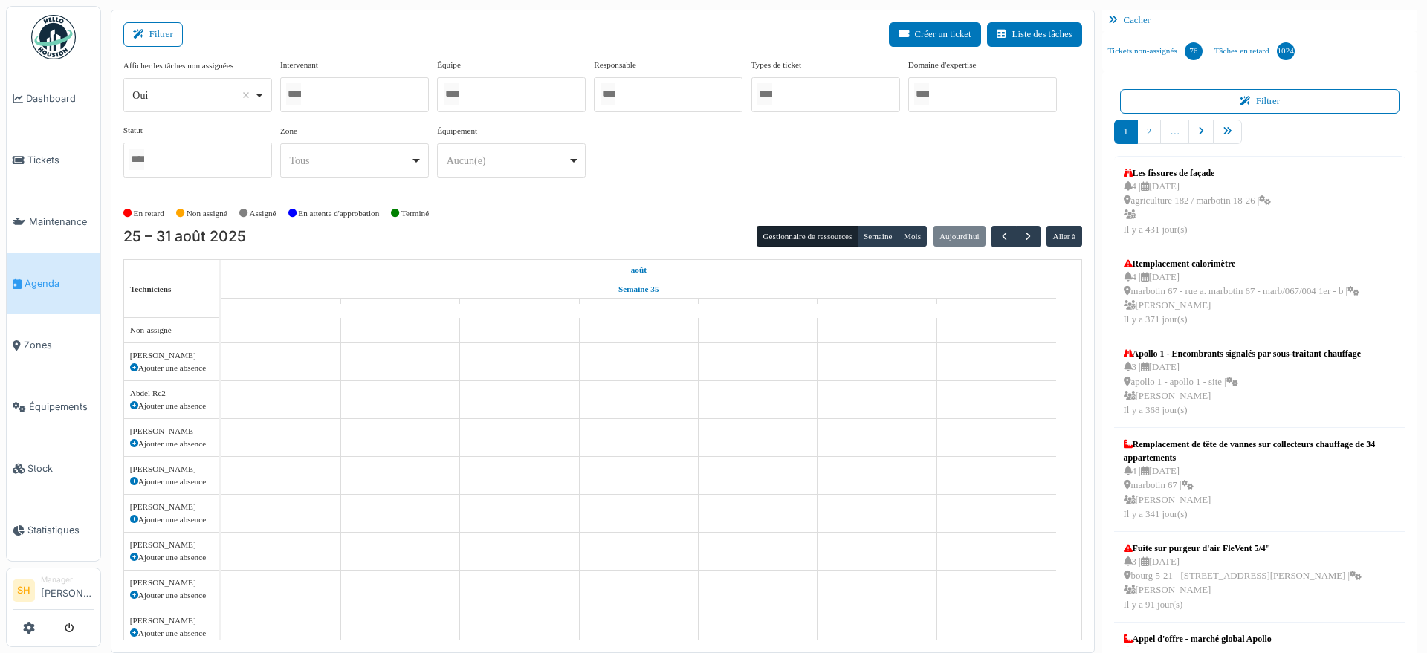
click at [492, 88] on div at bounding box center [511, 94] width 149 height 35
click at [655, 199] on div "Afficher les tâches non assignées *** Oui Remove item Oui Non Intervenant [PERS…" at bounding box center [602, 130] width 959 height 143
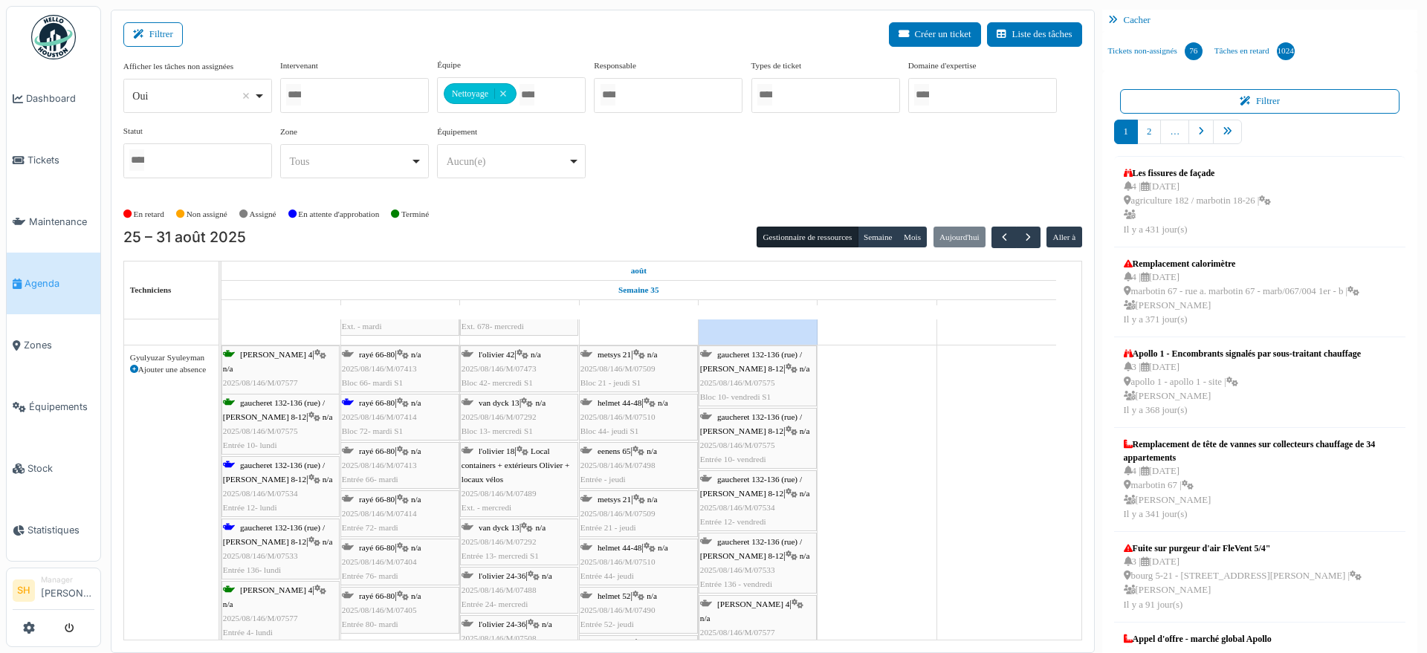
click at [232, 472] on div "gaucheret 132-136 (rue) / thomas 8-12 | n/a 2025/08/146/M/07534 Entrée 12- lundi" at bounding box center [280, 487] width 115 height 57
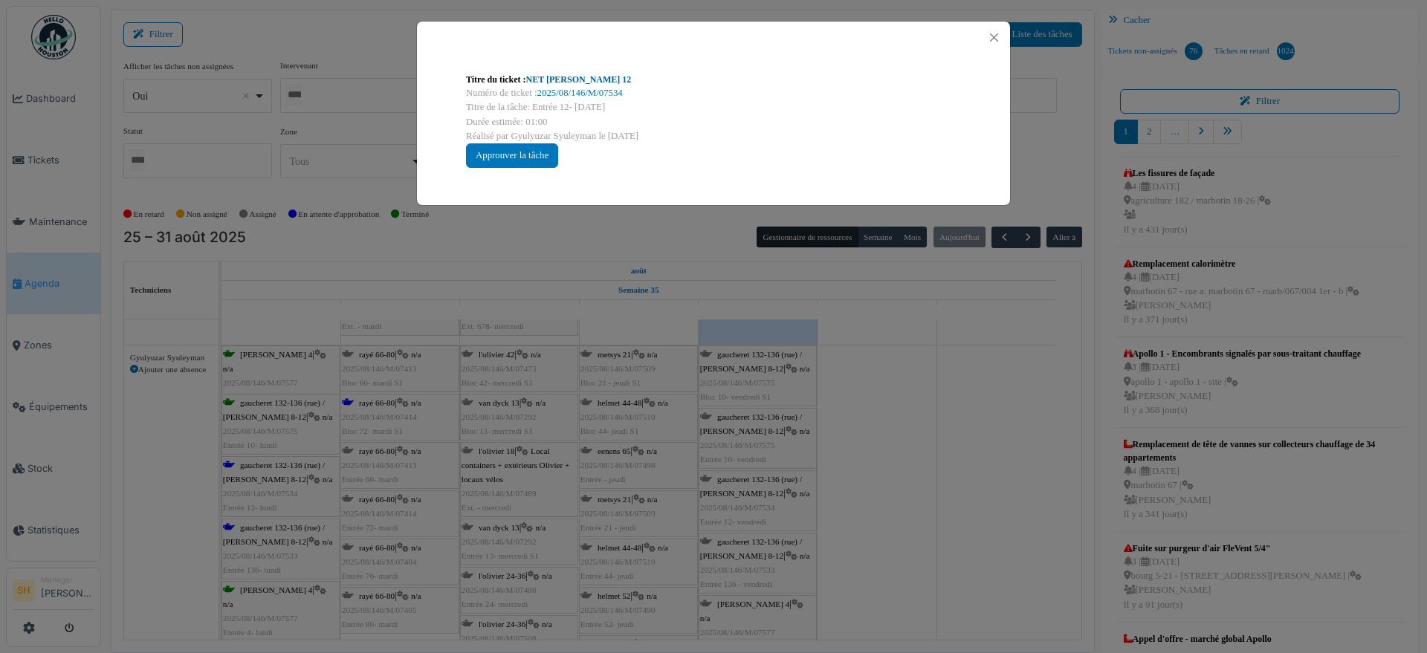
click at [569, 75] on link "NET Thomas 12" at bounding box center [579, 79] width 106 height 10
drag, startPoint x: 962, startPoint y: 375, endPoint x: 478, endPoint y: 425, distance: 486.5
click at [959, 377] on div "Titre du ticket : NET Thomas 12 Numéro de ticket : 2025/08/146/M/07534 Titre de…" at bounding box center [713, 326] width 1427 height 653
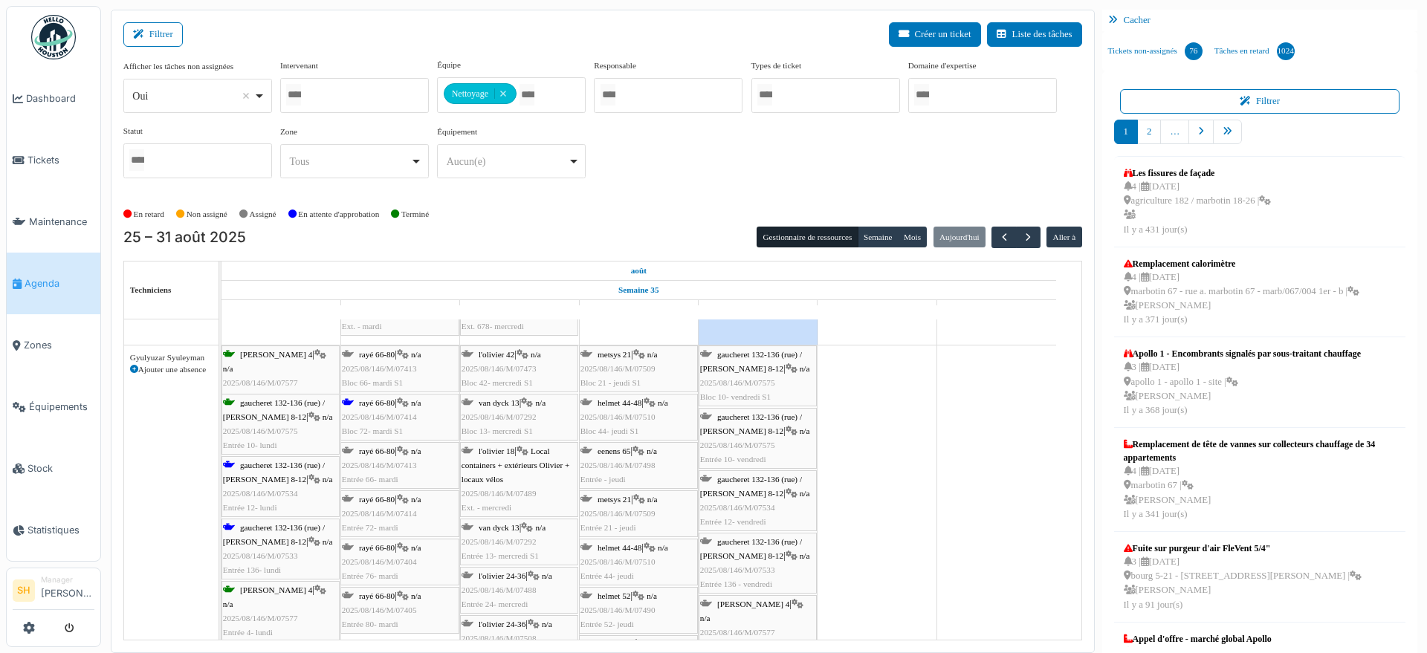
click at [308, 538] on icon at bounding box center [314, 542] width 12 height 10
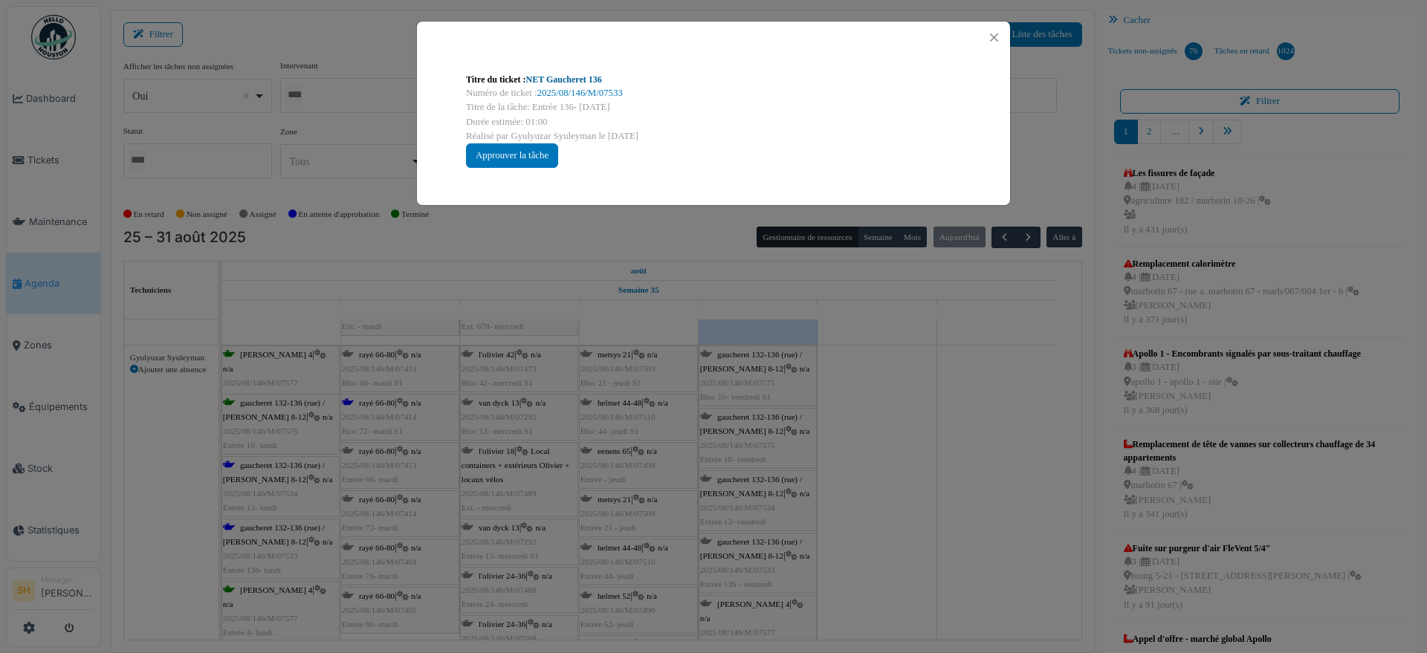
click at [568, 74] on link "NET Gaucheret 136" at bounding box center [564, 79] width 76 height 10
drag, startPoint x: 922, startPoint y: 456, endPoint x: 503, endPoint y: 515, distance: 422.7
click at [922, 456] on div "Titre du ticket : NET Gaucheret 136 Numéro de ticket : 2025/08/146/M/07533 Titr…" at bounding box center [713, 326] width 1427 height 653
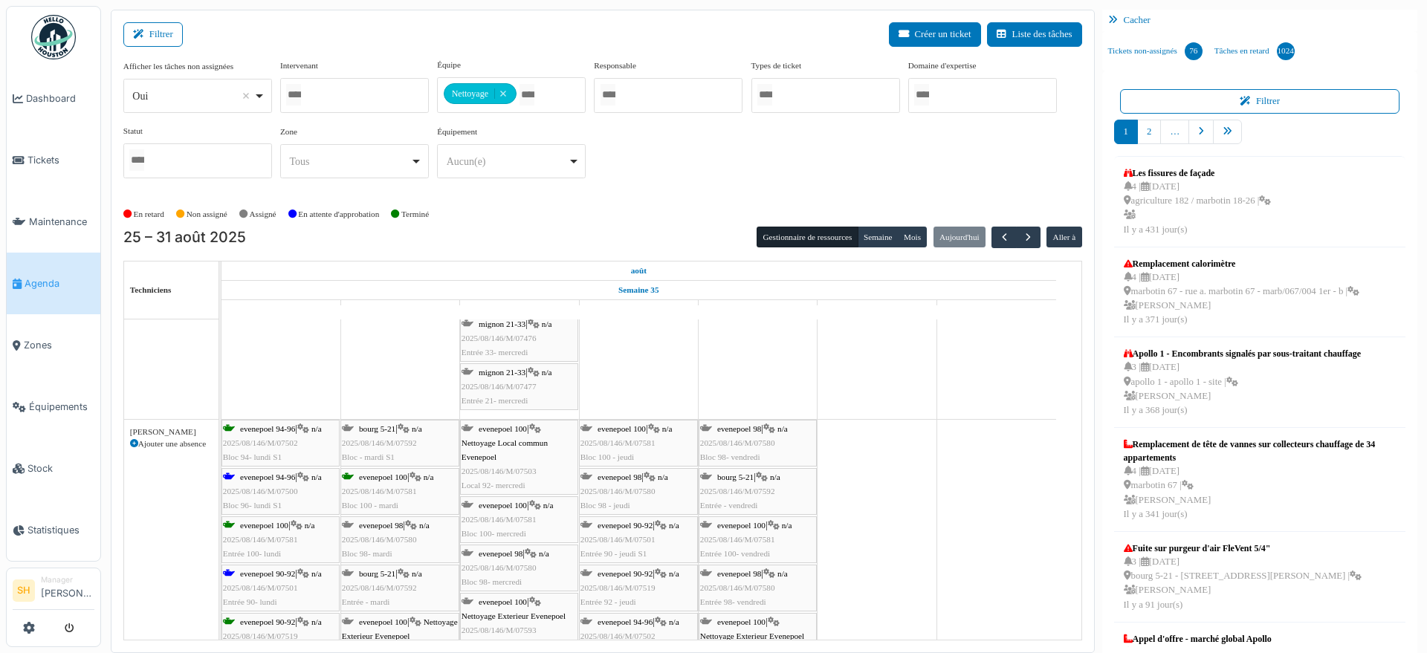
click at [256, 473] on span "evenepoel 94-96" at bounding box center [267, 477] width 55 height 9
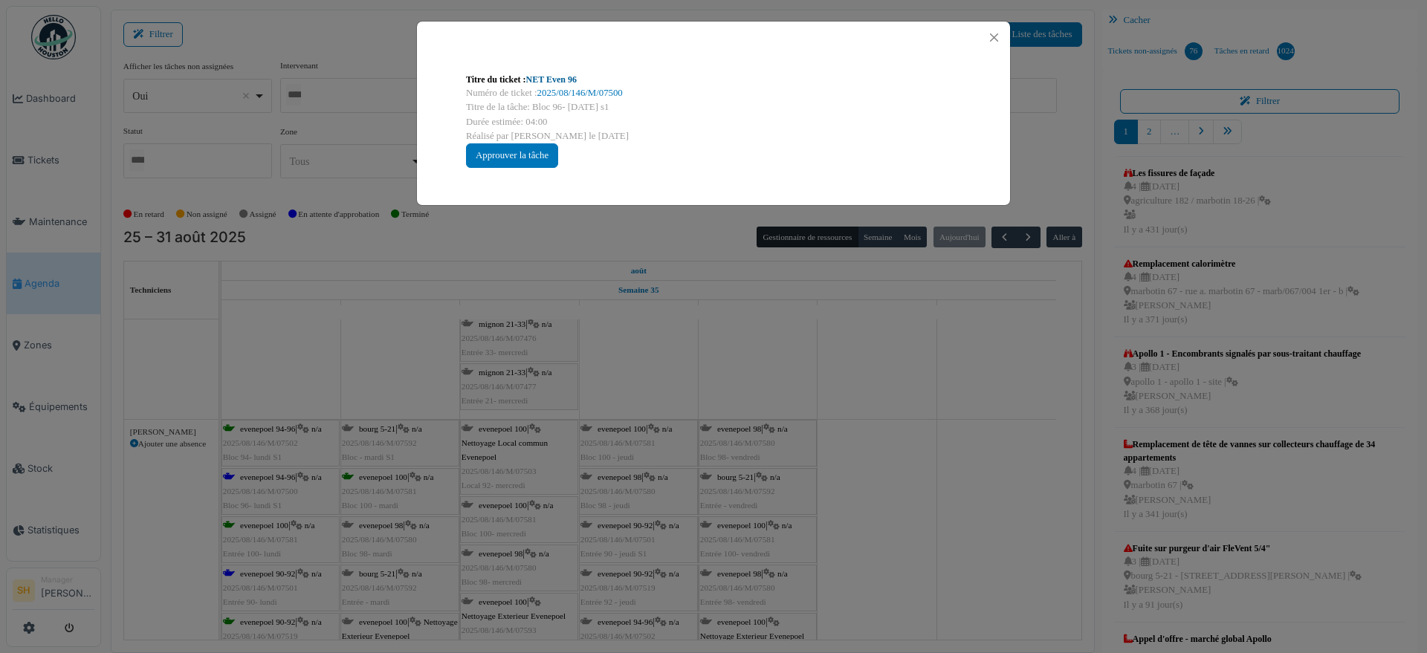
click at [549, 80] on link "NET Even 96" at bounding box center [551, 79] width 51 height 10
click at [857, 456] on div "Titre du ticket : NET Even 96 Numéro de ticket : 2025/08/146/M/07500 Titre de l…" at bounding box center [713, 326] width 1427 height 653
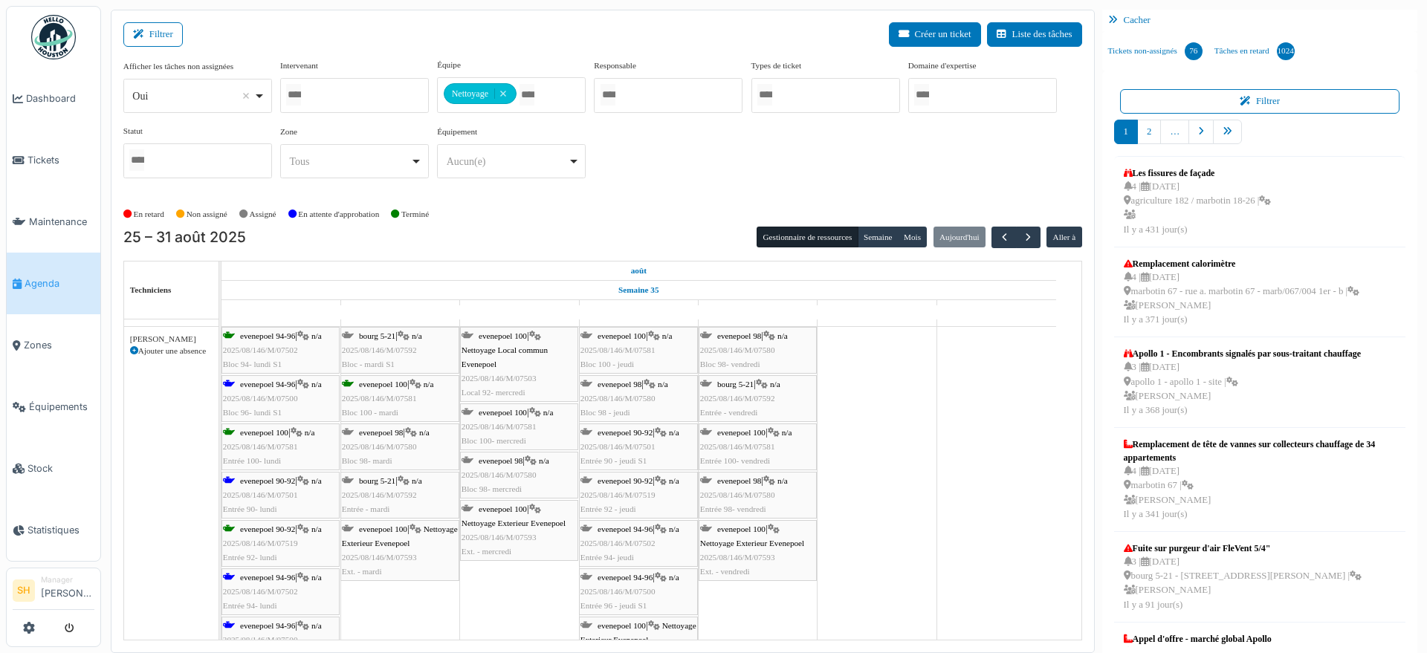
click at [253, 581] on span "evenepoel 94-96" at bounding box center [267, 577] width 55 height 9
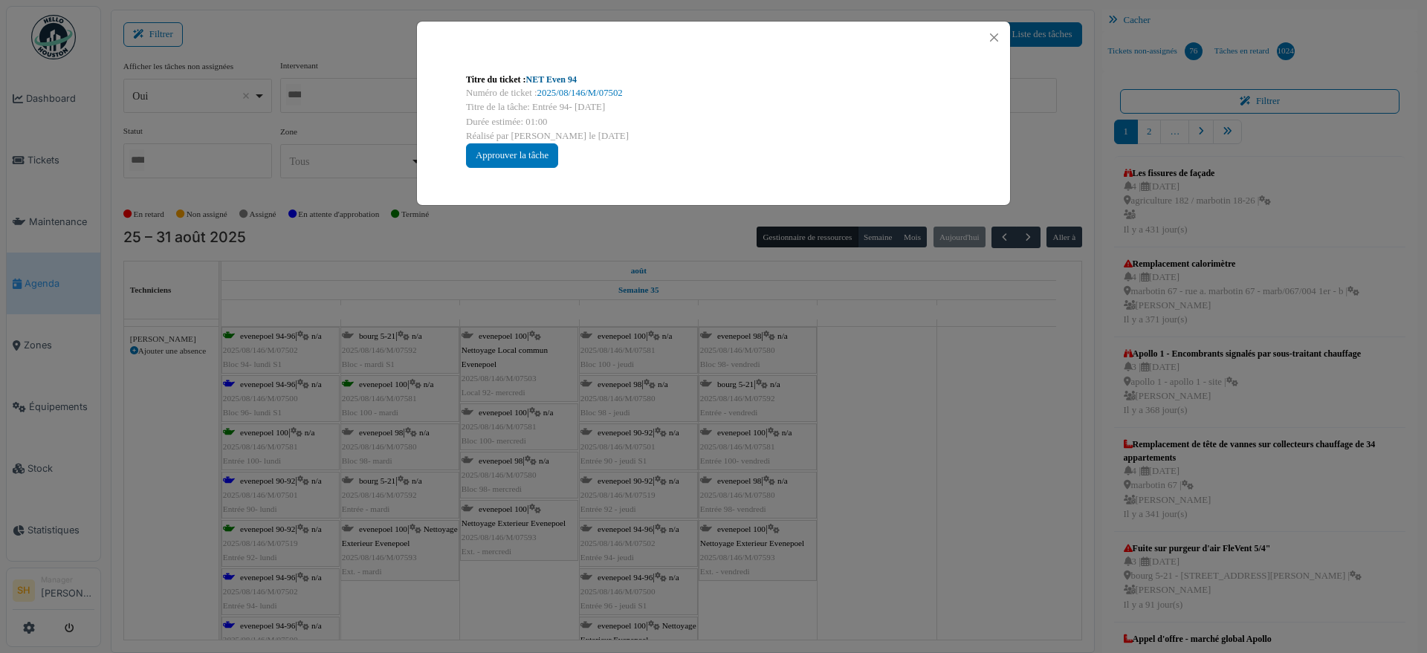
click at [560, 79] on link "NET Even 94" at bounding box center [551, 79] width 51 height 10
drag, startPoint x: 560, startPoint y: 79, endPoint x: 187, endPoint y: 277, distance: 422.3
click at [187, 277] on div "Titre du ticket : NET Even 94 Numéro de ticket : 2025/08/146/M/07502 Titre de l…" at bounding box center [713, 326] width 1427 height 653
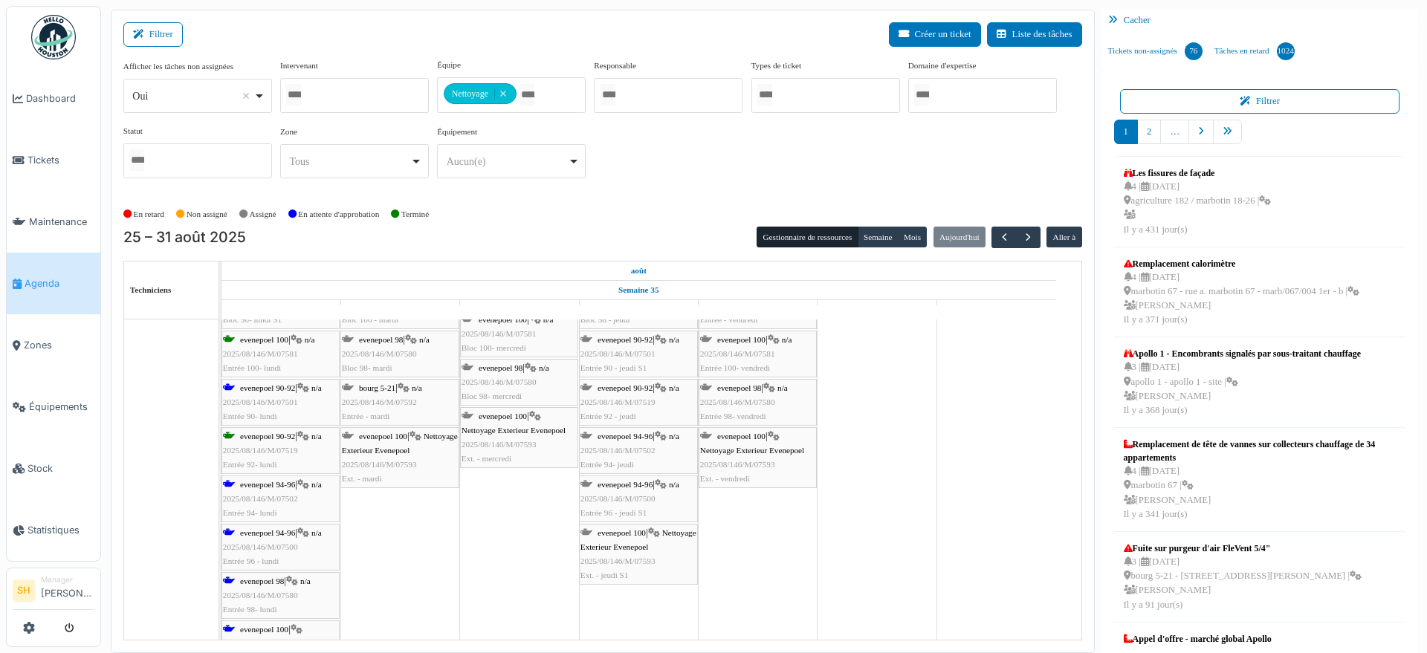
click at [273, 586] on div "evenepoel 98 | n/a 2025/08/146/M/07580 Entrée 98- lundi" at bounding box center [280, 596] width 115 height 43
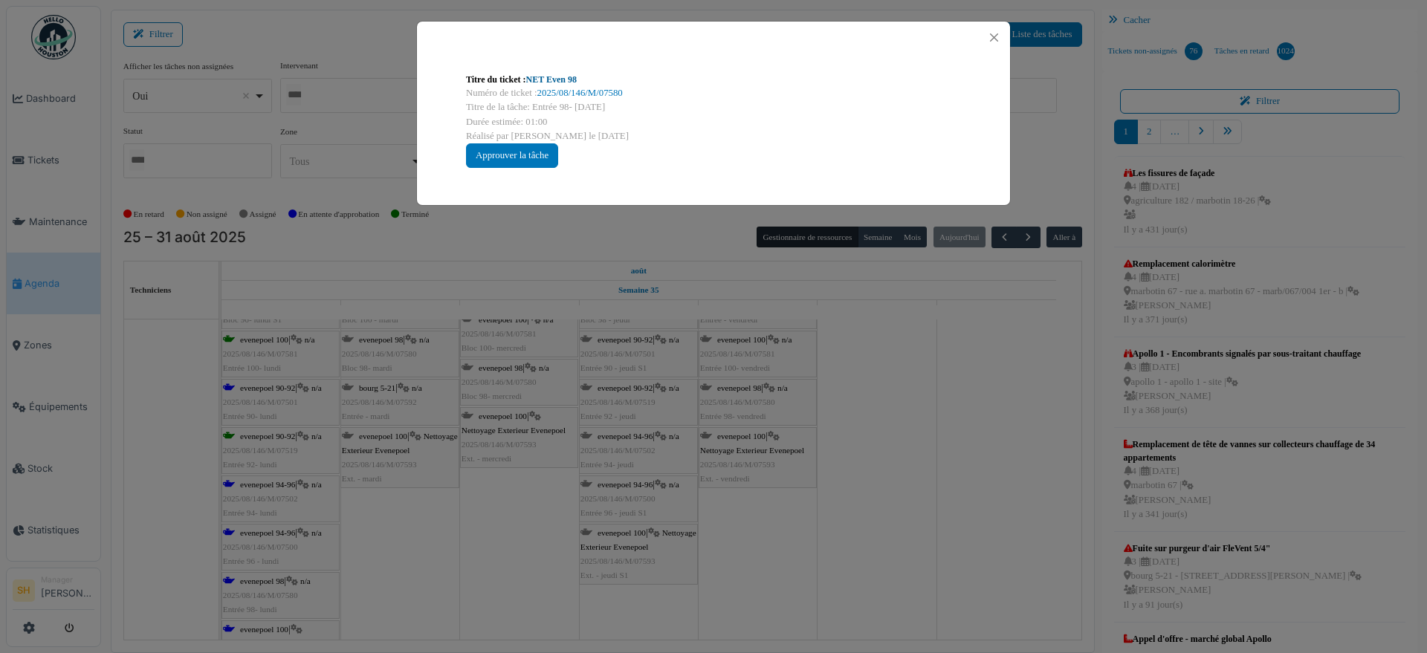
click at [571, 79] on link "NET Even 98" at bounding box center [551, 79] width 51 height 10
click at [398, 577] on div "Titre du ticket : NET Even 98 Numéro de ticket : 2025/08/146/M/07580 Titre de l…" at bounding box center [713, 326] width 1427 height 653
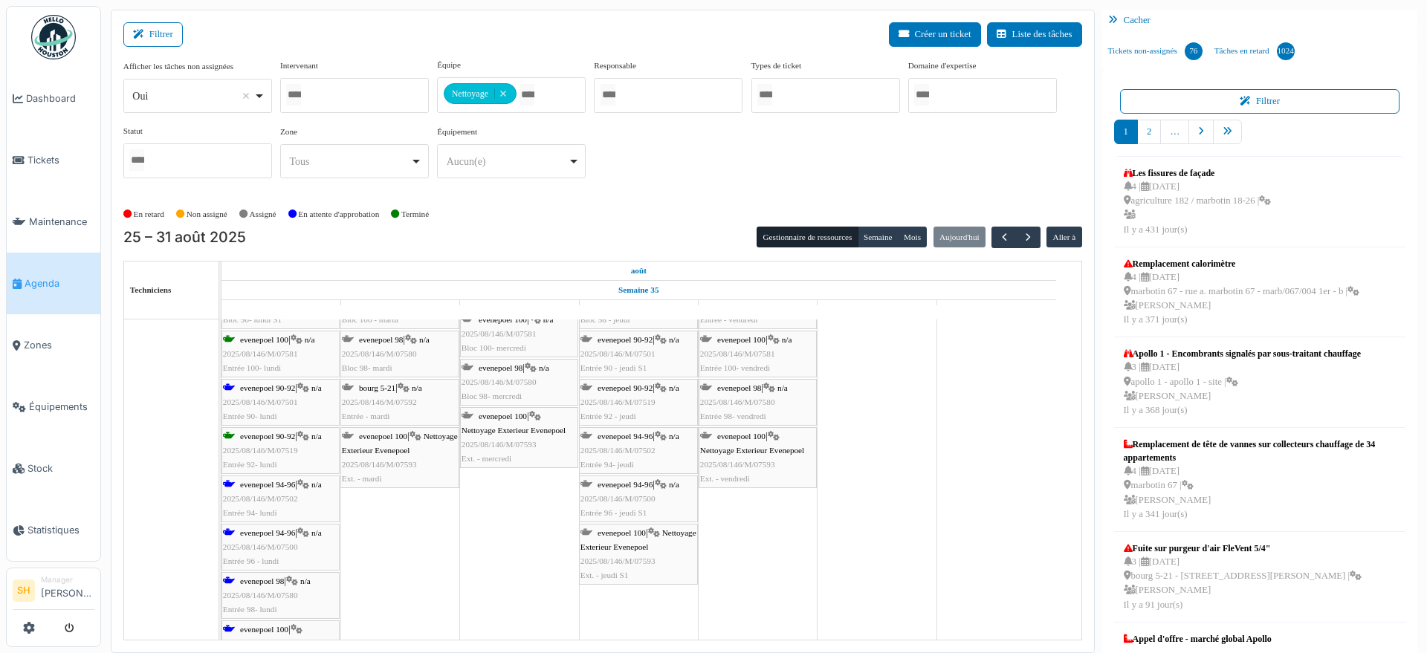
scroll to position [2602, 0]
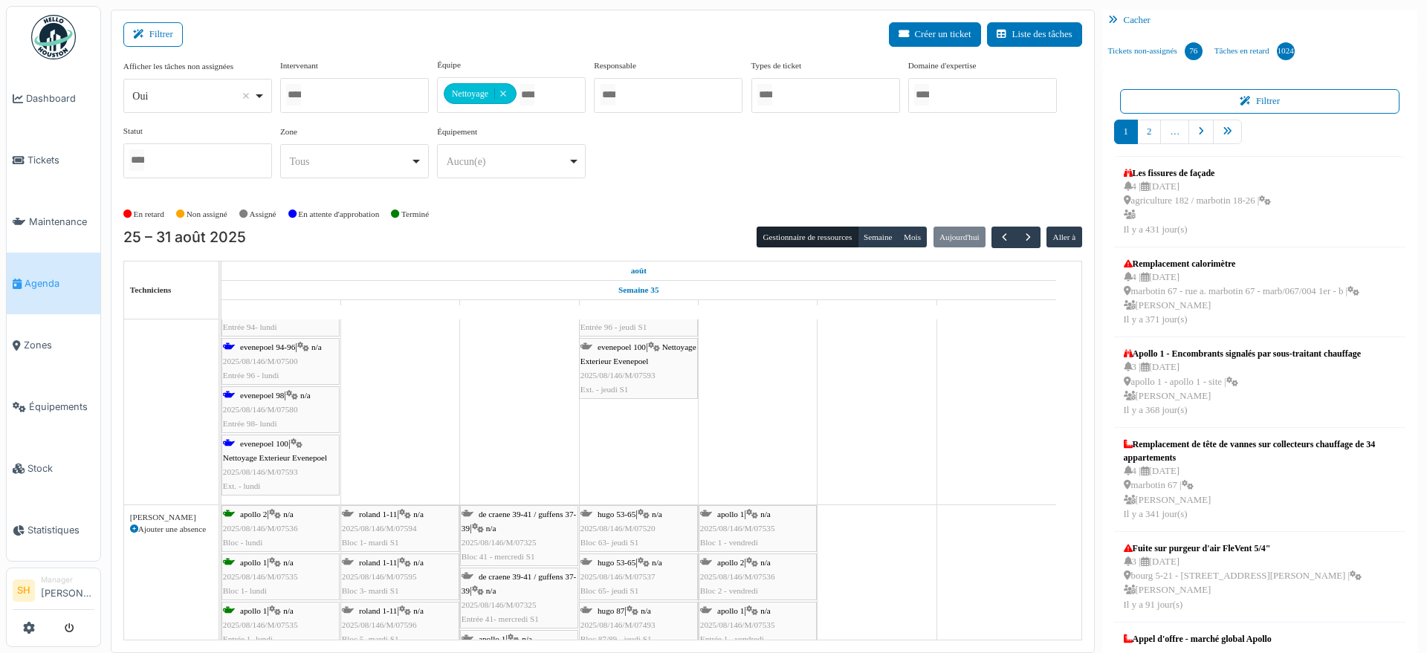
click at [276, 456] on span "Nettoyage Exterieur Evenepoel" at bounding box center [275, 457] width 104 height 9
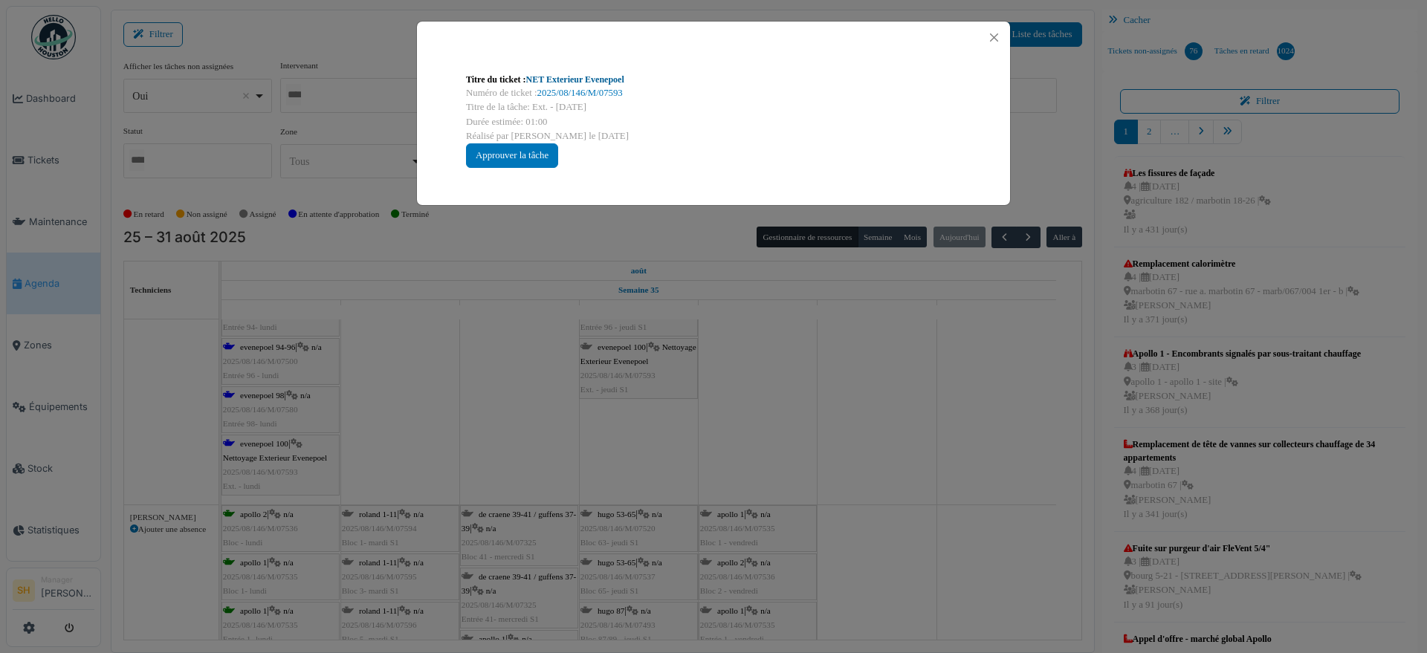
click at [583, 81] on link "NET Exterieur Evenepoel" at bounding box center [575, 79] width 98 height 10
click at [772, 404] on div "Titre du ticket : NET Exterieur Evenepoel Numéro de ticket : 2025/08/146/M/0759…" at bounding box center [713, 326] width 1427 height 653
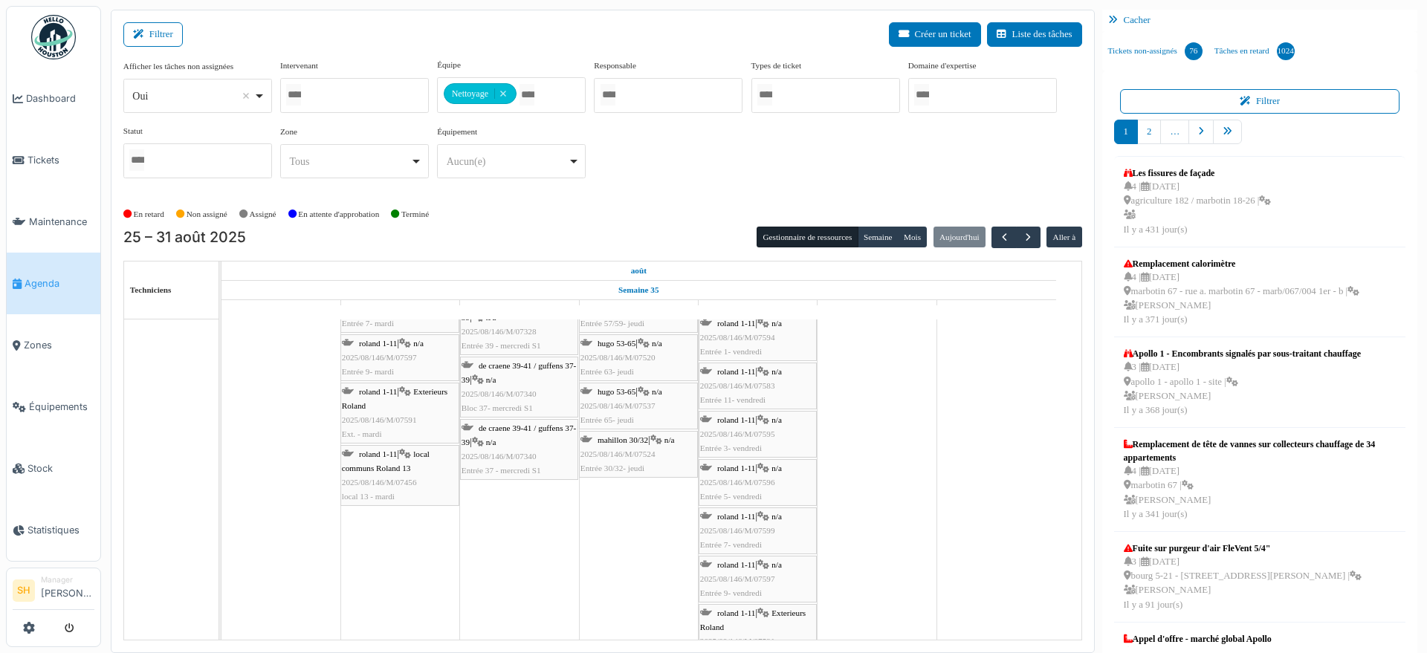
scroll to position [3159, 0]
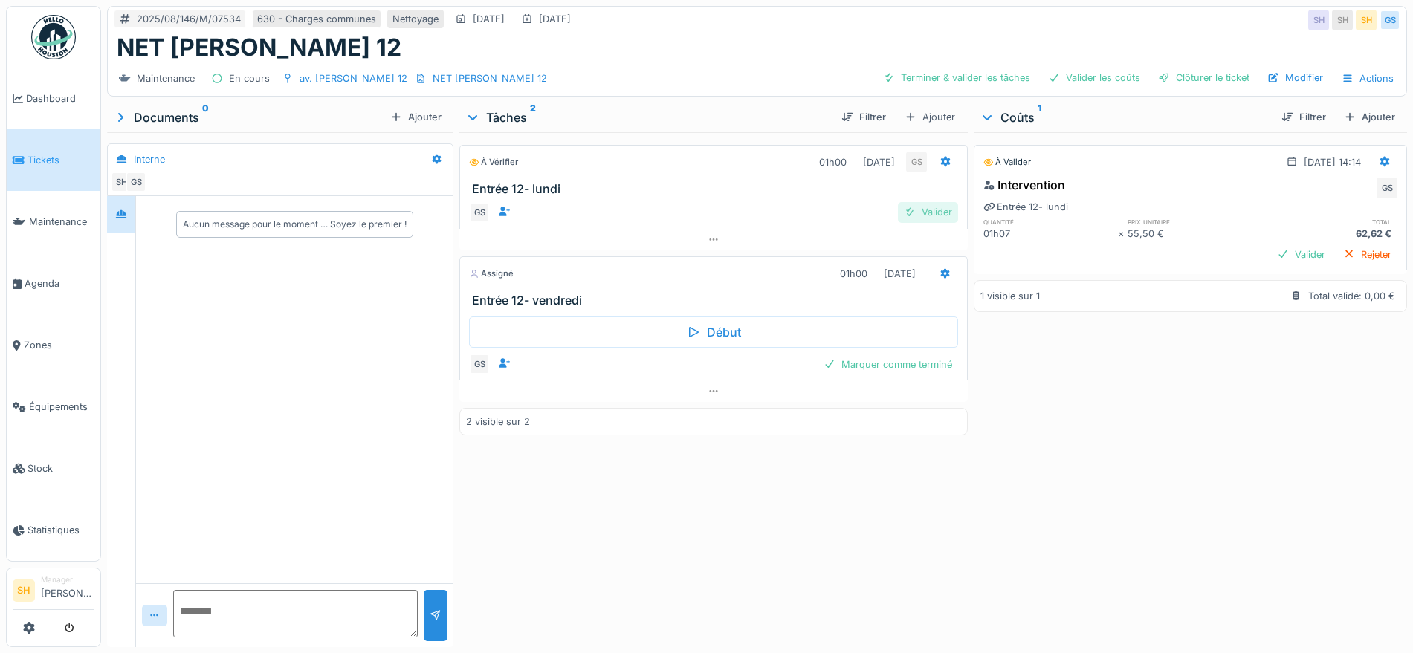
click at [937, 214] on div "Valider" at bounding box center [928, 212] width 60 height 20
click at [936, 212] on div "Valider" at bounding box center [928, 212] width 60 height 20
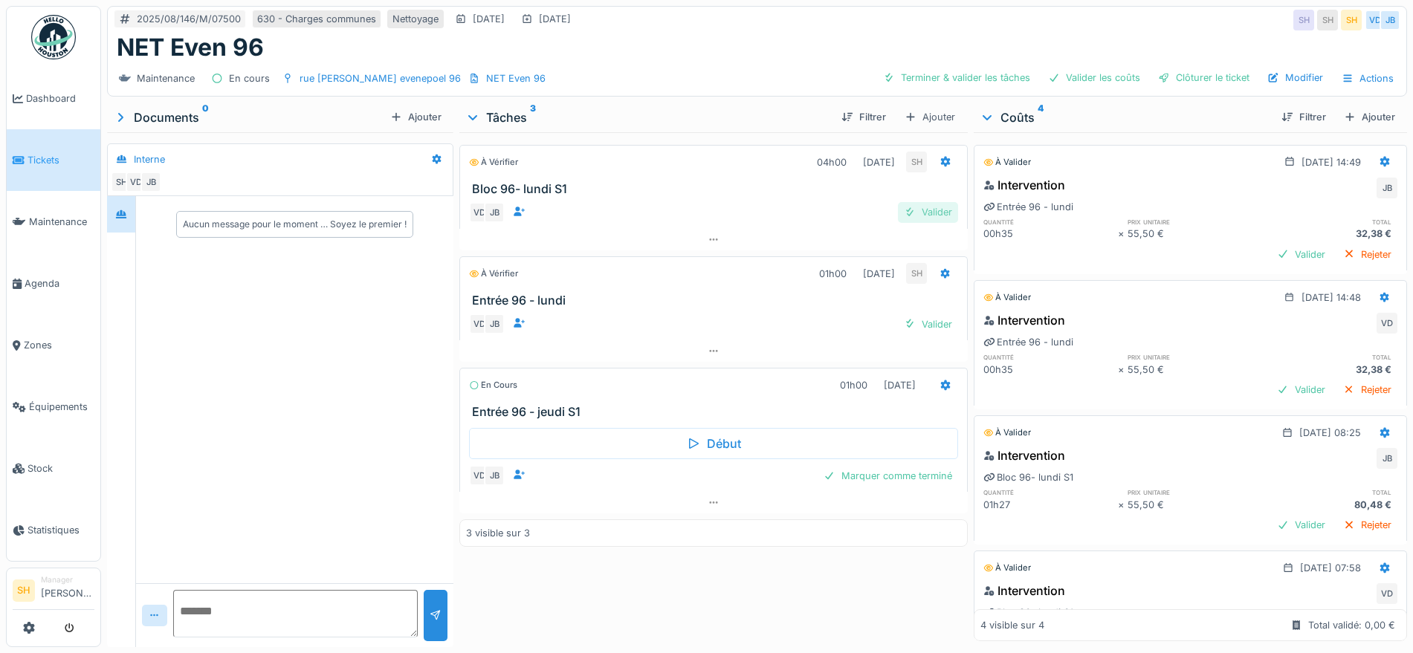
click at [937, 213] on div "Valider" at bounding box center [928, 212] width 60 height 20
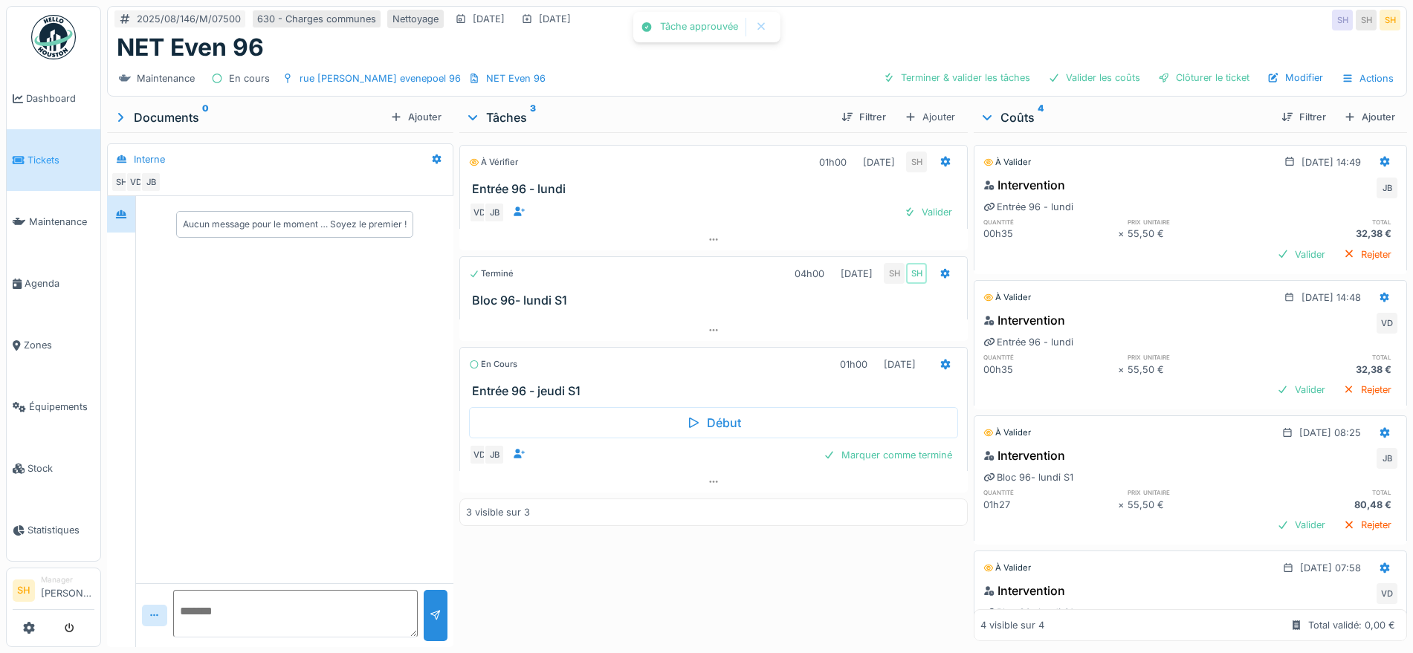
click at [923, 306] on h3 "Bloc 96- lundi S1" at bounding box center [716, 301] width 489 height 14
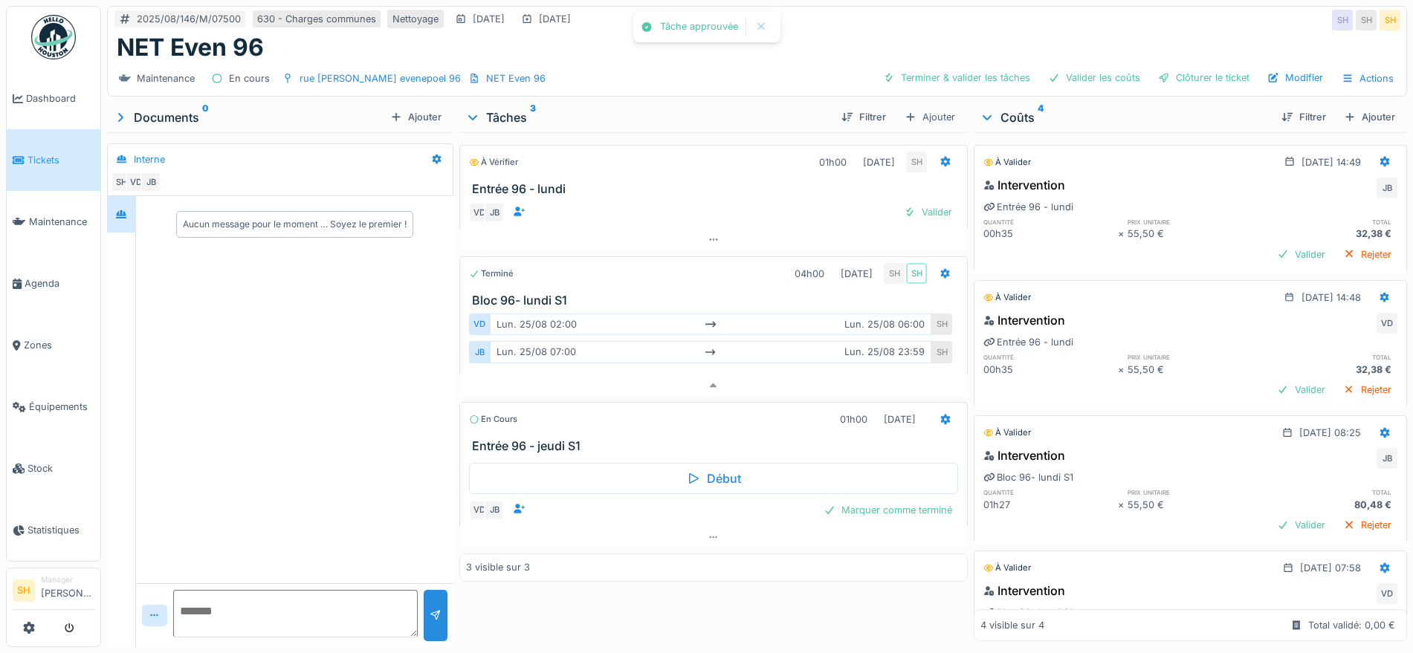
scroll to position [14, 0]
click at [353, 456] on div "Aucun message pour le moment … Soyez le premier !" at bounding box center [294, 389] width 317 height 387
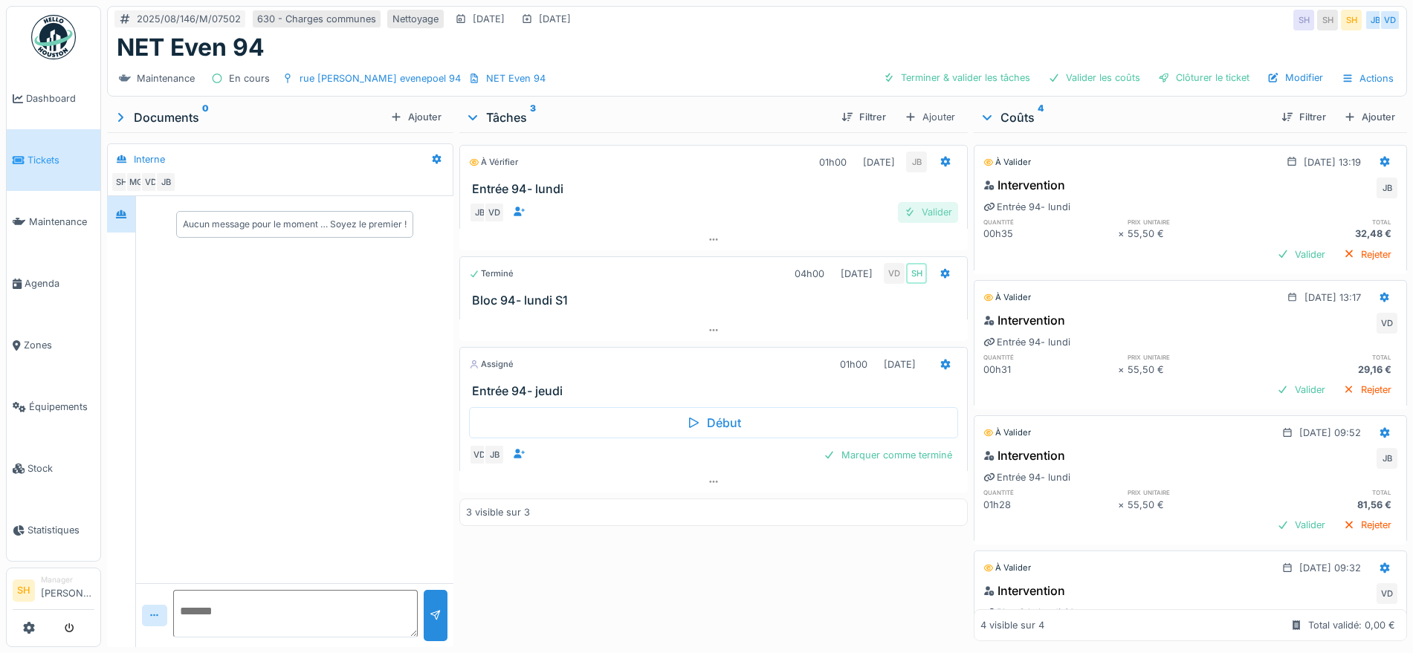
click at [919, 213] on div "Valider" at bounding box center [928, 212] width 60 height 20
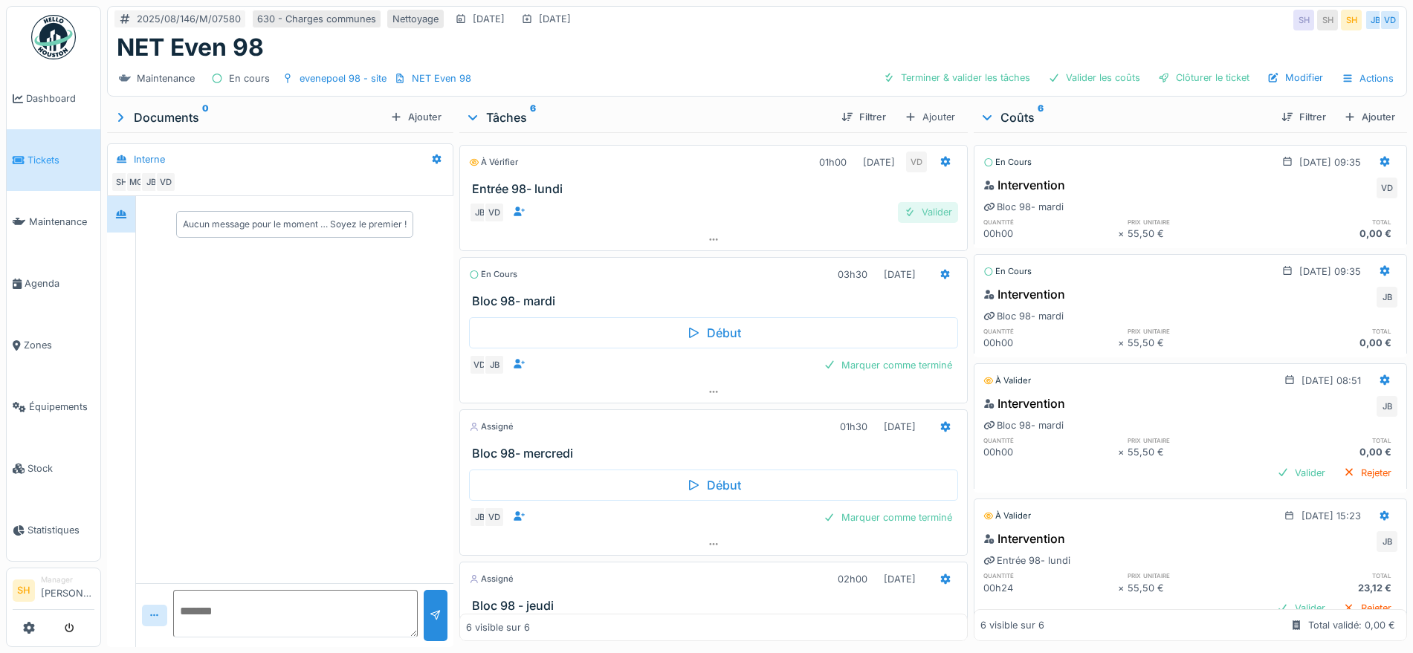
click at [920, 210] on div "Valider" at bounding box center [928, 212] width 60 height 20
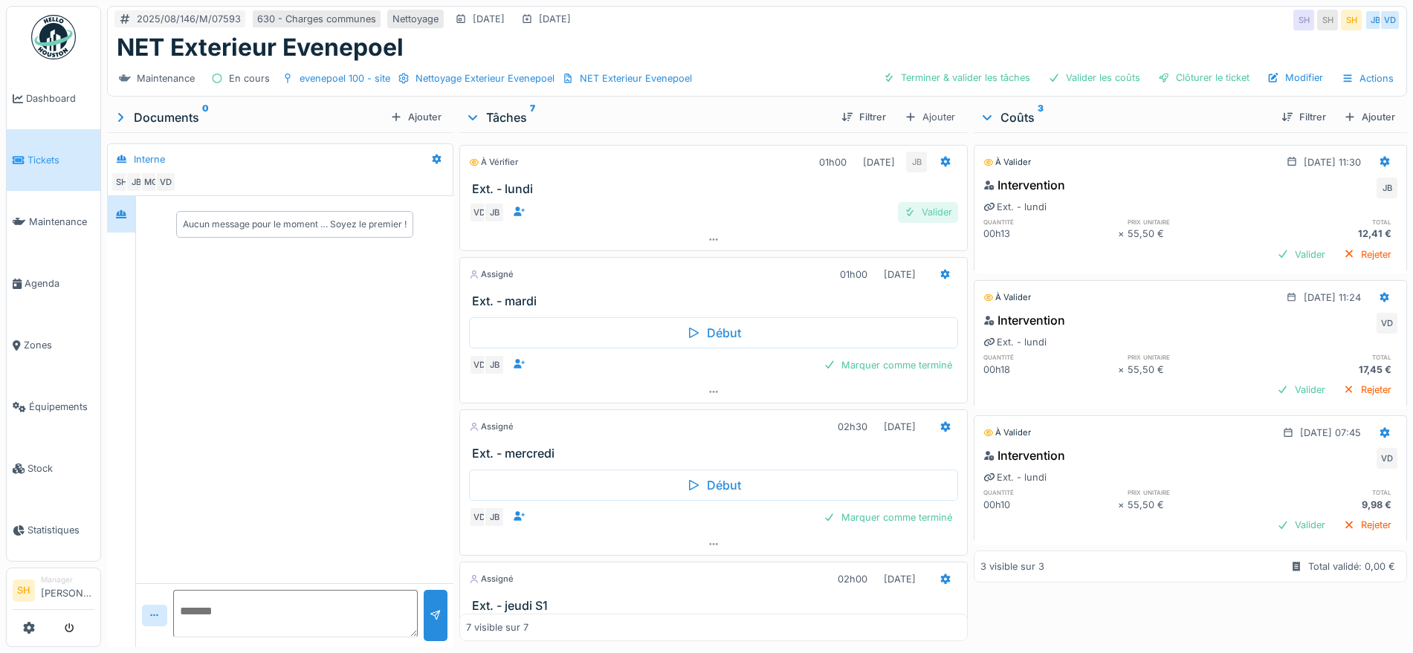
click at [898, 210] on div "Valider" at bounding box center [928, 212] width 60 height 20
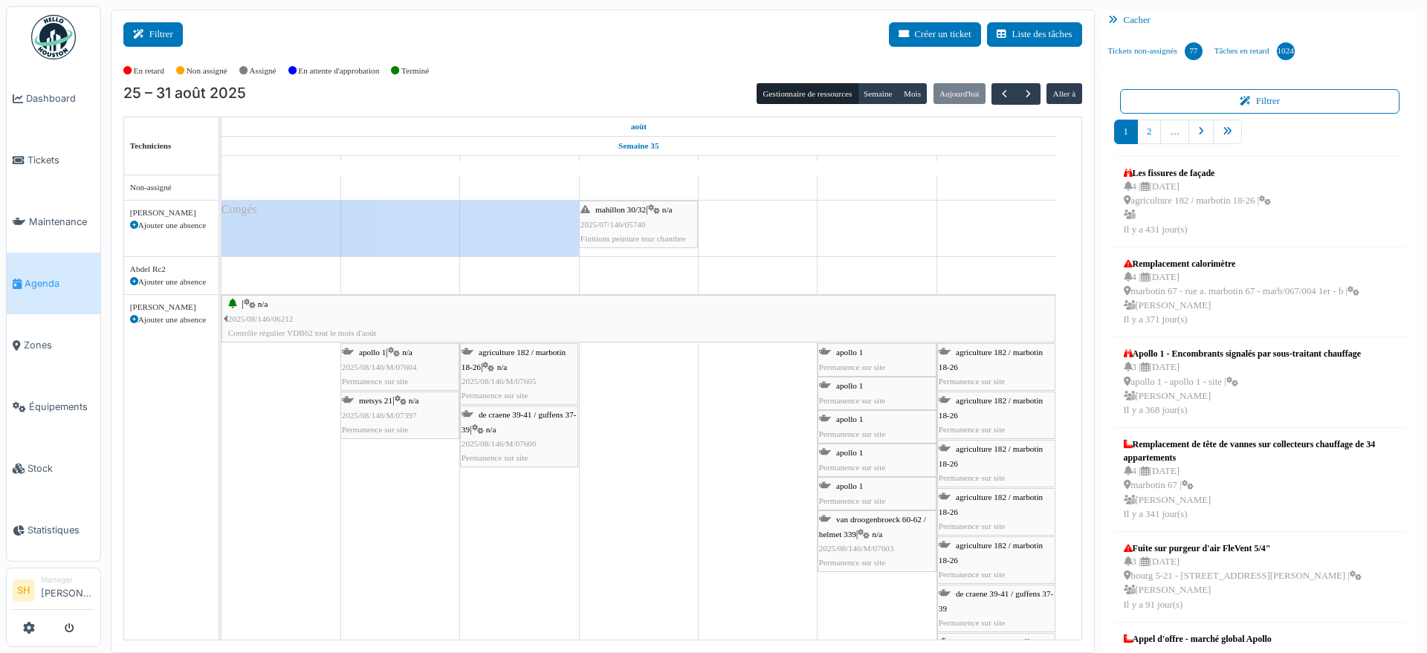
click at [169, 30] on button "Filtrer" at bounding box center [152, 34] width 59 height 25
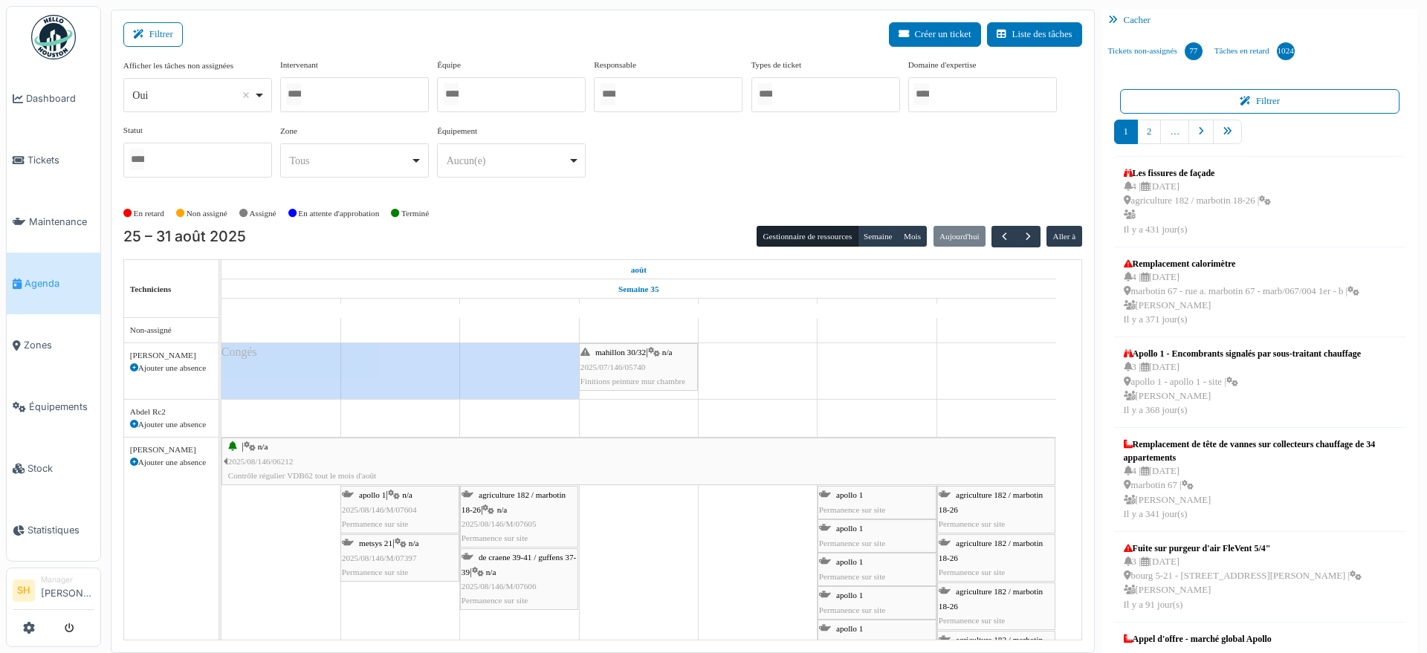
click at [482, 96] on div at bounding box center [511, 94] width 149 height 35
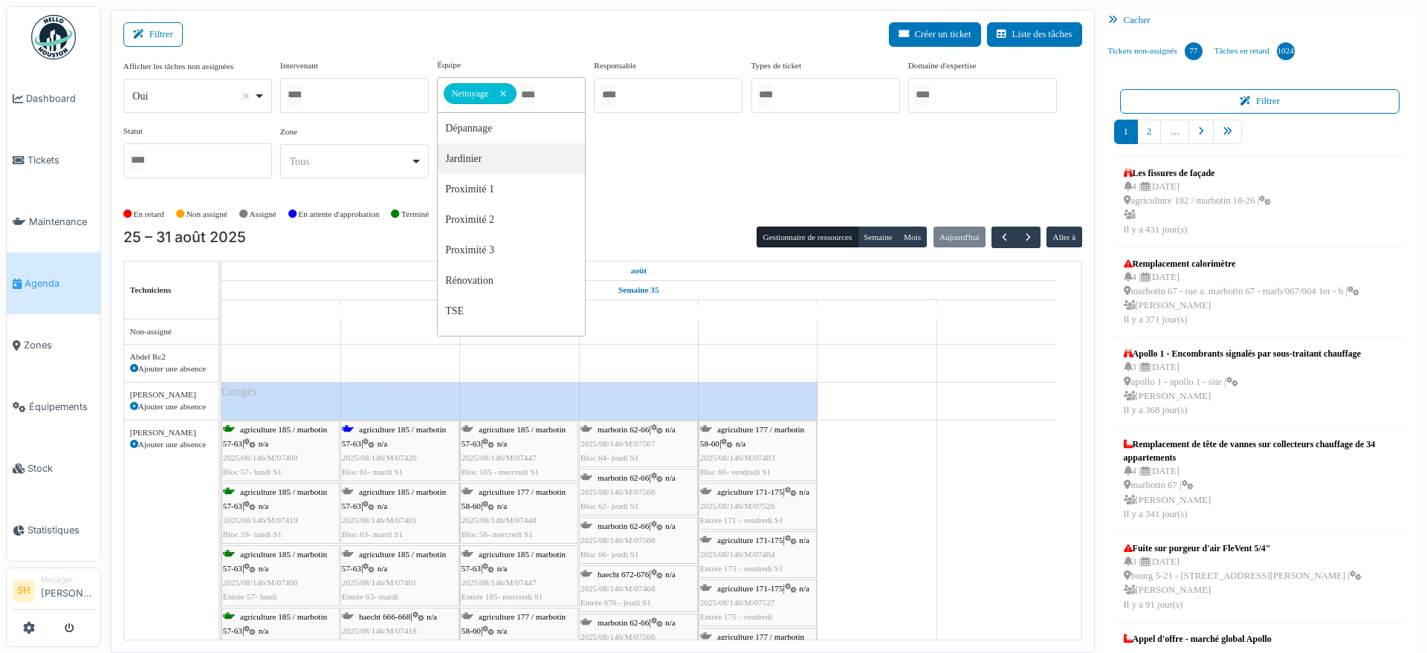
click at [633, 169] on div "Afficher les tâches non assignées *** Oui Remove item Oui Non Intervenant [PERS…" at bounding box center [602, 125] width 959 height 132
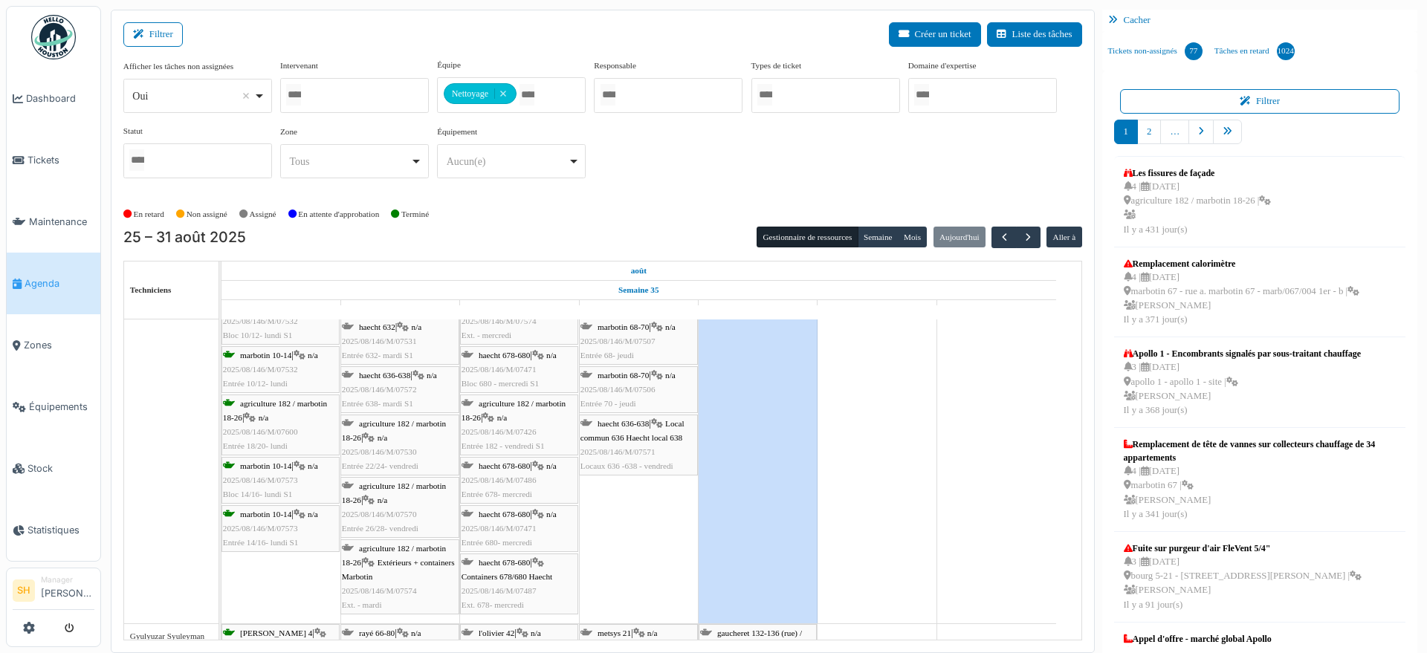
scroll to position [1487, 0]
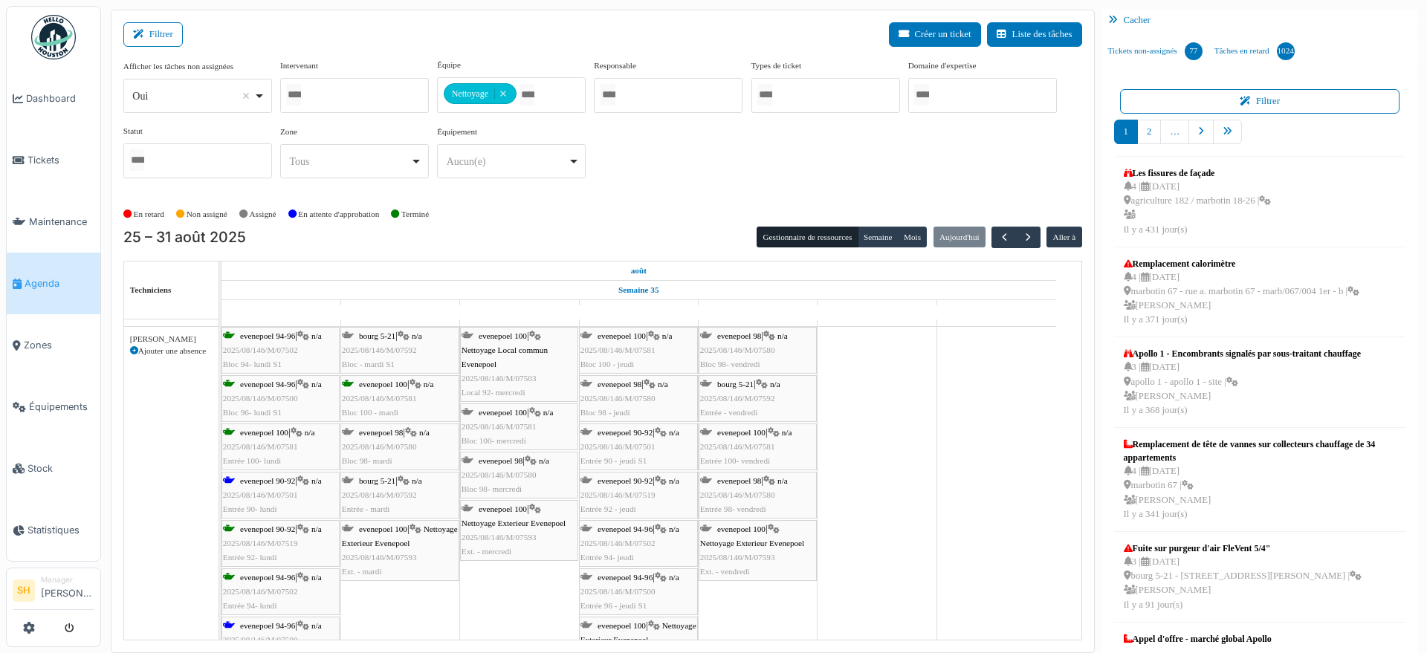
click at [233, 478] on icon at bounding box center [229, 481] width 12 height 10
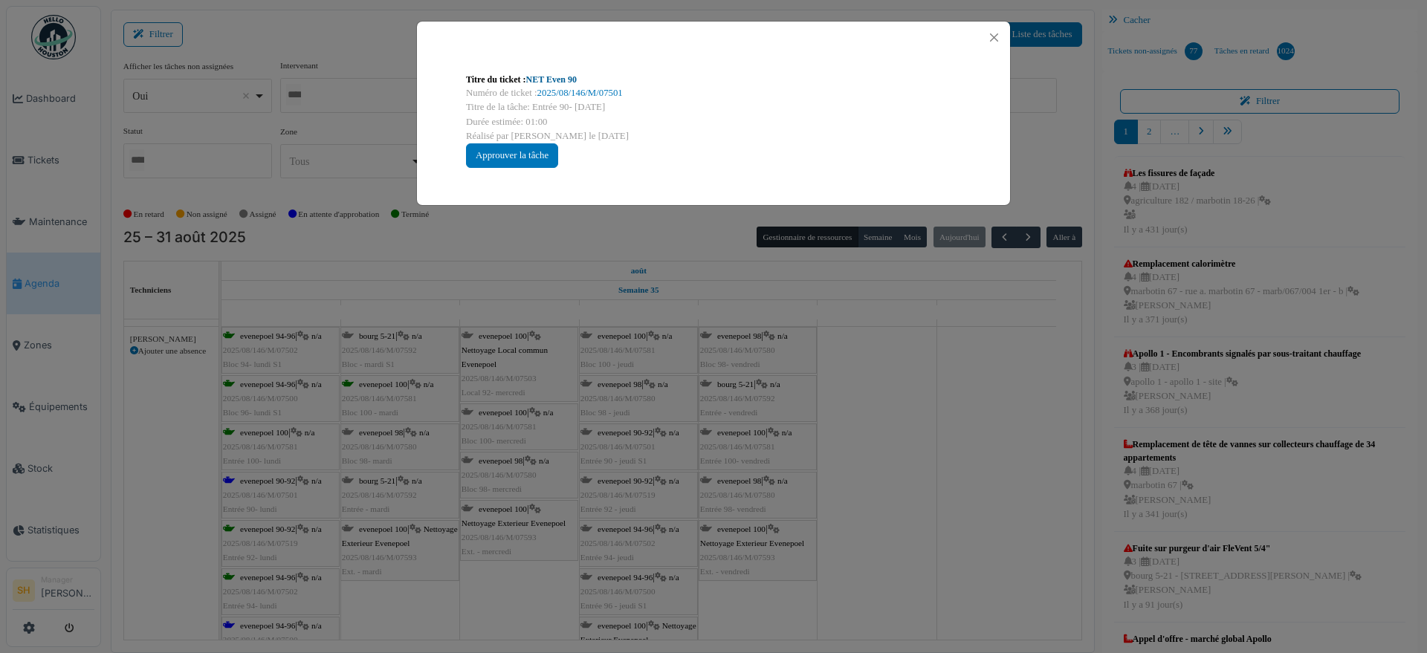
click at [577, 76] on link "NET Even 90" at bounding box center [551, 79] width 51 height 10
drag, startPoint x: 882, startPoint y: 436, endPoint x: 811, endPoint y: 466, distance: 77.6
click at [882, 436] on div "Titre du ticket : NET Even 90 Numéro de ticket : 2025/08/146/M/07501 Titre de l…" at bounding box center [713, 326] width 1427 height 653
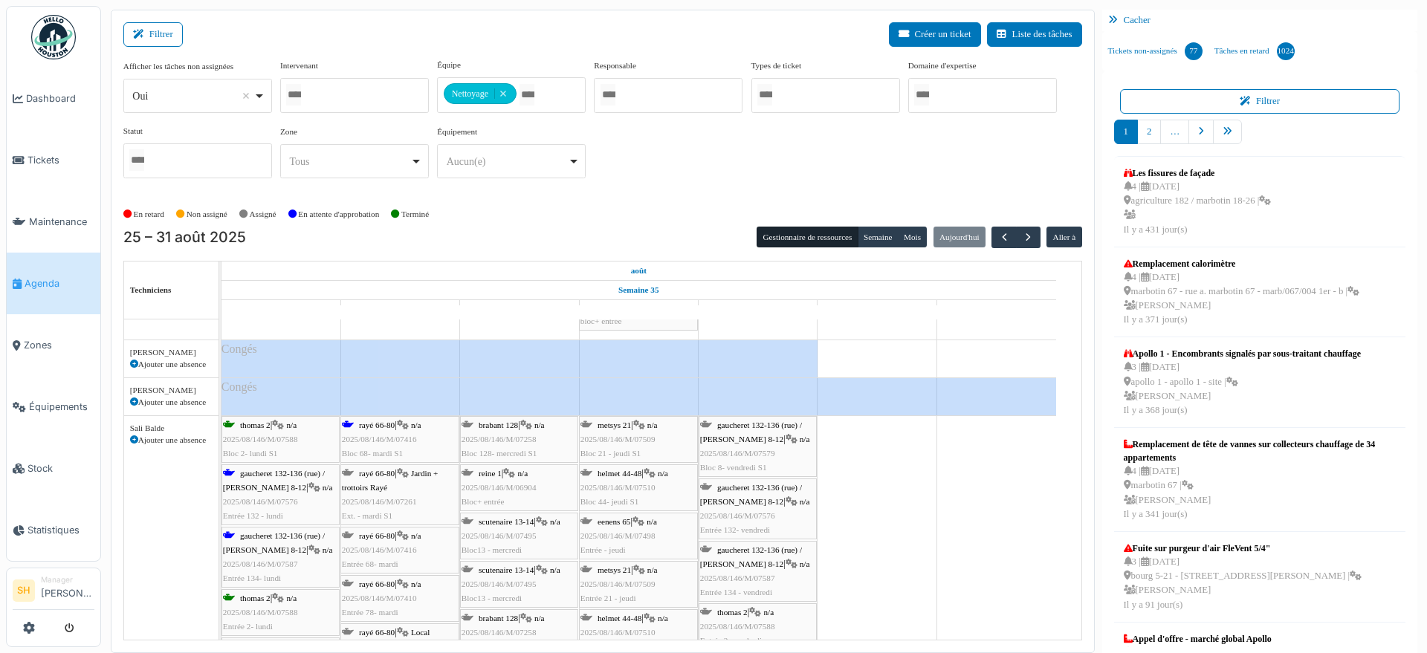
click at [295, 486] on div "gaucheret 132-136 (rue) / [PERSON_NAME] 8-12 | n/a 2025/08/146/M/07576 Entrée 1…" at bounding box center [280, 495] width 115 height 57
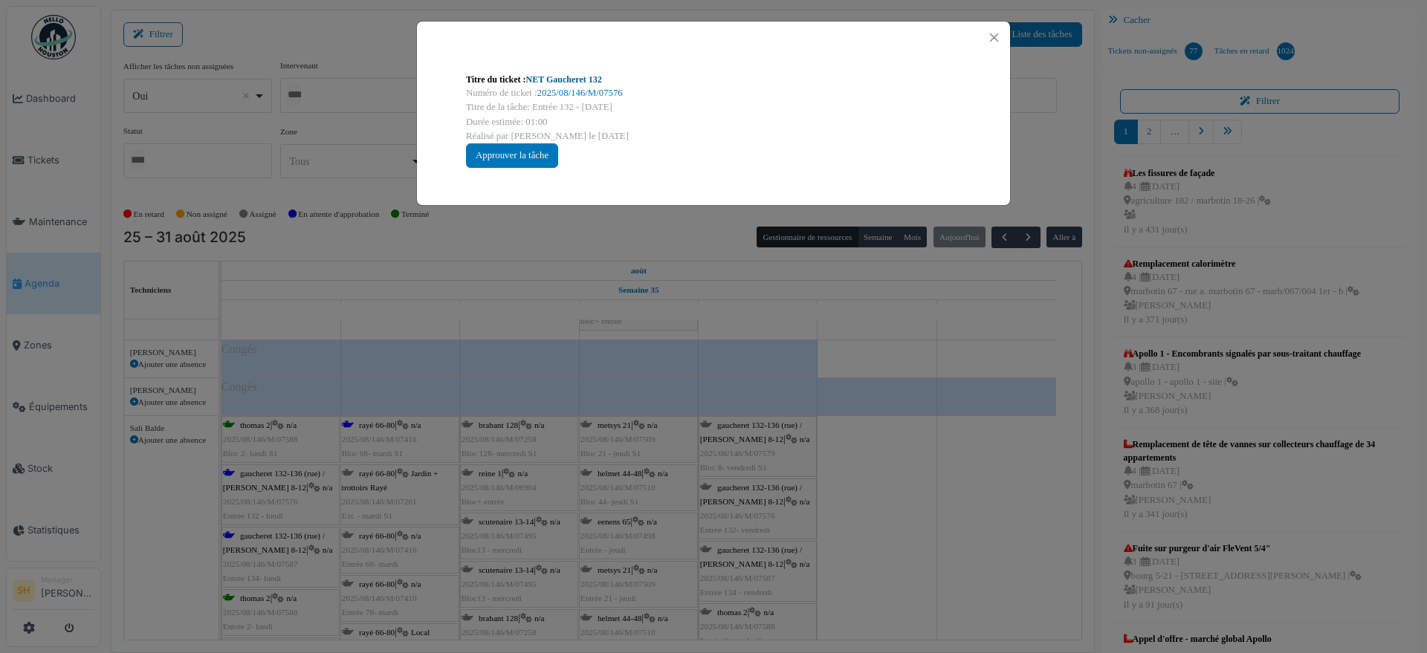
click at [595, 84] on link "NET Gaucheret 132" at bounding box center [564, 79] width 76 height 10
click at [868, 575] on div "Titre du ticket : NET Gaucheret 132 Numéro de ticket : 2025/08/146/M/07576 Titr…" at bounding box center [713, 326] width 1427 height 653
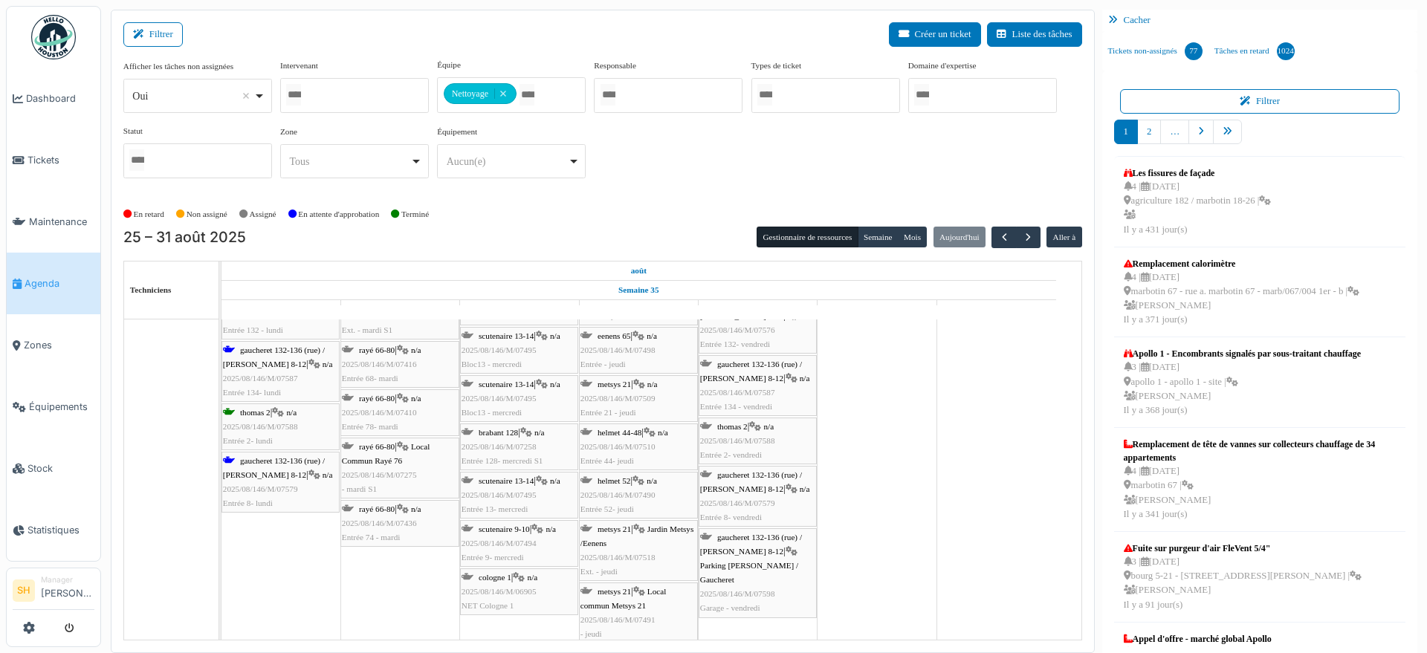
click at [272, 465] on div "gaucheret 132-136 (rue) / [PERSON_NAME] 8-12 | n/a 2025/08/146/M/07579 Entrée 8…" at bounding box center [280, 482] width 115 height 57
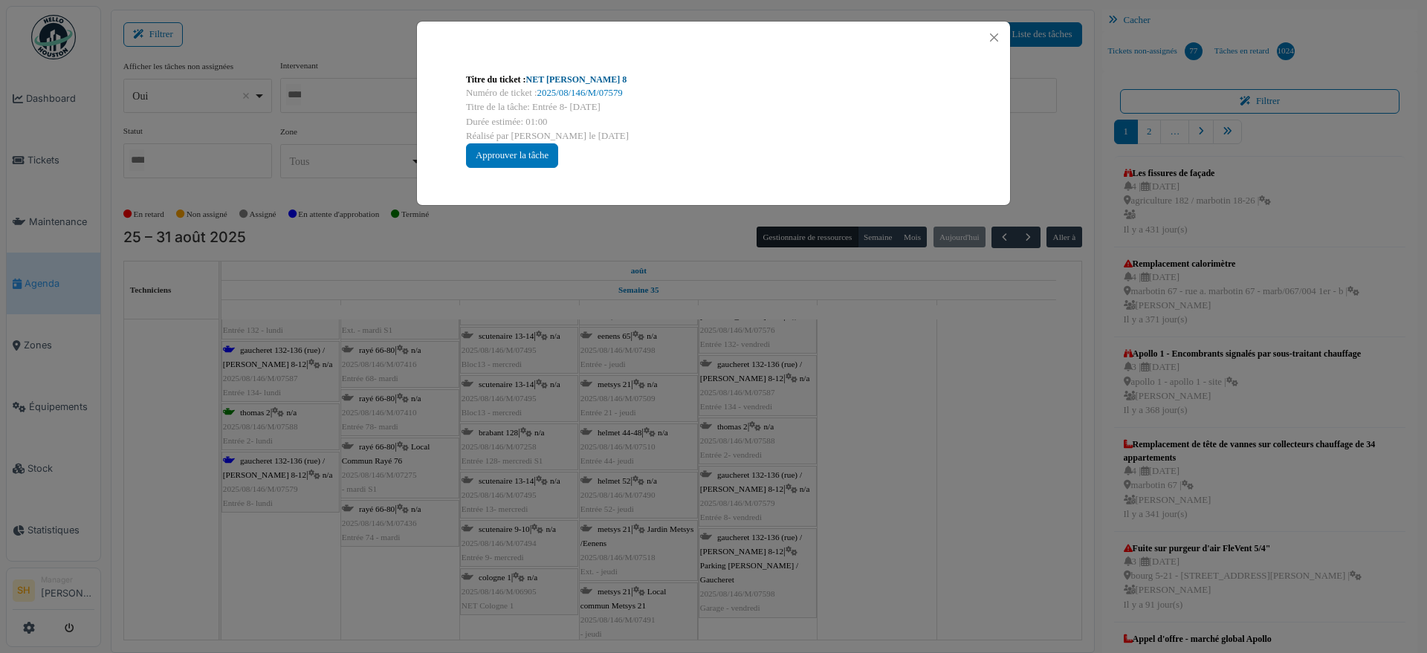
click at [572, 80] on link "NET [PERSON_NAME] 8" at bounding box center [576, 79] width 101 height 10
drag, startPoint x: 969, startPoint y: 488, endPoint x: 765, endPoint y: 462, distance: 205.2
click at [958, 488] on div "Titre du ticket : NET [PERSON_NAME] 8 Numéro de ticket : 2025/08/146/M/07579 Ti…" at bounding box center [713, 326] width 1427 height 653
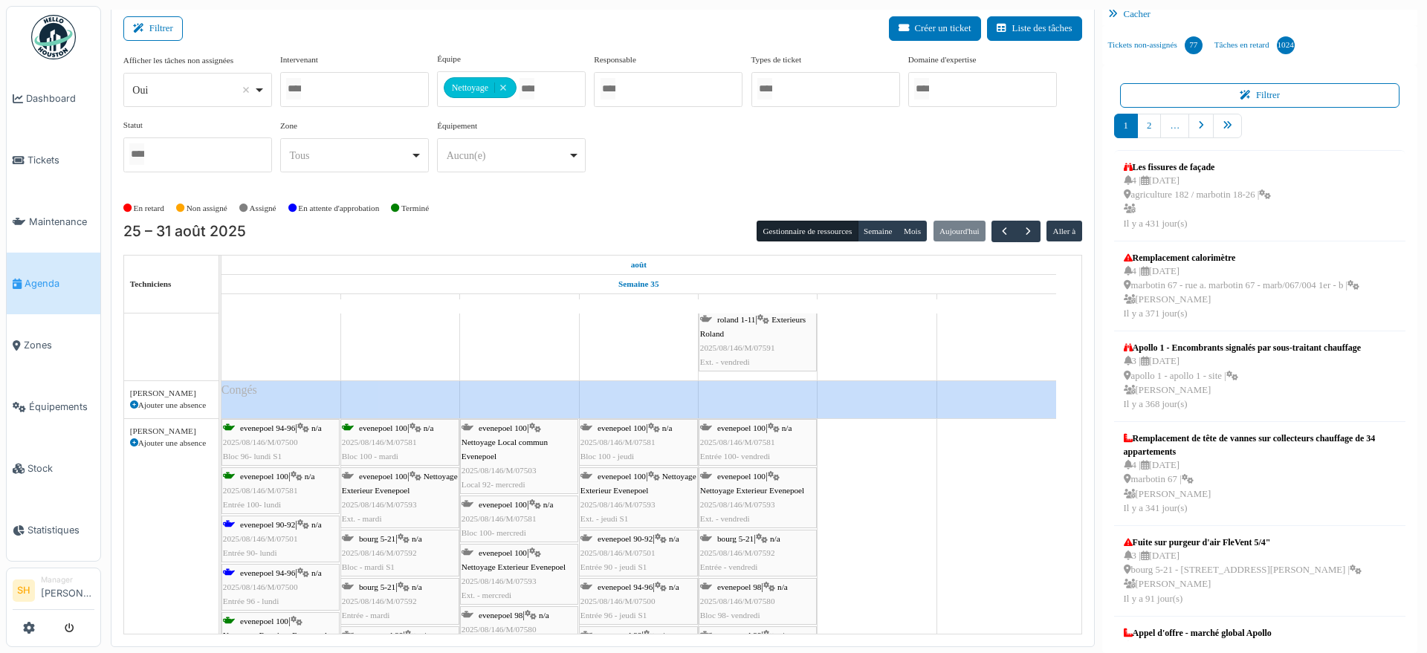
click at [391, 429] on span "evenepoel 100" at bounding box center [383, 428] width 48 height 9
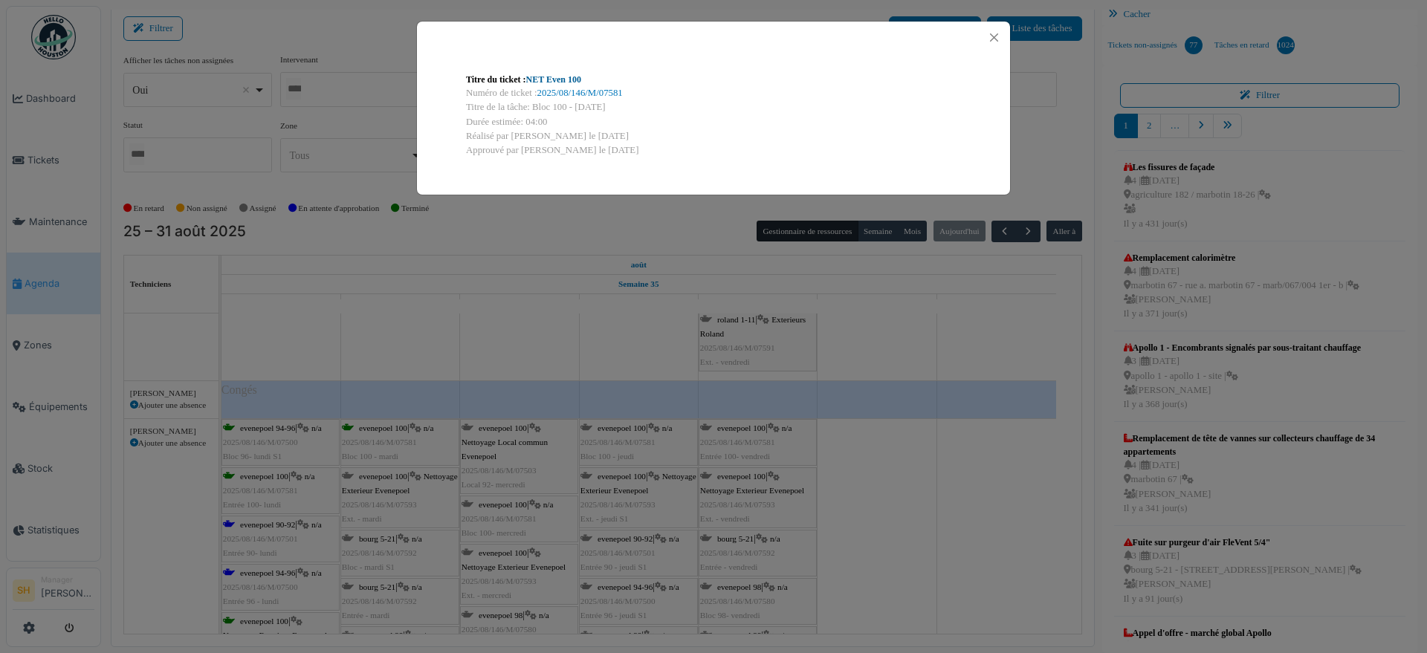
click at [581, 82] on link "NET Even 100" at bounding box center [553, 79] width 55 height 10
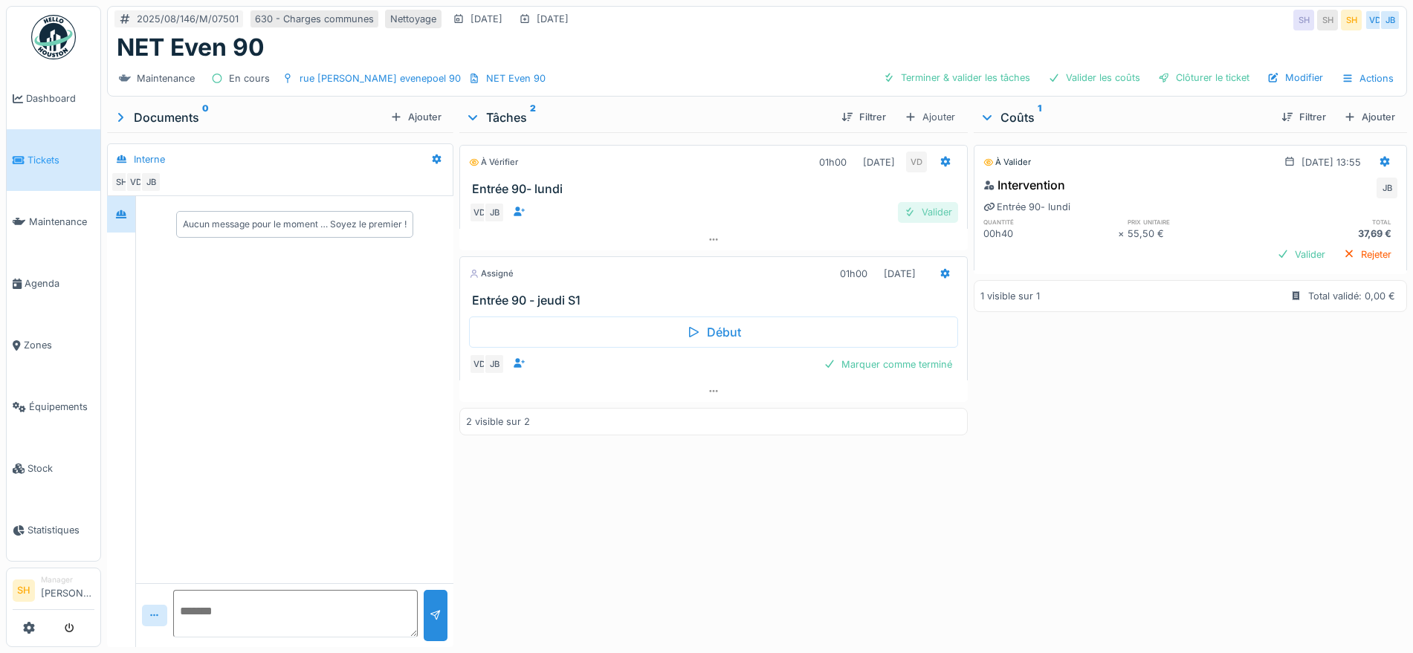
click at [930, 209] on div "Valider" at bounding box center [928, 212] width 60 height 20
click at [926, 214] on div "Valider" at bounding box center [928, 212] width 60 height 20
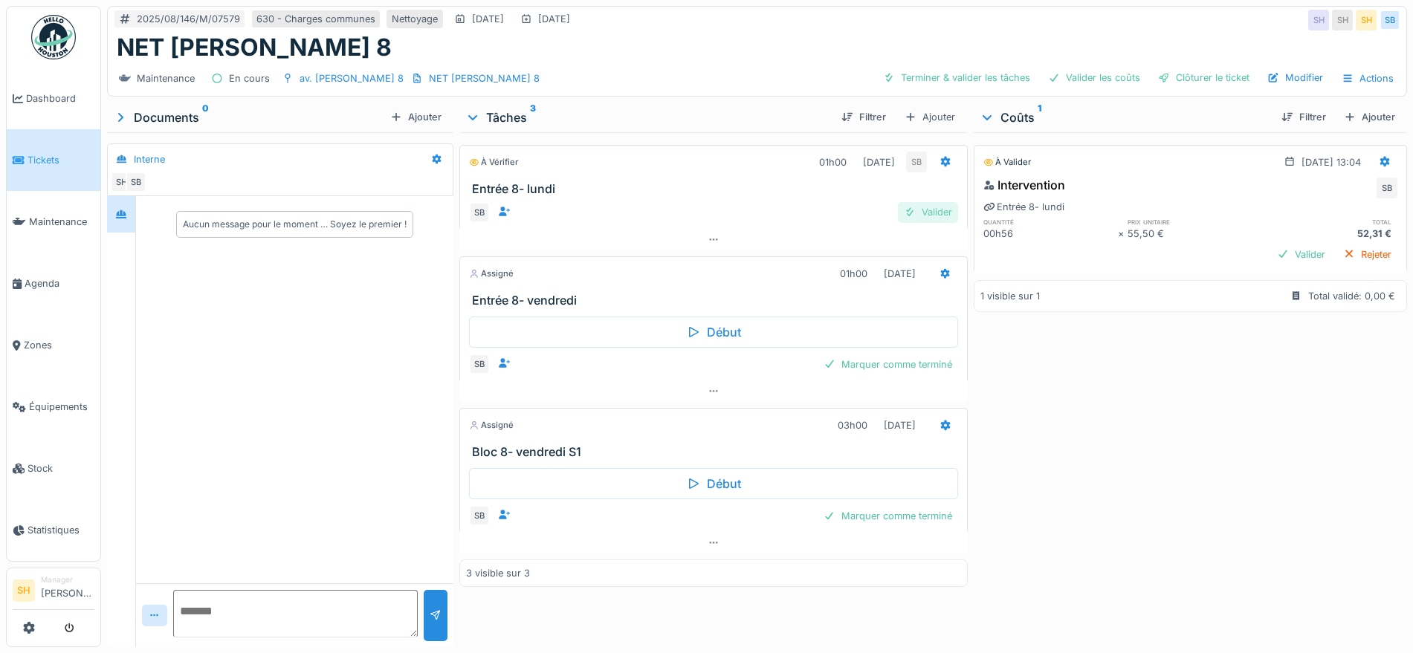
click at [926, 208] on div "Valider" at bounding box center [928, 212] width 60 height 20
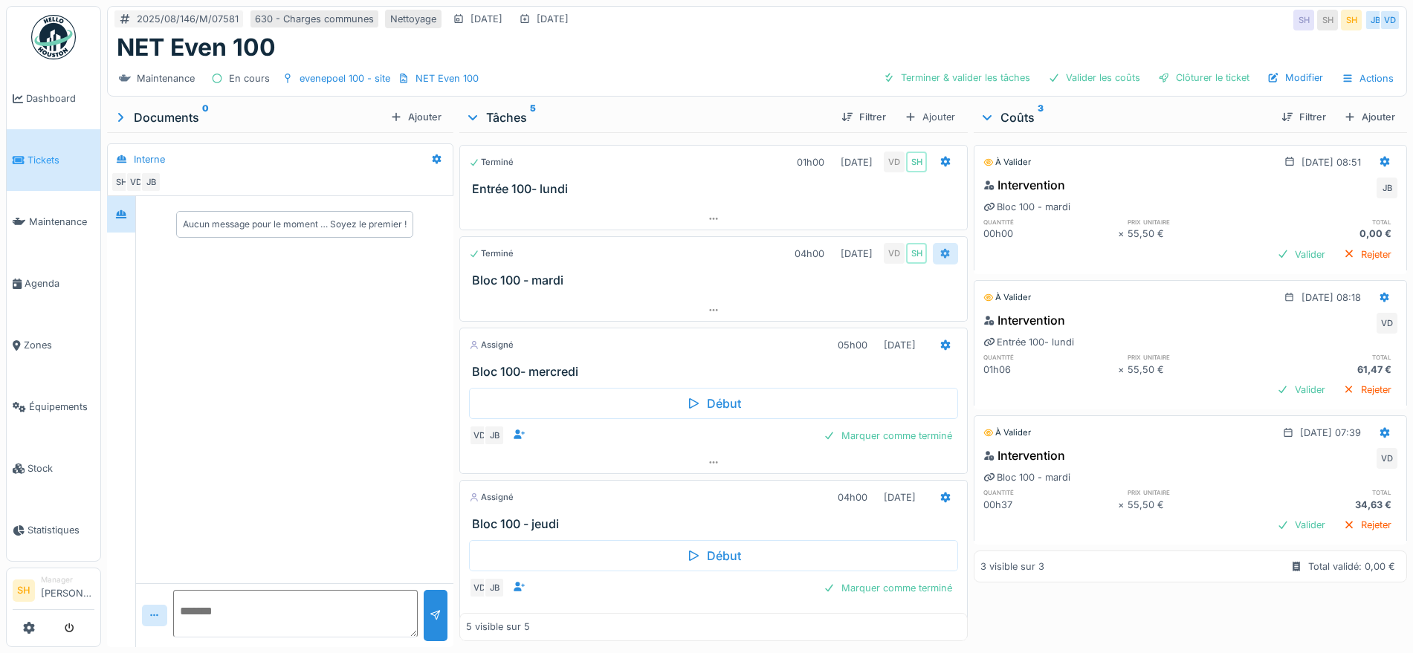
click at [941, 254] on icon at bounding box center [946, 253] width 10 height 10
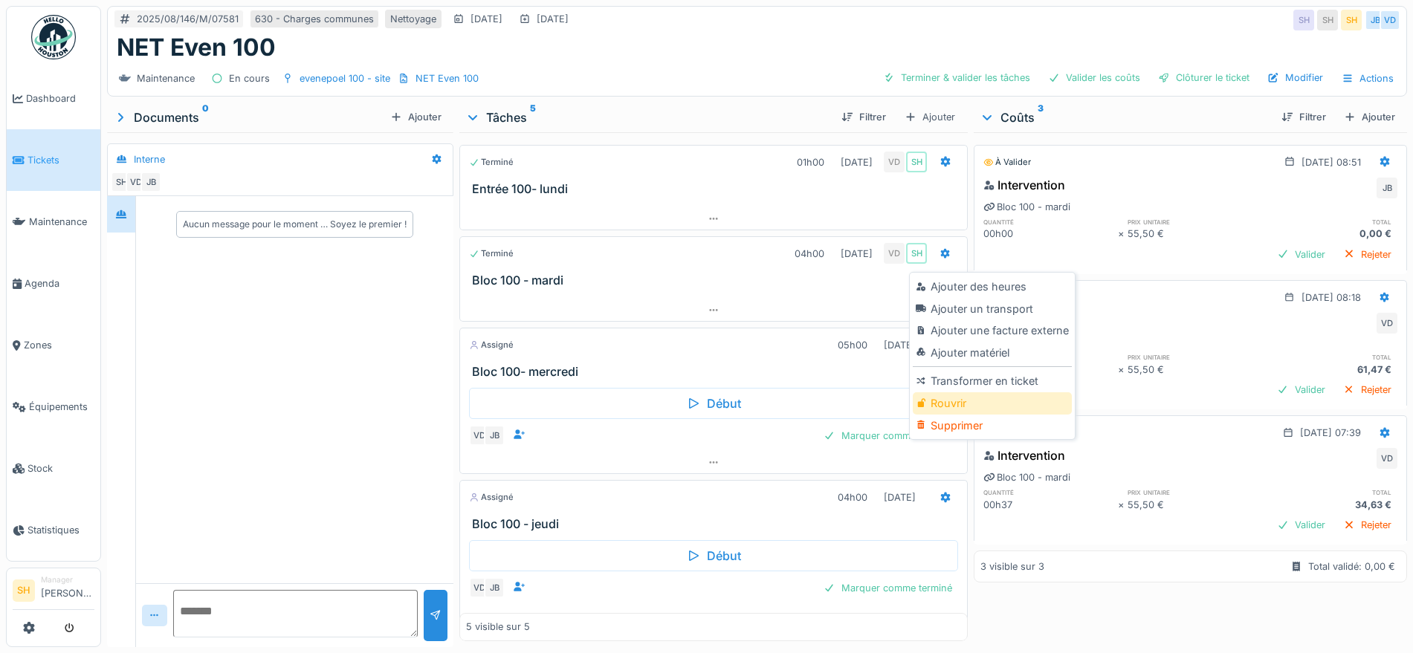
click at [983, 407] on div "Rouvrir" at bounding box center [992, 403] width 158 height 22
